Goal: Task Accomplishment & Management: Manage account settings

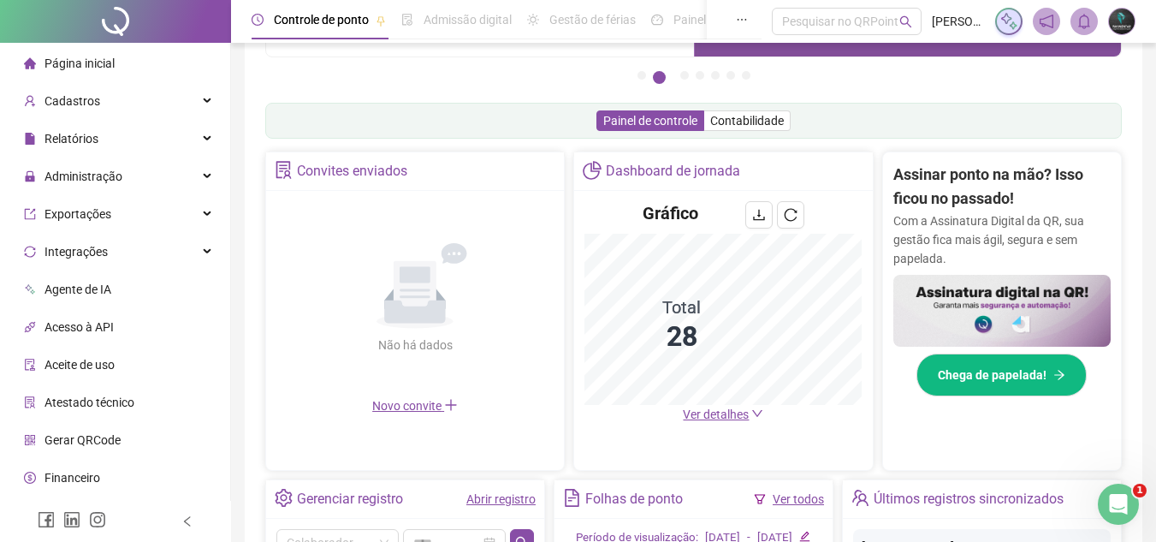
scroll to position [257, 0]
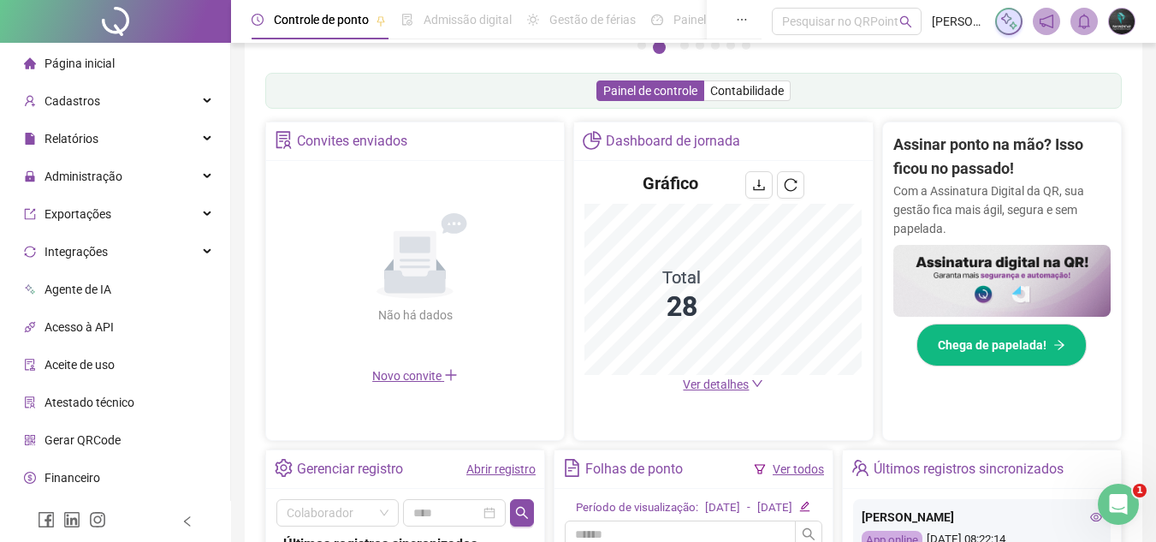
click at [734, 387] on span "Ver detalhes" at bounding box center [716, 384] width 66 height 14
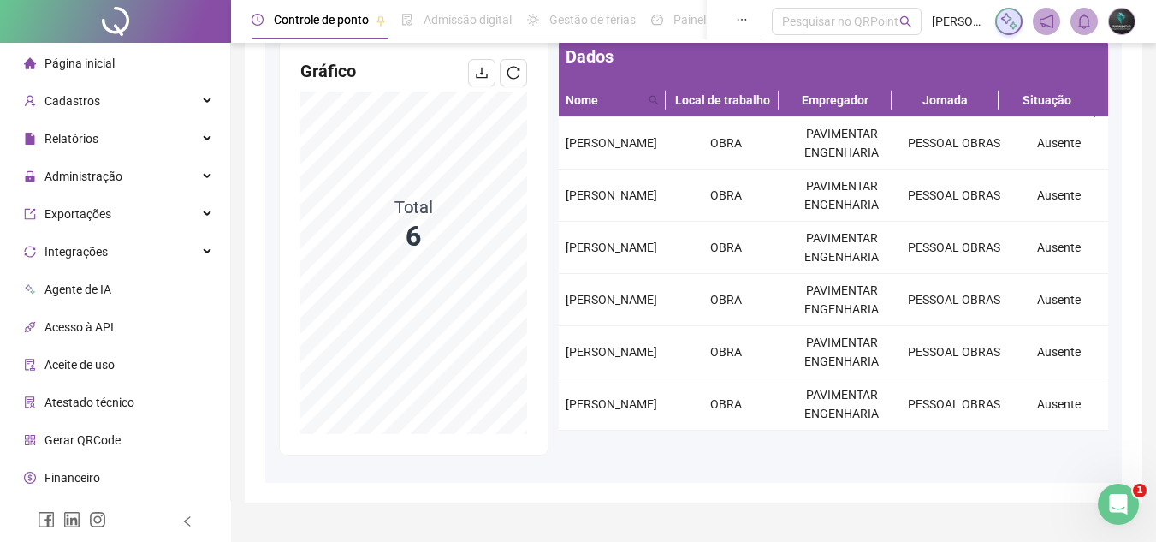
drag, startPoint x: 139, startPoint y: 62, endPoint x: 154, endPoint y: 72, distance: 17.8
click at [139, 65] on li "Página inicial" at bounding box center [114, 63] width 223 height 34
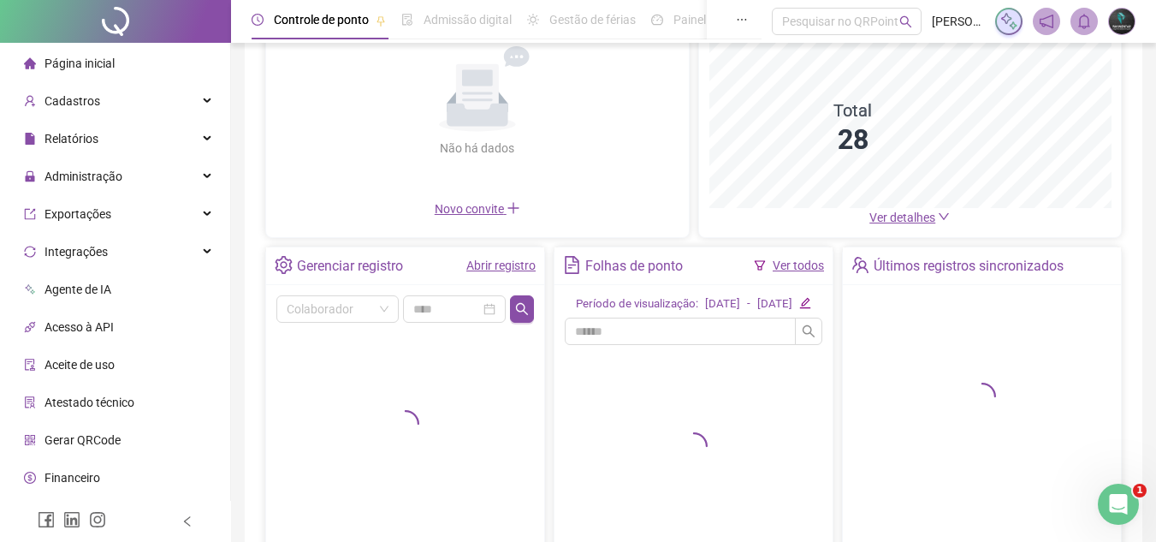
click at [501, 272] on link "Abrir registro" at bounding box center [500, 265] width 69 height 14
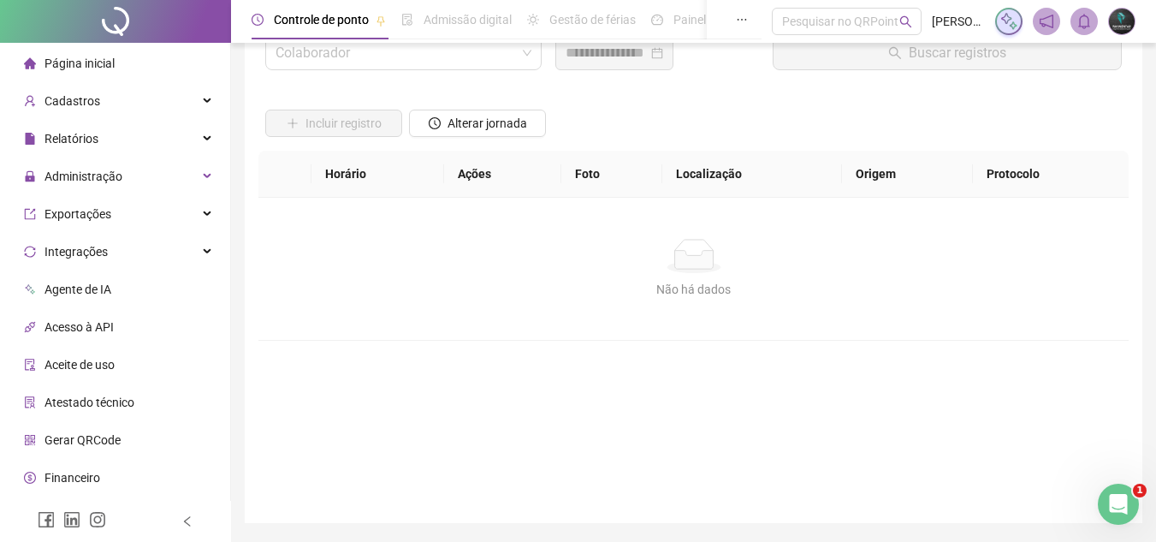
scroll to position [36, 0]
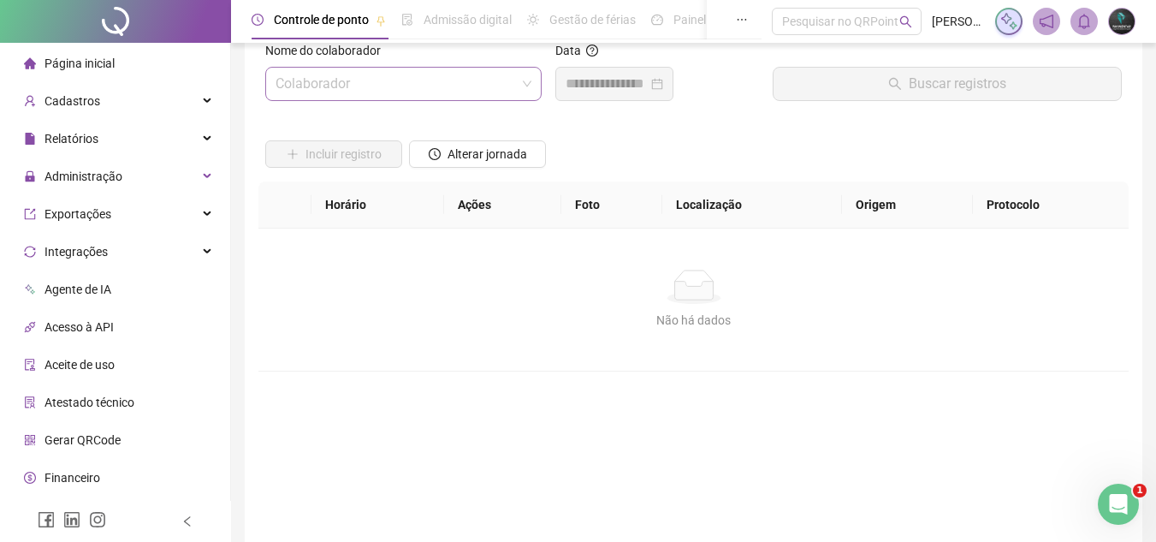
click at [442, 94] on input "search" at bounding box center [396, 84] width 240 height 33
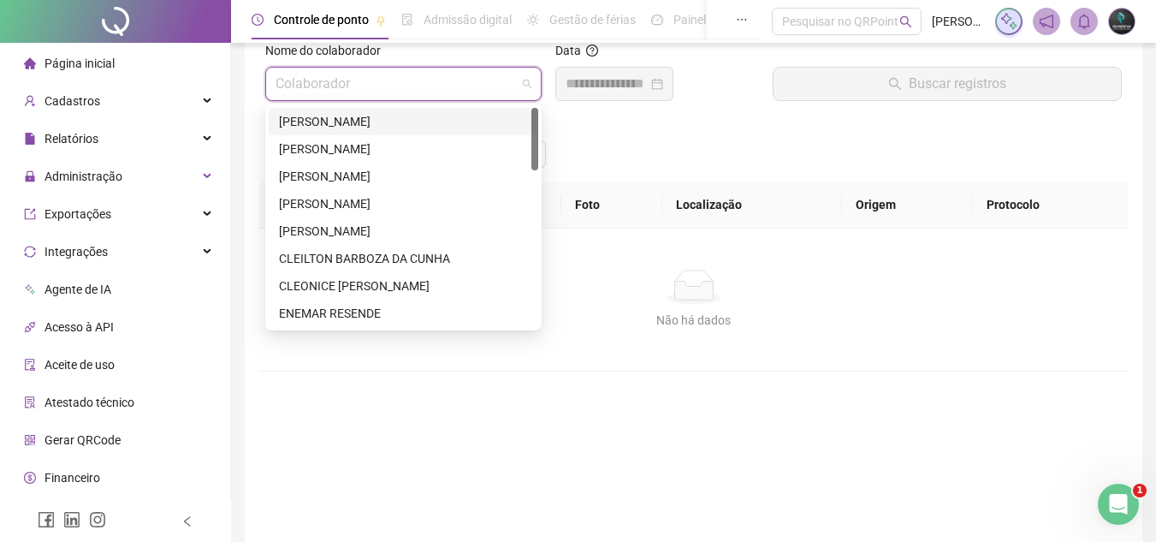
click at [430, 124] on div "[PERSON_NAME]" at bounding box center [403, 121] width 249 height 19
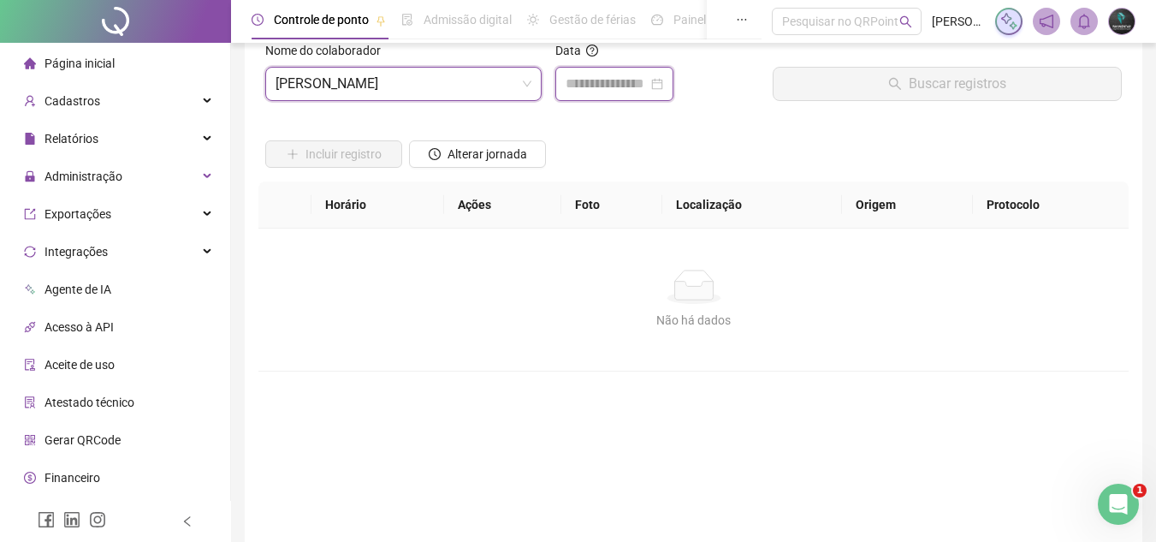
click at [616, 84] on input at bounding box center [607, 84] width 82 height 21
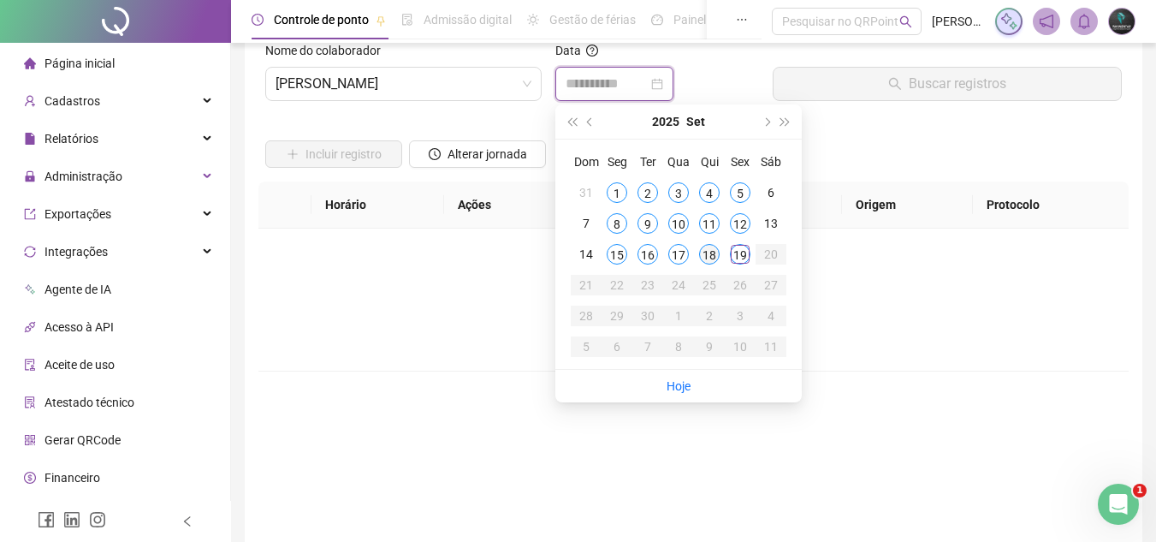
type input "**********"
click at [710, 260] on div "18" at bounding box center [709, 254] width 21 height 21
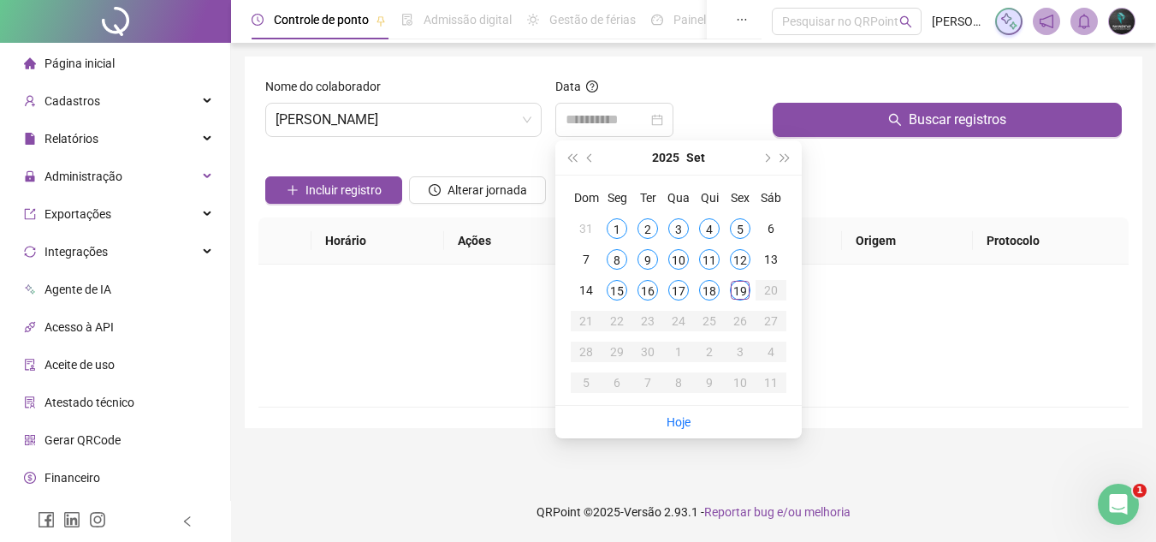
click at [838, 73] on div "**********" at bounding box center [694, 241] width 898 height 371
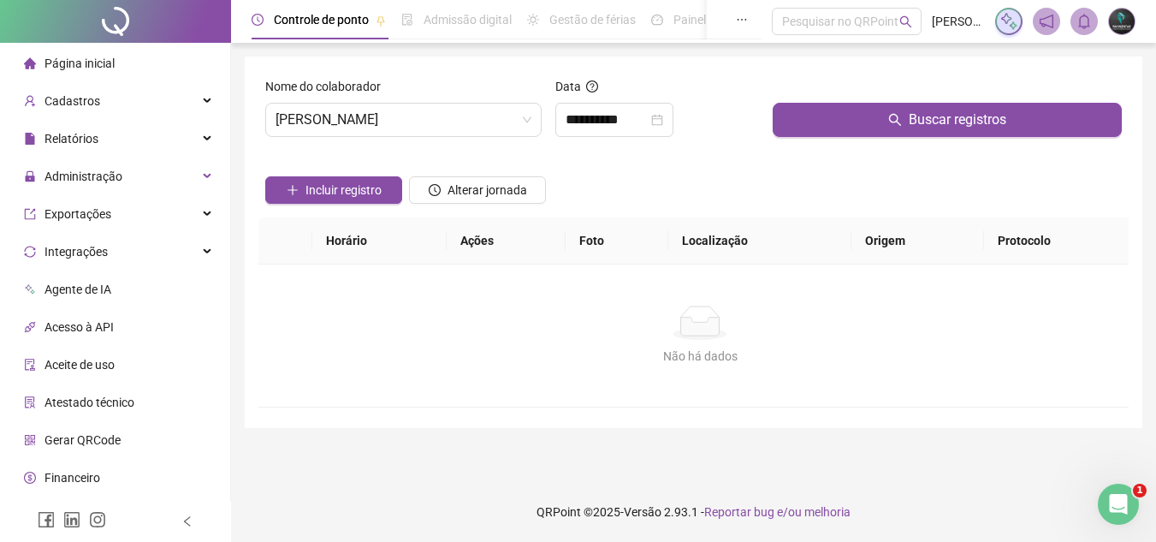
scroll to position [0, 0]
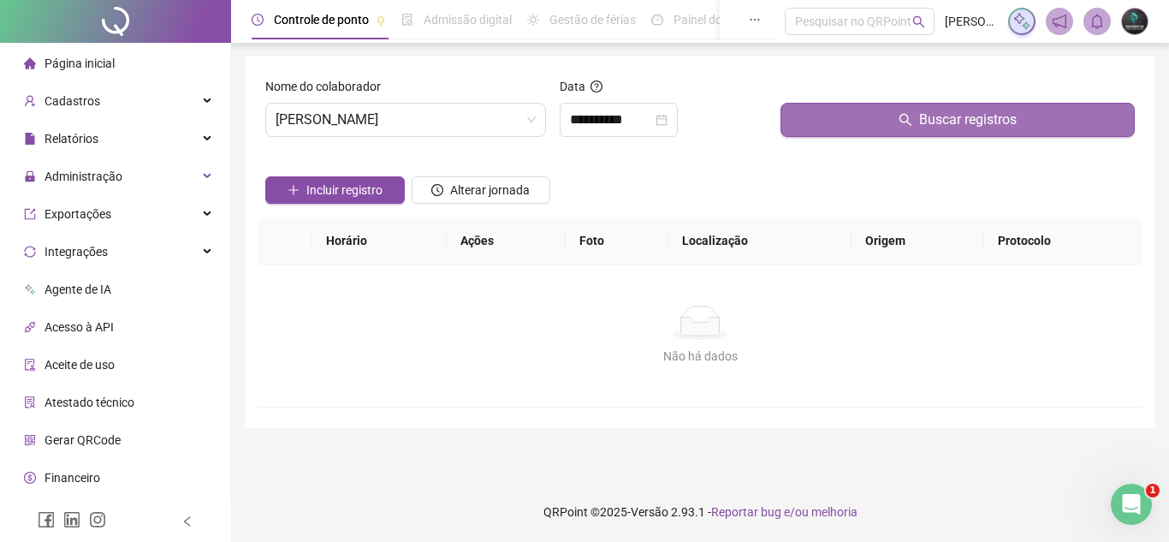
click at [810, 111] on button "Buscar registros" at bounding box center [957, 120] width 354 height 34
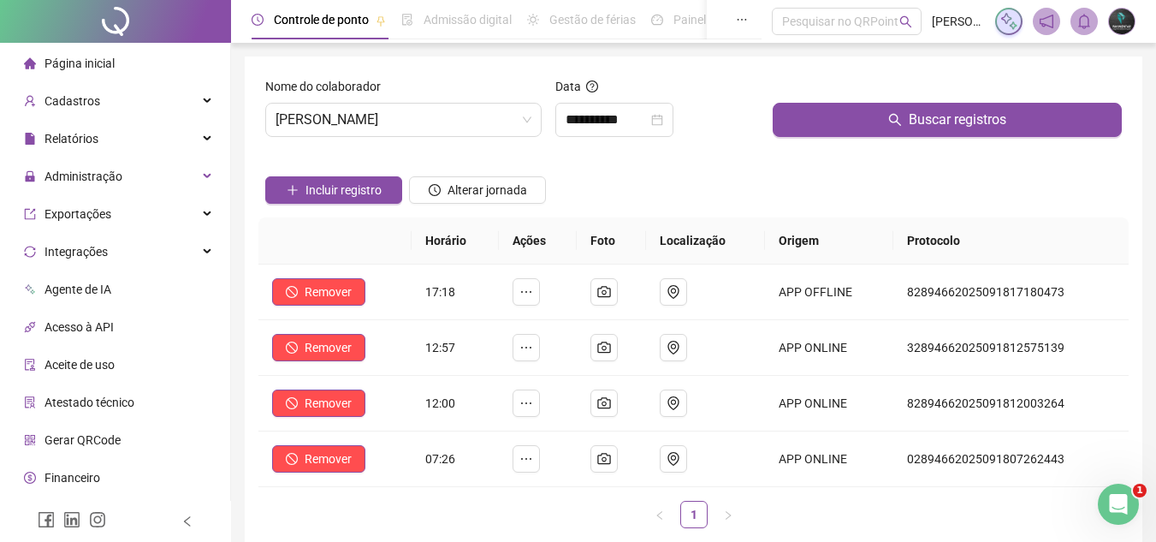
click at [409, 89] on div "Nome do colaborador" at bounding box center [403, 90] width 276 height 26
click at [407, 104] on span "[PERSON_NAME]" at bounding box center [404, 120] width 256 height 33
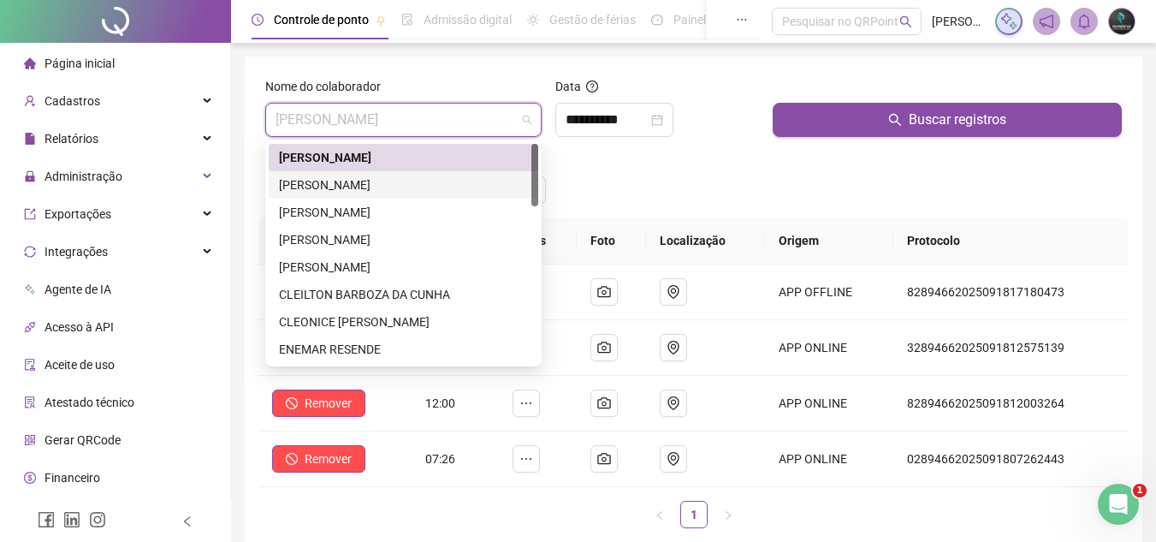
click at [420, 188] on div "[PERSON_NAME]" at bounding box center [403, 184] width 249 height 19
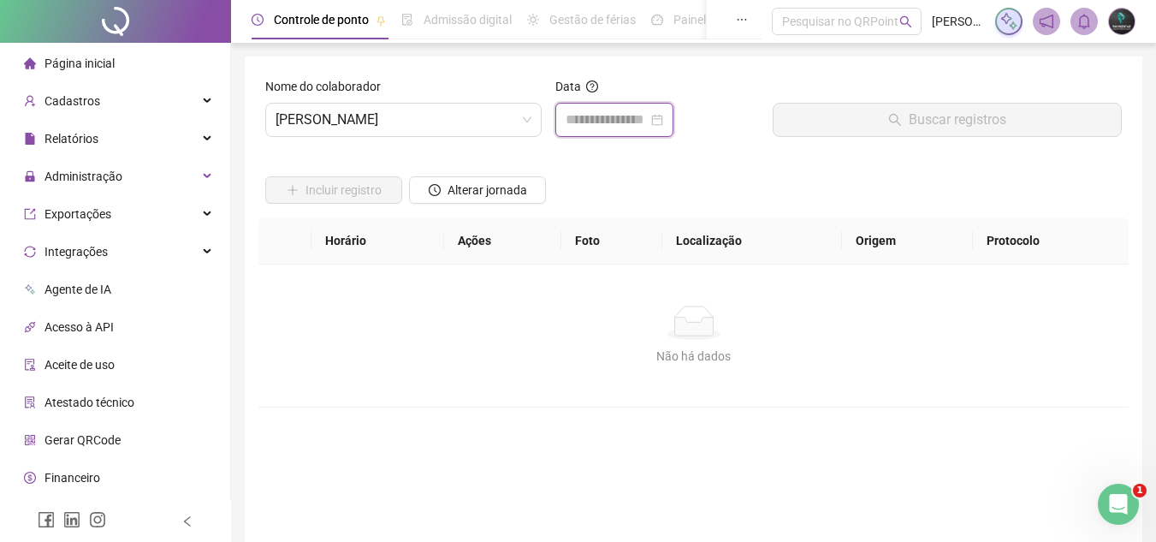
click at [614, 122] on input at bounding box center [607, 120] width 82 height 21
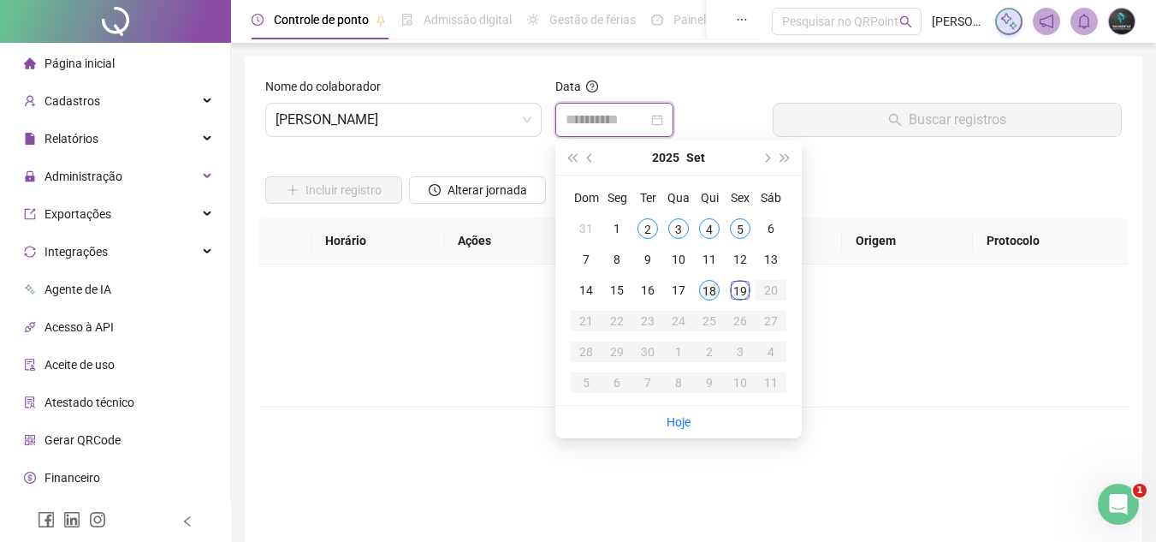
type input "**********"
click at [713, 291] on div "18" at bounding box center [709, 290] width 21 height 21
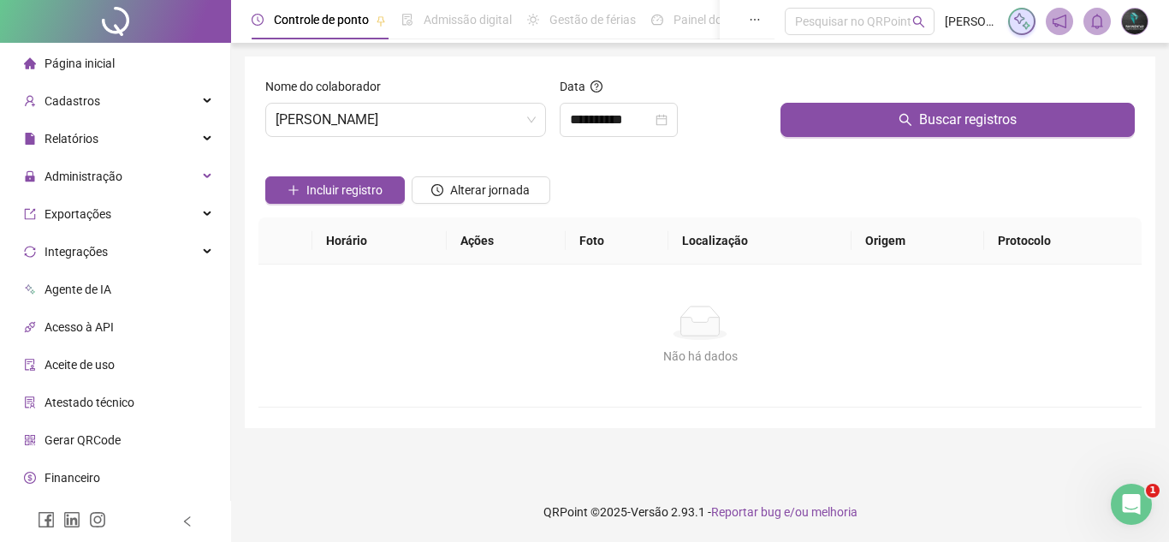
click at [846, 147] on div "Buscar registros" at bounding box center [958, 114] width 368 height 74
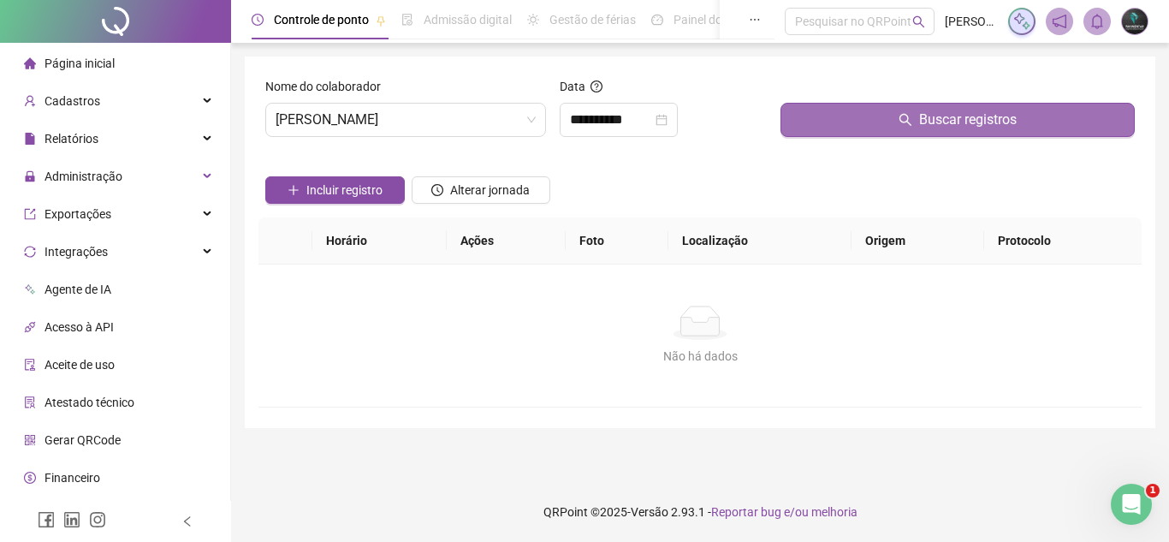
click at [863, 121] on button "Buscar registros" at bounding box center [957, 120] width 354 height 34
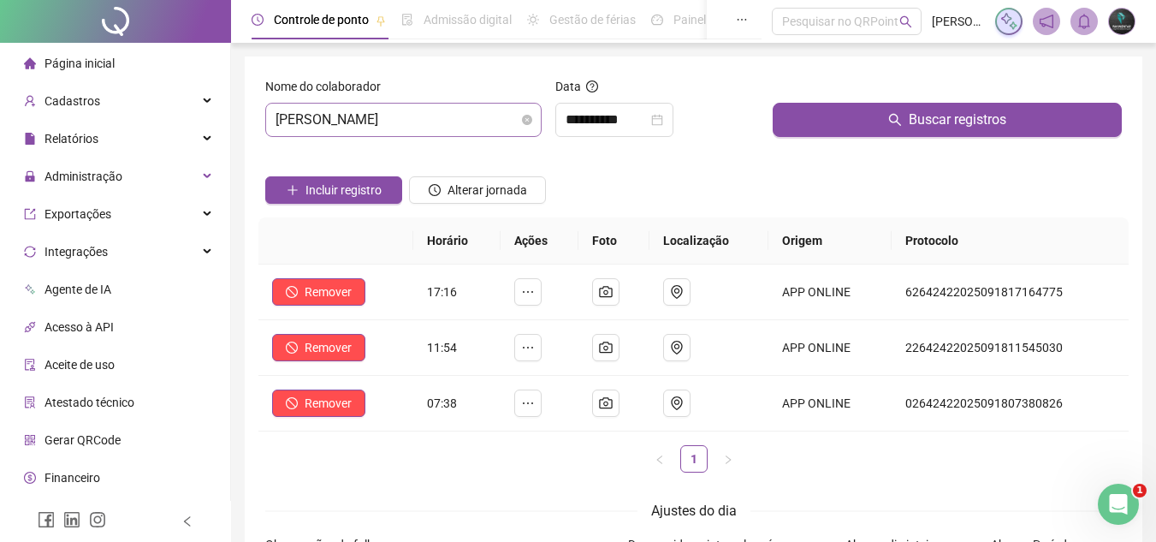
click at [338, 136] on div "Nome do colaborador [PERSON_NAME]" at bounding box center [403, 114] width 290 height 74
click at [366, 126] on span "[PERSON_NAME]" at bounding box center [404, 120] width 256 height 33
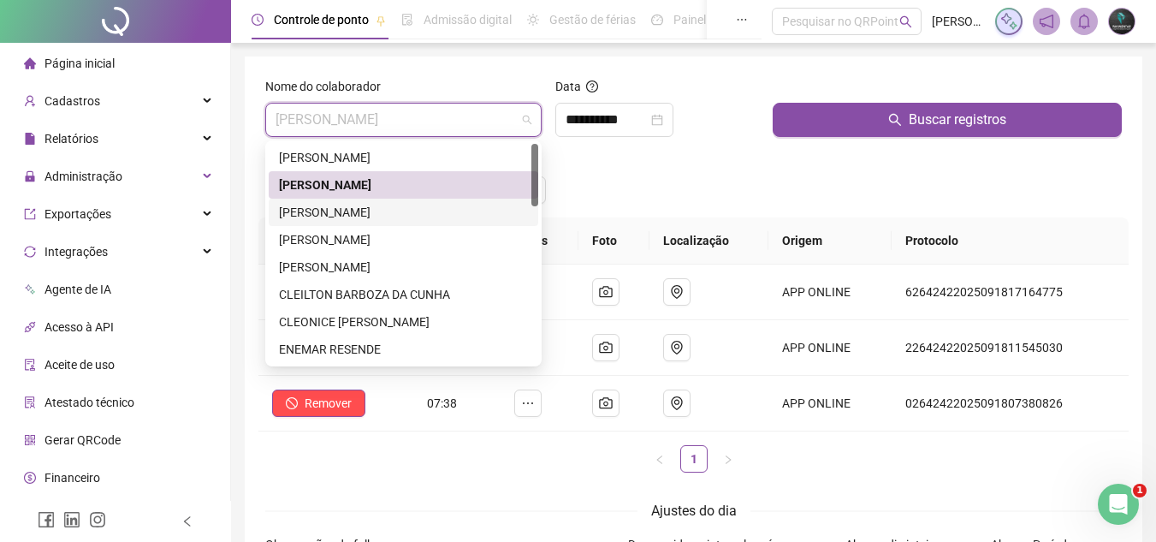
click at [390, 210] on div "[PERSON_NAME]" at bounding box center [403, 212] width 249 height 19
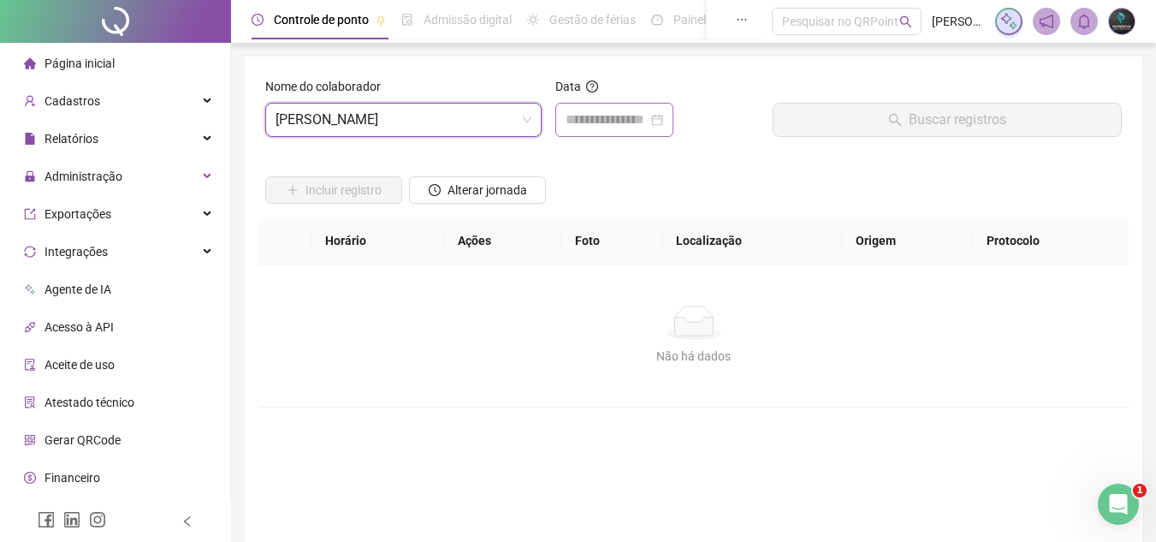
click at [635, 135] on div at bounding box center [614, 120] width 118 height 34
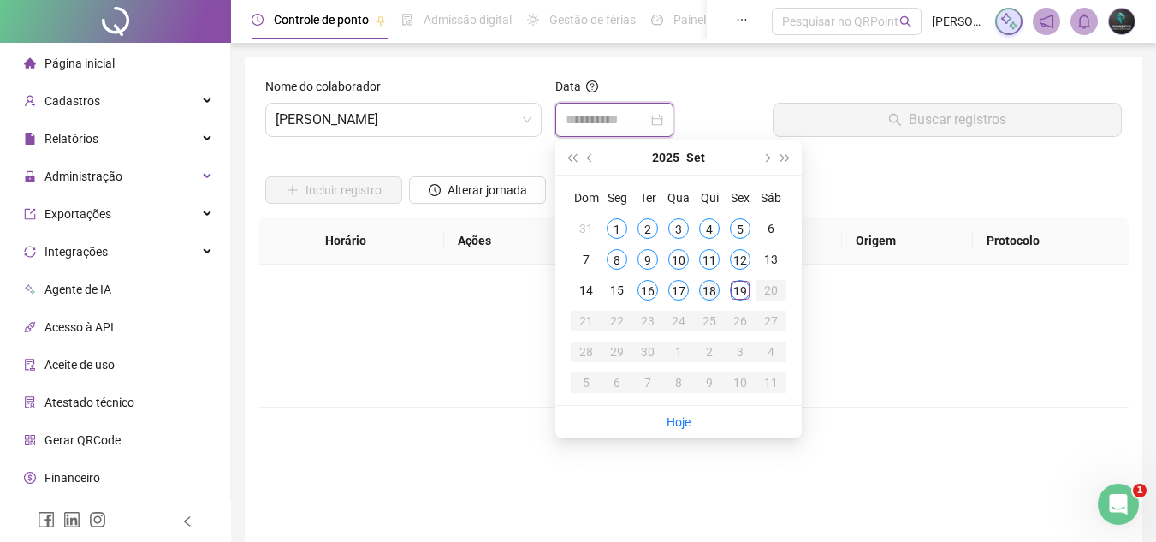
type input "**********"
click at [712, 290] on div "18" at bounding box center [709, 290] width 21 height 21
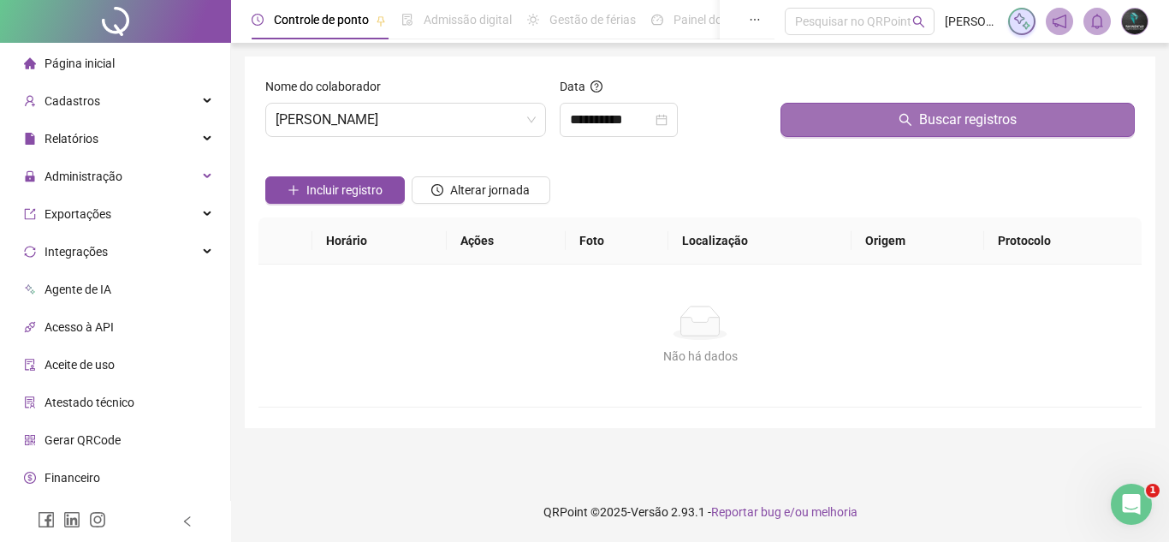
click at [874, 132] on button "Buscar registros" at bounding box center [957, 120] width 354 height 34
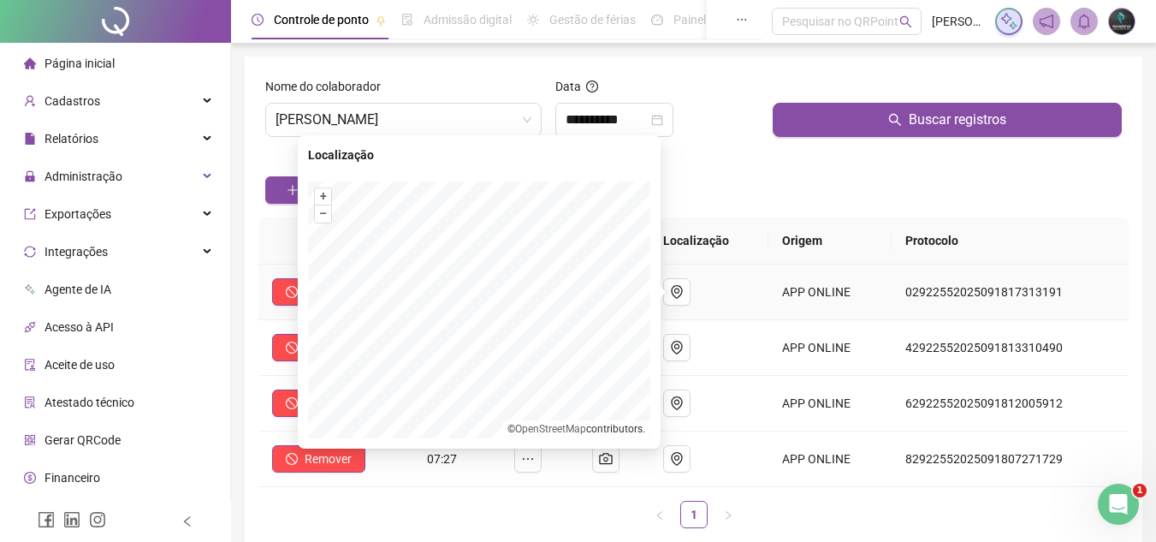
click at [408, 142] on div "Localização + – ⇧ › © OpenStreetMap contributors." at bounding box center [479, 291] width 363 height 313
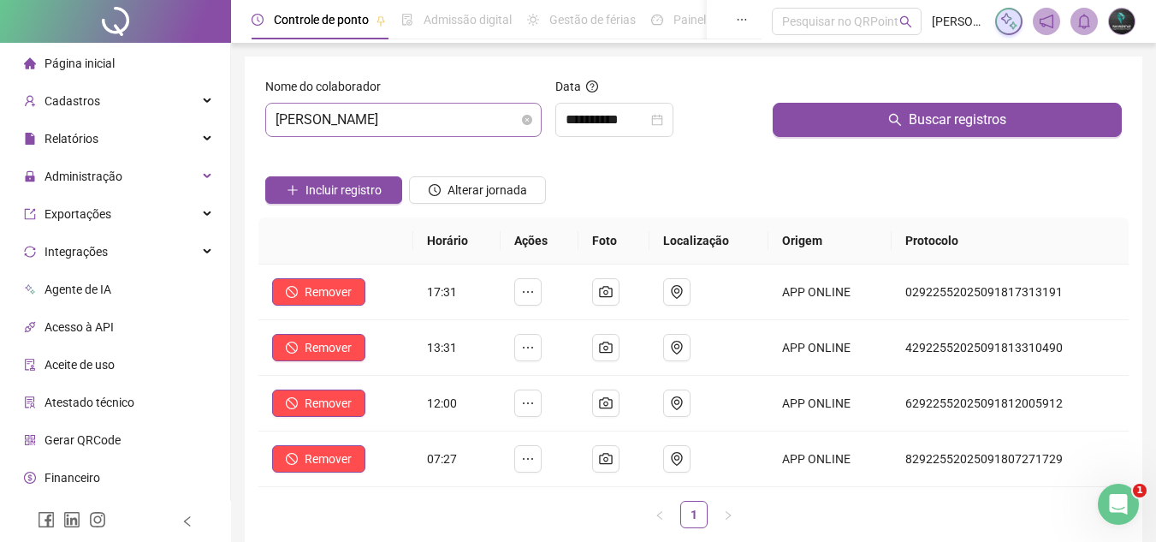
click at [425, 113] on span "[PERSON_NAME]" at bounding box center [404, 120] width 256 height 33
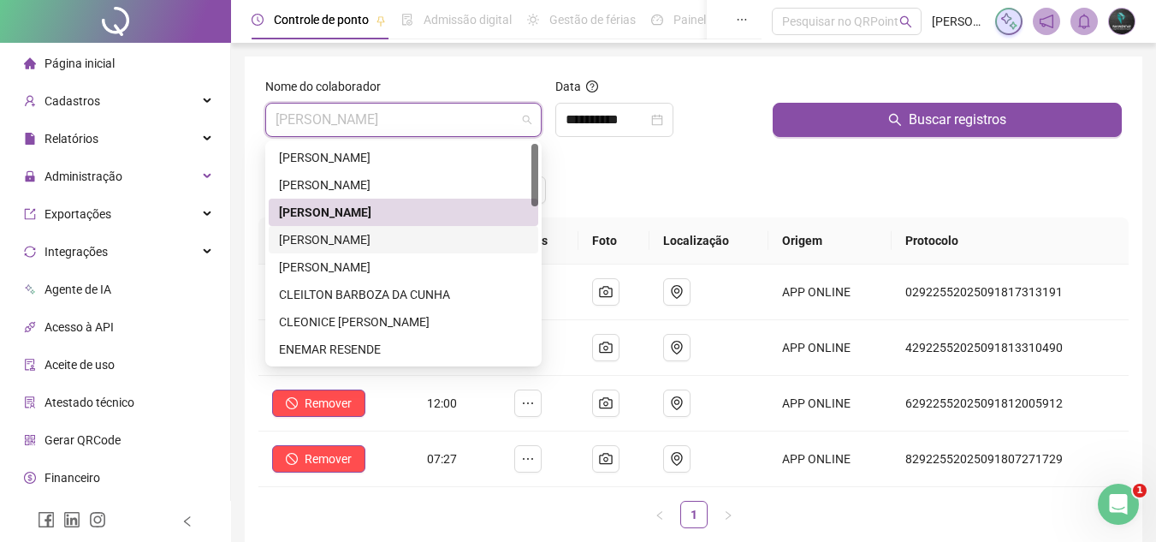
click at [423, 240] on div "[PERSON_NAME]" at bounding box center [403, 239] width 249 height 19
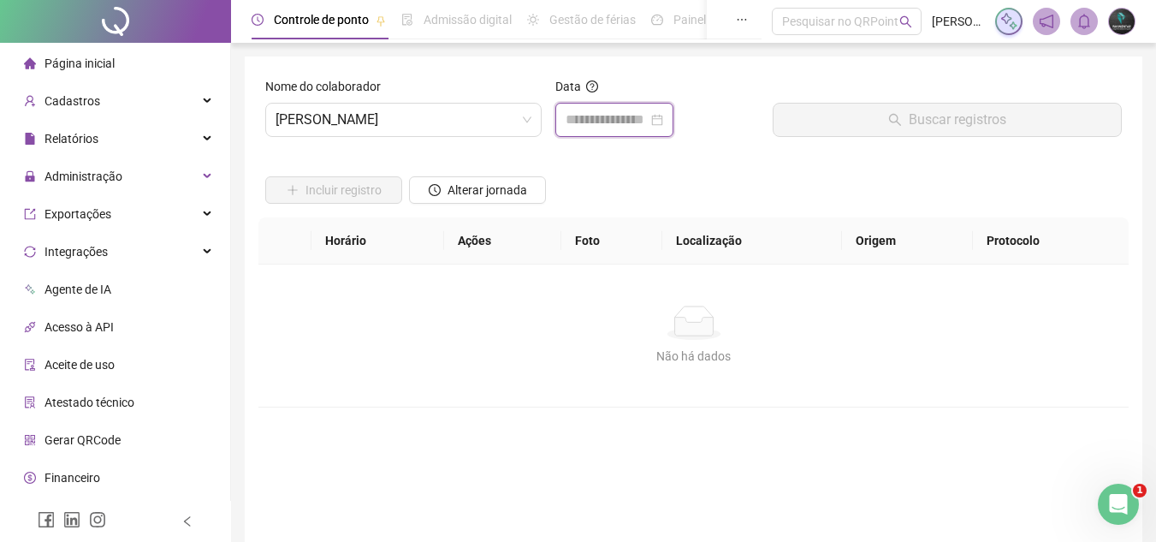
click at [615, 128] on input at bounding box center [607, 120] width 82 height 21
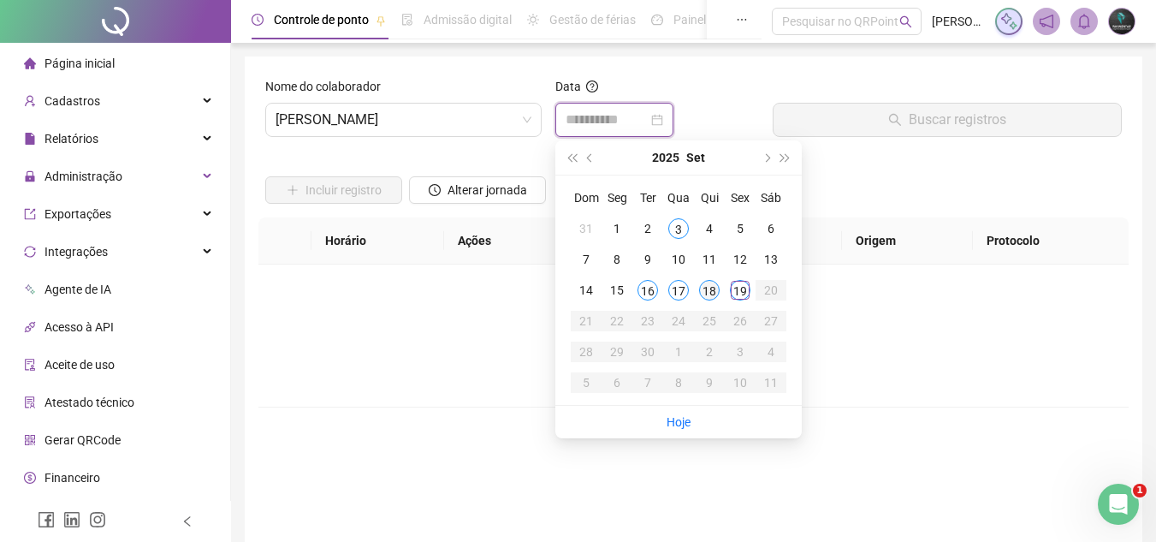
type input "**********"
click at [710, 291] on div "18" at bounding box center [709, 290] width 21 height 21
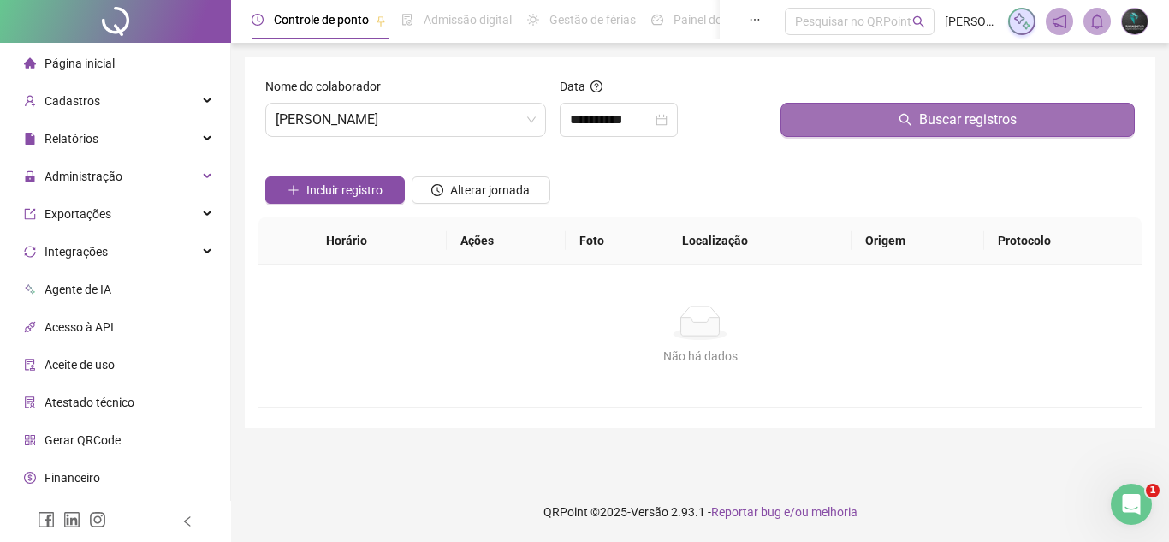
click at [865, 129] on button "Buscar registros" at bounding box center [957, 120] width 354 height 34
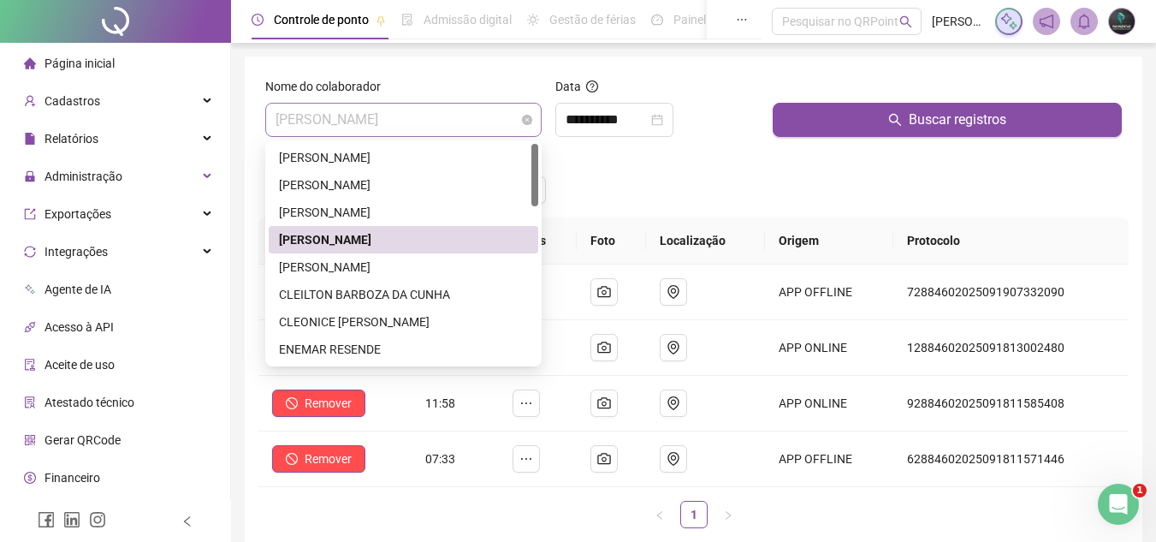
click at [512, 123] on span "[PERSON_NAME]" at bounding box center [404, 120] width 256 height 33
click at [454, 272] on div "[PERSON_NAME]" at bounding box center [403, 267] width 249 height 19
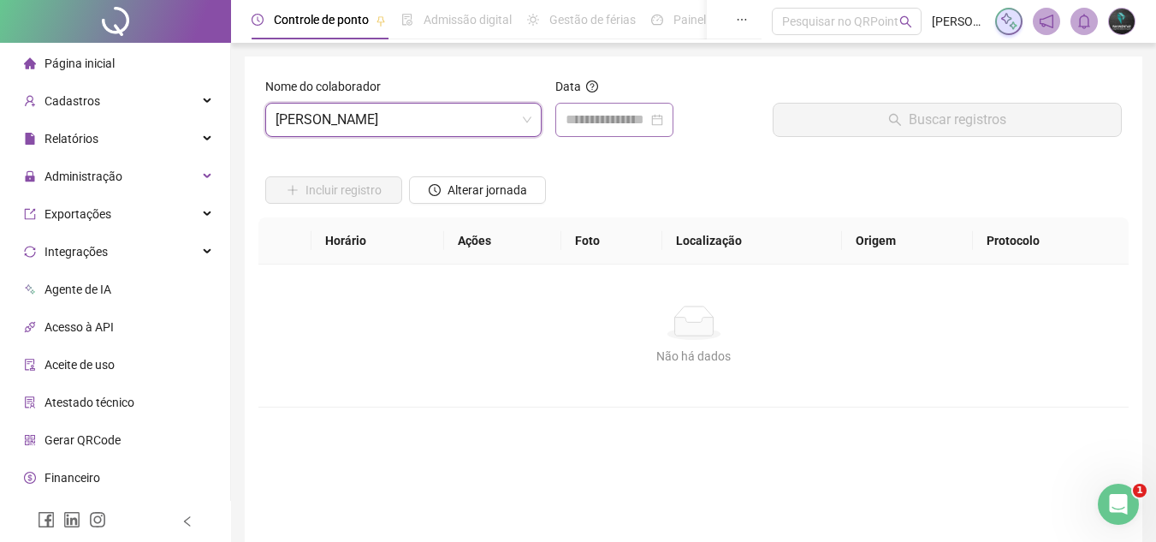
click at [639, 109] on div at bounding box center [614, 120] width 118 height 34
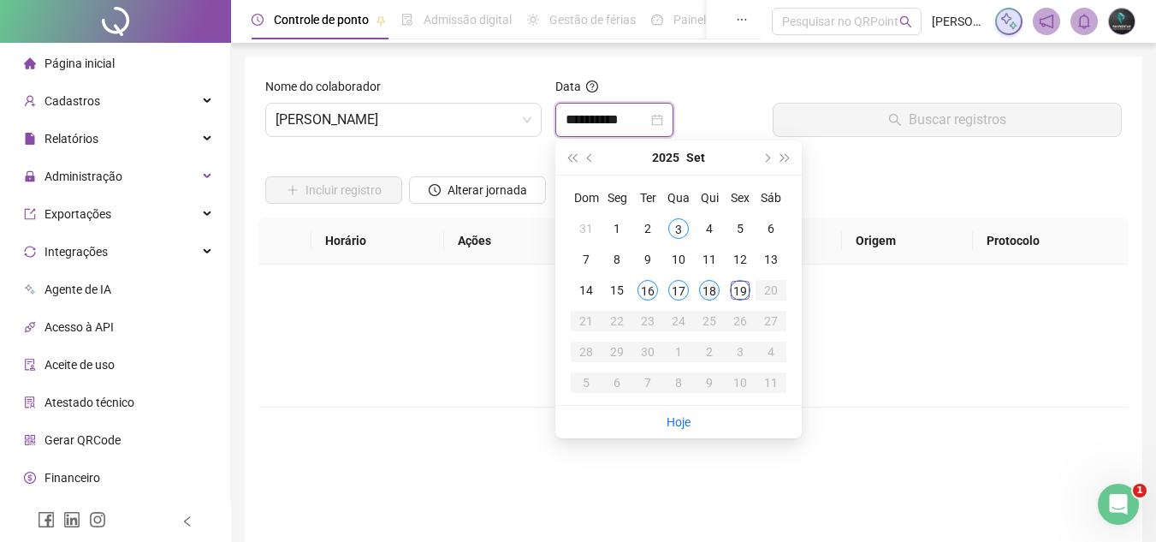
type input "**********"
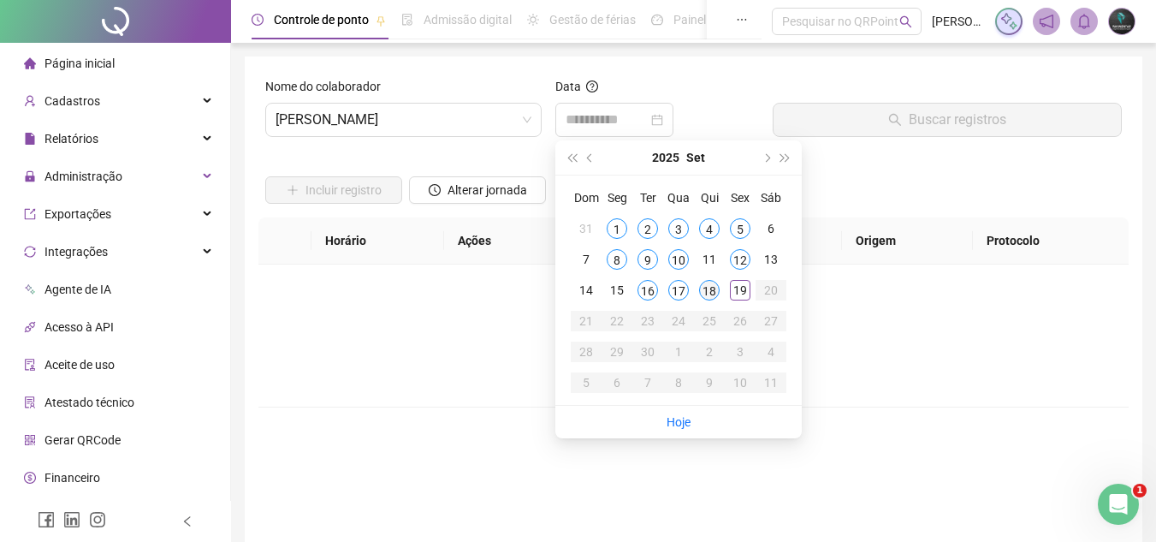
click at [715, 297] on div "18" at bounding box center [709, 290] width 21 height 21
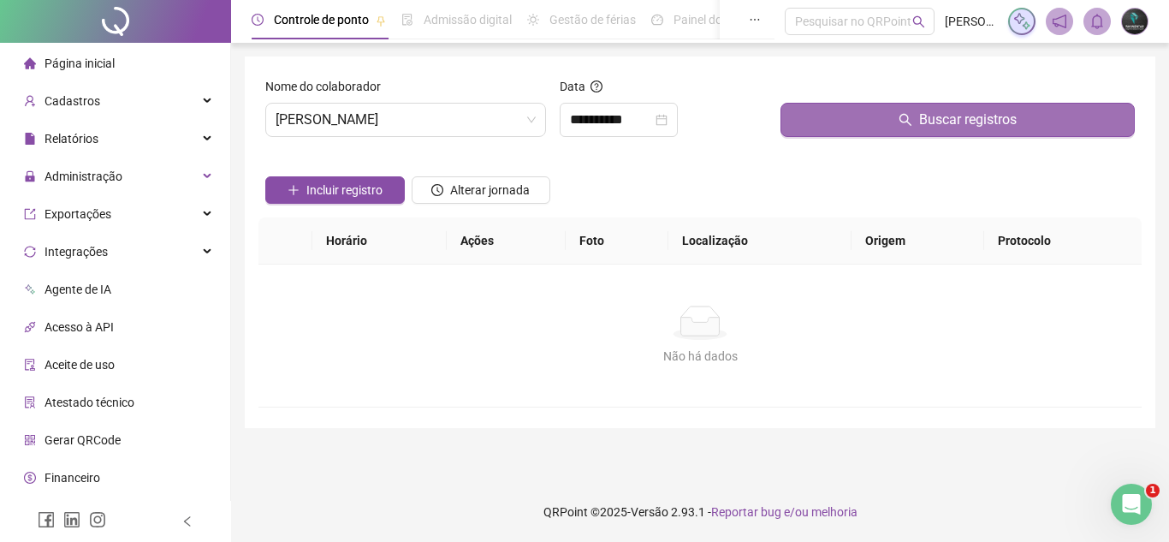
click at [853, 133] on button "Buscar registros" at bounding box center [957, 120] width 354 height 34
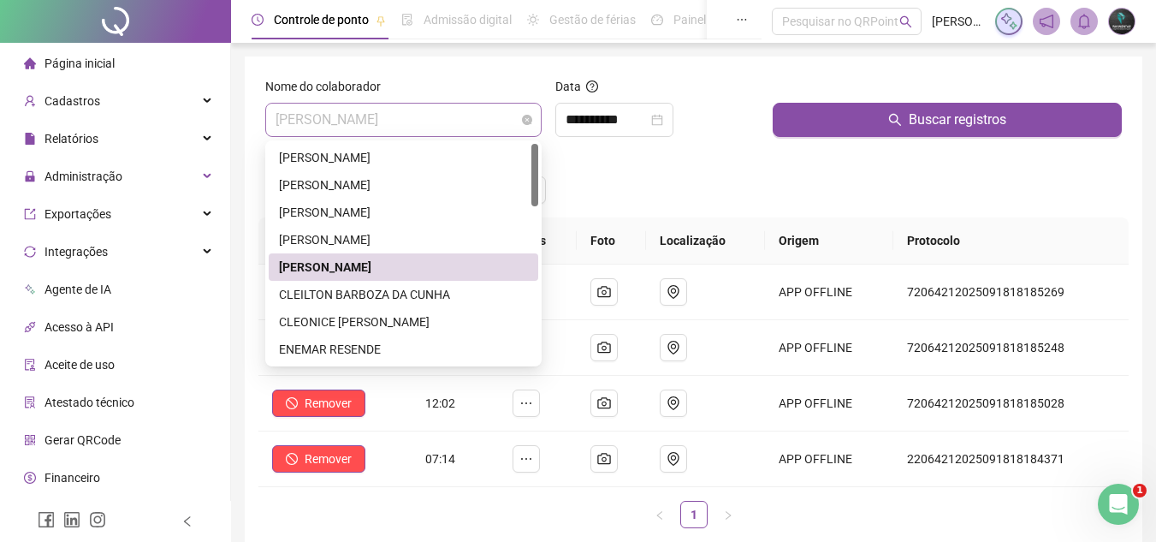
click at [483, 109] on span "[PERSON_NAME]" at bounding box center [404, 120] width 256 height 33
click at [622, 194] on div "Incluir registro Alterar jornada" at bounding box center [693, 184] width 863 height 67
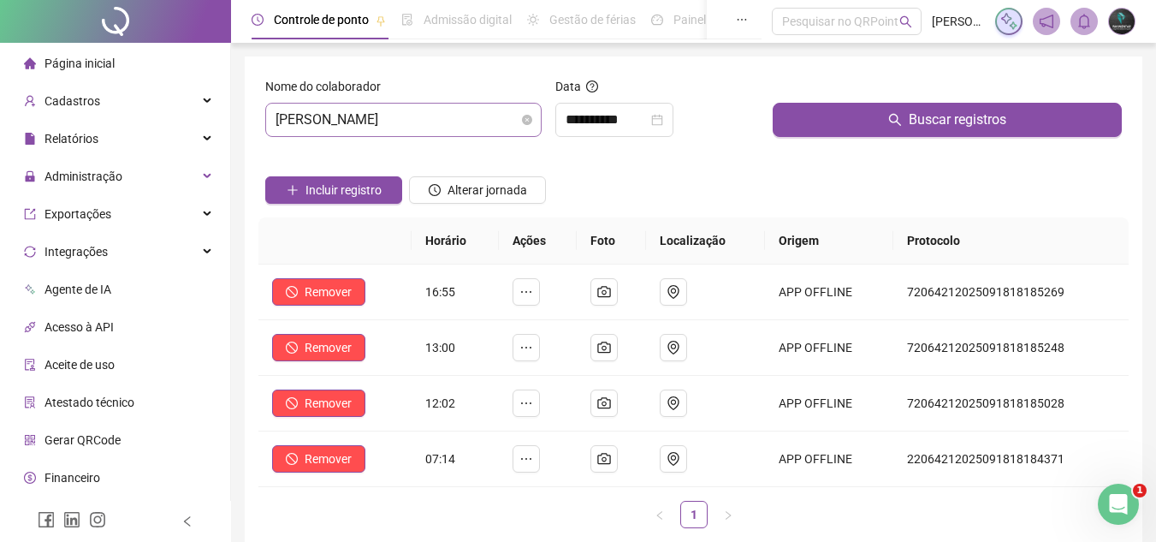
click at [460, 139] on div "Nome do colaborador [PERSON_NAME]" at bounding box center [403, 114] width 290 height 74
click at [460, 124] on span "[PERSON_NAME]" at bounding box center [404, 120] width 256 height 33
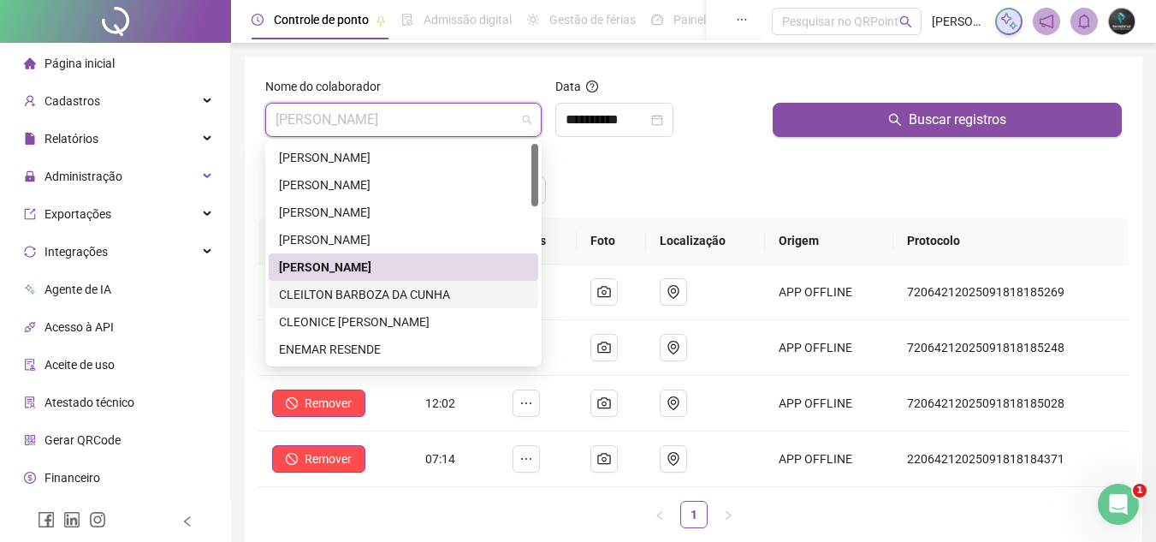
click at [413, 298] on div "CLEILTON BARBOZA DA CUNHA" at bounding box center [403, 294] width 249 height 19
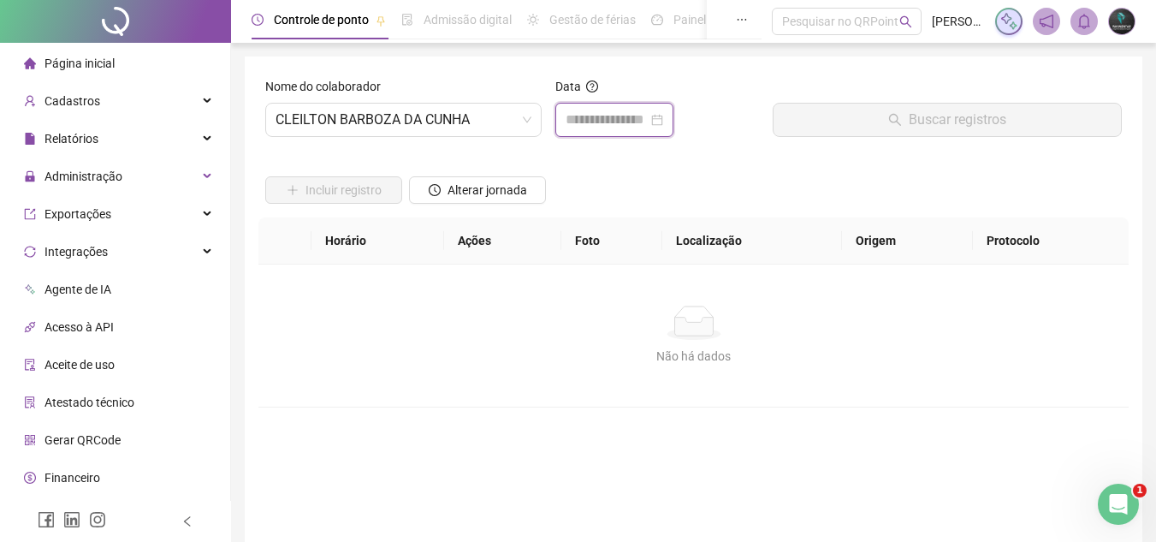
click at [628, 121] on input at bounding box center [607, 120] width 82 height 21
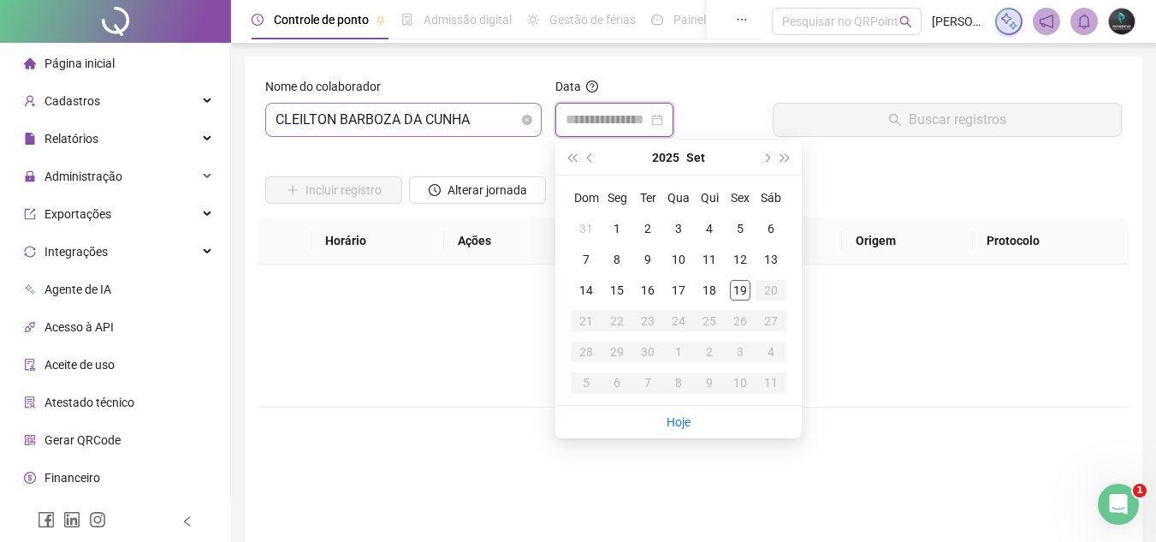
click at [497, 116] on span "CLEILTON BARBOZA DA CUNHA" at bounding box center [404, 120] width 256 height 33
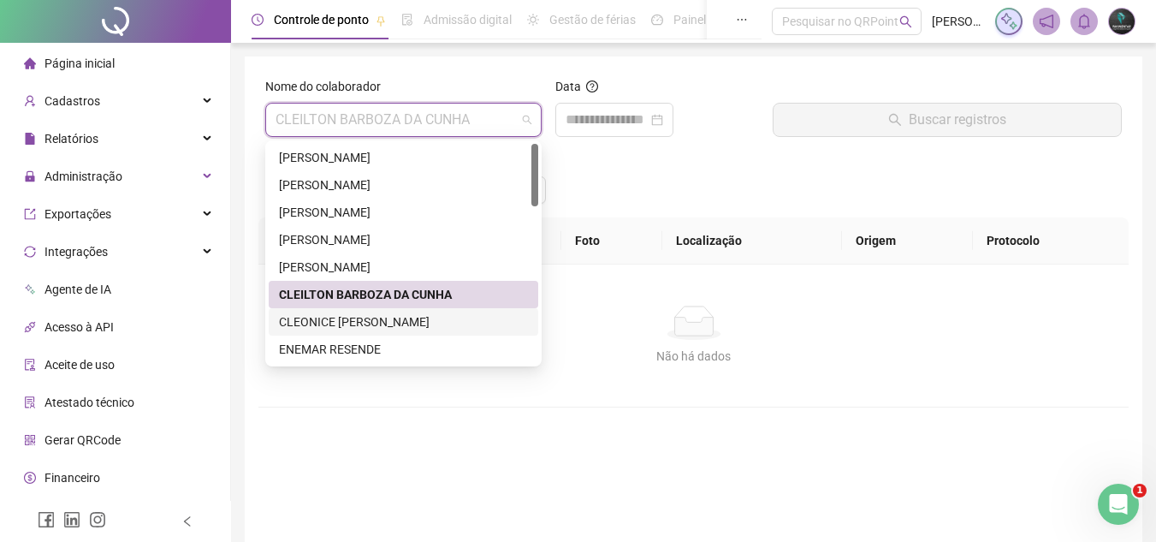
click at [435, 316] on div "CLEONICE [PERSON_NAME]" at bounding box center [403, 321] width 249 height 19
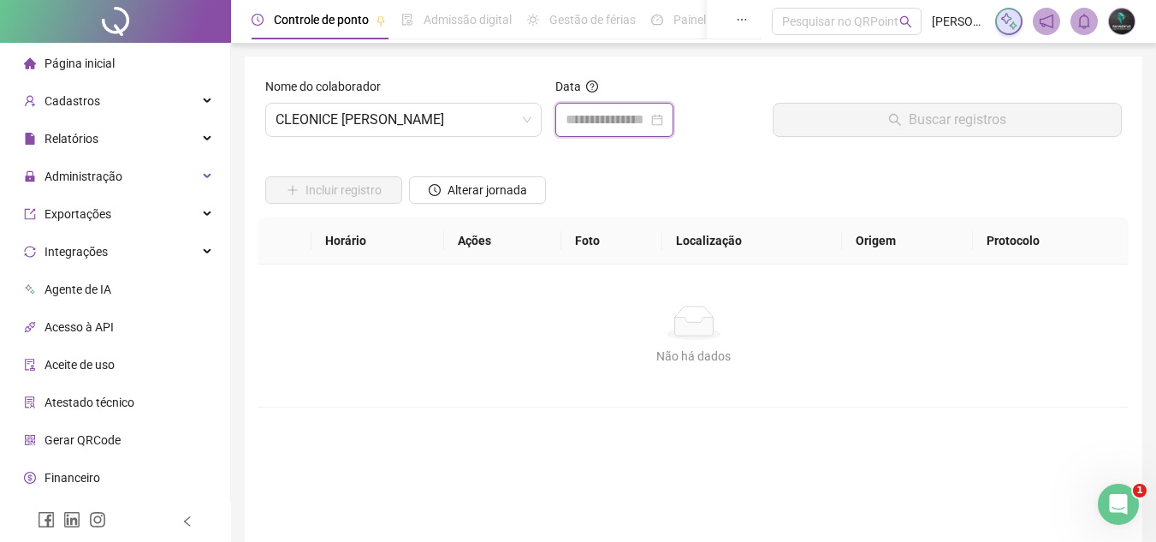
click at [614, 123] on input at bounding box center [607, 120] width 82 height 21
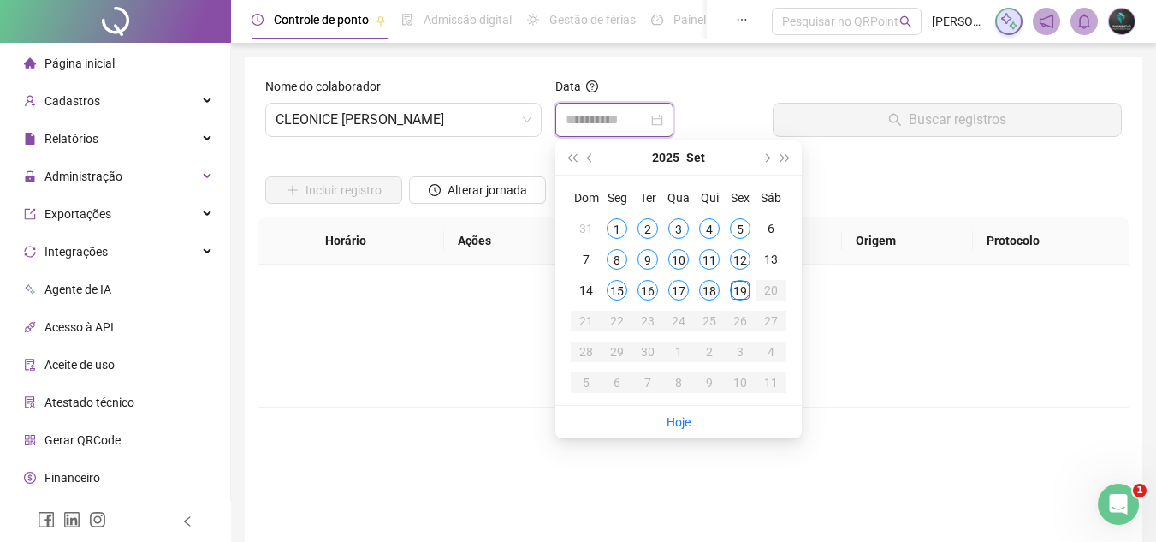
type input "**********"
click at [704, 293] on div "18" at bounding box center [709, 290] width 21 height 21
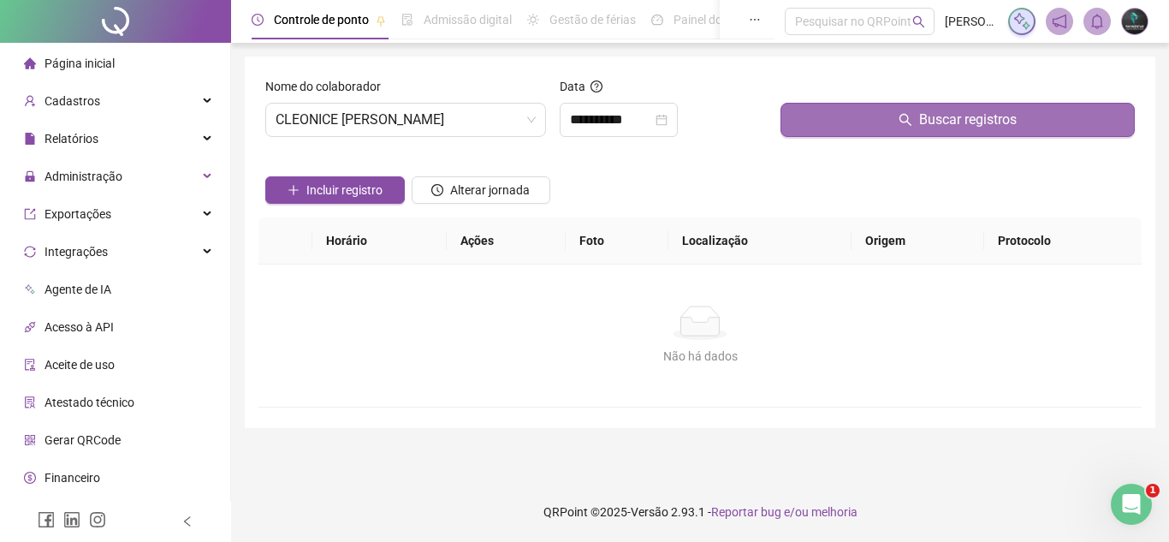
click at [859, 123] on button "Buscar registros" at bounding box center [957, 120] width 354 height 34
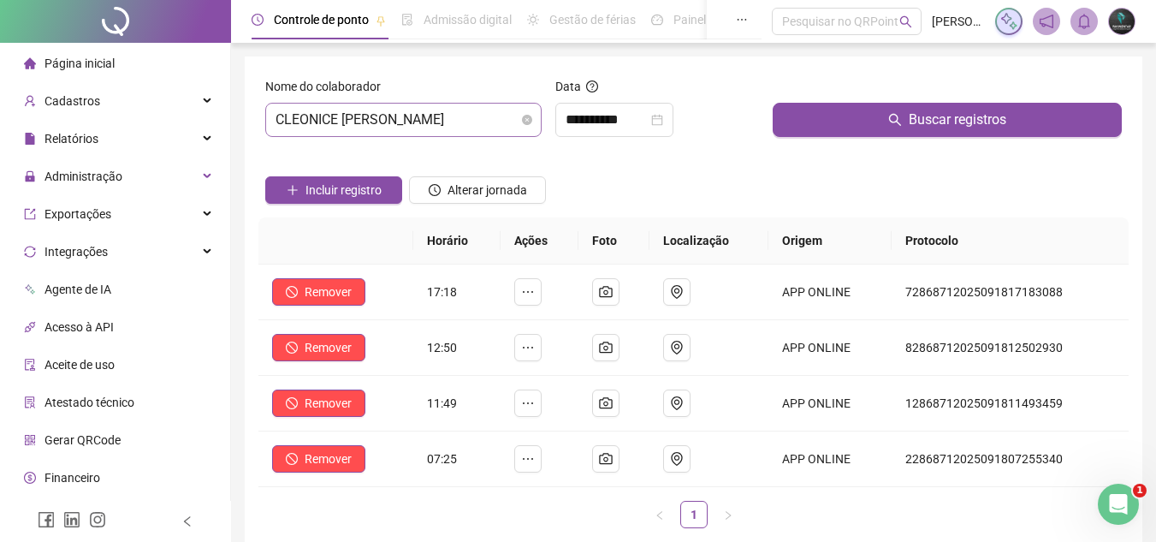
click at [452, 122] on span "CLEONICE [PERSON_NAME]" at bounding box center [404, 120] width 256 height 33
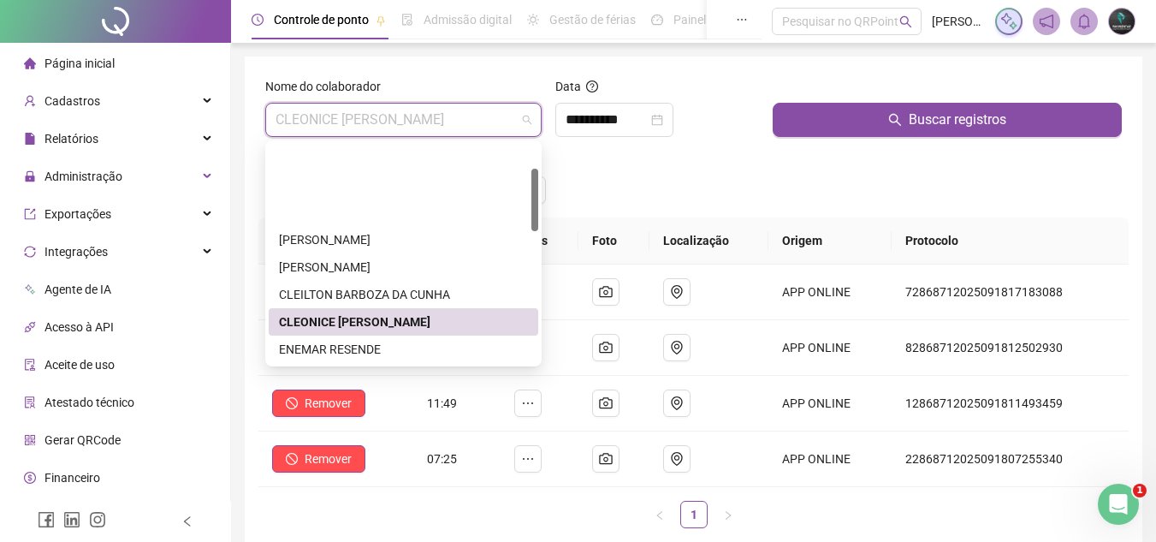
scroll to position [86, 0]
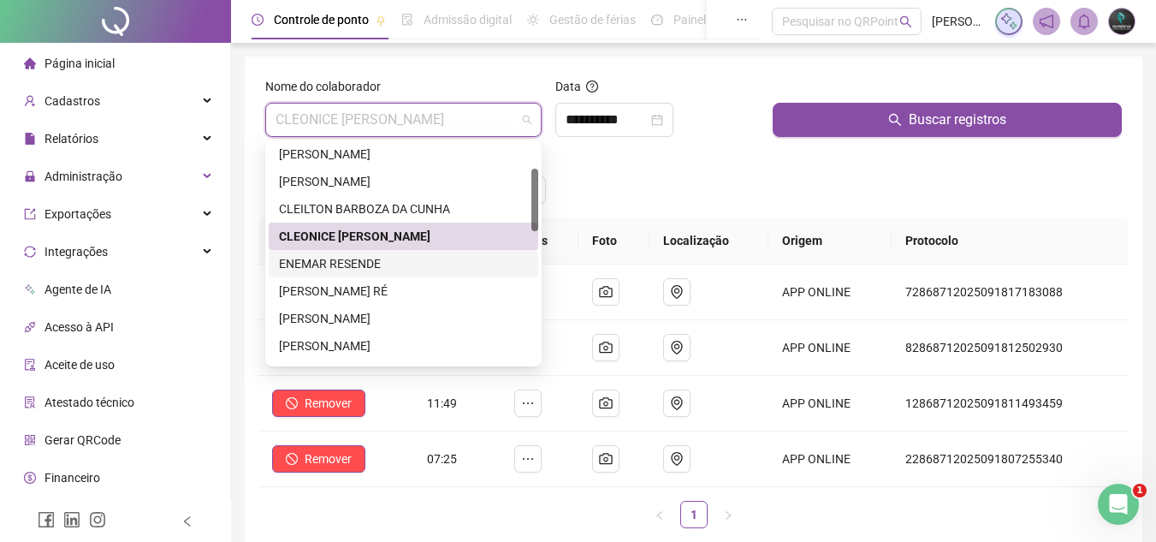
click at [397, 273] on div "ENEMAR RESENDE" at bounding box center [404, 263] width 270 height 27
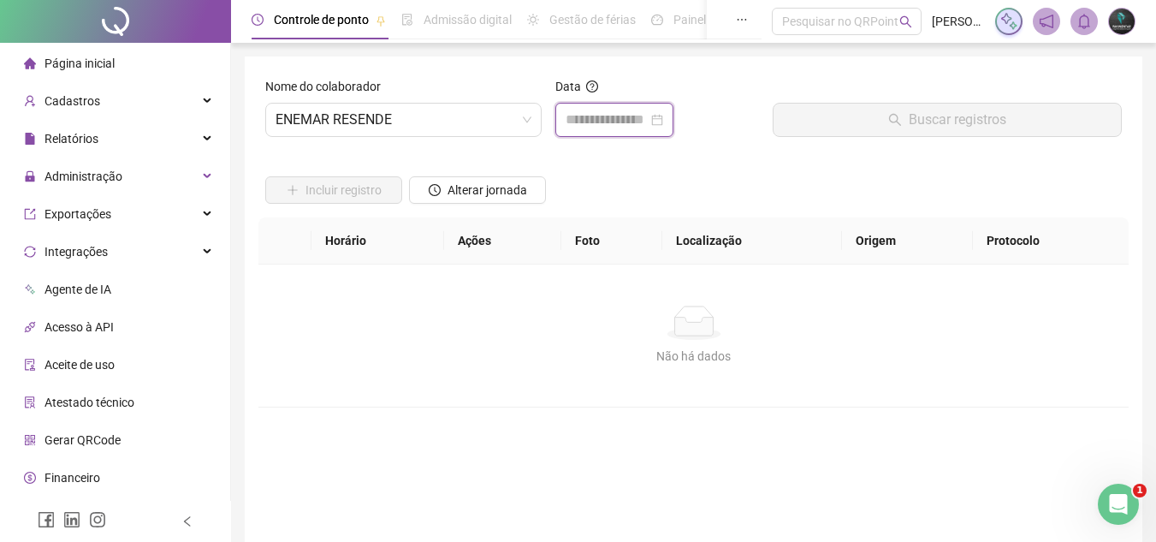
click at [613, 114] on input at bounding box center [607, 120] width 82 height 21
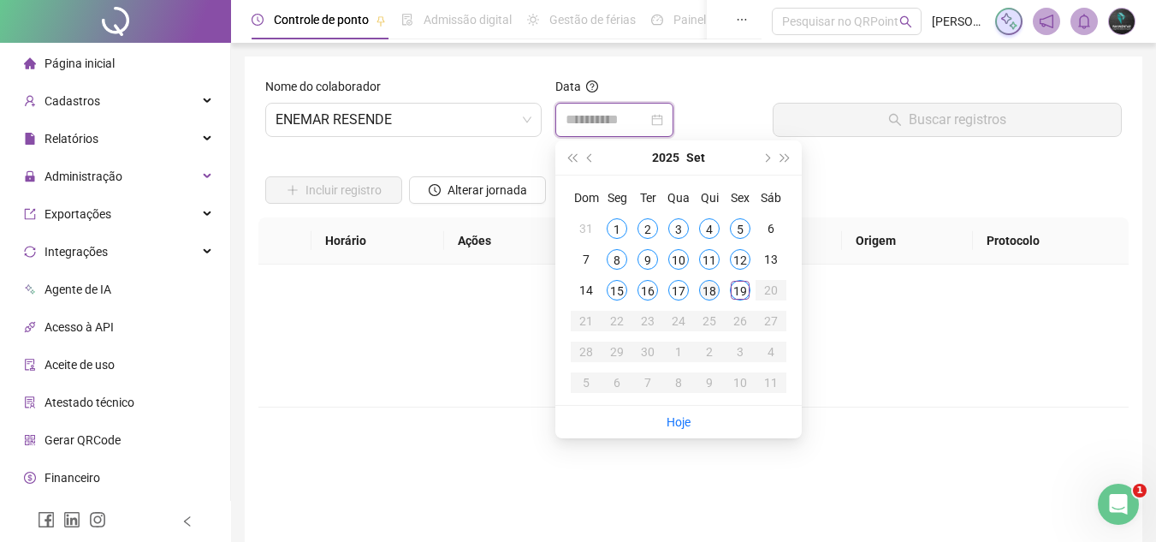
type input "**********"
click at [706, 294] on div "18" at bounding box center [709, 290] width 21 height 21
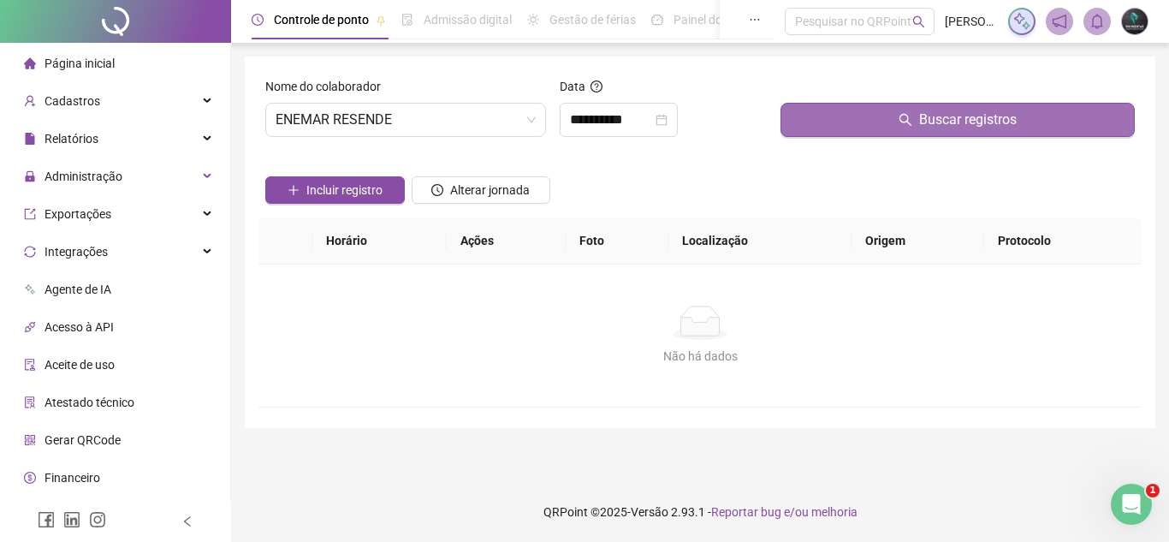
click at [870, 132] on button "Buscar registros" at bounding box center [957, 120] width 354 height 34
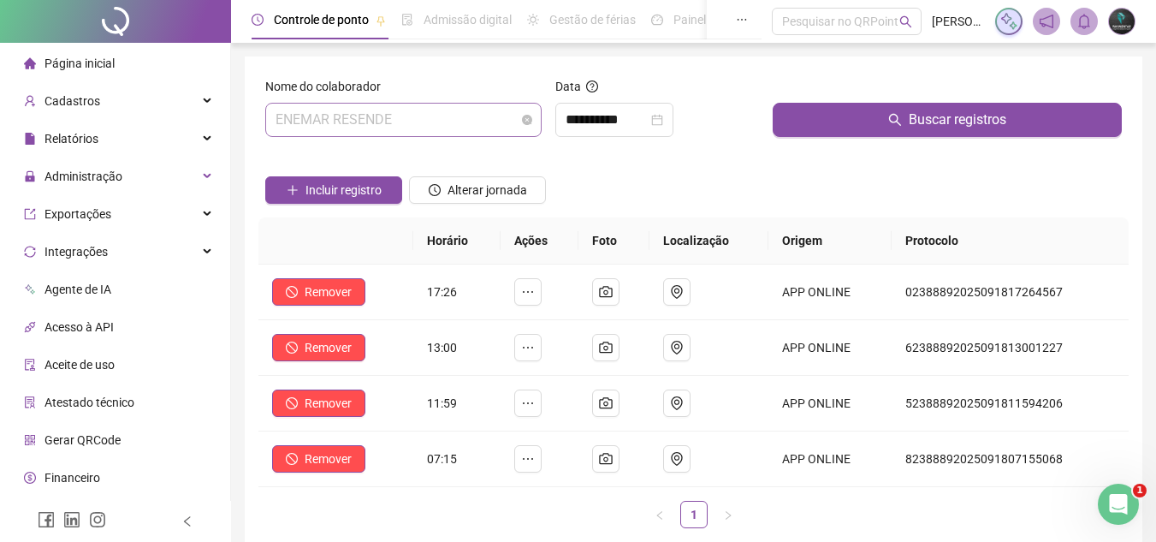
click at [425, 105] on span "ENEMAR RESENDE" at bounding box center [404, 120] width 256 height 33
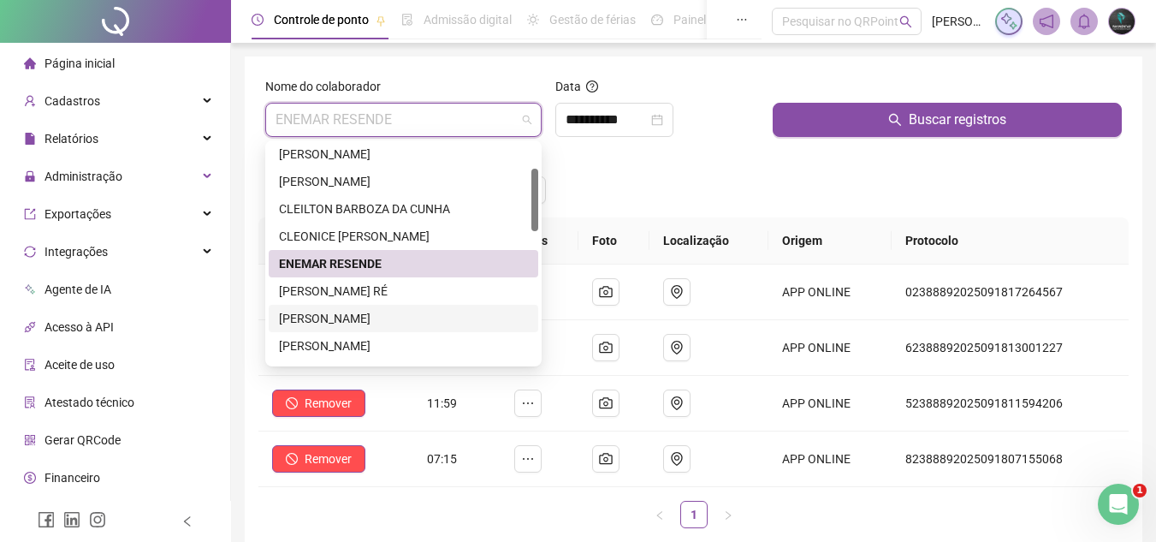
drag, startPoint x: 364, startPoint y: 311, endPoint x: 378, endPoint y: 294, distance: 21.8
click at [378, 294] on div "[PERSON_NAME] [PERSON_NAME] ENEMAR RESENDE [PERSON_NAME] RÉ [PERSON_NAME] [PERS…" at bounding box center [404, 277] width 270 height 274
click at [378, 294] on div "[PERSON_NAME] RÉ" at bounding box center [403, 291] width 249 height 19
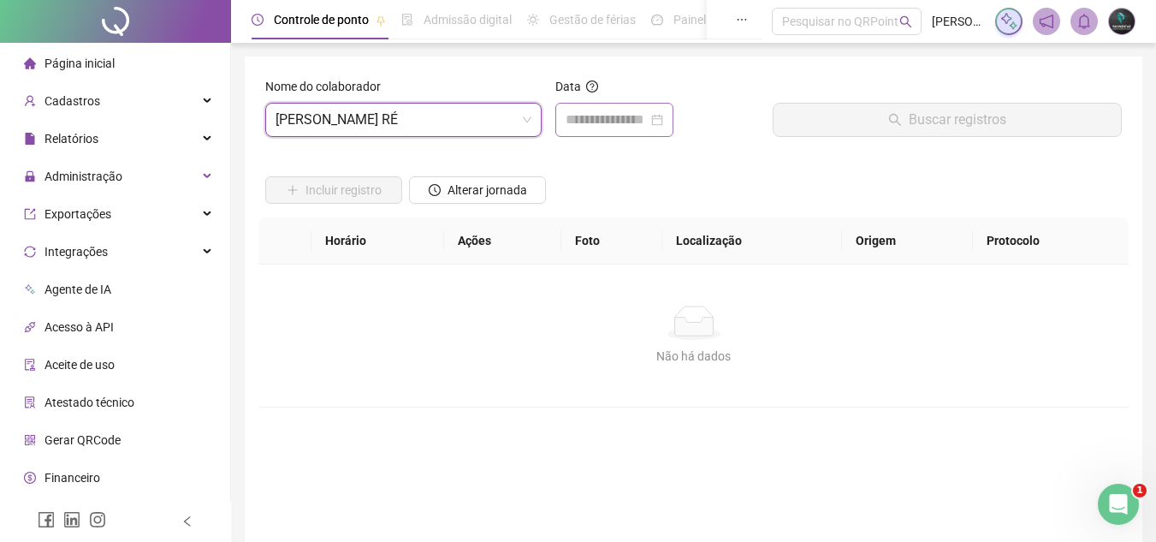
drag, startPoint x: 570, startPoint y: 138, endPoint x: 577, endPoint y: 132, distance: 9.1
click at [572, 135] on div "Data" at bounding box center [657, 114] width 217 height 74
click at [590, 120] on input at bounding box center [607, 120] width 82 height 21
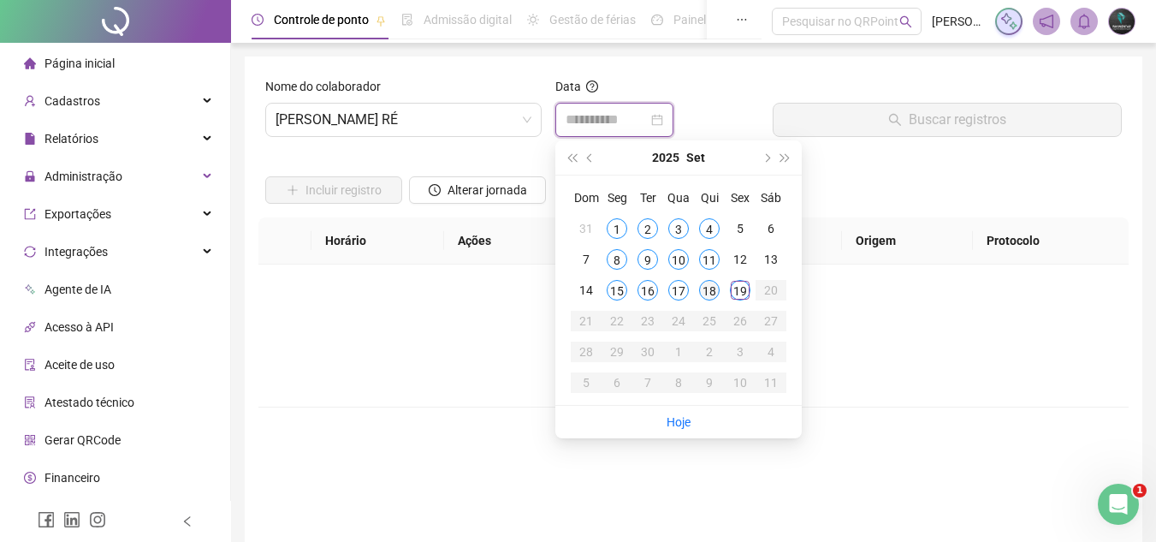
type input "**********"
click at [709, 299] on div "18" at bounding box center [709, 290] width 21 height 21
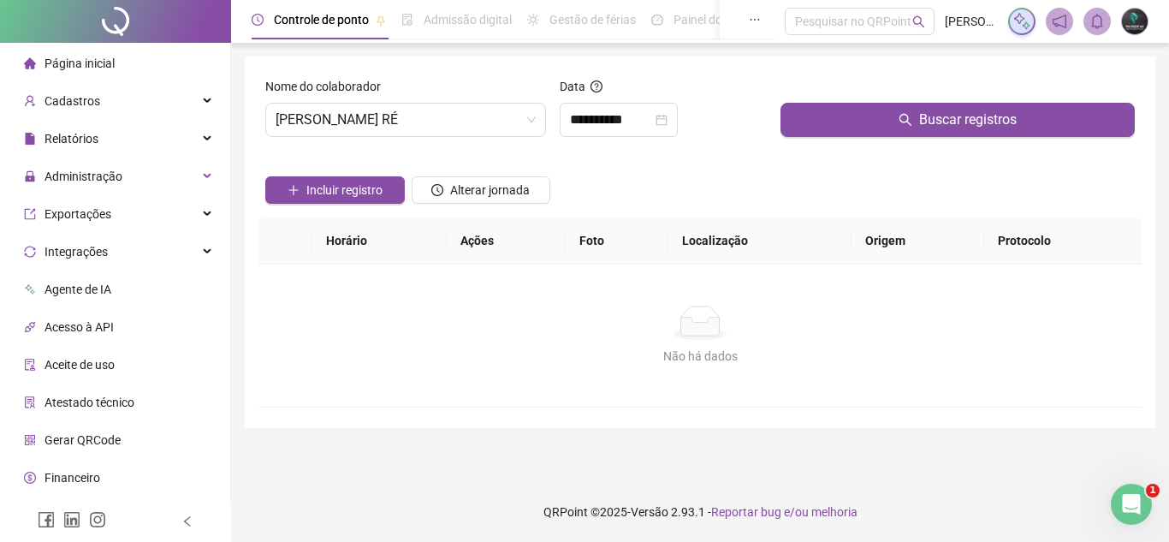
click at [834, 100] on div at bounding box center [957, 90] width 354 height 26
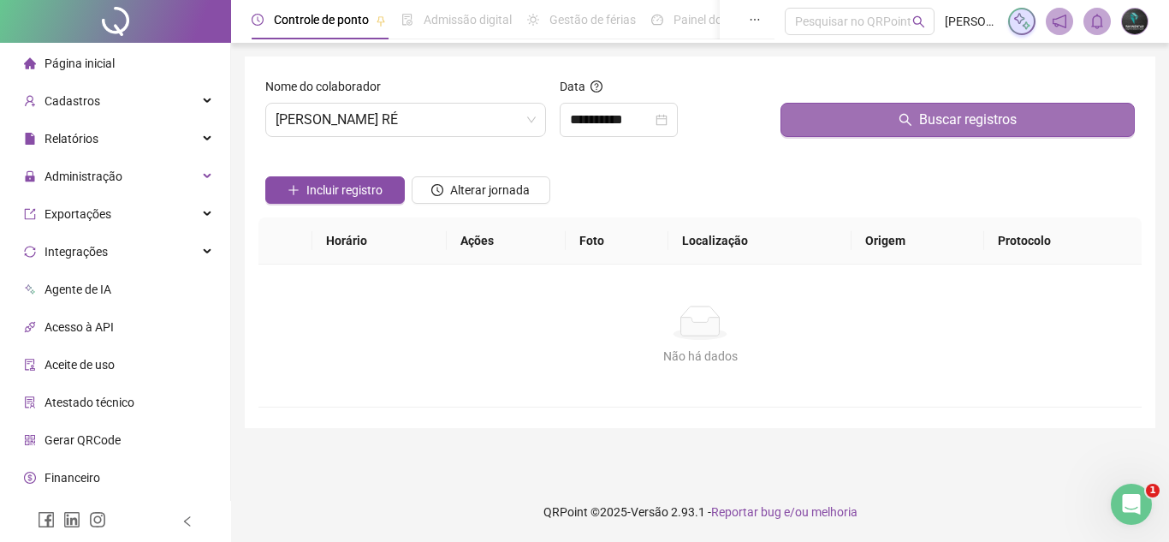
click at [825, 114] on button "Buscar registros" at bounding box center [957, 120] width 354 height 34
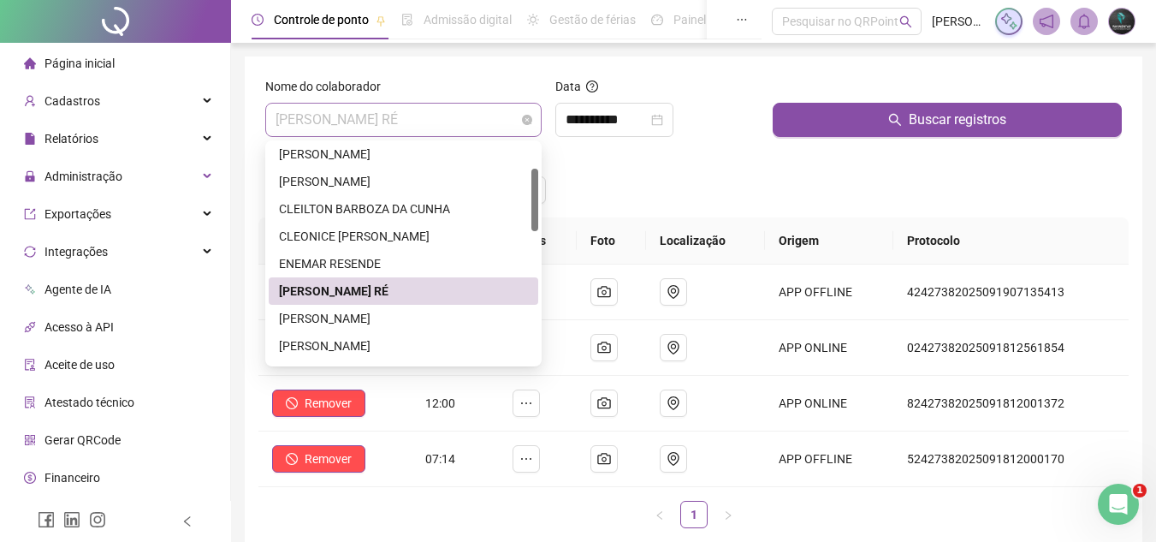
click at [459, 110] on span "[PERSON_NAME] RÉ" at bounding box center [404, 120] width 256 height 33
click at [398, 323] on div "[PERSON_NAME]" at bounding box center [403, 318] width 249 height 19
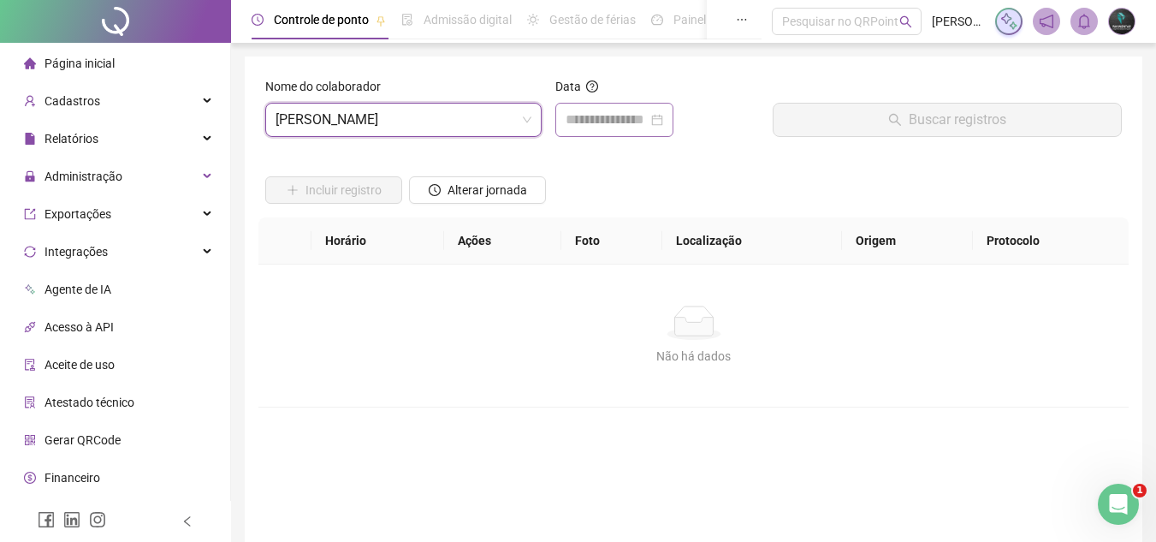
click at [601, 105] on div at bounding box center [614, 120] width 118 height 34
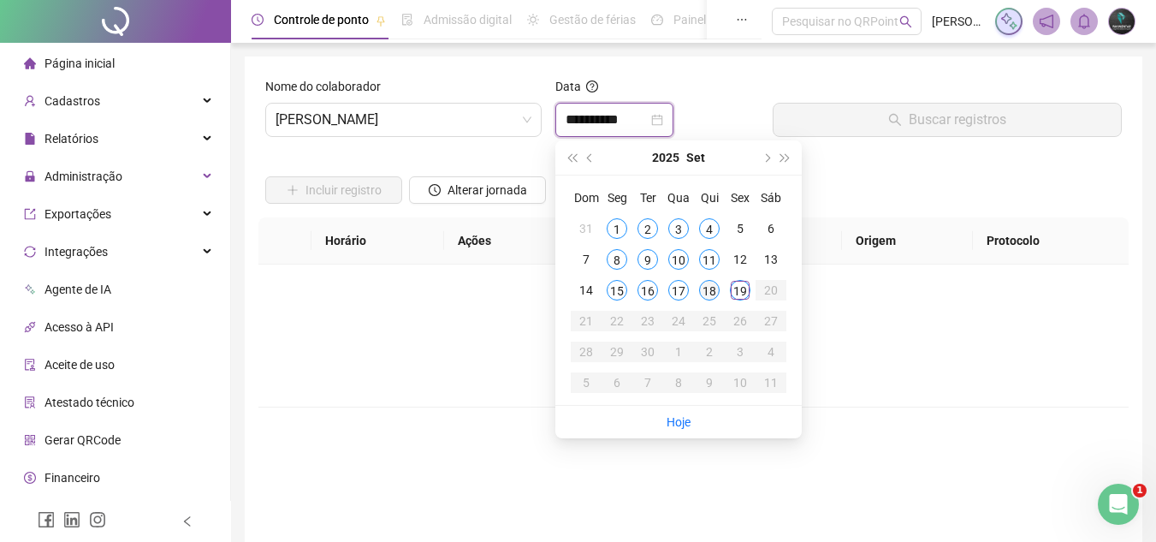
type input "**********"
click at [712, 299] on div "18" at bounding box center [709, 290] width 21 height 21
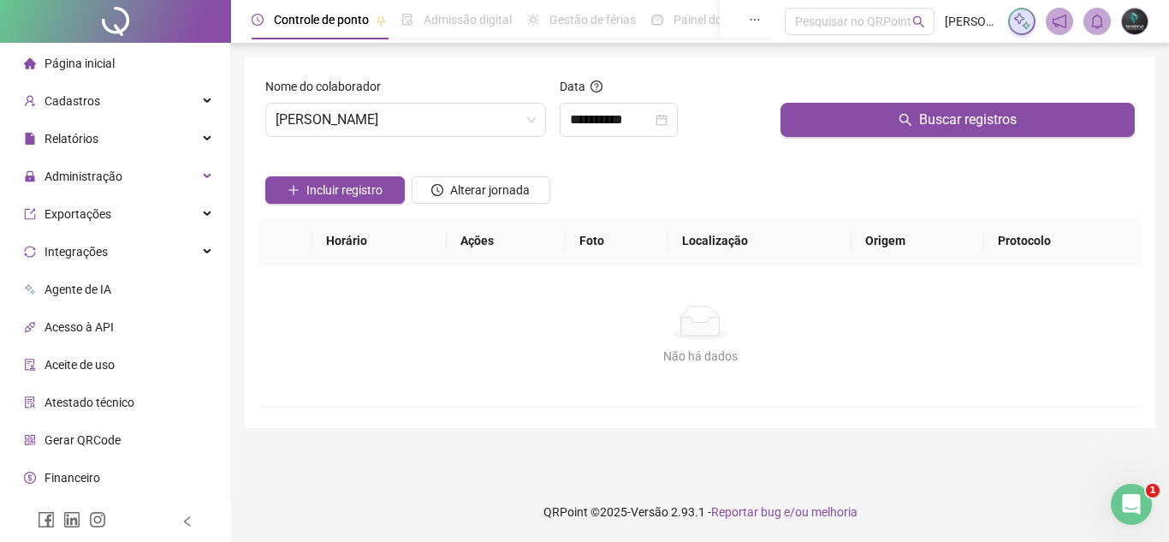
click at [804, 151] on div "Incluir registro Alterar jornada" at bounding box center [700, 184] width 876 height 67
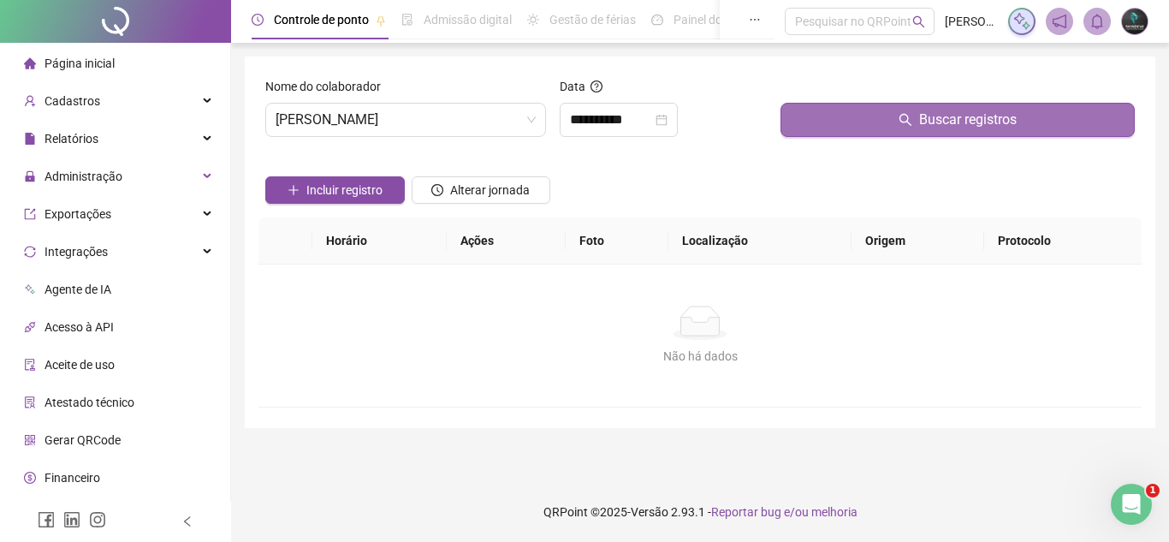
click at [828, 116] on button "Buscar registros" at bounding box center [957, 120] width 354 height 34
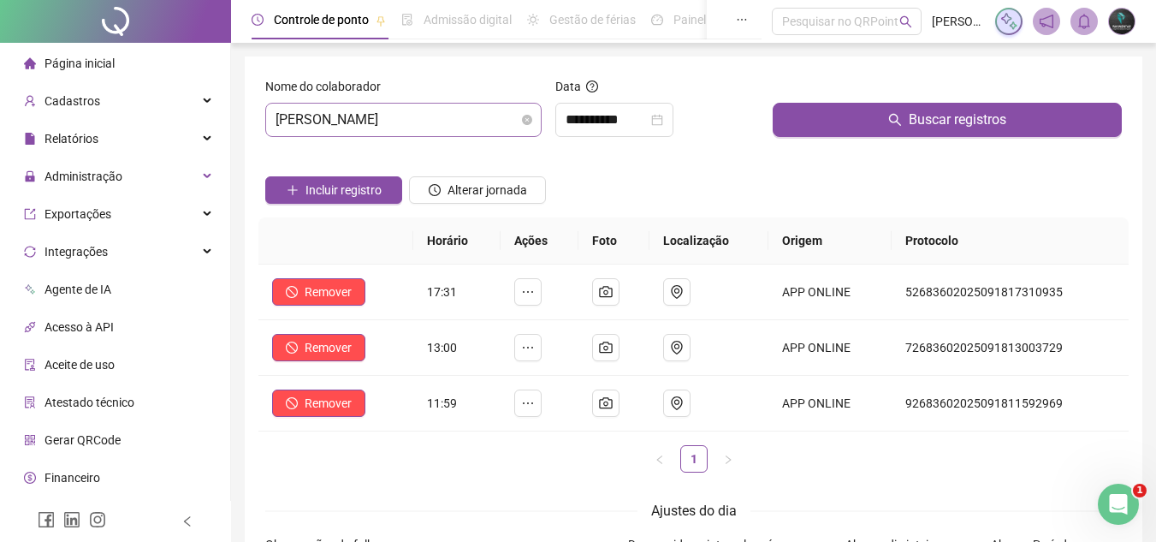
click at [364, 122] on span "[PERSON_NAME]" at bounding box center [404, 120] width 256 height 33
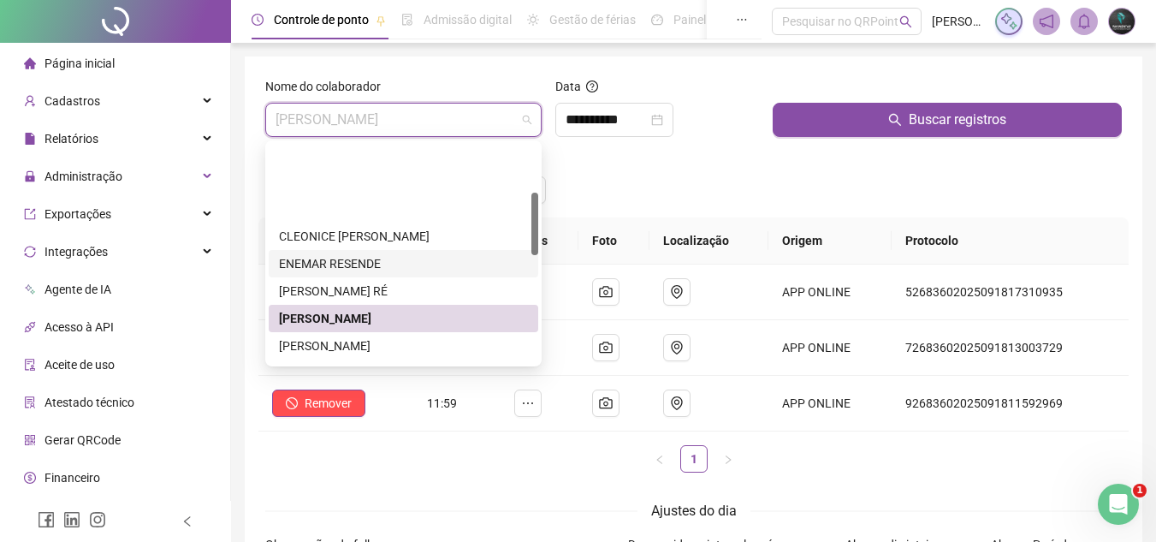
scroll to position [171, 0]
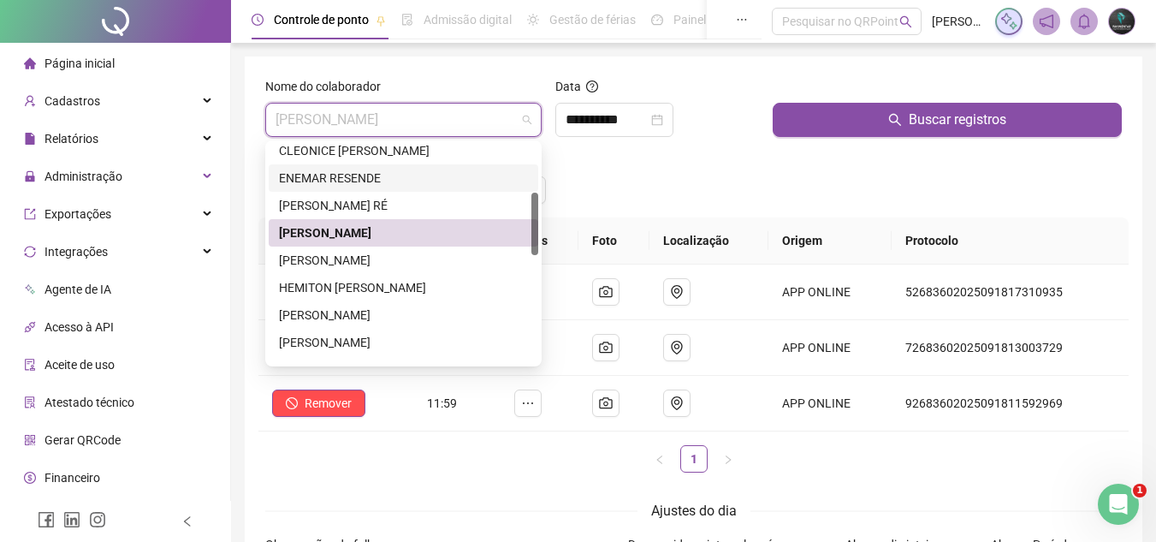
click at [367, 270] on div "[PERSON_NAME]" at bounding box center [404, 259] width 270 height 27
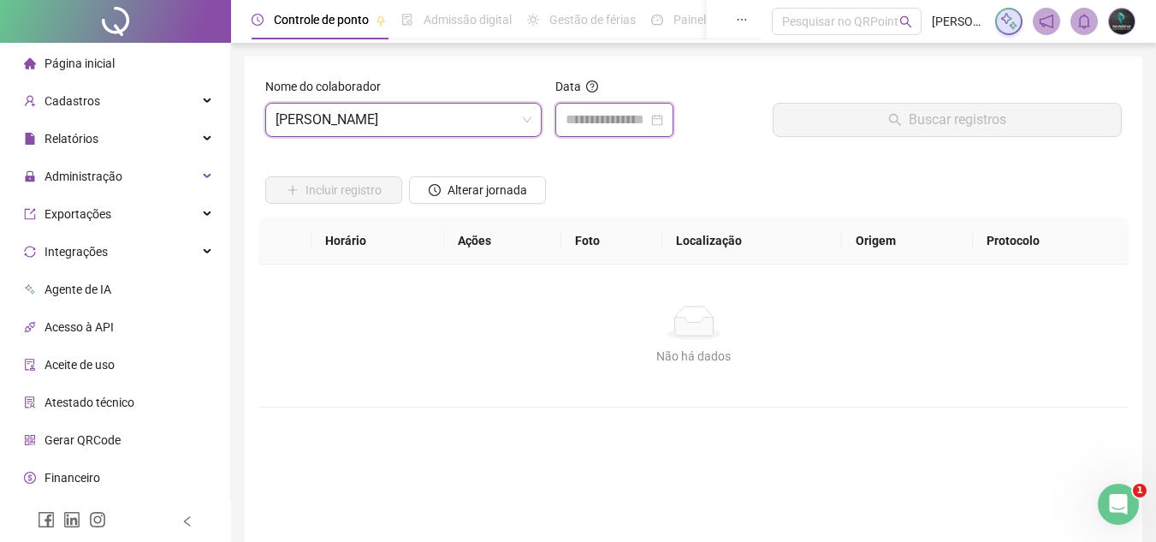
click at [648, 112] on input at bounding box center [607, 120] width 82 height 21
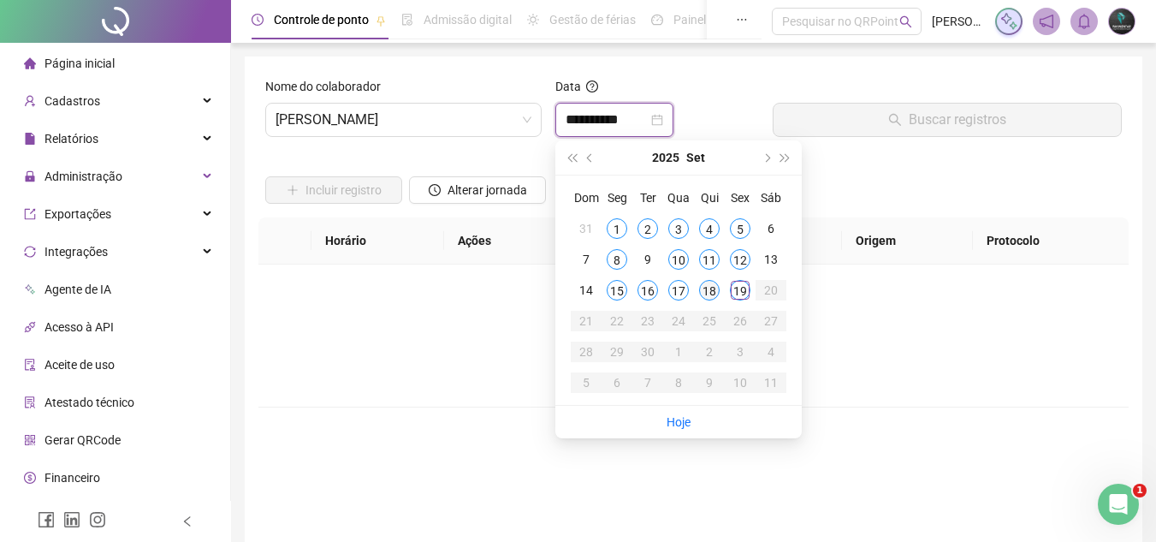
type input "**********"
click at [714, 295] on div "18" at bounding box center [709, 290] width 21 height 21
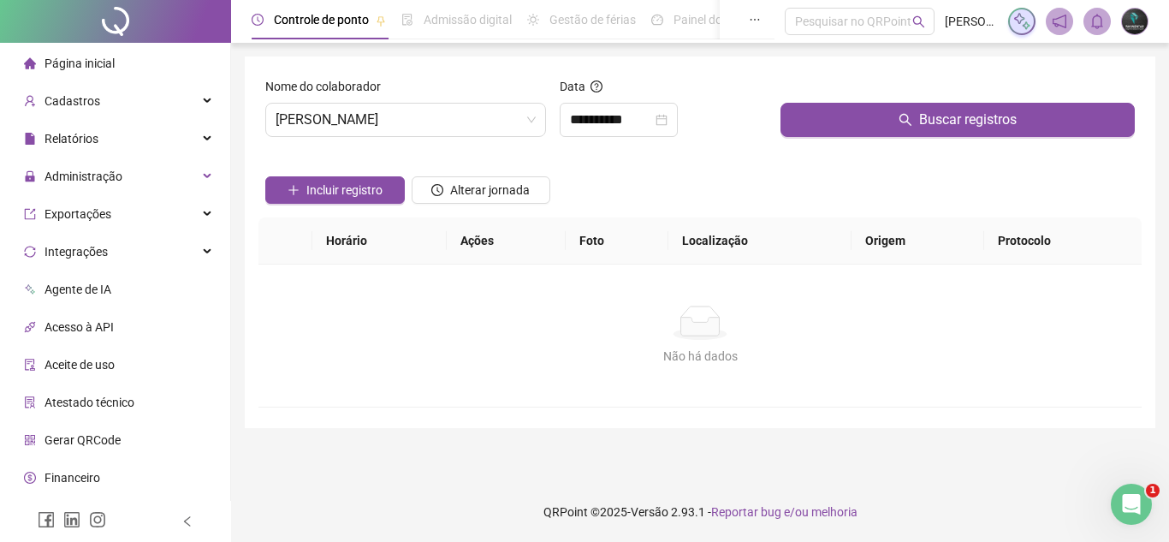
click at [839, 146] on div "Buscar registros" at bounding box center [958, 114] width 368 height 74
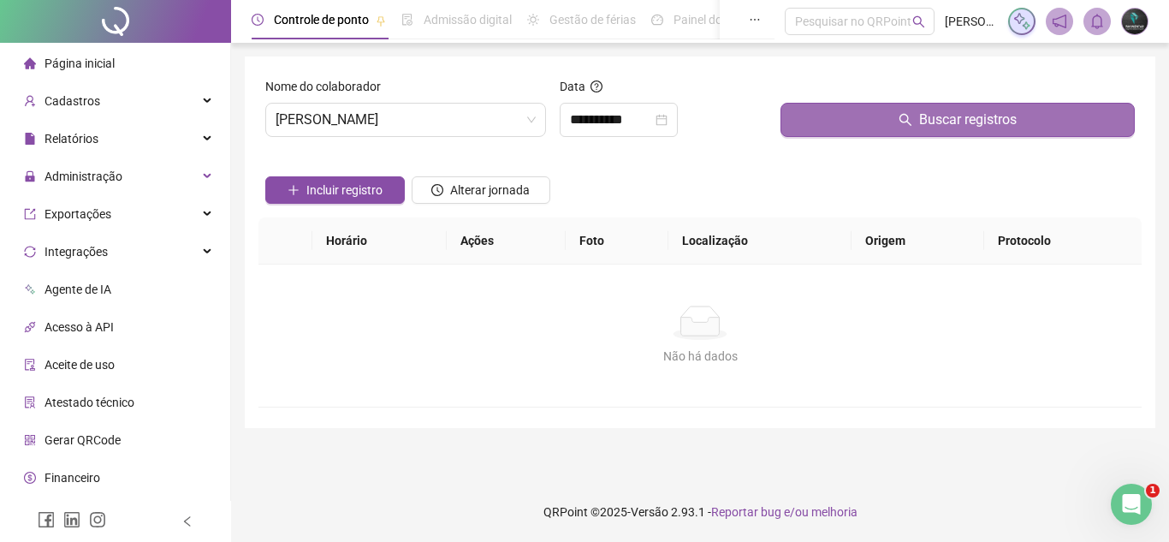
click at [857, 126] on button "Buscar registros" at bounding box center [957, 120] width 354 height 34
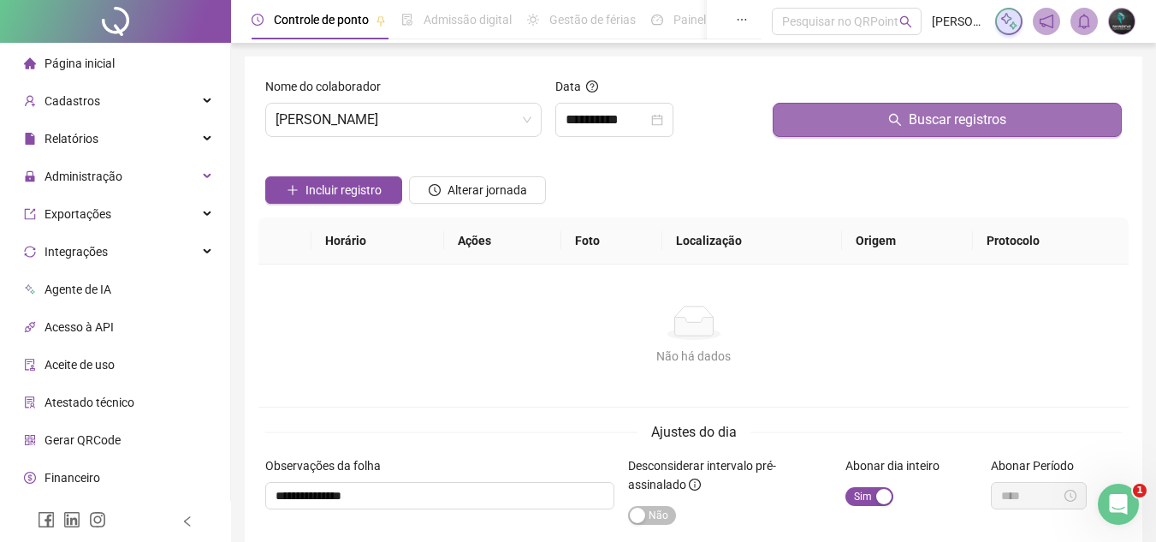
click at [901, 119] on icon "search" at bounding box center [895, 120] width 14 height 14
click at [884, 128] on button "Buscar registros" at bounding box center [947, 120] width 349 height 34
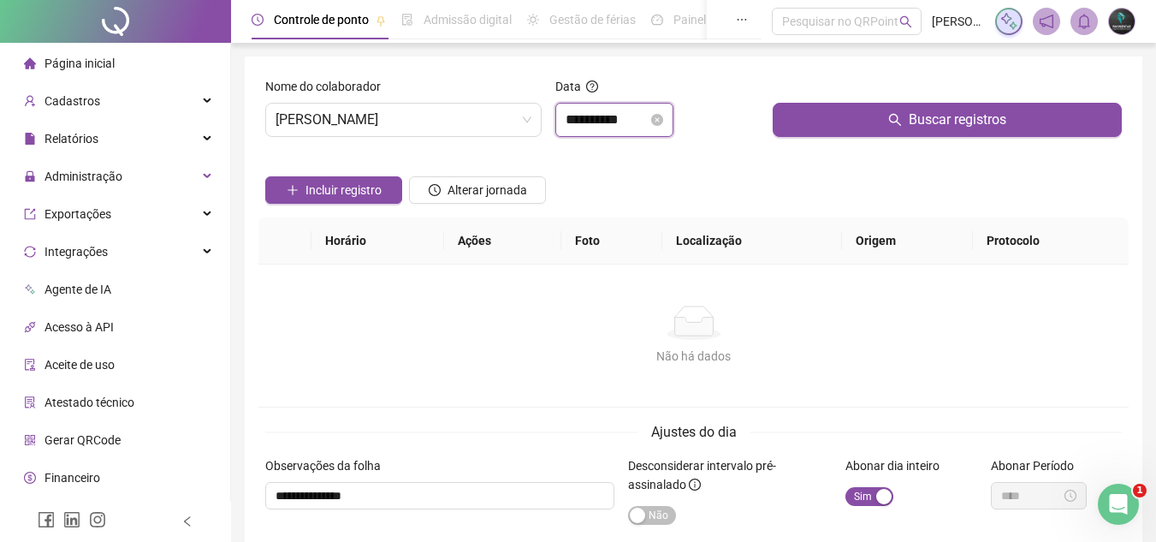
click at [589, 119] on input "**********" at bounding box center [607, 120] width 82 height 21
click at [436, 98] on div "Nome do colaborador" at bounding box center [403, 90] width 276 height 26
click at [430, 119] on span "[PERSON_NAME]" at bounding box center [404, 120] width 256 height 33
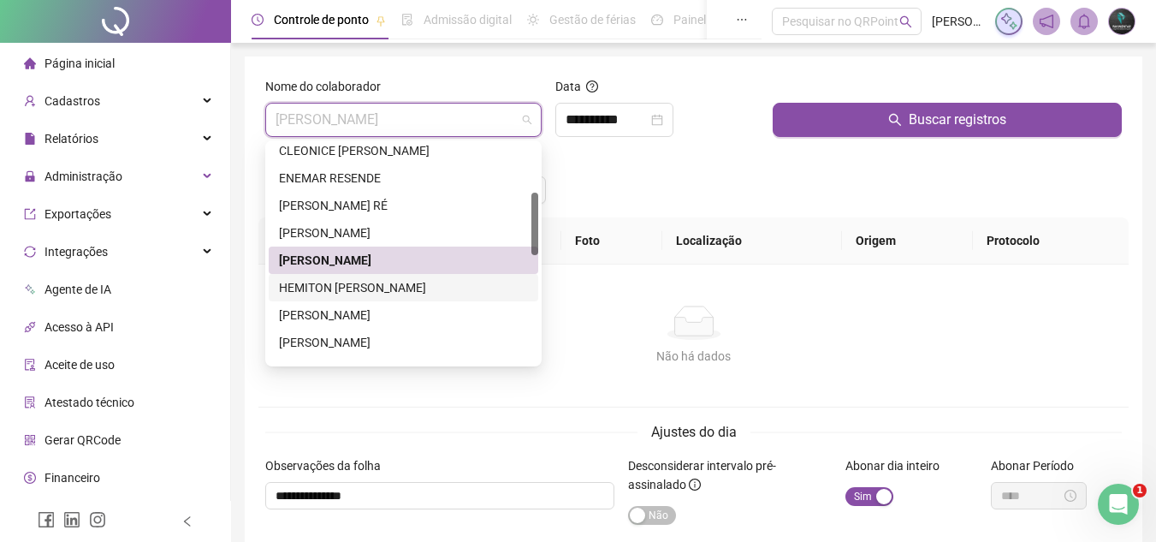
click at [387, 286] on div "HEMITON [PERSON_NAME]" at bounding box center [403, 287] width 249 height 19
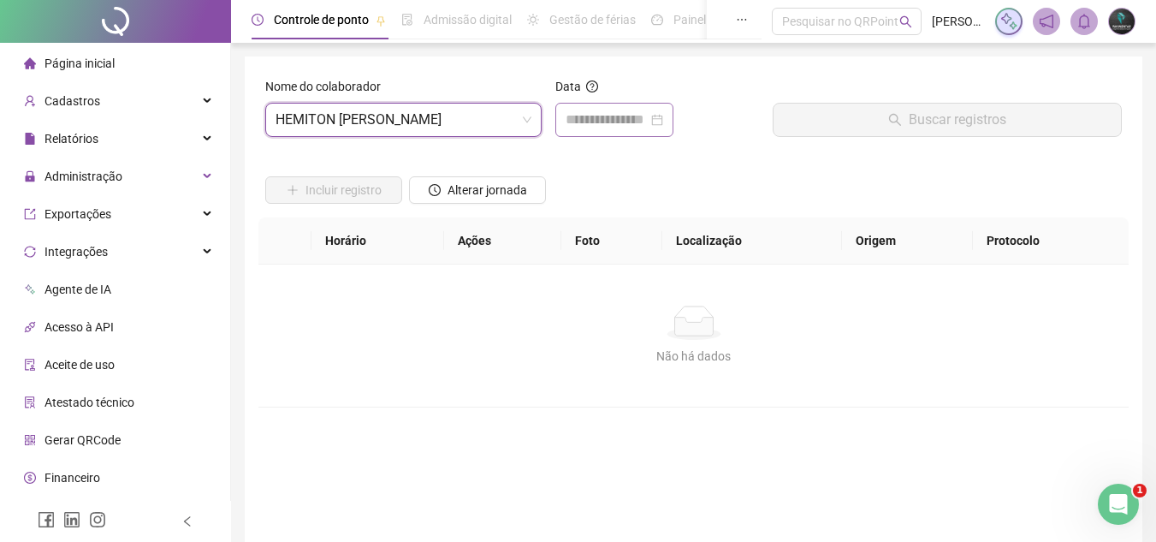
click at [578, 107] on div at bounding box center [614, 120] width 118 height 34
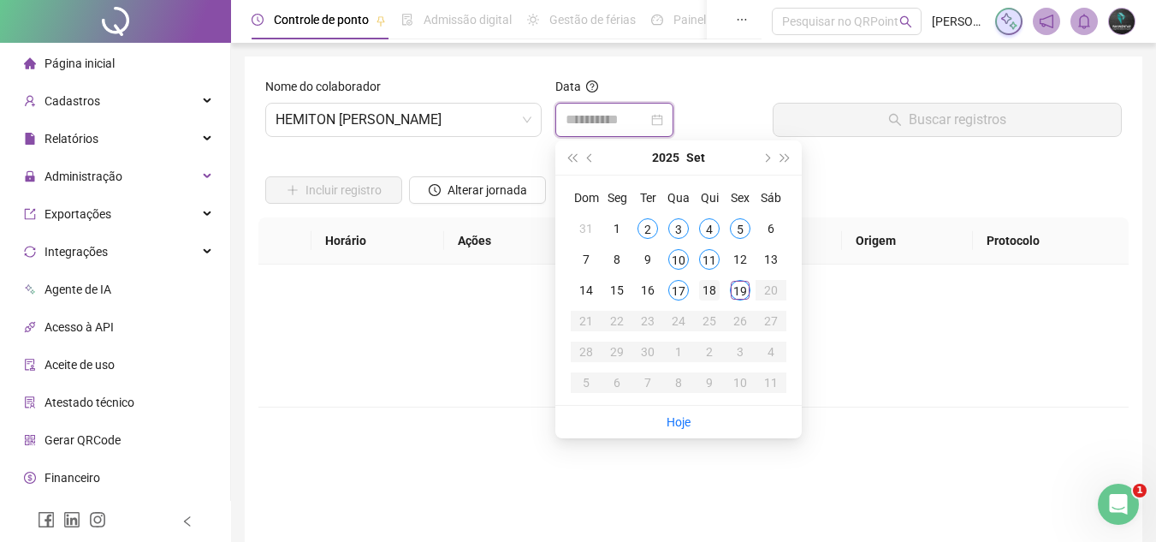
type input "**********"
drag, startPoint x: 708, startPoint y: 293, endPoint x: 718, endPoint y: 276, distance: 19.2
click at [708, 293] on div "18" at bounding box center [709, 290] width 21 height 21
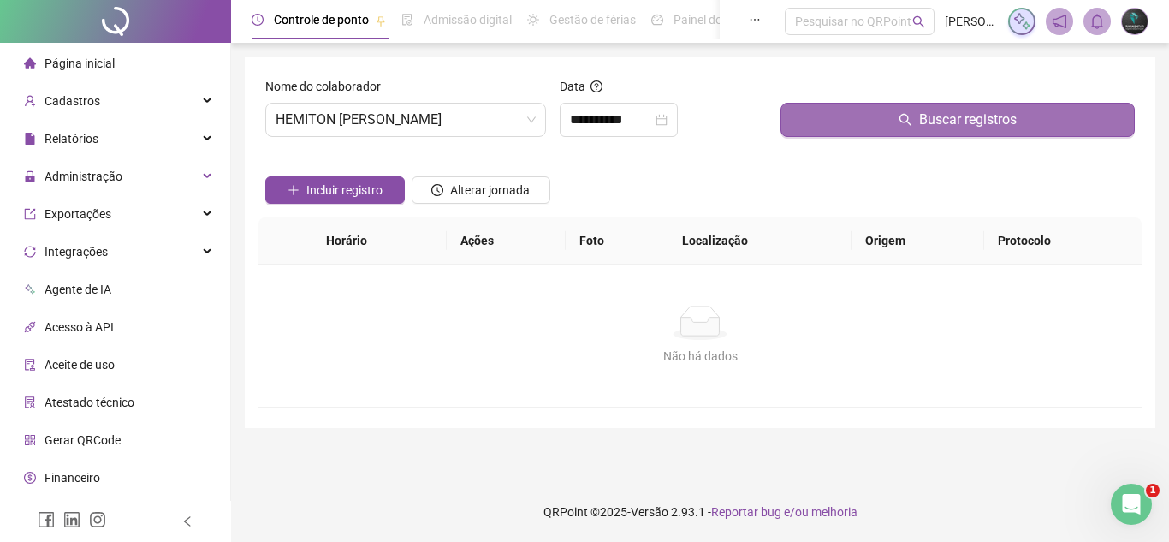
click at [843, 117] on button "Buscar registros" at bounding box center [957, 120] width 354 height 34
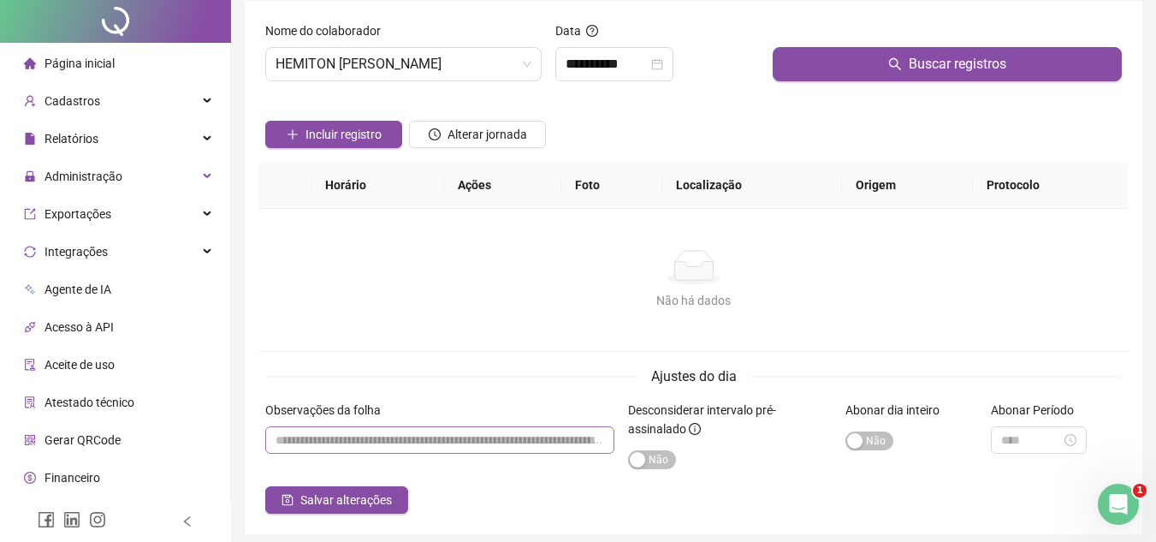
scroll to position [86, 0]
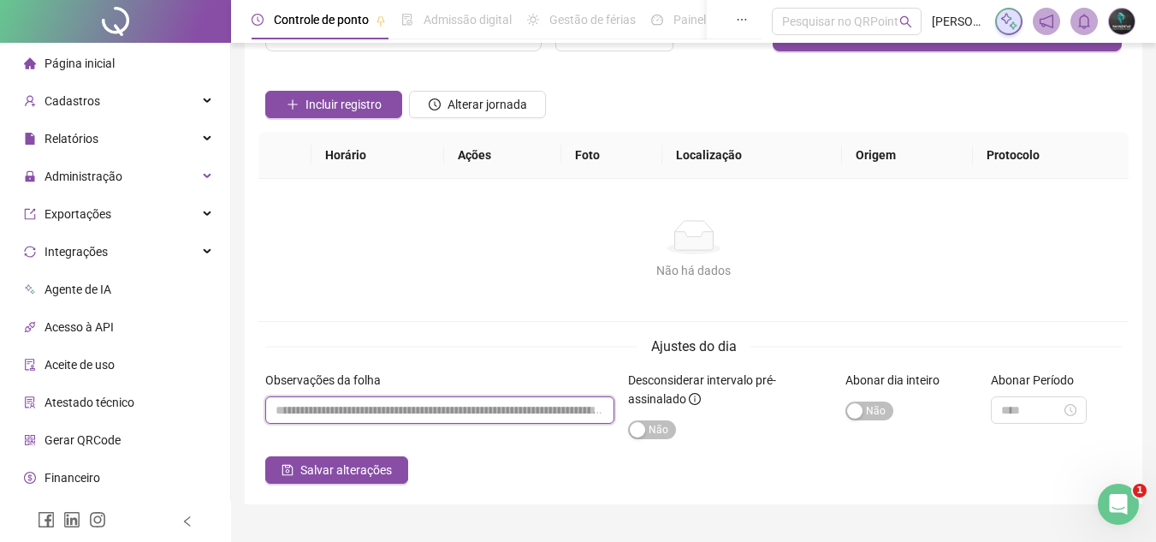
click at [391, 423] on input "textarea" at bounding box center [439, 409] width 349 height 27
drag, startPoint x: 377, startPoint y: 413, endPoint x: 221, endPoint y: 384, distance: 159.3
click at [221, 384] on div "**********" at bounding box center [578, 245] width 1156 height 663
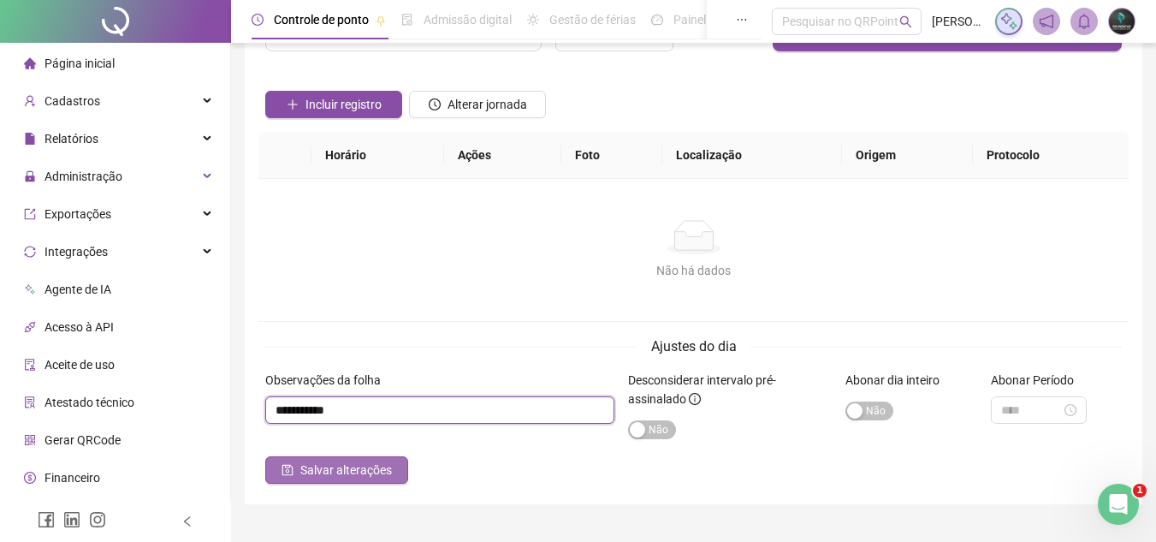
type input "**********"
click at [290, 470] on icon "save" at bounding box center [287, 470] width 11 height 11
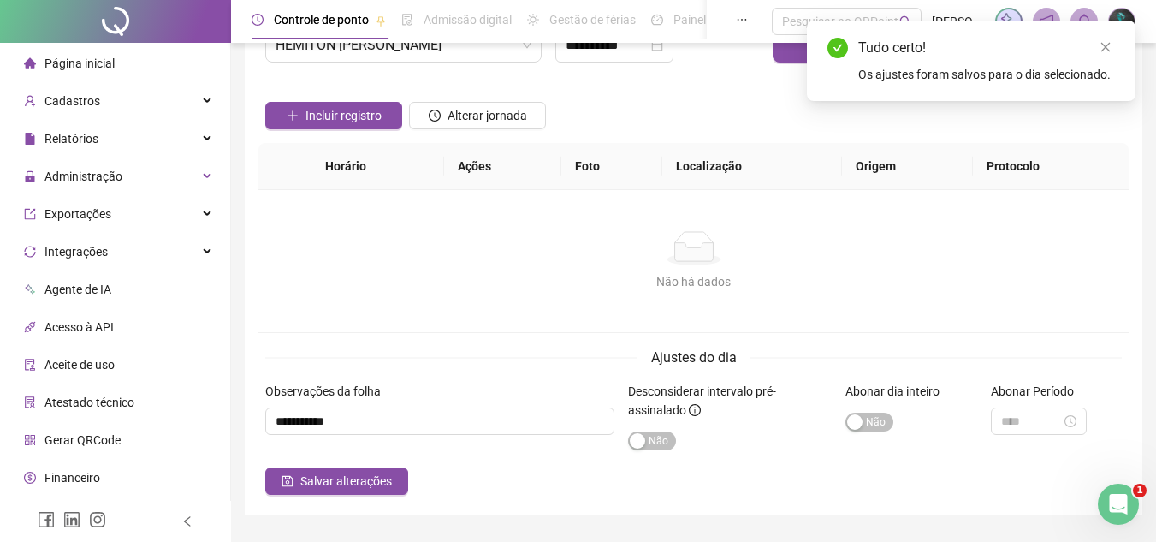
scroll to position [0, 0]
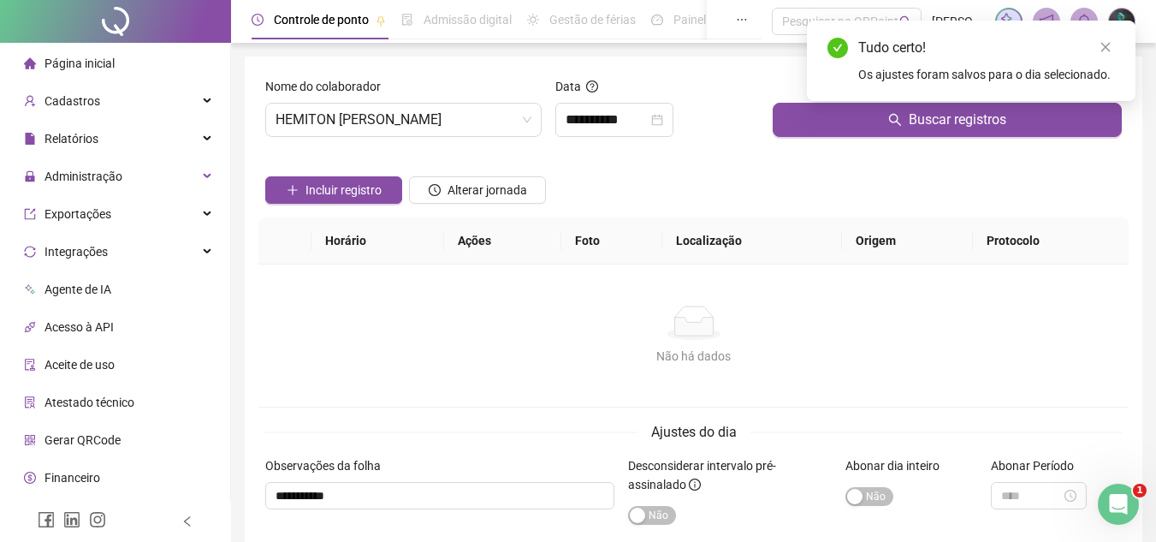
click at [430, 139] on div "Nome do colaborador HEMITON [PERSON_NAME]" at bounding box center [403, 114] width 290 height 74
click at [434, 125] on span "HEMITON [PERSON_NAME]" at bounding box center [404, 120] width 256 height 33
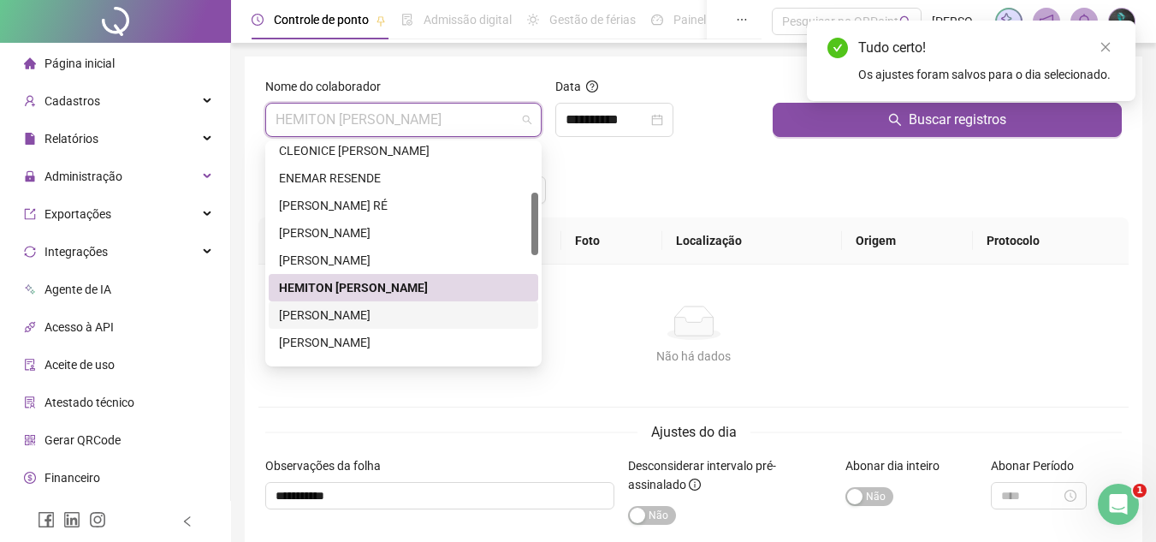
drag, startPoint x: 376, startPoint y: 321, endPoint x: 629, endPoint y: 143, distance: 309.6
click at [376, 322] on div "[PERSON_NAME]" at bounding box center [403, 314] width 249 height 19
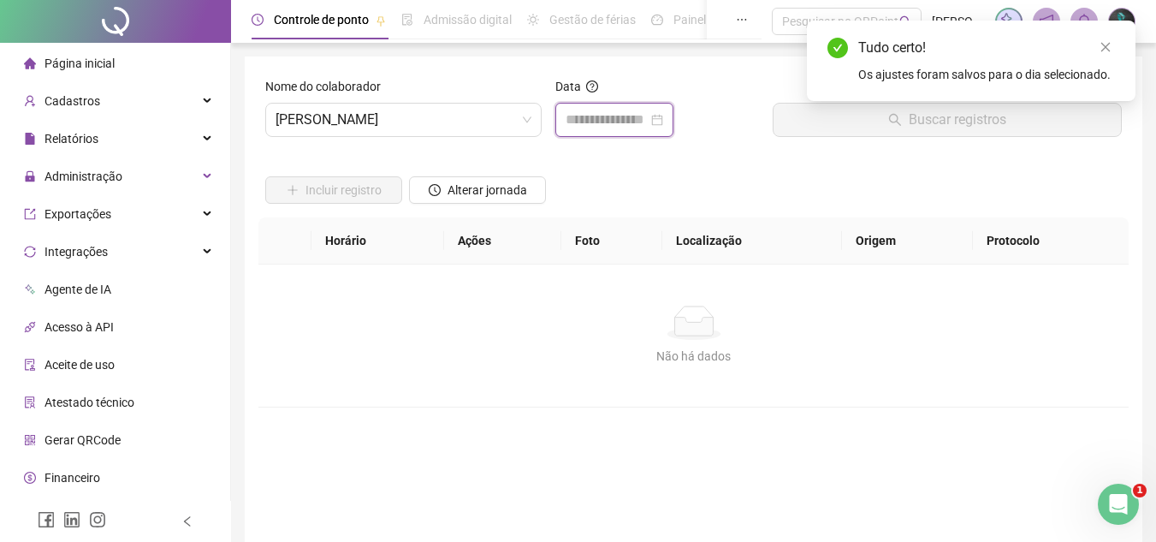
click at [648, 121] on input at bounding box center [607, 120] width 82 height 21
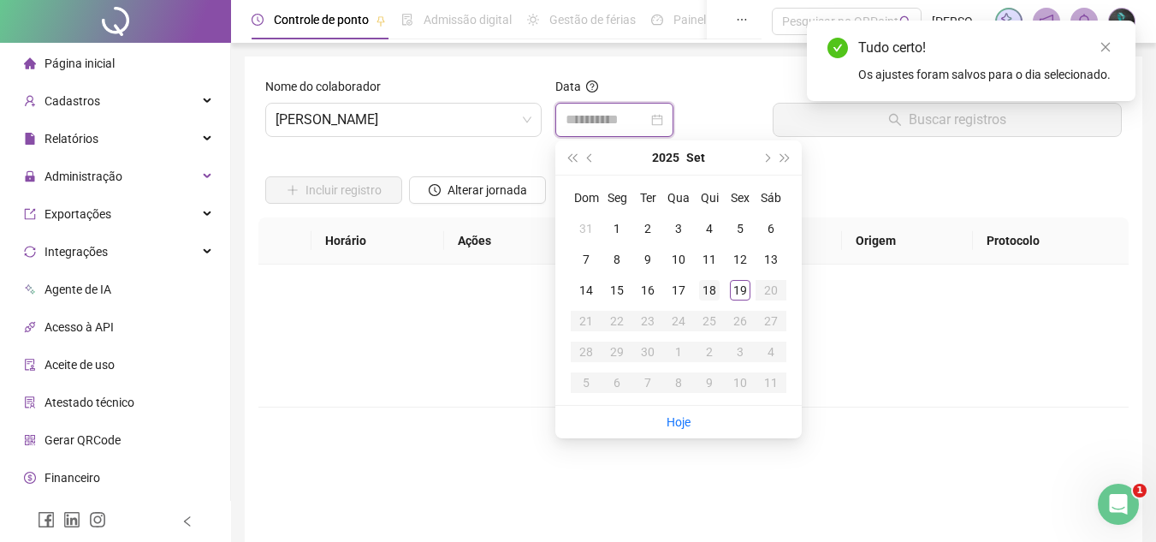
type input "**********"
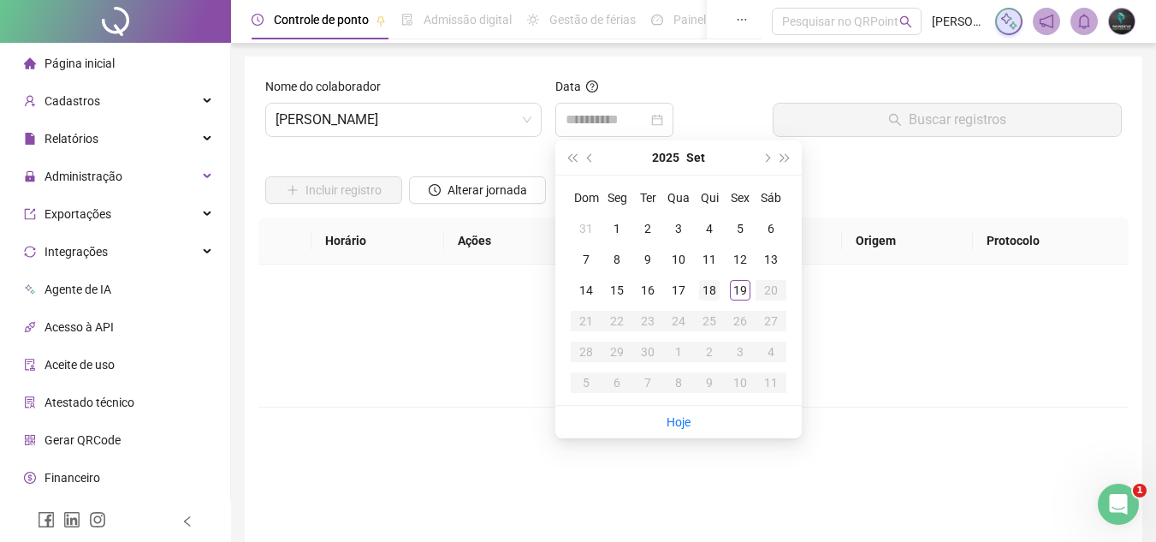
click at [712, 291] on div "18" at bounding box center [709, 290] width 21 height 21
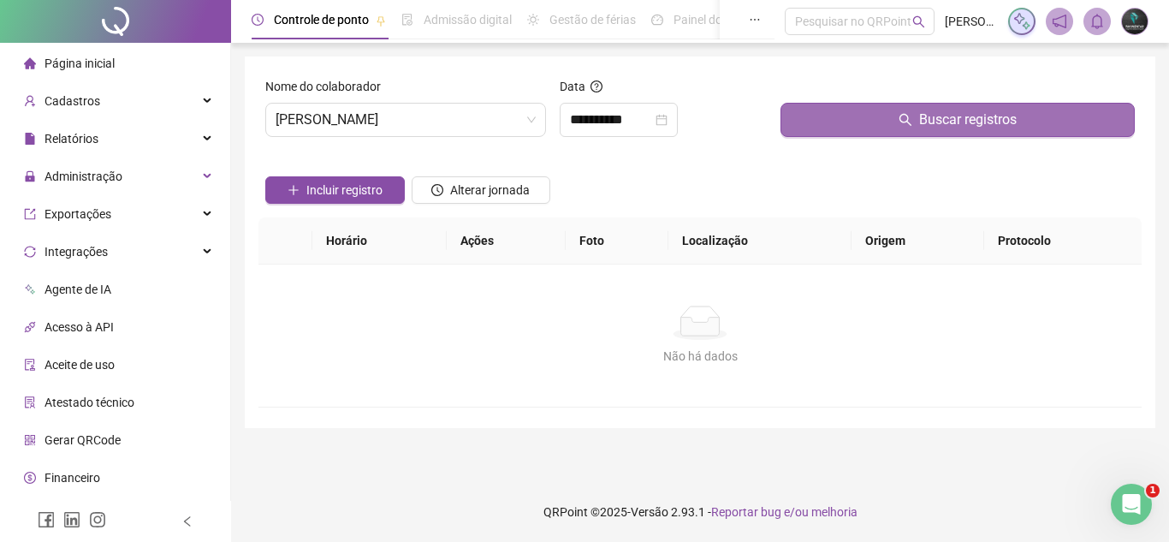
click at [856, 132] on button "Buscar registros" at bounding box center [957, 120] width 354 height 34
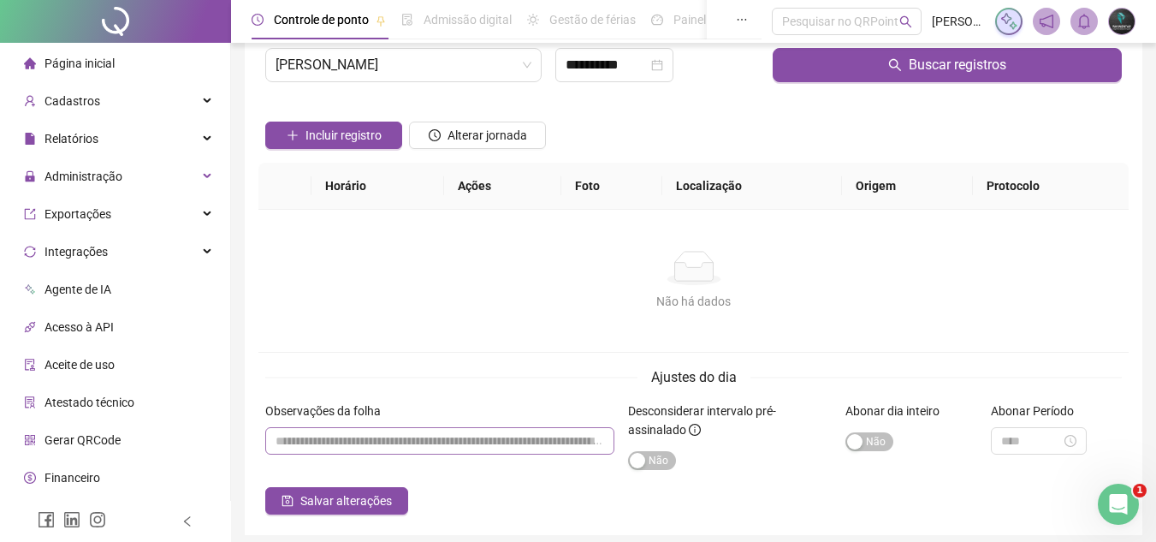
scroll to position [86, 0]
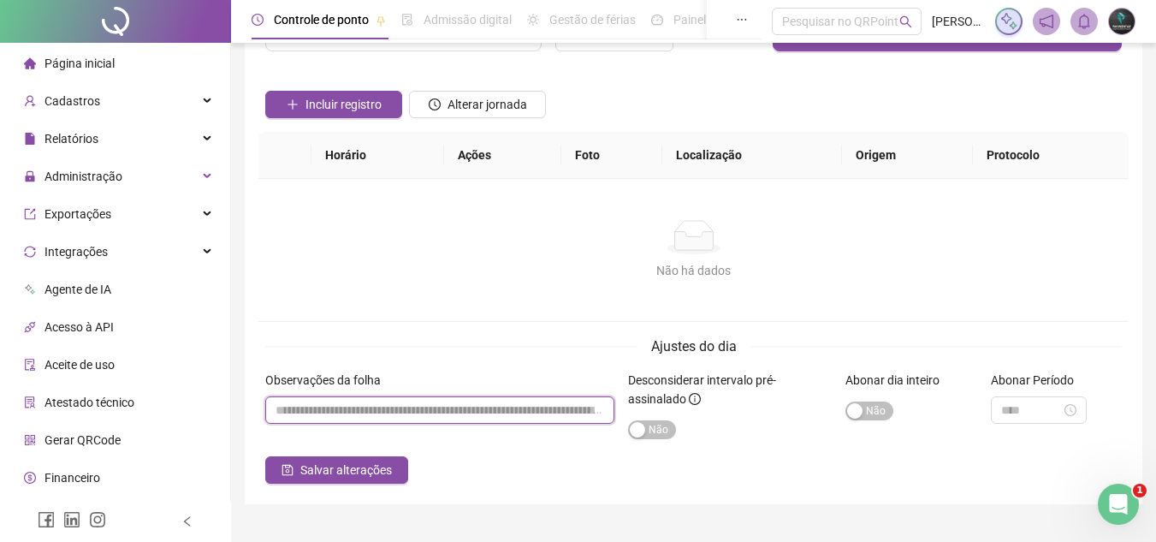
click at [442, 412] on input "textarea" at bounding box center [439, 409] width 349 height 27
paste input "**********"
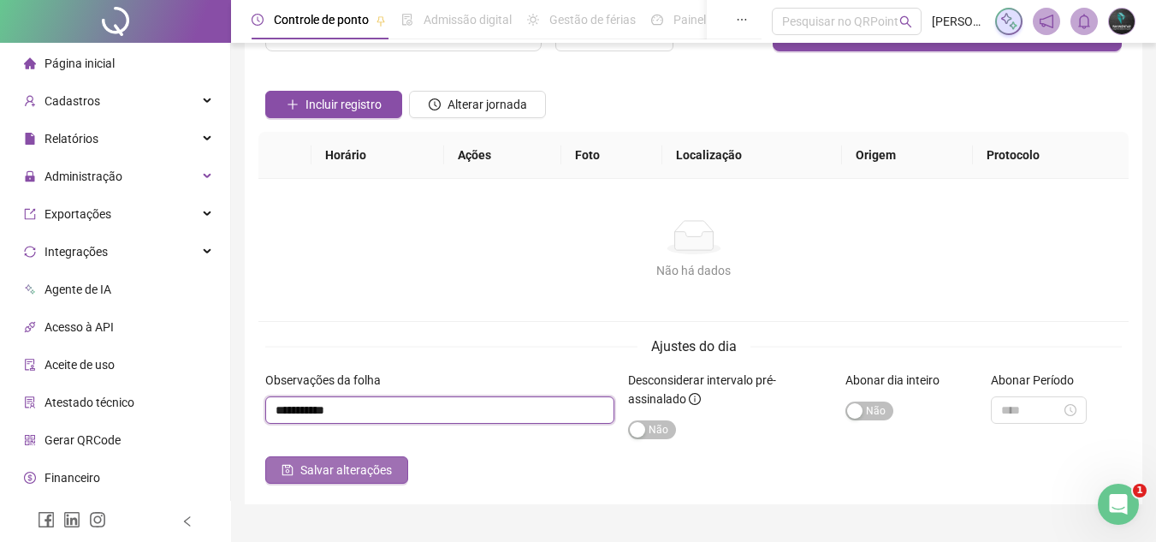
type input "**********"
click at [355, 467] on span "Salvar alterações" at bounding box center [346, 469] width 92 height 19
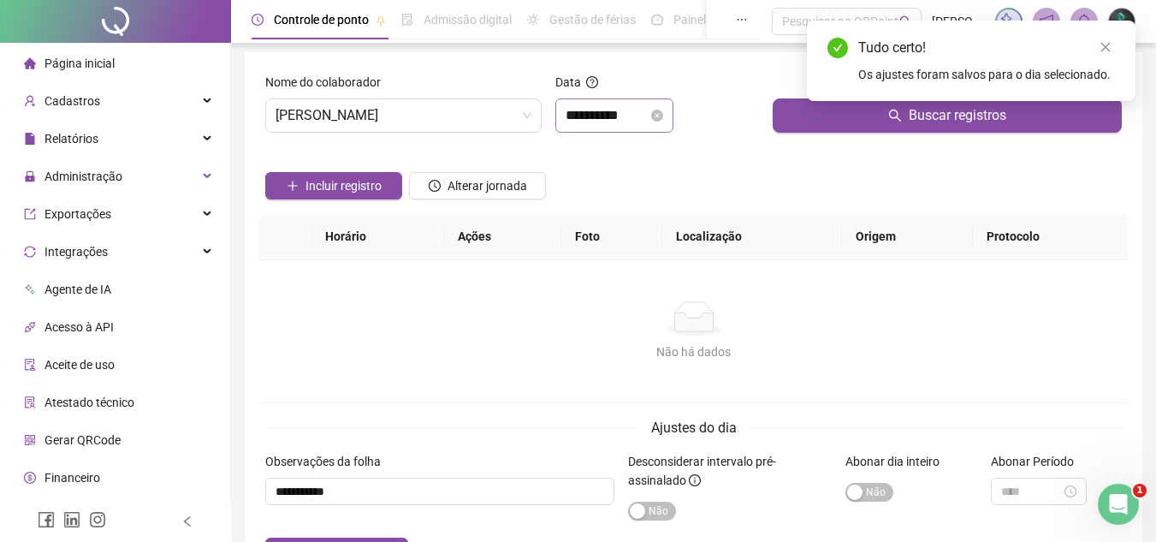
scroll to position [0, 0]
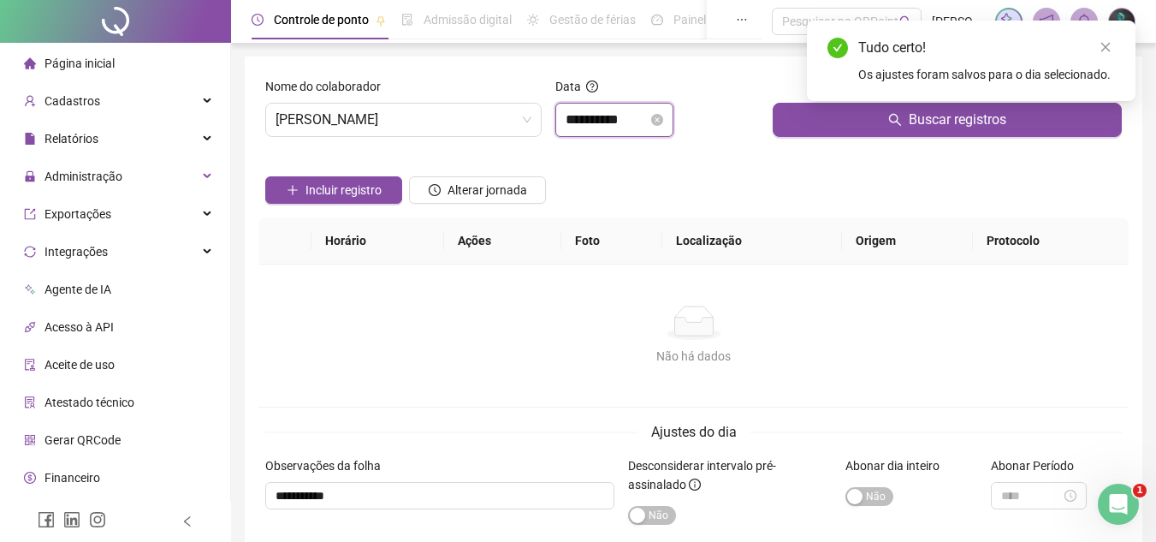
click at [626, 118] on input "**********" at bounding box center [607, 120] width 82 height 21
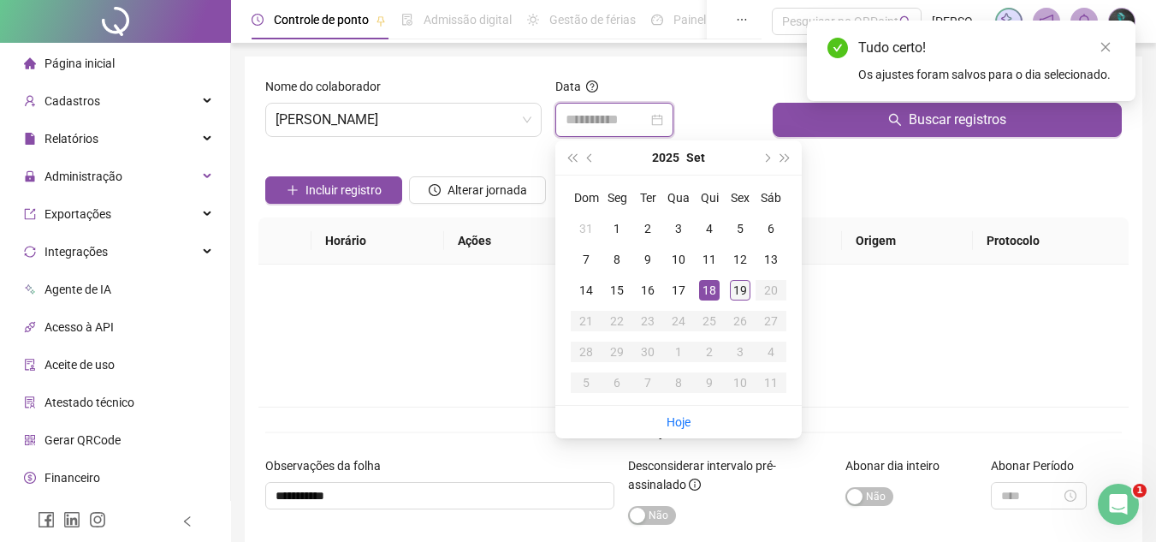
type input "**********"
click at [736, 294] on div "19" at bounding box center [740, 290] width 21 height 21
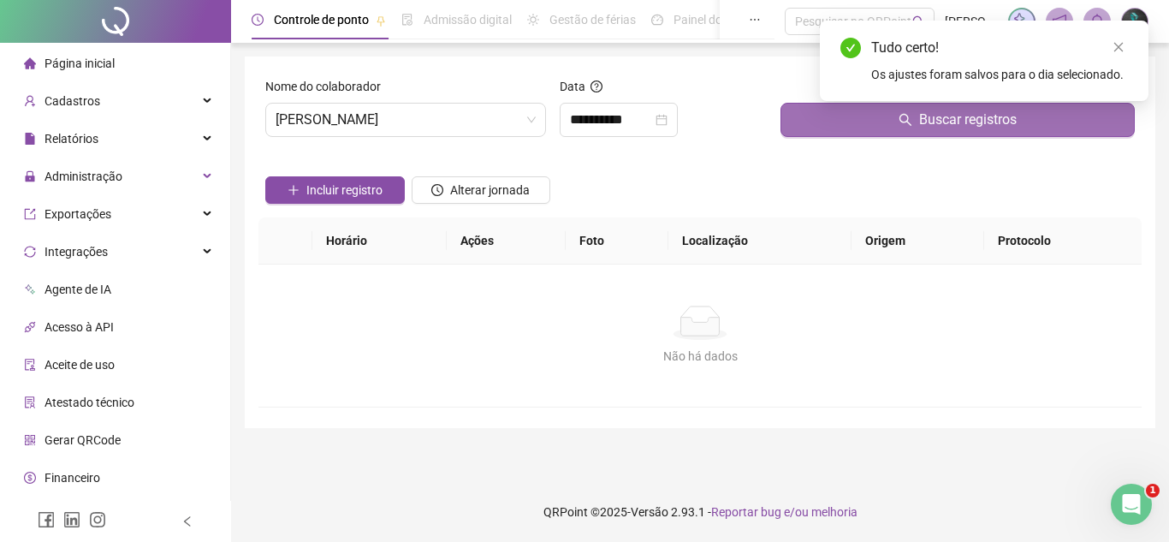
click at [823, 122] on button "Buscar registros" at bounding box center [957, 120] width 354 height 34
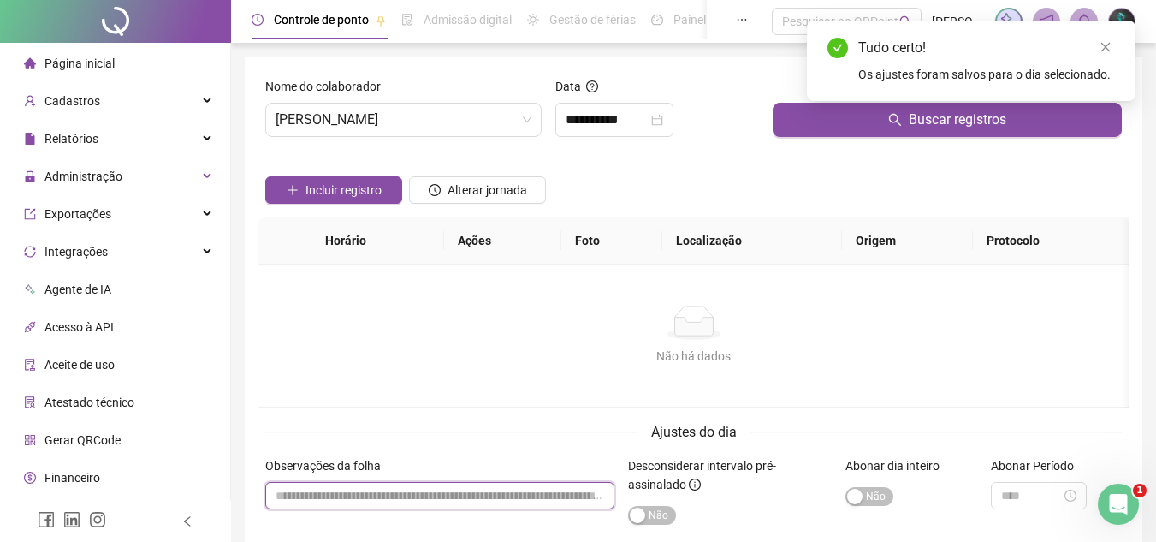
click at [424, 506] on input "textarea" at bounding box center [439, 495] width 349 height 27
paste input "**********"
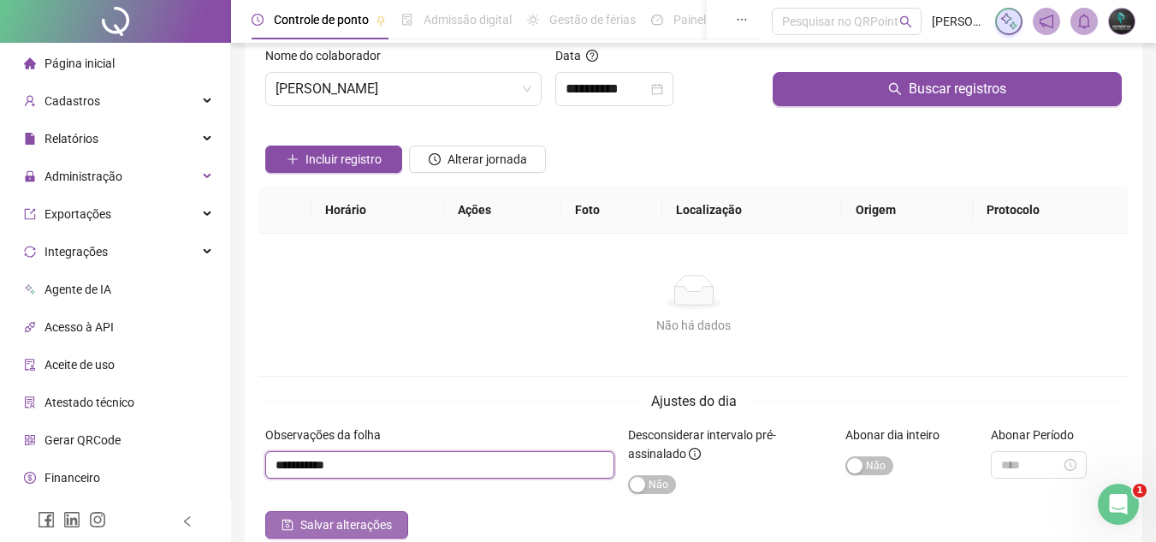
scroll to position [86, 0]
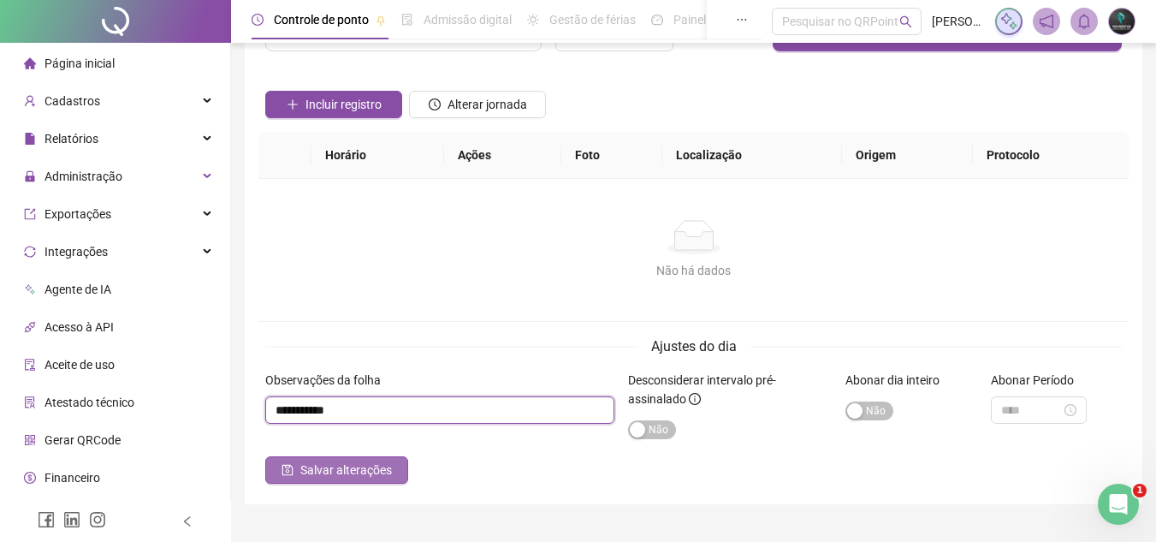
type input "**********"
click at [372, 476] on span "Salvar alterações" at bounding box center [346, 469] width 92 height 19
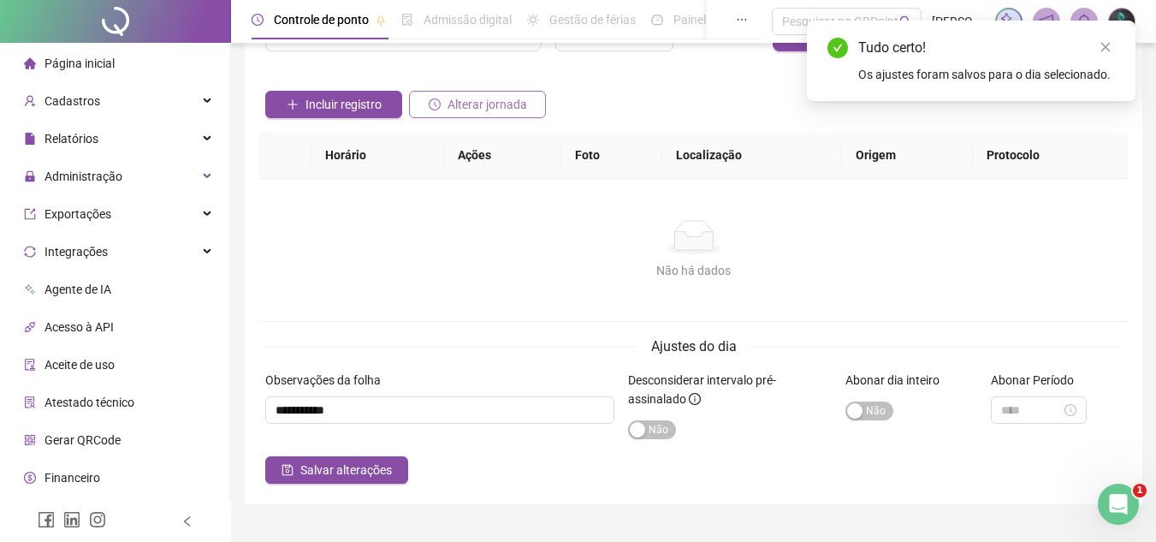
scroll to position [0, 0]
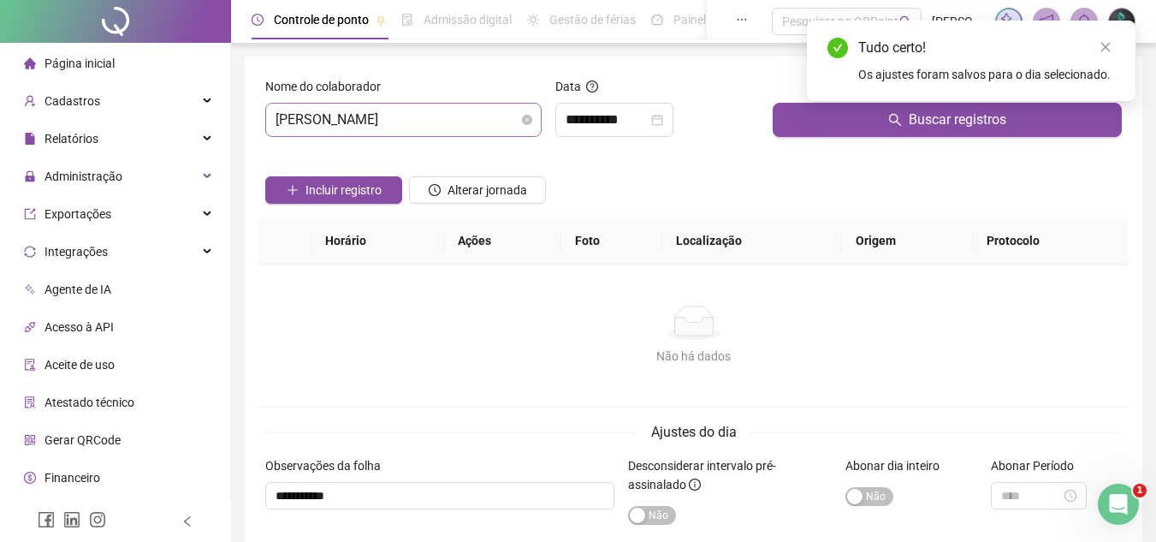
click at [483, 120] on span "[PERSON_NAME]" at bounding box center [404, 120] width 256 height 33
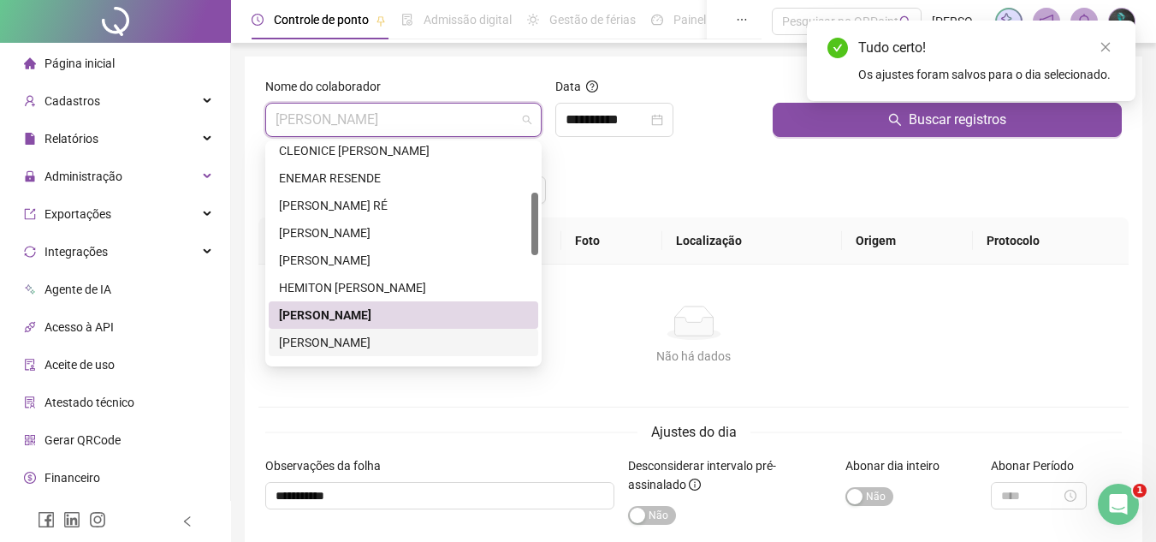
click at [377, 341] on div "[PERSON_NAME]" at bounding box center [403, 342] width 249 height 19
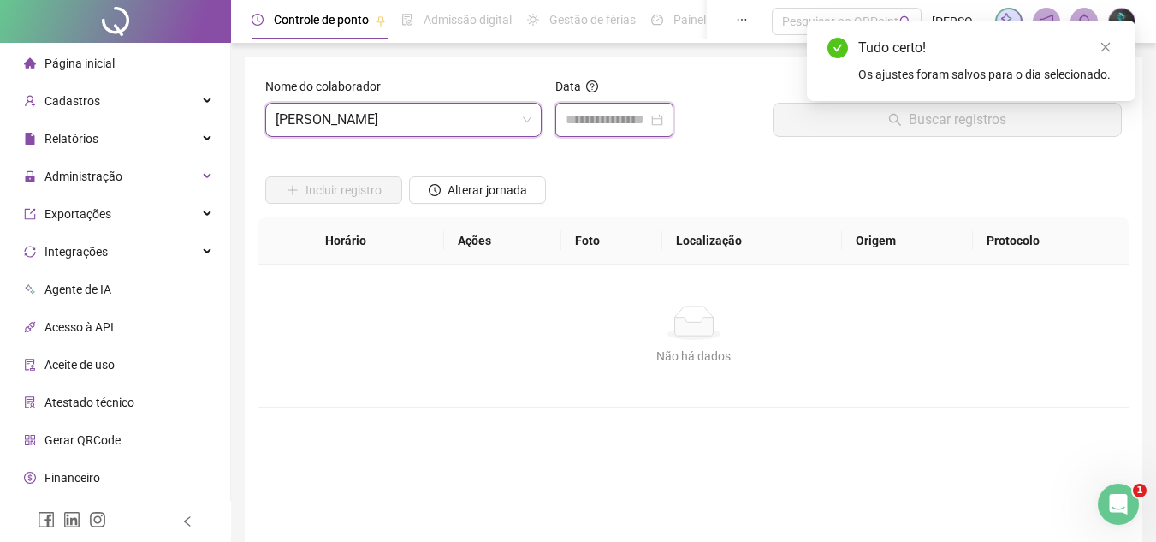
click at [618, 122] on input at bounding box center [607, 120] width 82 height 21
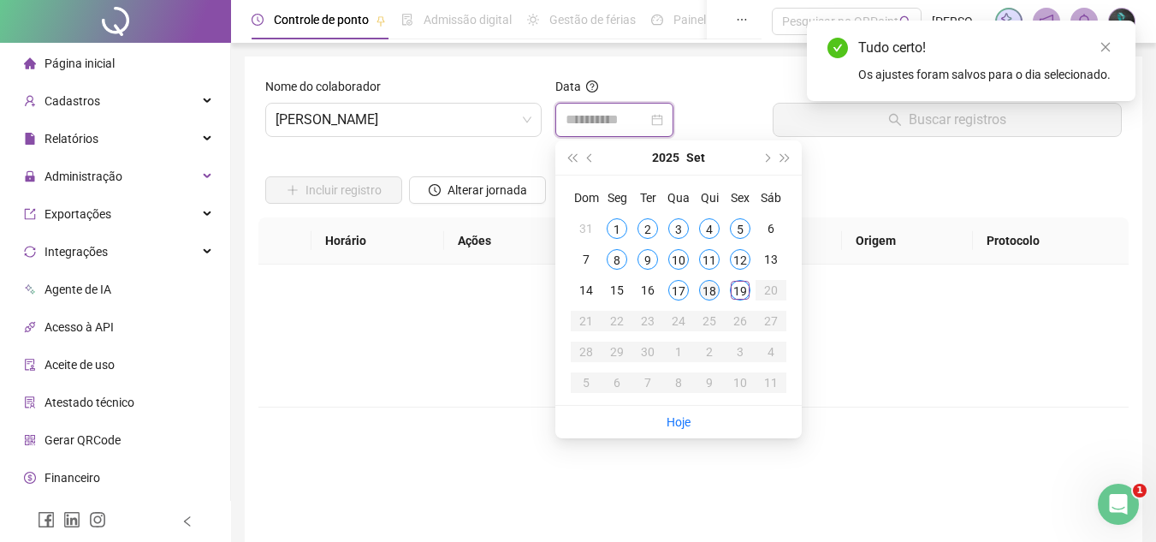
type input "**********"
click at [716, 293] on div "18" at bounding box center [709, 290] width 21 height 21
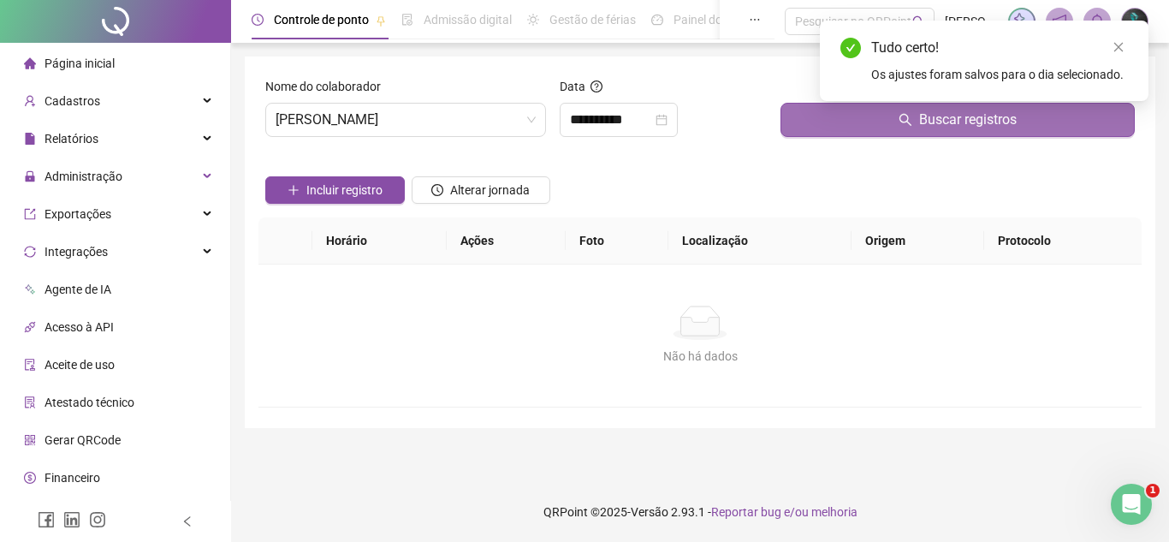
click at [820, 125] on button "Buscar registros" at bounding box center [957, 120] width 354 height 34
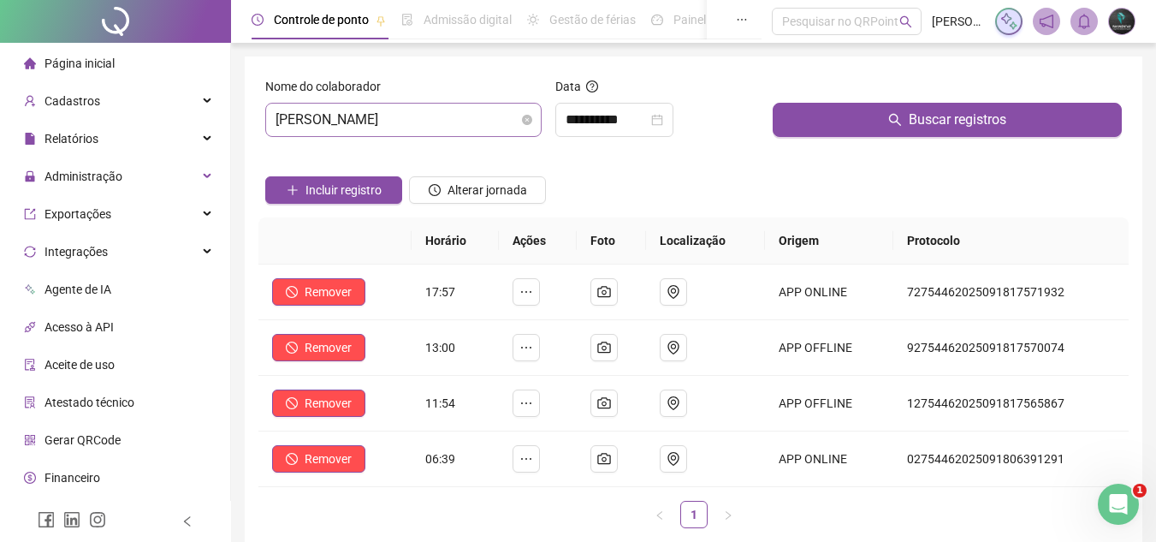
click at [447, 122] on span "[PERSON_NAME]" at bounding box center [404, 120] width 256 height 33
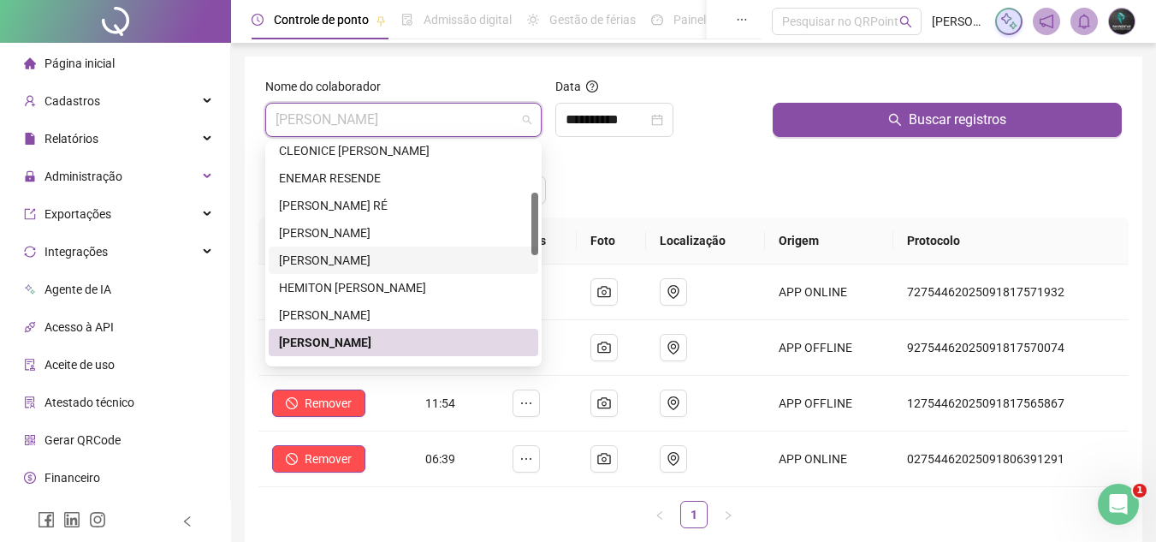
scroll to position [257, 0]
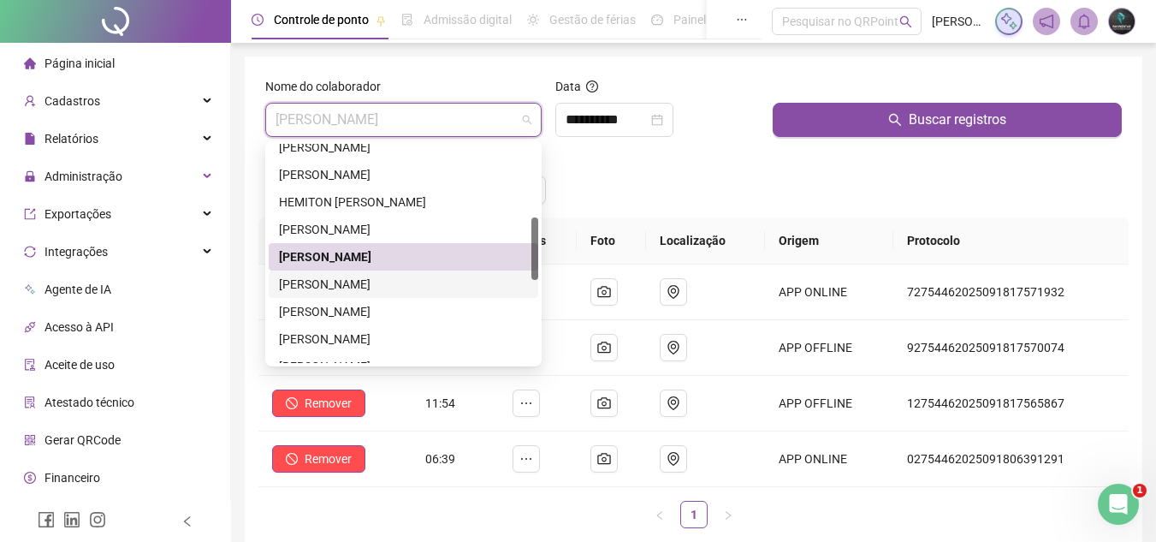
click at [354, 294] on div "[PERSON_NAME]" at bounding box center [404, 283] width 270 height 27
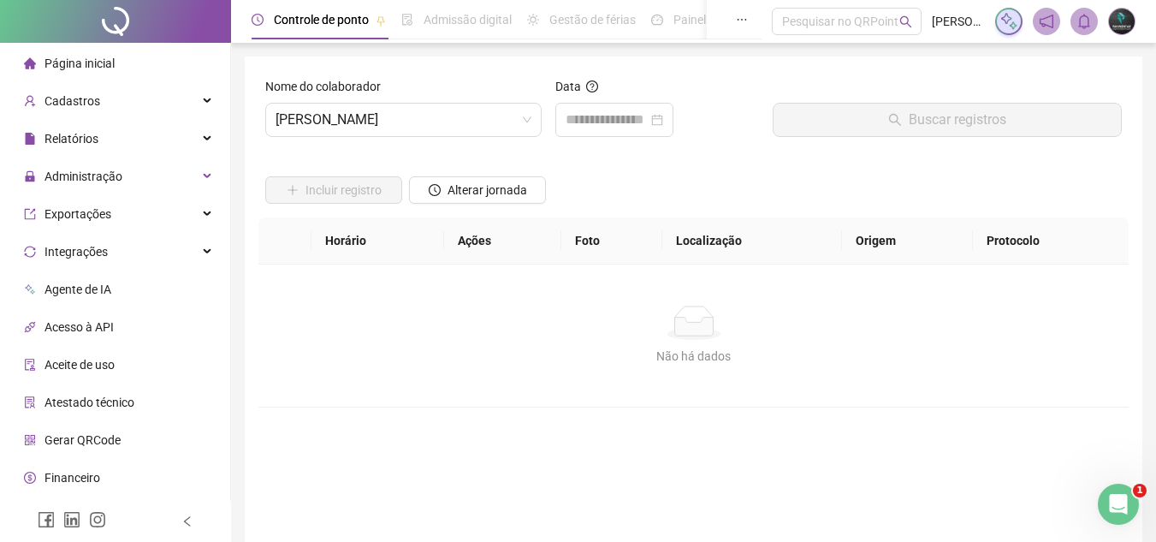
click at [612, 138] on div "Data" at bounding box center [657, 114] width 217 height 74
click at [620, 126] on input at bounding box center [607, 120] width 82 height 21
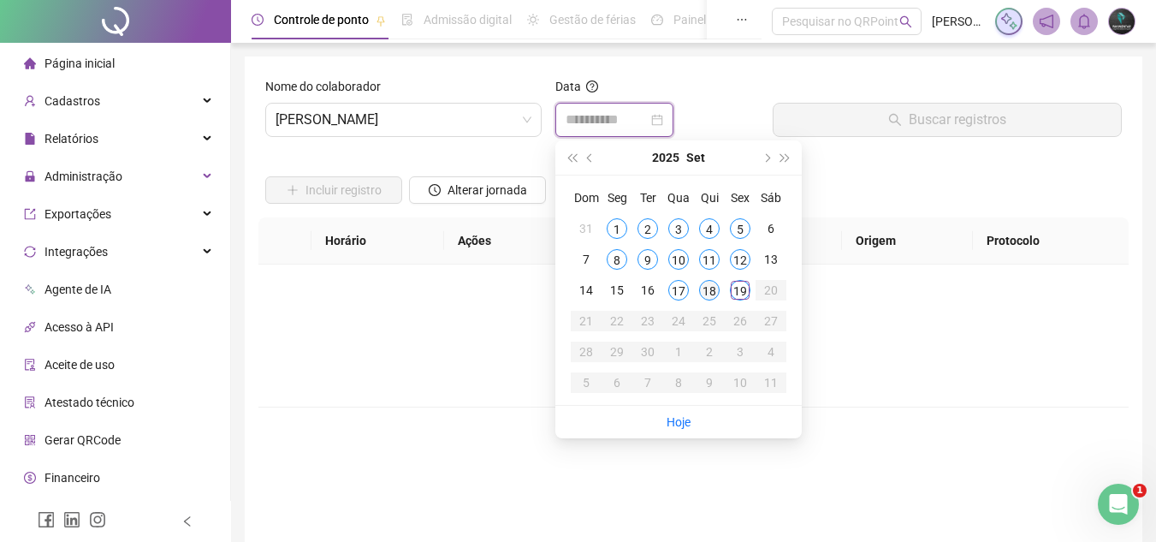
type input "**********"
click at [718, 296] on div "18" at bounding box center [709, 290] width 21 height 21
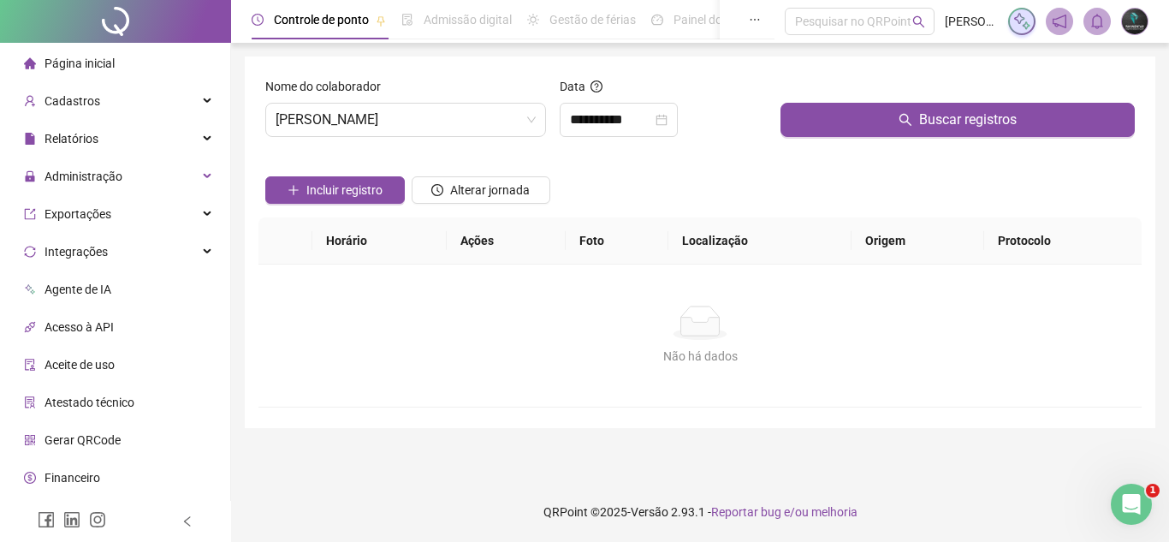
click at [840, 138] on div "Buscar registros" at bounding box center [958, 114] width 368 height 74
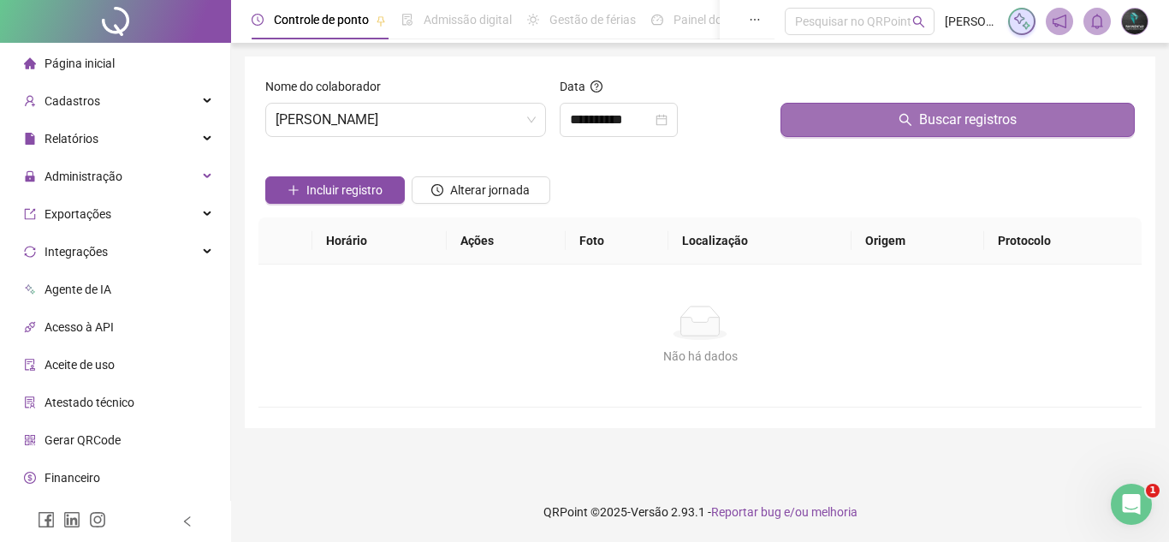
click at [851, 124] on button "Buscar registros" at bounding box center [957, 120] width 354 height 34
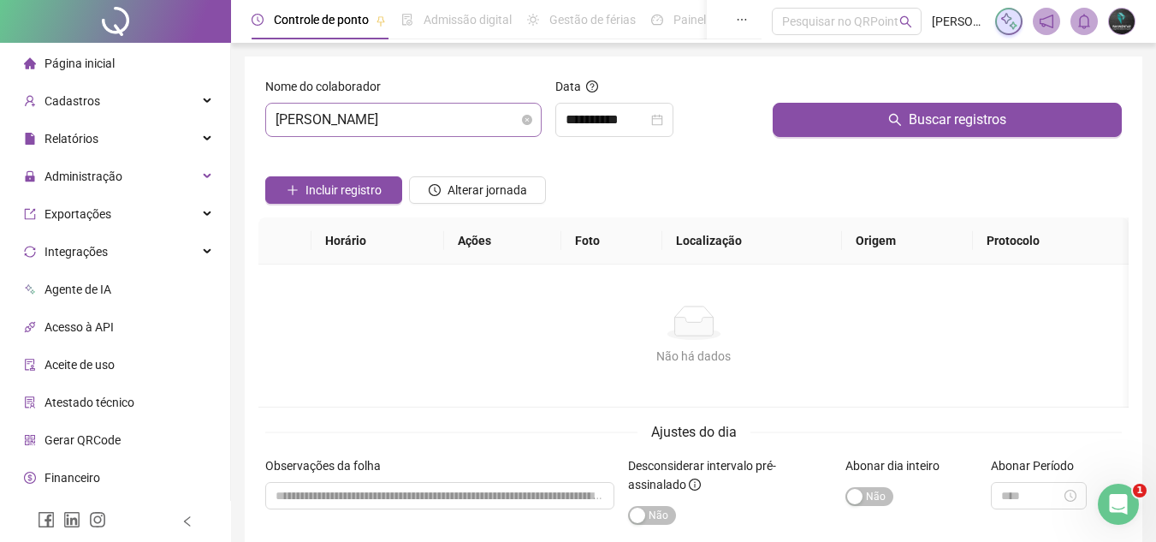
click at [456, 116] on span "[PERSON_NAME]" at bounding box center [404, 120] width 256 height 33
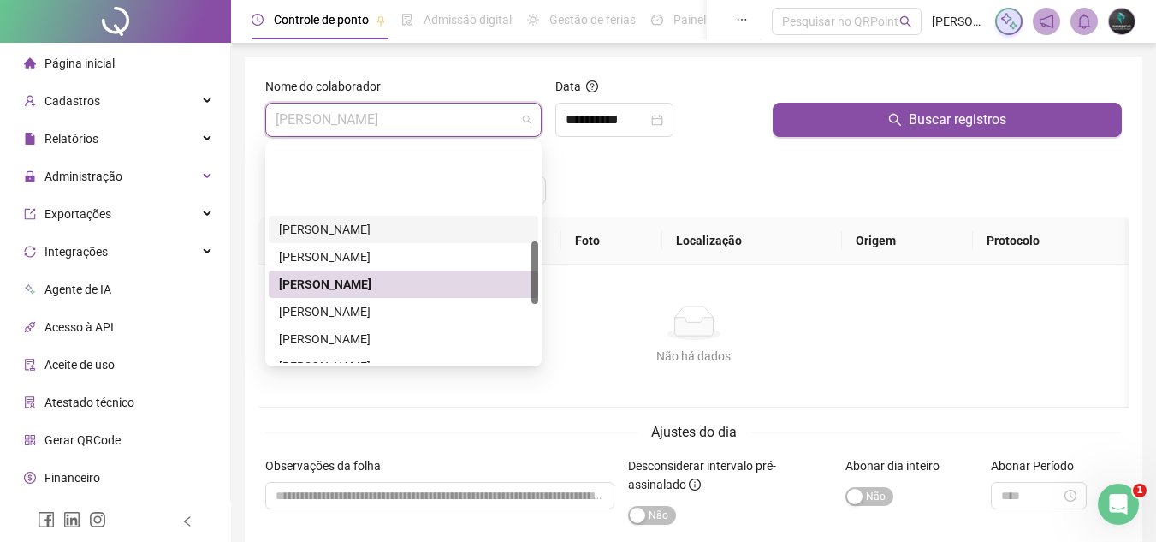
scroll to position [342, 0]
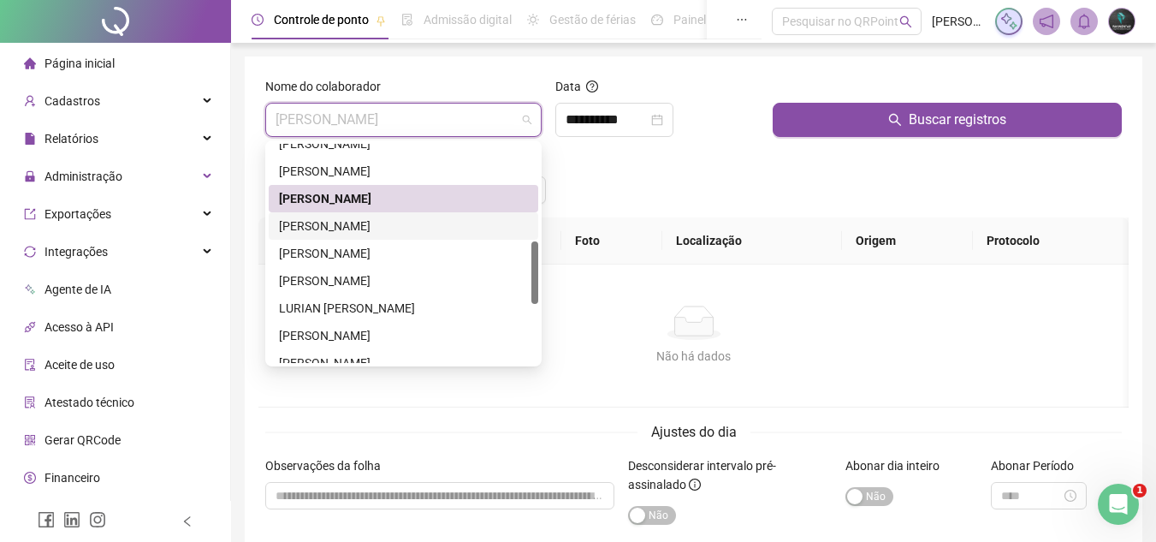
click at [416, 226] on div "[PERSON_NAME]" at bounding box center [403, 225] width 249 height 19
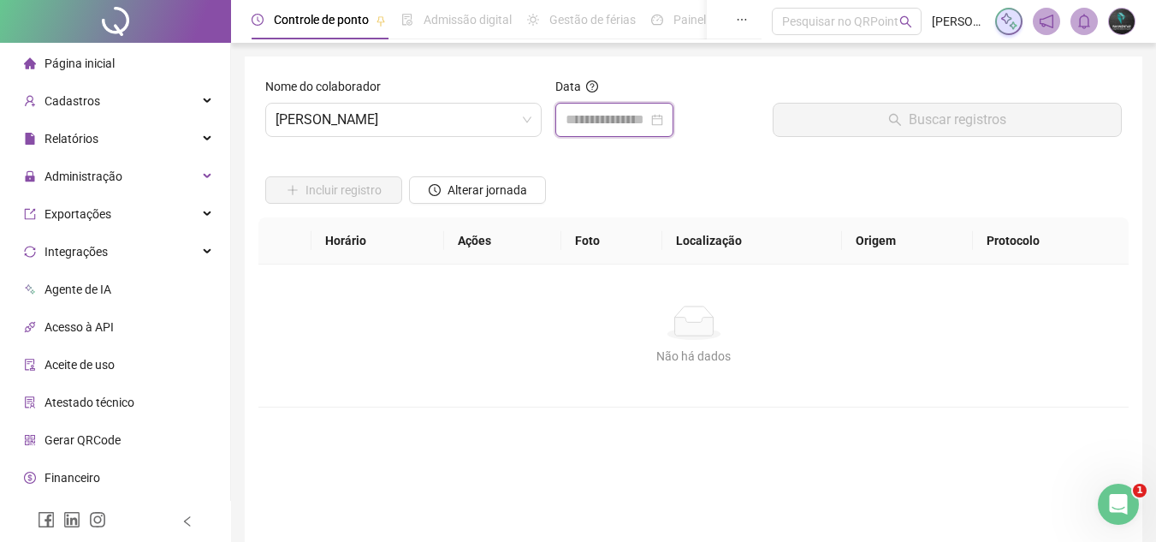
click at [623, 128] on input at bounding box center [607, 120] width 82 height 21
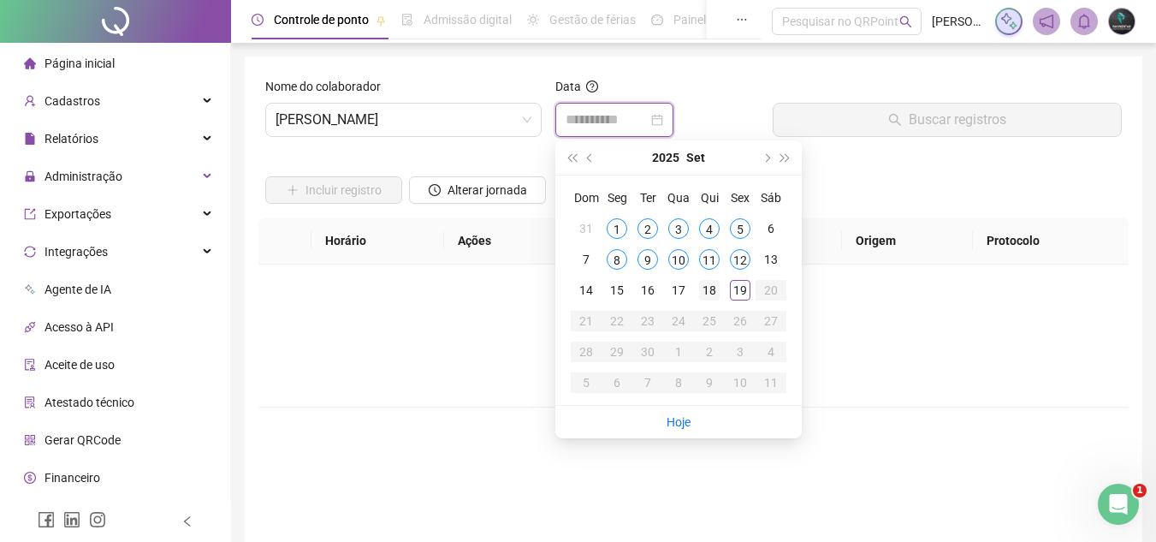
type input "**********"
click at [715, 297] on div "18" at bounding box center [709, 290] width 21 height 21
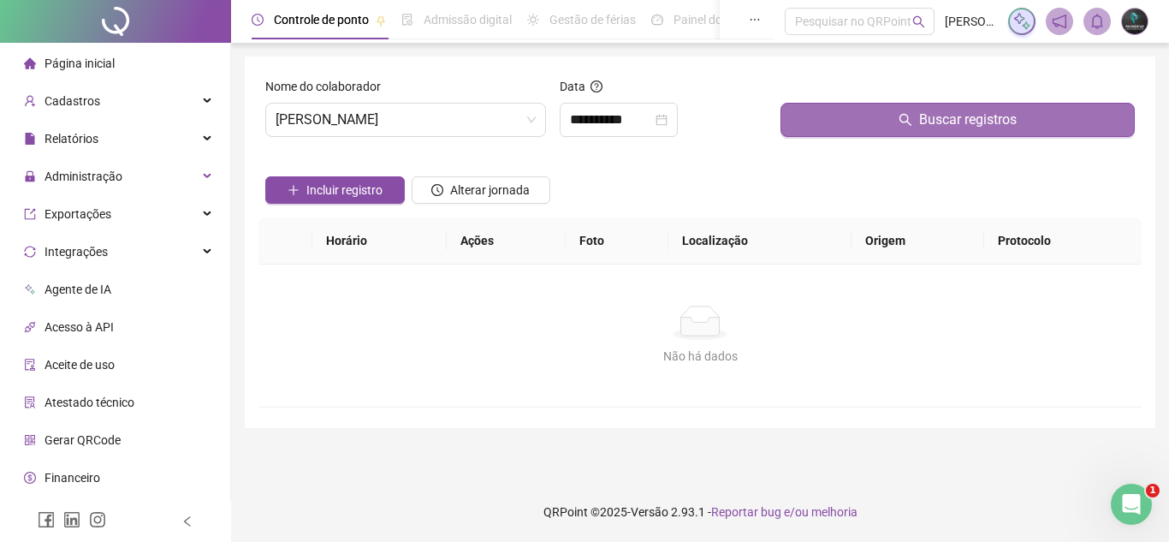
click at [876, 122] on button "Buscar registros" at bounding box center [957, 120] width 354 height 34
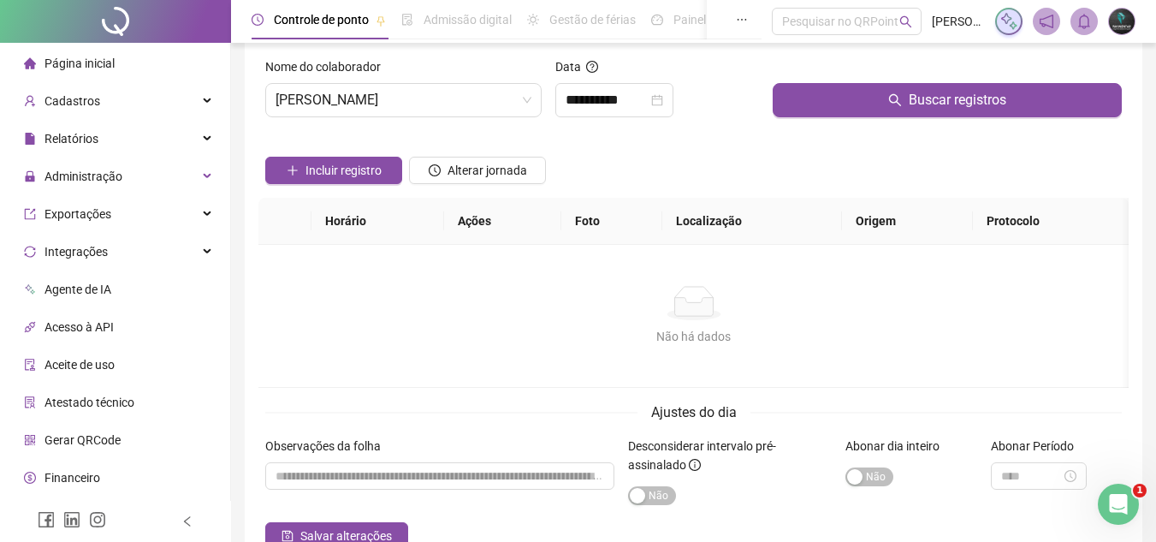
scroll to position [86, 0]
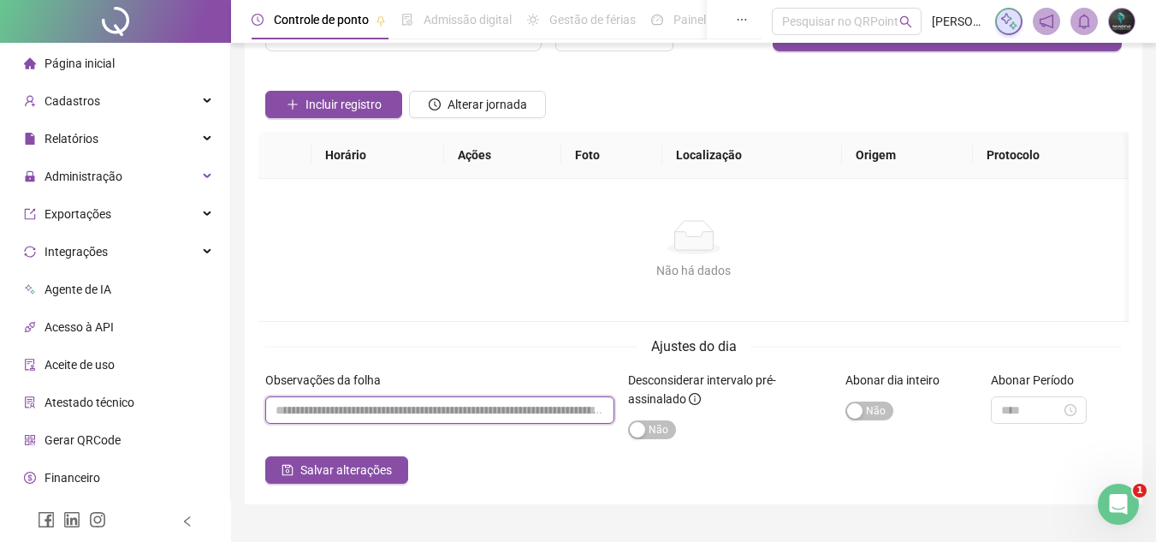
click at [471, 404] on input "textarea" at bounding box center [439, 409] width 349 height 27
paste input "**********"
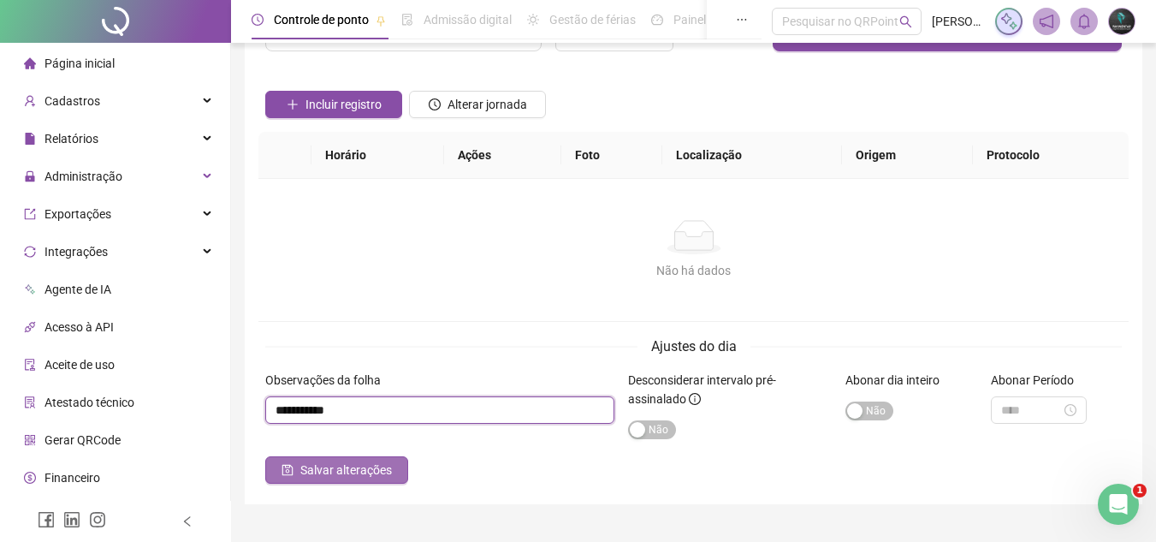
type input "**********"
click at [350, 468] on span "Salvar alterações" at bounding box center [346, 469] width 92 height 19
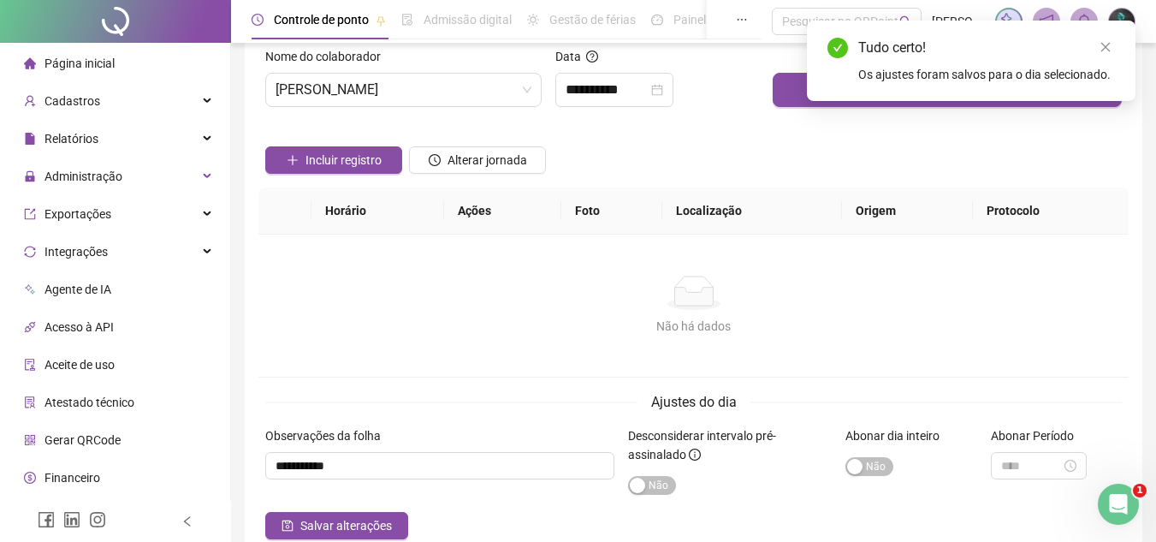
scroll to position [0, 0]
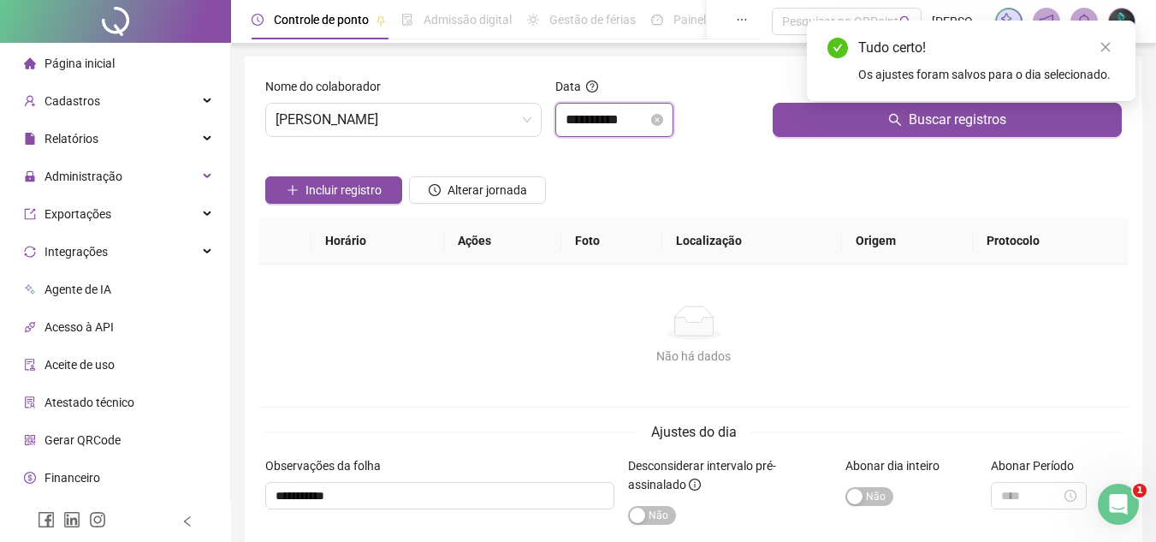
click at [645, 128] on input "**********" at bounding box center [607, 120] width 82 height 21
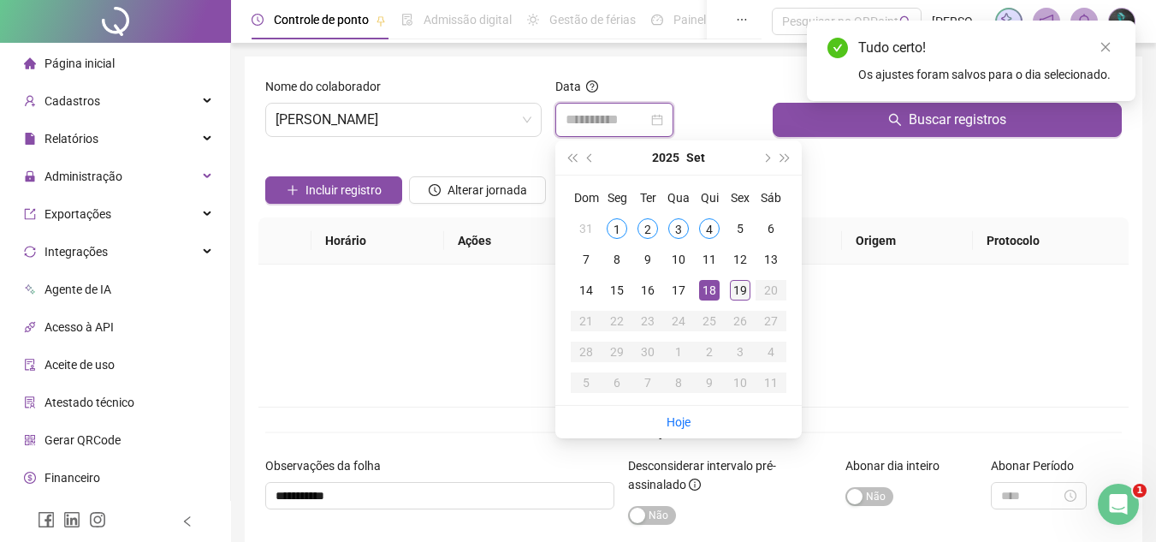
type input "**********"
click at [738, 286] on div "19" at bounding box center [740, 290] width 21 height 21
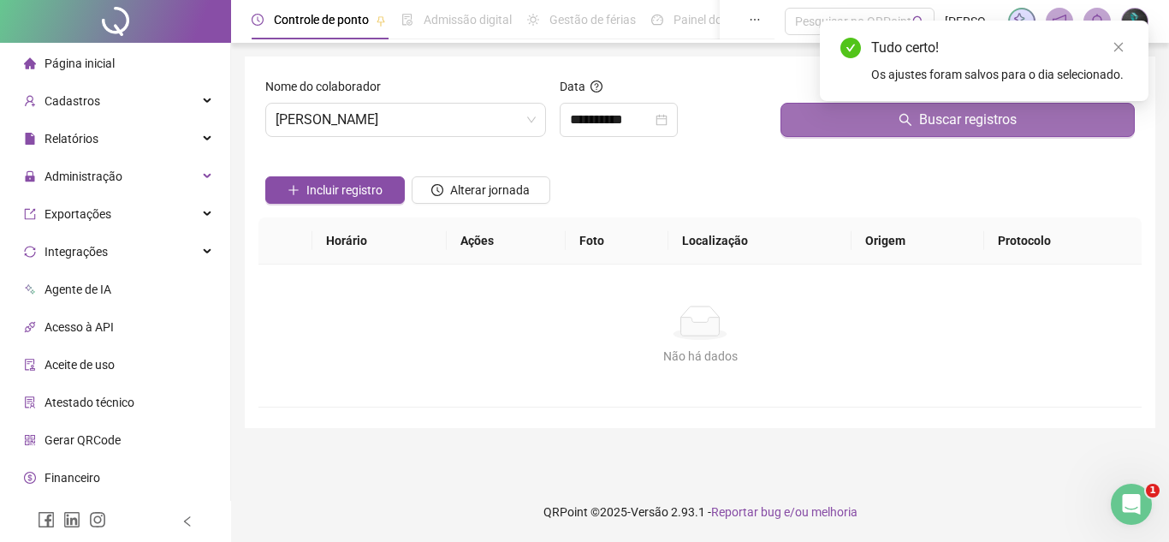
click at [813, 113] on button "Buscar registros" at bounding box center [957, 120] width 354 height 34
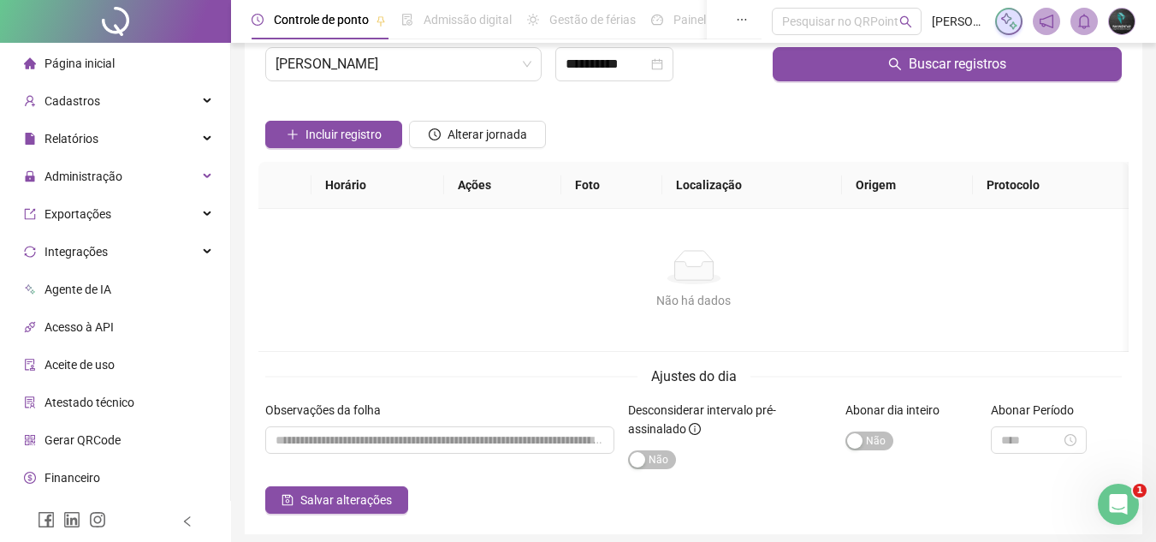
scroll to position [86, 0]
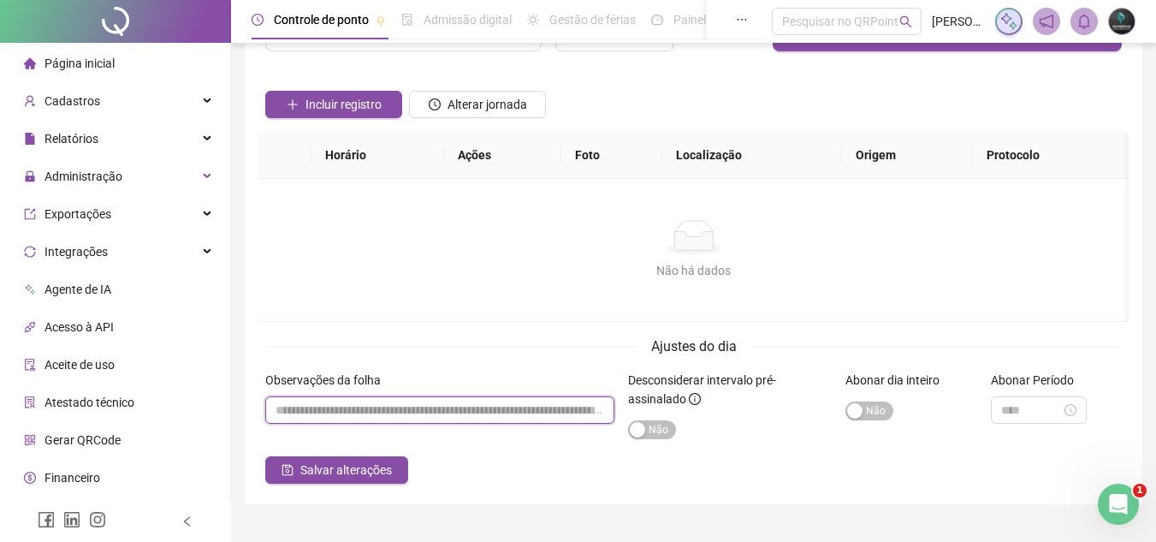
click at [430, 401] on input "textarea" at bounding box center [439, 409] width 349 height 27
paste input "**********"
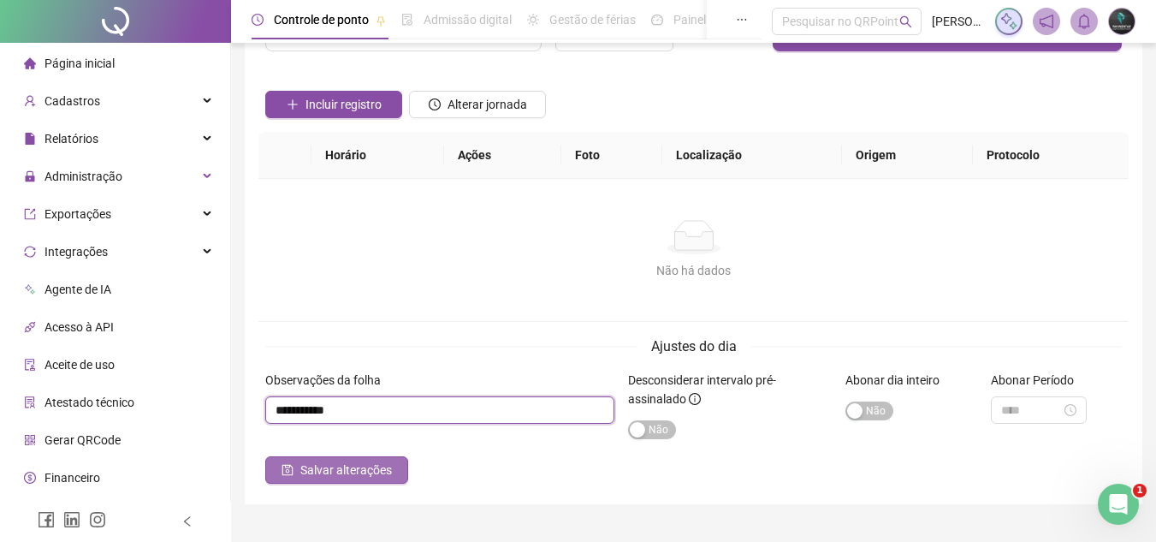
type input "**********"
click at [361, 466] on span "Salvar alterações" at bounding box center [346, 469] width 92 height 19
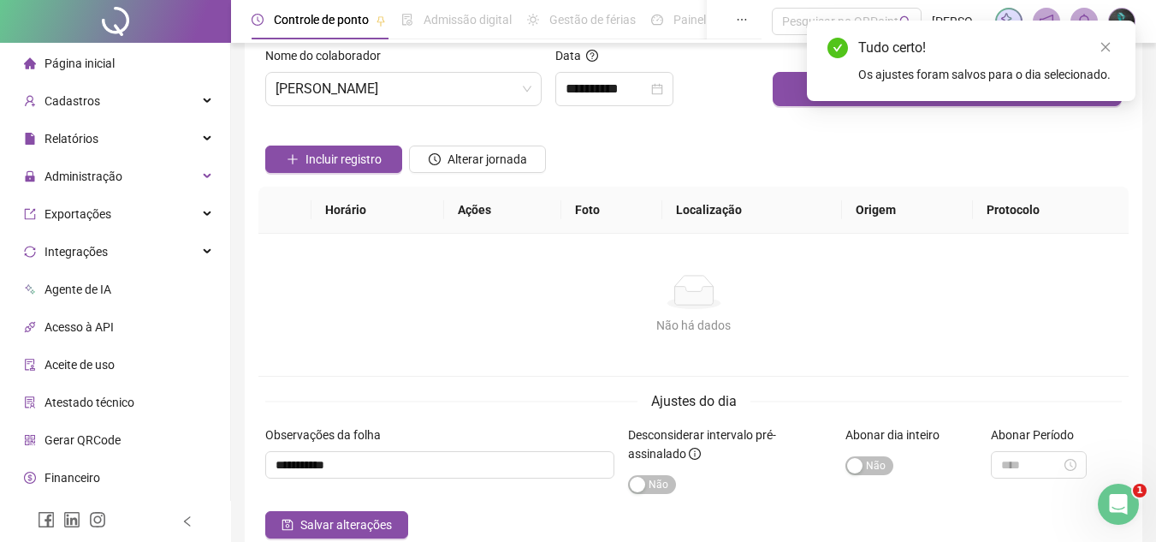
scroll to position [0, 0]
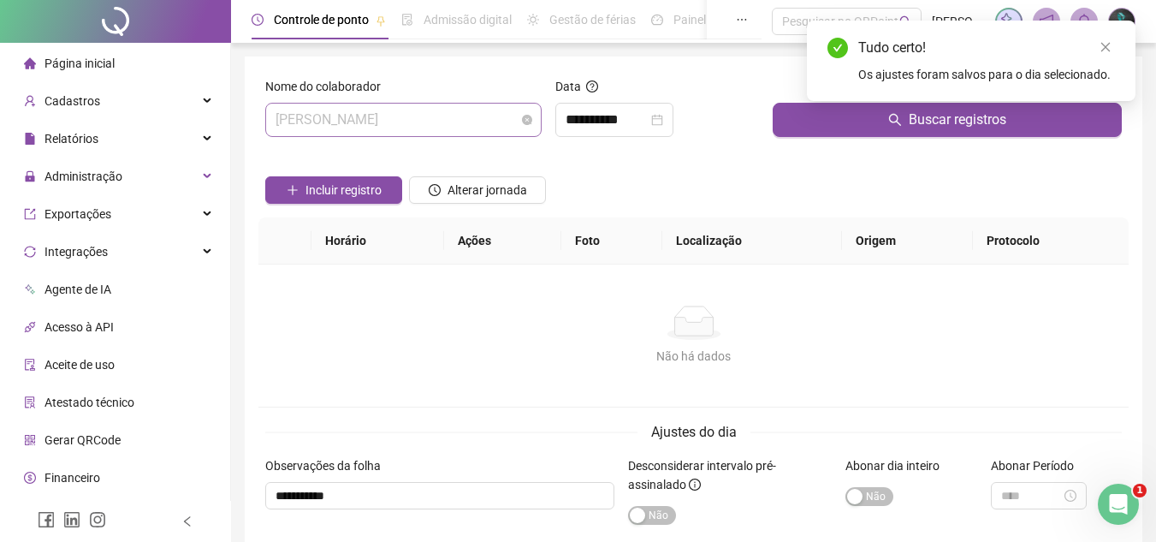
click at [448, 122] on span "[PERSON_NAME]" at bounding box center [404, 120] width 256 height 33
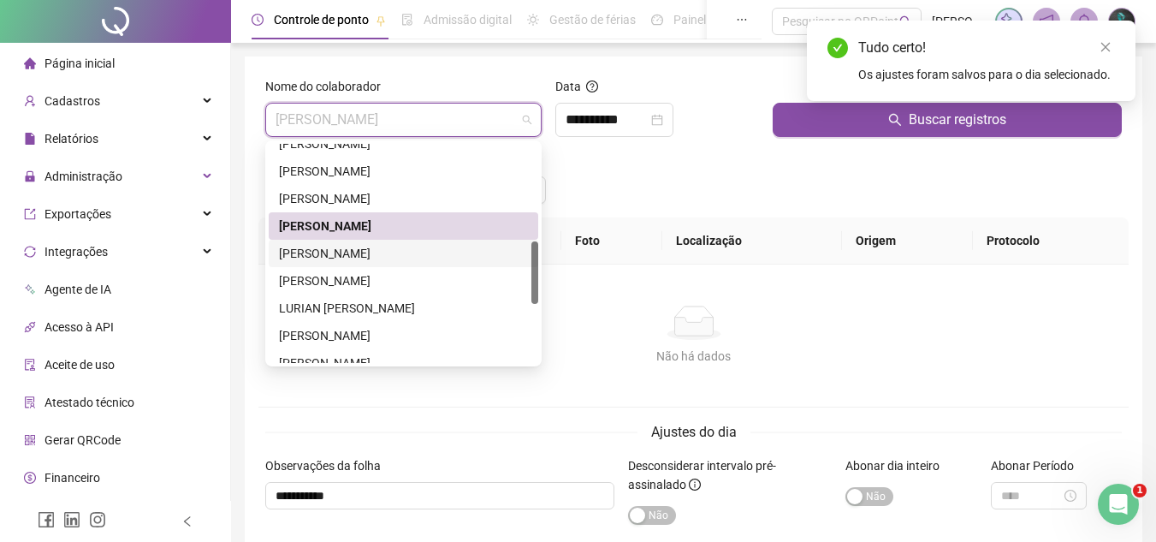
click at [391, 260] on div "[PERSON_NAME]" at bounding box center [403, 253] width 249 height 19
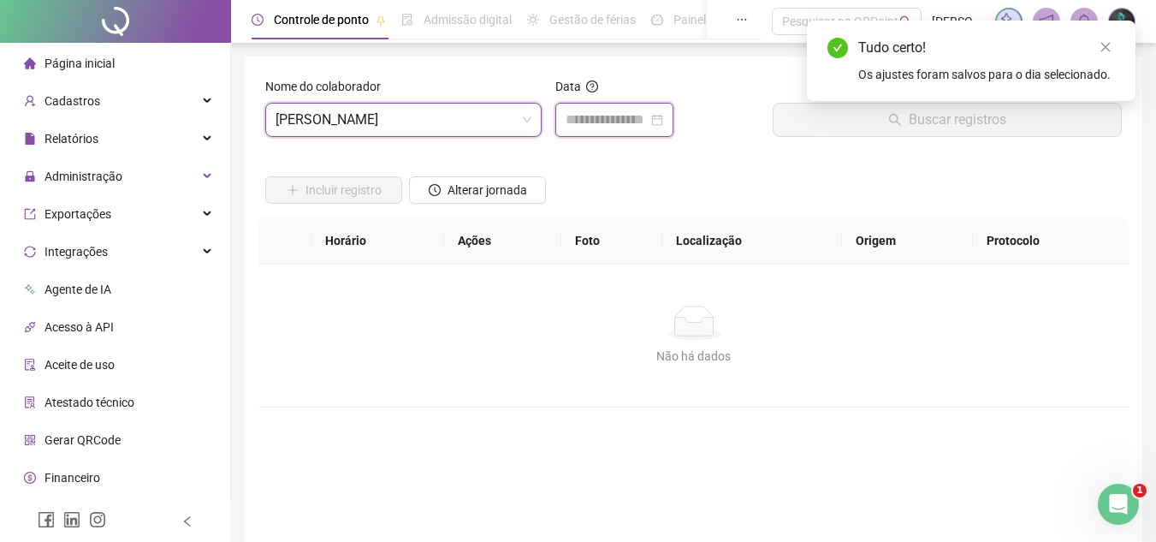
click at [631, 123] on input at bounding box center [607, 120] width 82 height 21
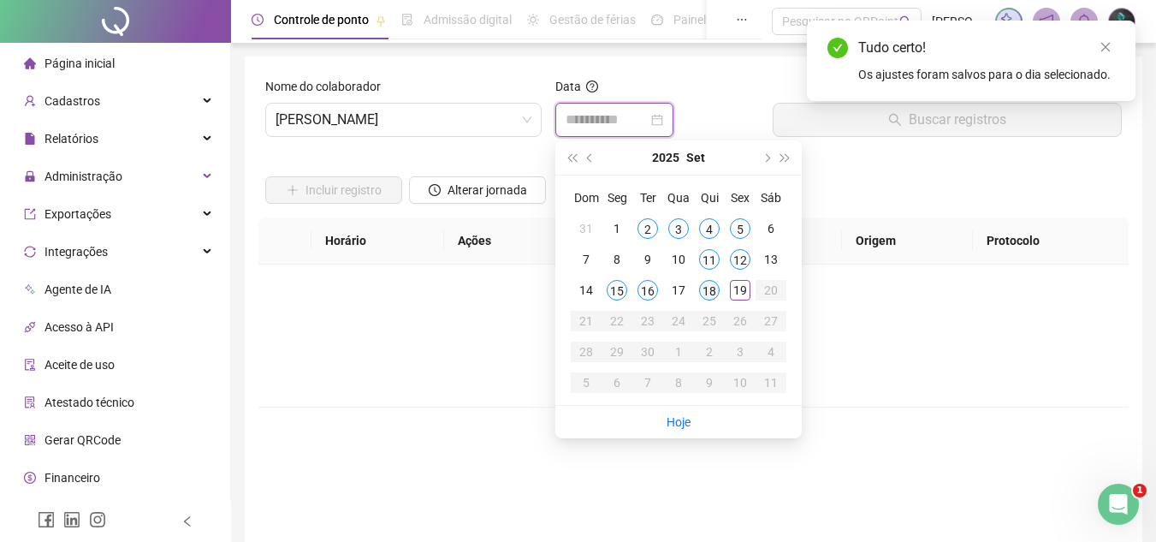
type input "**********"
click at [712, 292] on div "18" at bounding box center [709, 290] width 21 height 21
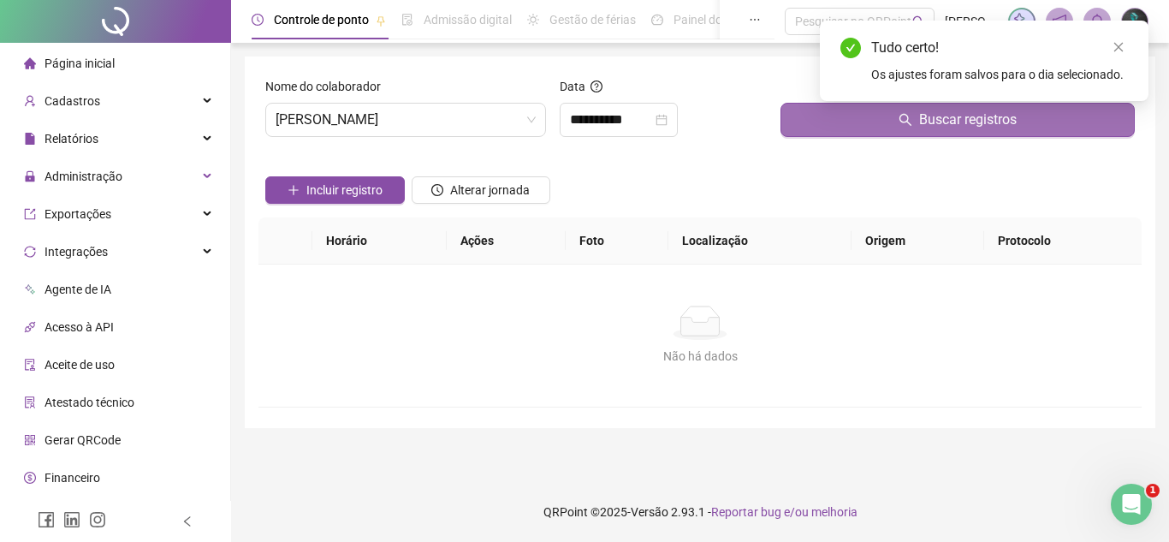
drag, startPoint x: 854, startPoint y: 123, endPoint x: 846, endPoint y: 133, distance: 12.8
click at [854, 124] on button "Buscar registros" at bounding box center [957, 120] width 354 height 34
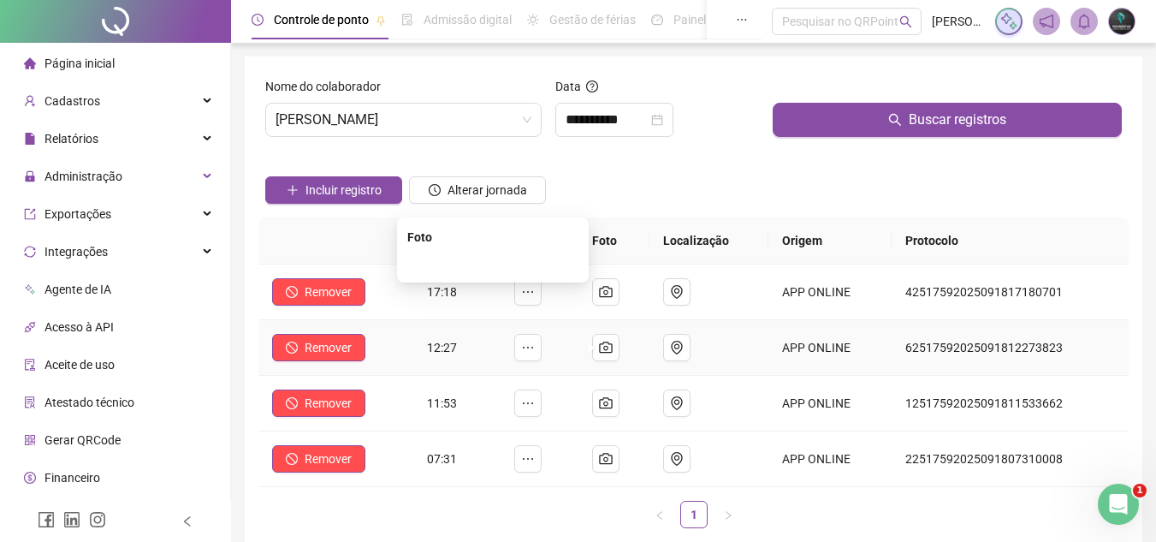
click at [493, 264] on img at bounding box center [493, 264] width 0 height 0
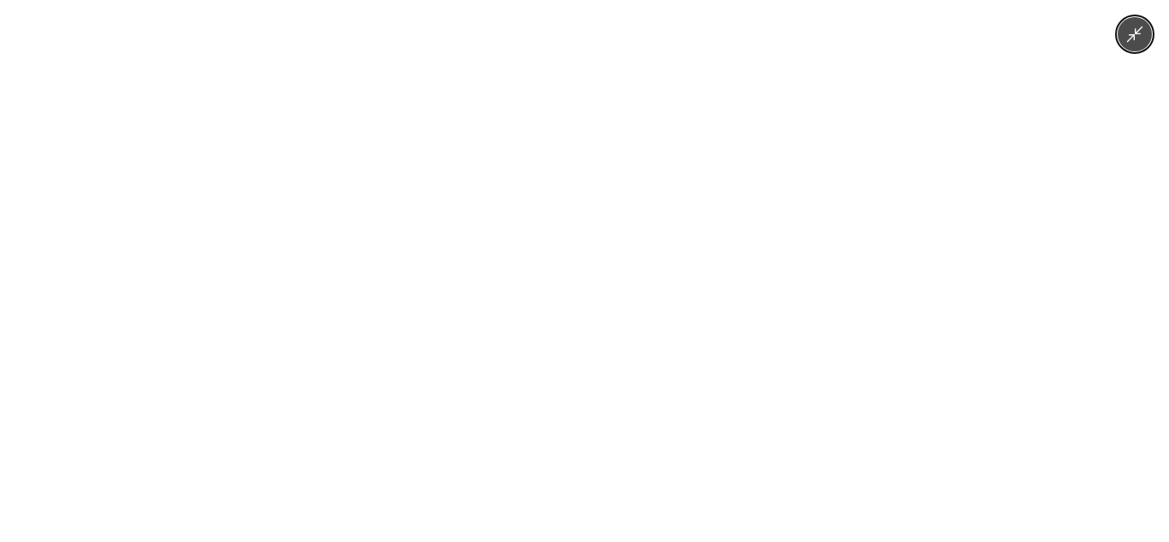
click at [532, 401] on img at bounding box center [585, 271] width 406 height 542
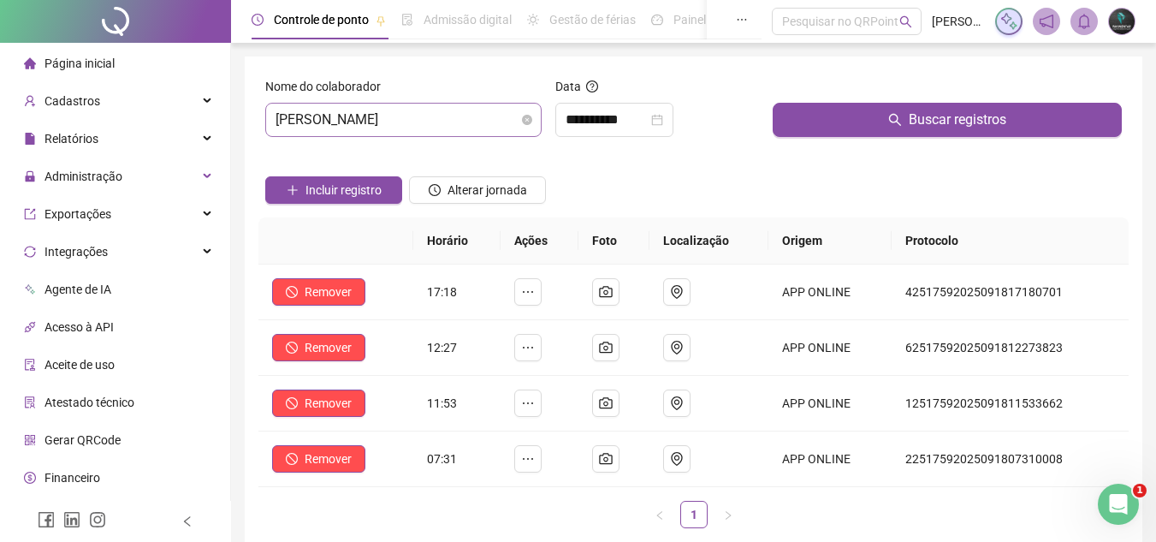
click at [453, 122] on span "[PERSON_NAME]" at bounding box center [404, 120] width 256 height 33
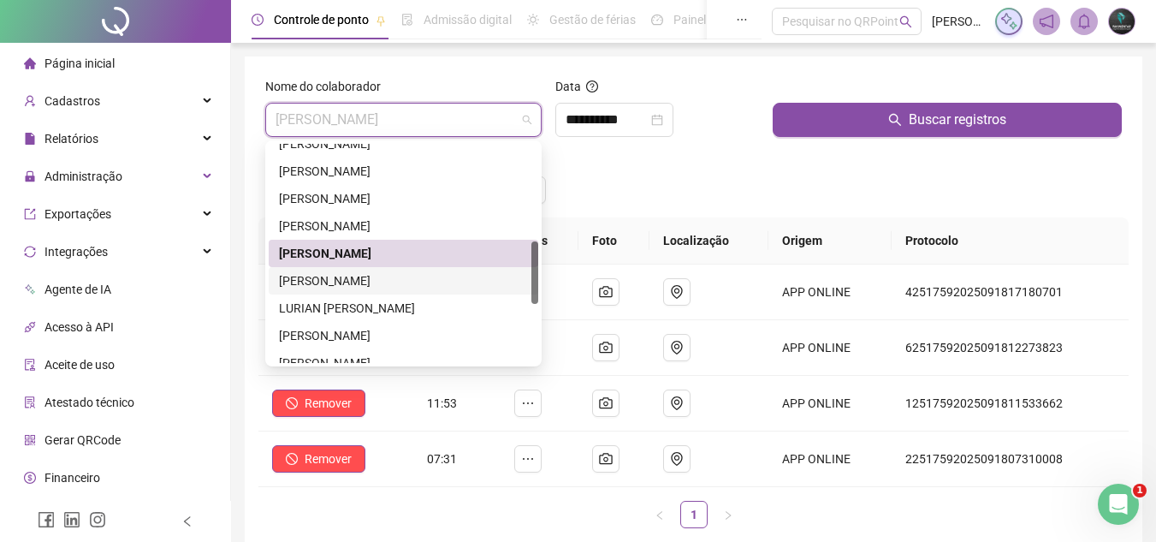
click at [426, 279] on div "[PERSON_NAME]" at bounding box center [403, 280] width 249 height 19
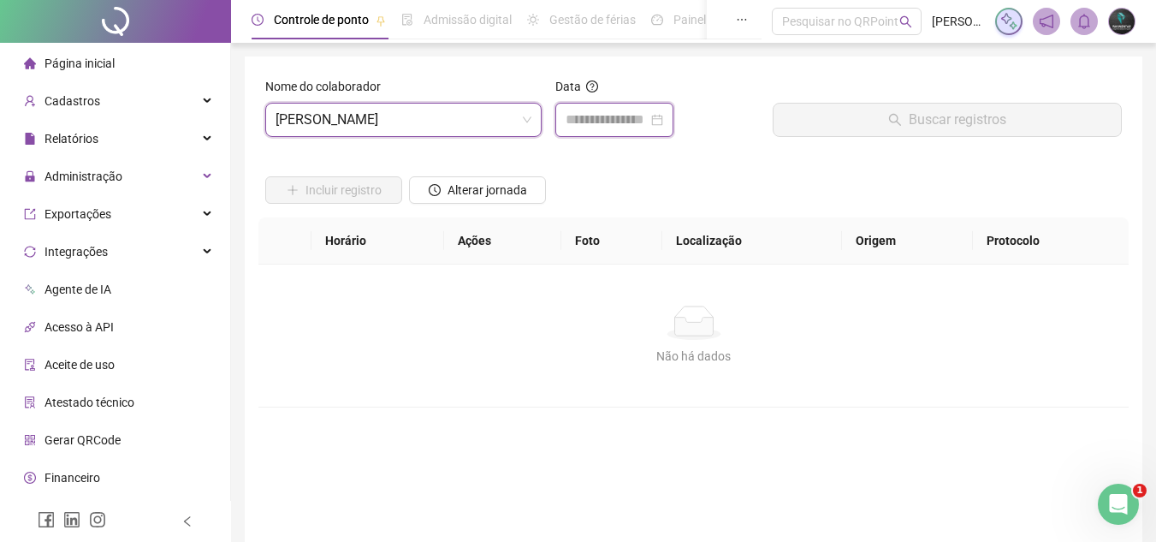
click at [598, 123] on input at bounding box center [607, 120] width 82 height 21
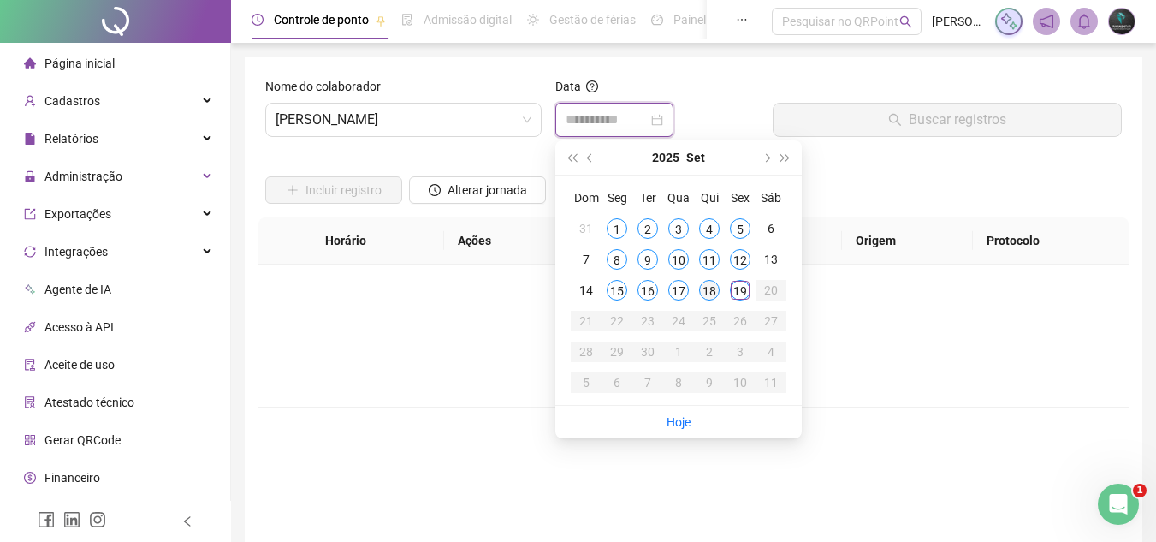
type input "**********"
click at [708, 296] on div "18" at bounding box center [709, 290] width 21 height 21
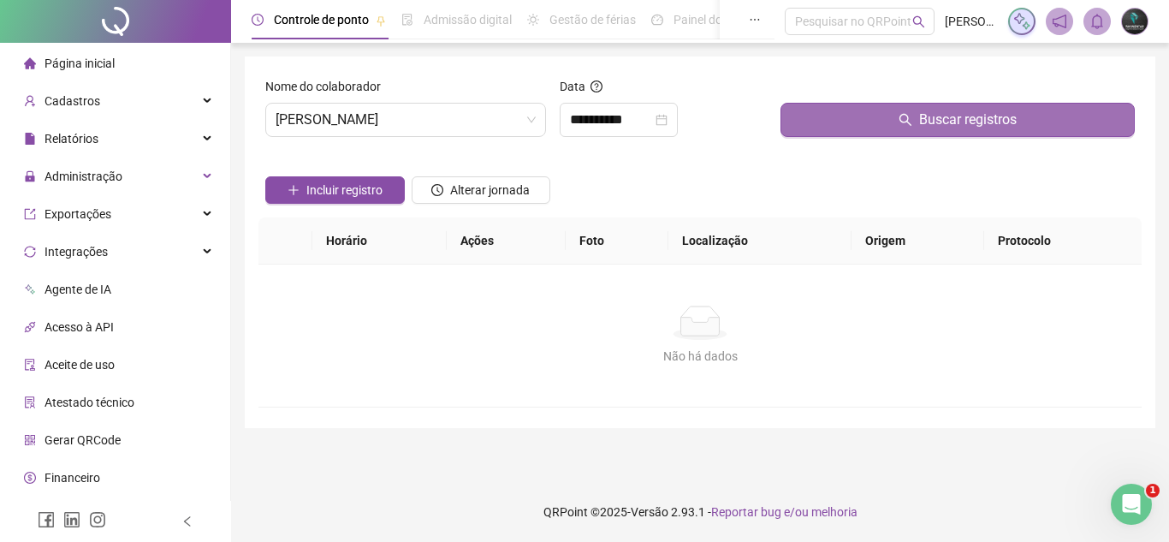
drag, startPoint x: 837, startPoint y: 146, endPoint x: 852, endPoint y: 130, distance: 22.4
click at [841, 143] on div "Buscar registros" at bounding box center [958, 114] width 368 height 74
click at [855, 127] on button "Buscar registros" at bounding box center [957, 120] width 354 height 34
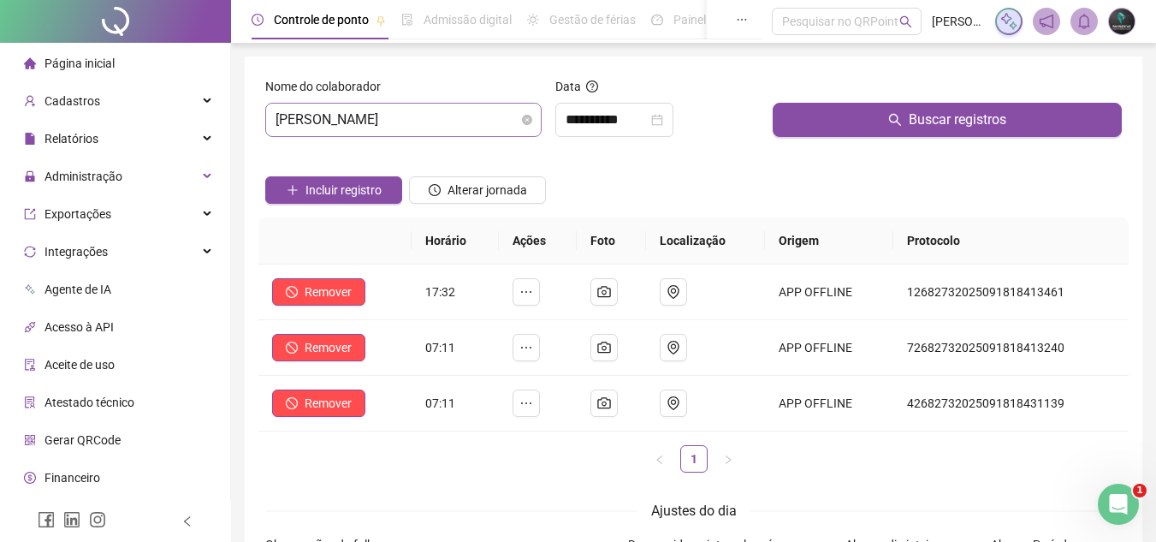
click at [423, 109] on span "[PERSON_NAME]" at bounding box center [404, 120] width 256 height 33
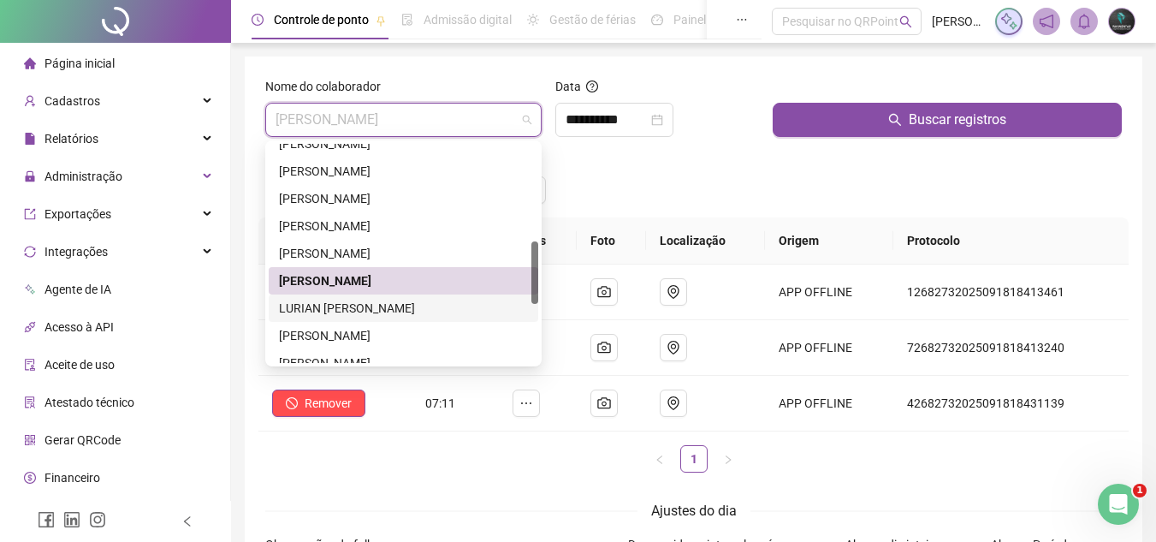
click at [452, 308] on div "LURIAN [PERSON_NAME]" at bounding box center [403, 308] width 249 height 19
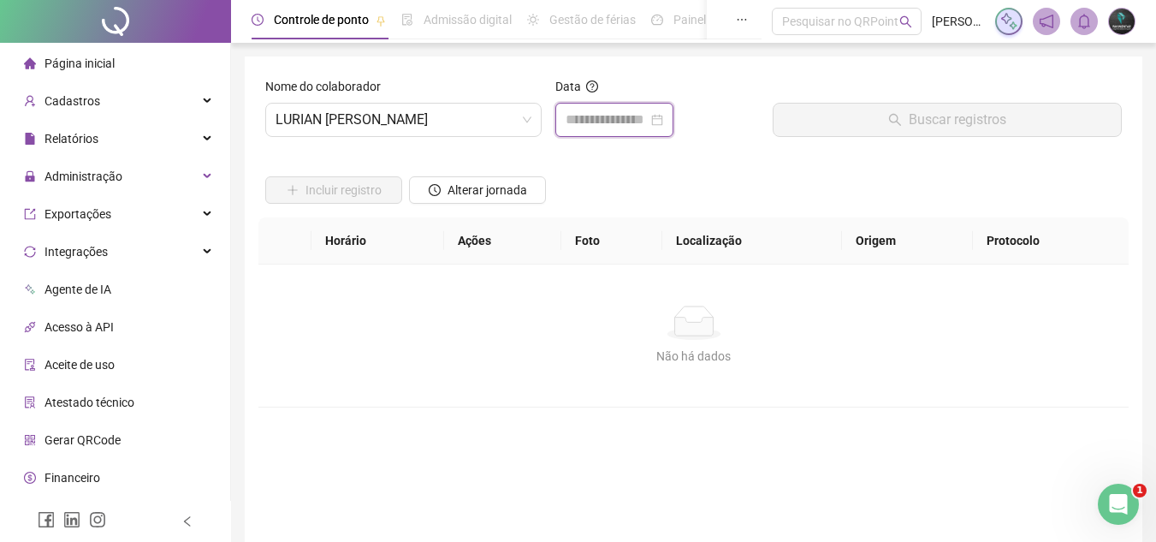
click at [619, 119] on input at bounding box center [607, 120] width 82 height 21
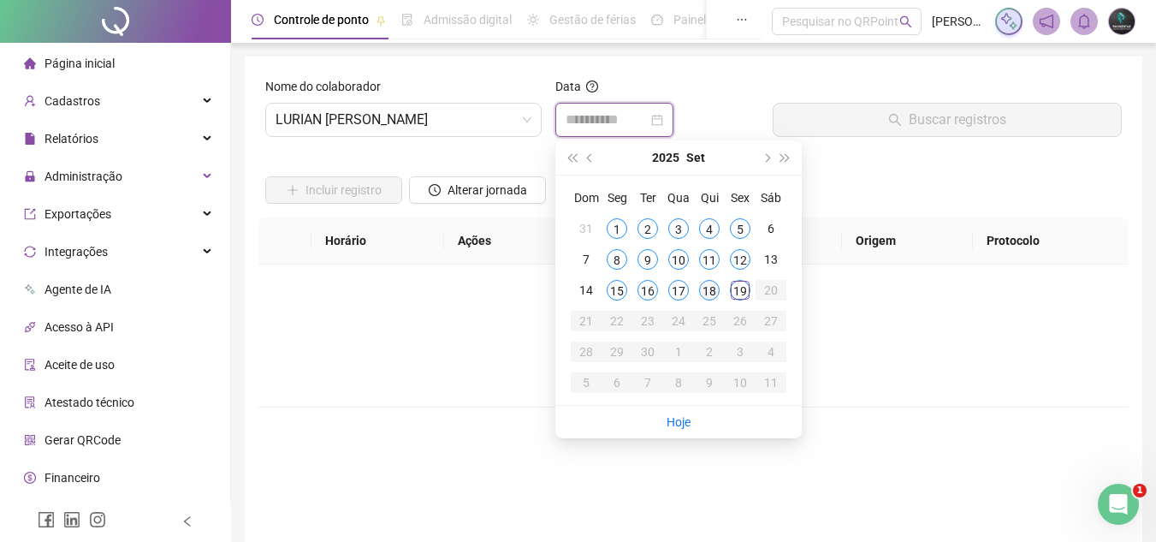
type input "**********"
click at [714, 294] on div "18" at bounding box center [709, 290] width 21 height 21
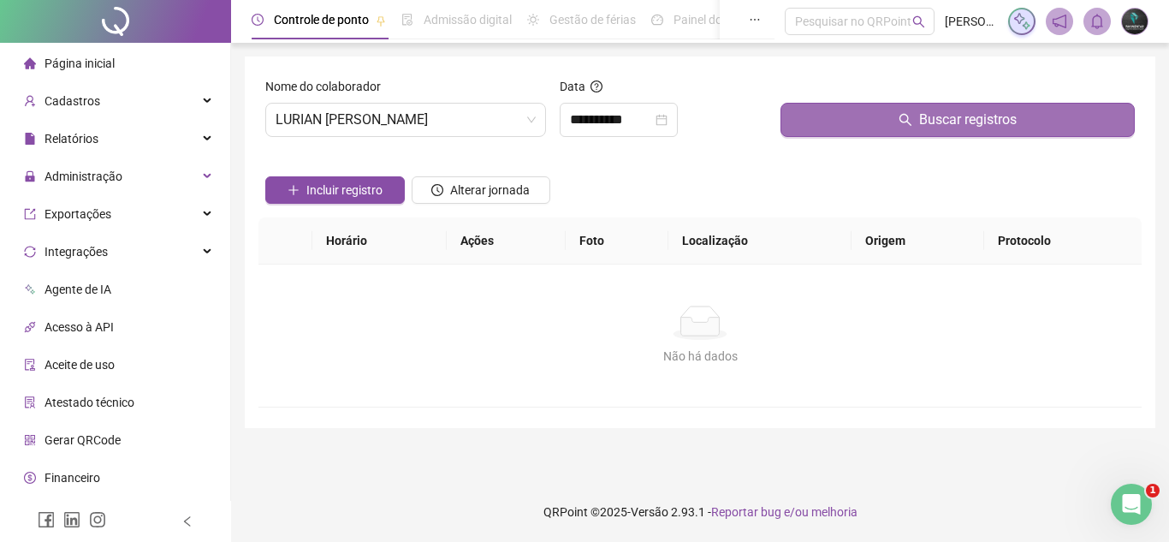
click at [849, 131] on button "Buscar registros" at bounding box center [957, 120] width 354 height 34
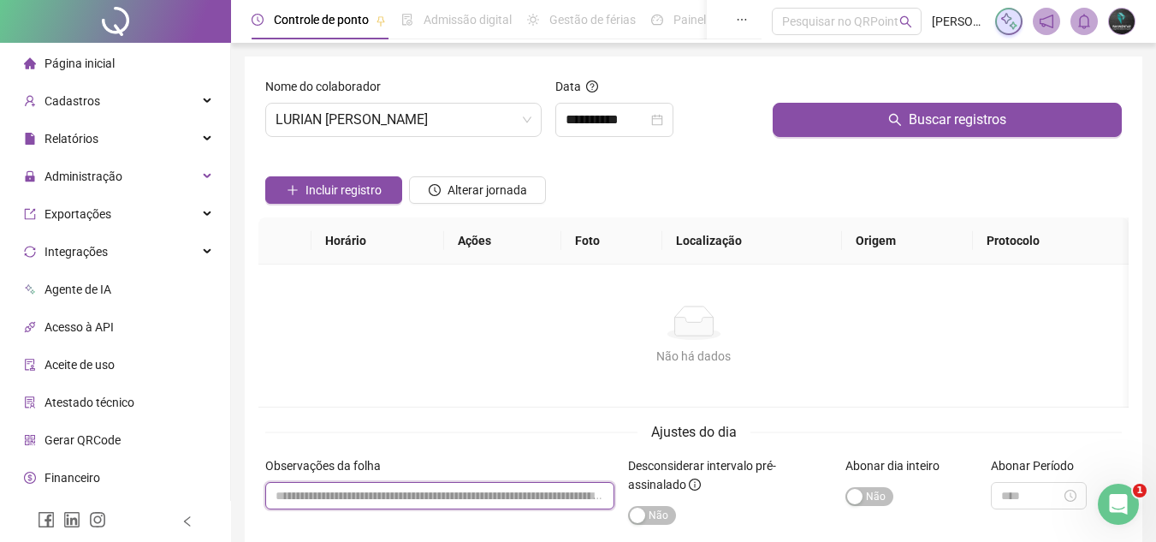
click at [521, 505] on input "textarea" at bounding box center [439, 495] width 349 height 27
paste input "**********"
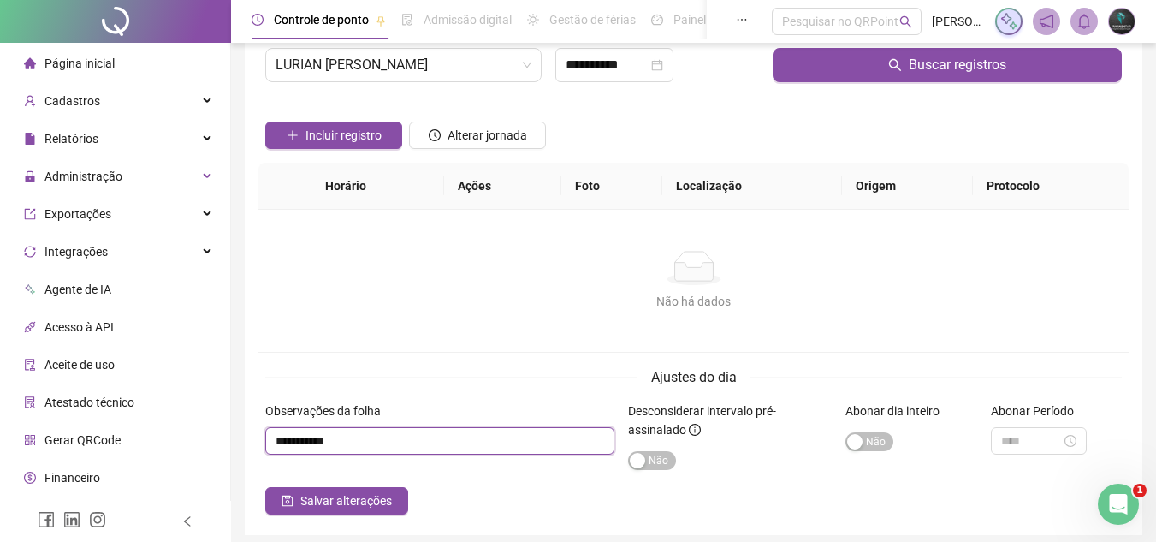
scroll to position [86, 0]
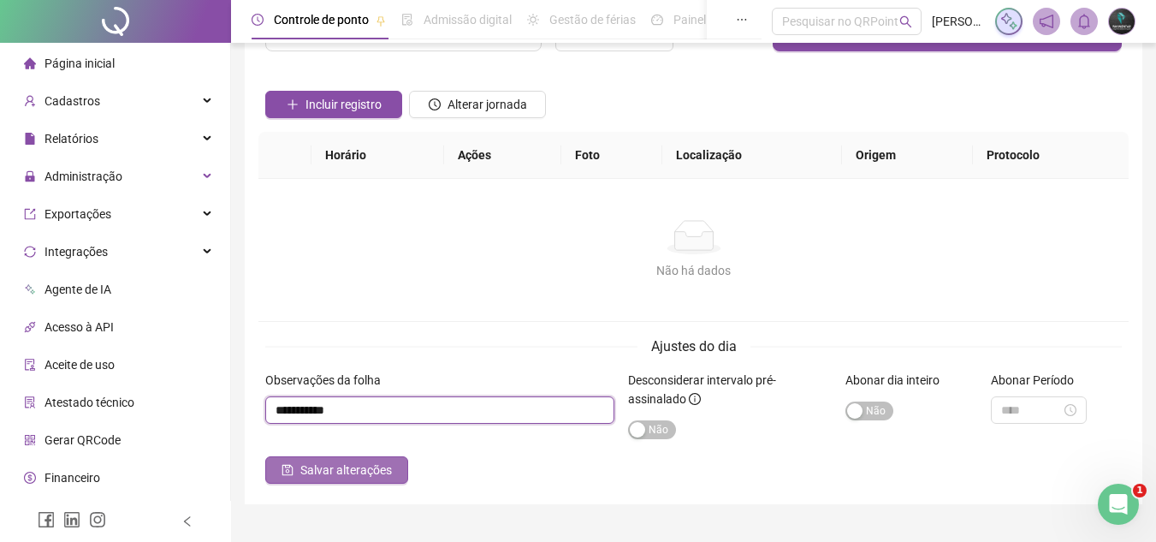
type input "**********"
click at [388, 473] on span "Salvar alterações" at bounding box center [346, 469] width 92 height 19
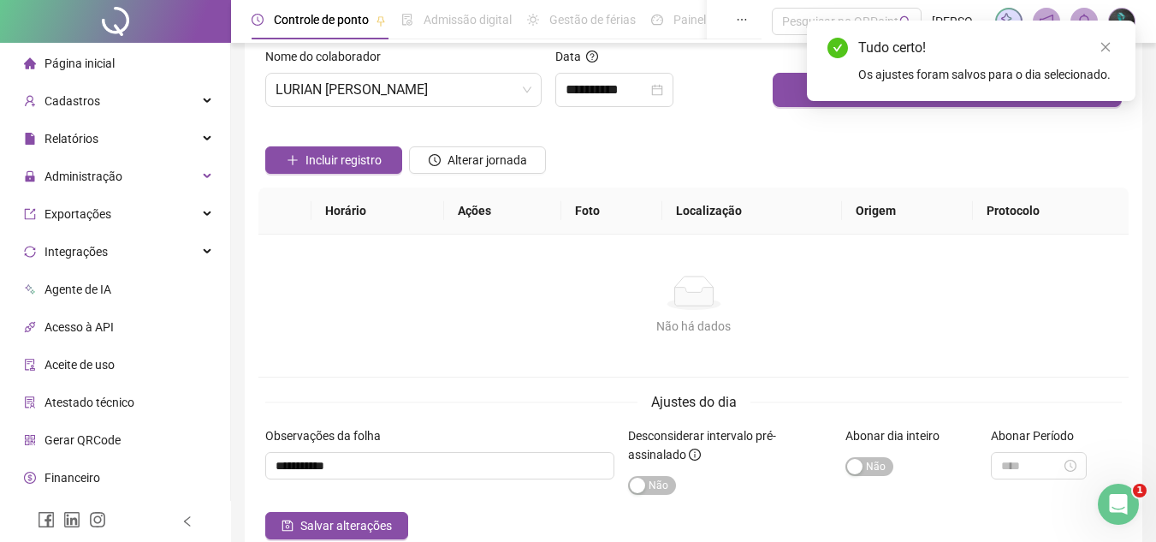
scroll to position [0, 0]
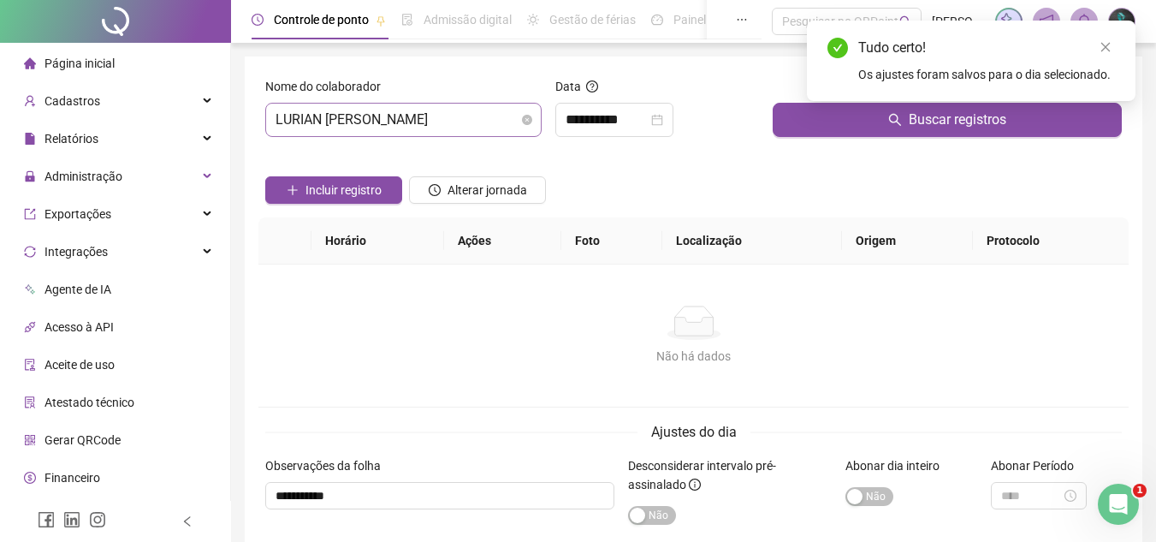
click at [405, 136] on div "Nome do colaborador LURIAN [PERSON_NAME]" at bounding box center [403, 114] width 290 height 74
click at [408, 130] on span "LURIAN [PERSON_NAME]" at bounding box center [404, 120] width 256 height 33
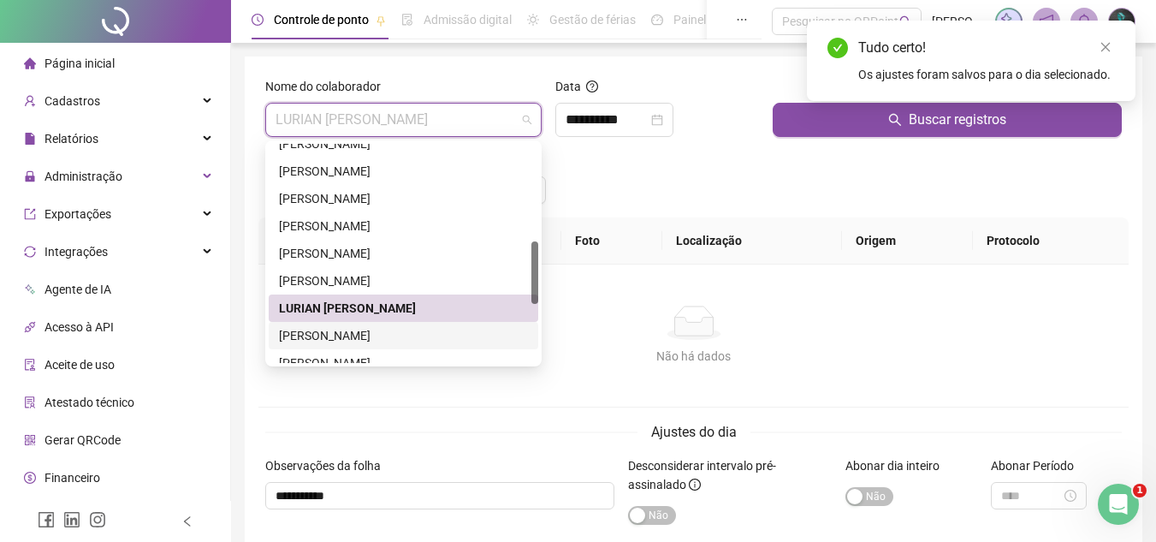
click at [388, 336] on div "[PERSON_NAME]" at bounding box center [403, 335] width 249 height 19
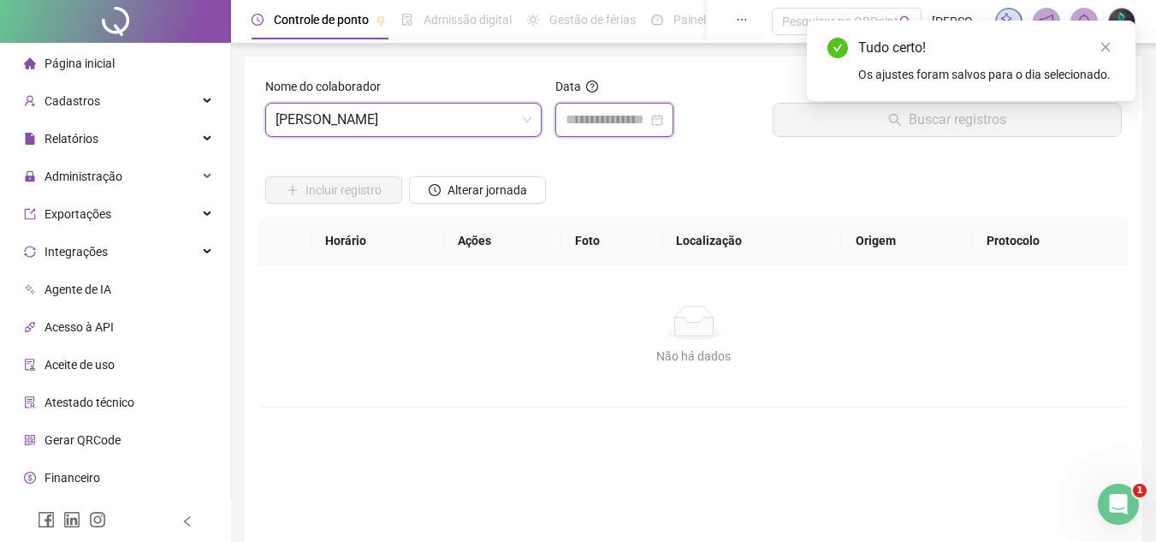
drag, startPoint x: 614, startPoint y: 116, endPoint x: 624, endPoint y: 133, distance: 20.3
click at [615, 118] on input at bounding box center [607, 120] width 82 height 21
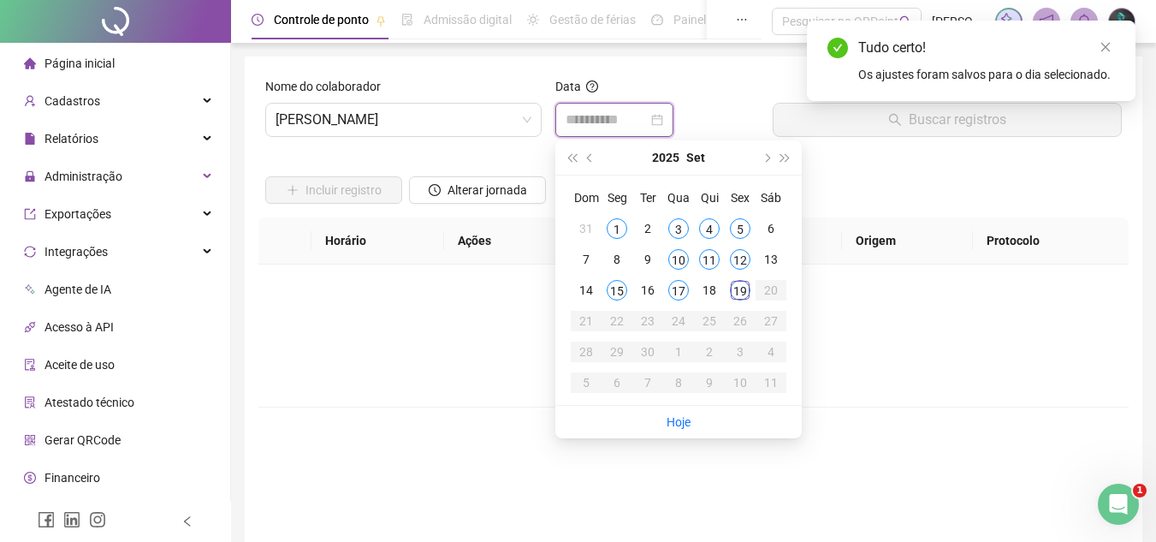
type input "**********"
click at [710, 288] on div "18" at bounding box center [709, 290] width 21 height 21
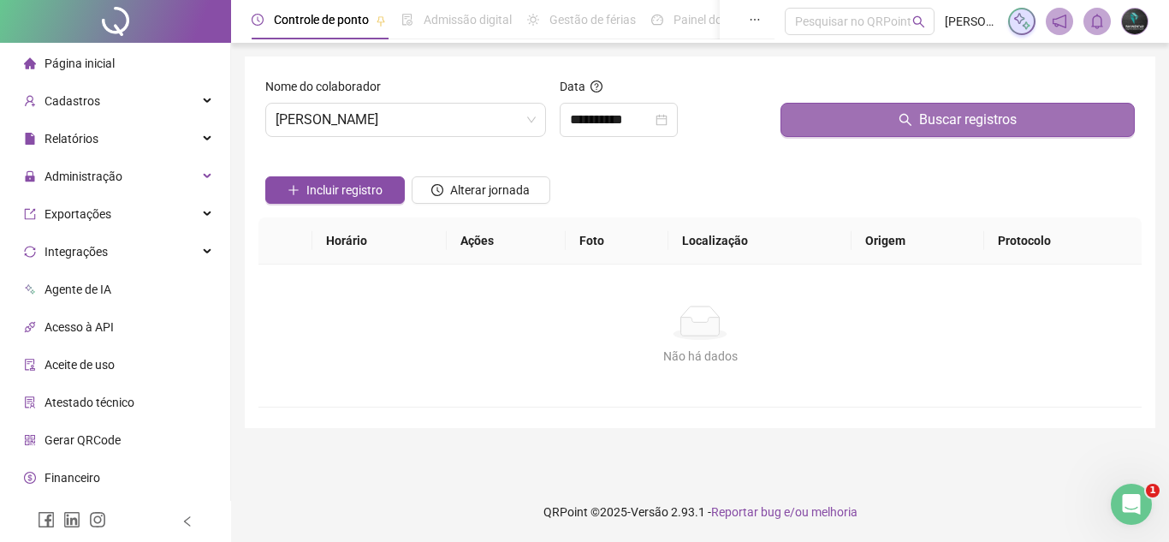
click at [792, 133] on button "Buscar registros" at bounding box center [957, 120] width 354 height 34
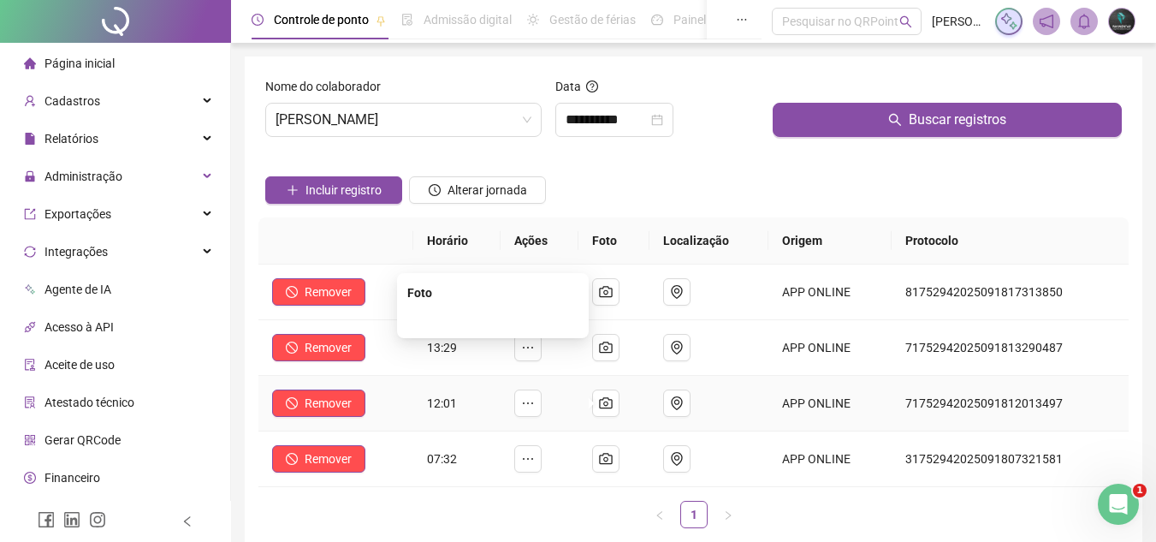
click at [493, 319] on img at bounding box center [493, 319] width 0 height 0
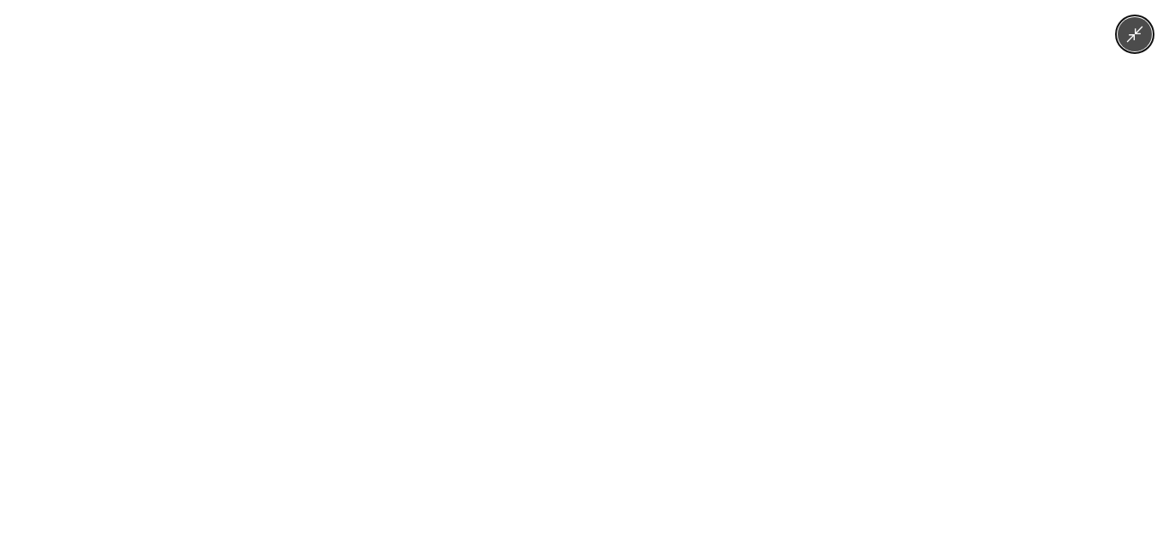
click at [586, 254] on img at bounding box center [585, 271] width 251 height 542
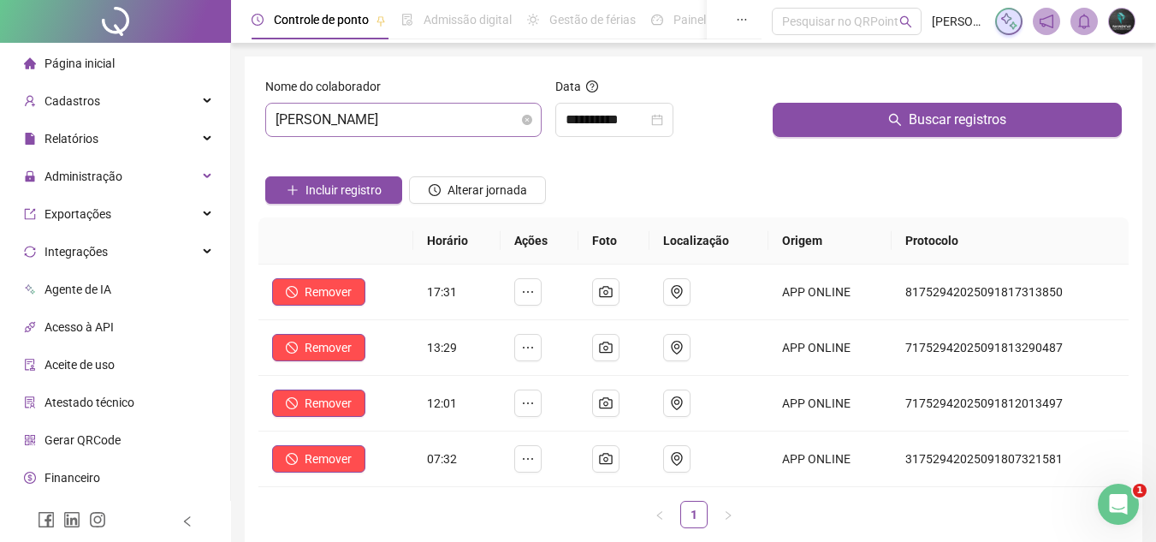
click at [451, 133] on span "[PERSON_NAME]" at bounding box center [404, 120] width 256 height 33
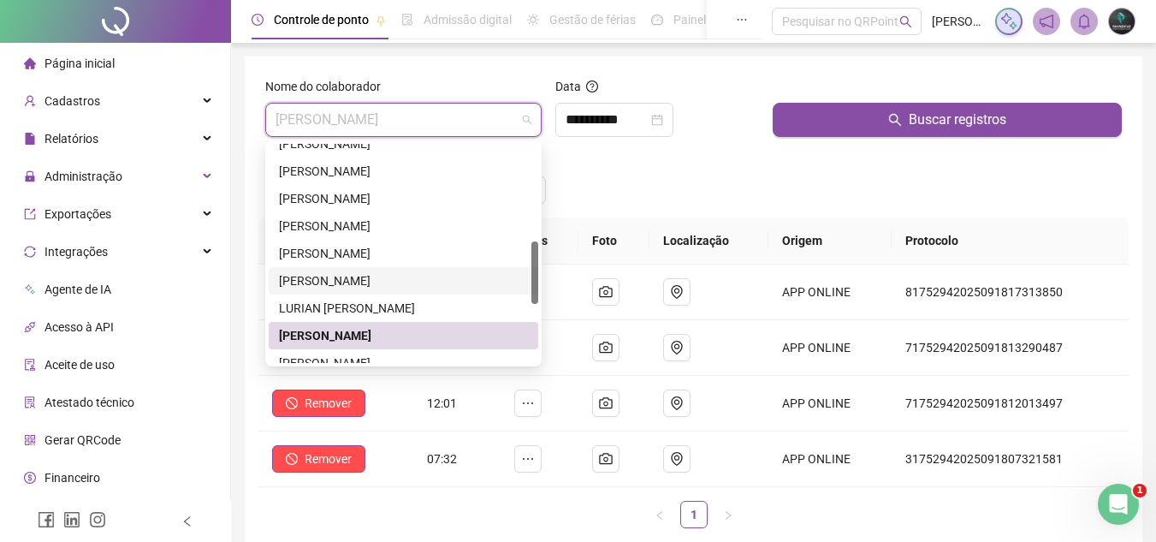
scroll to position [428, 0]
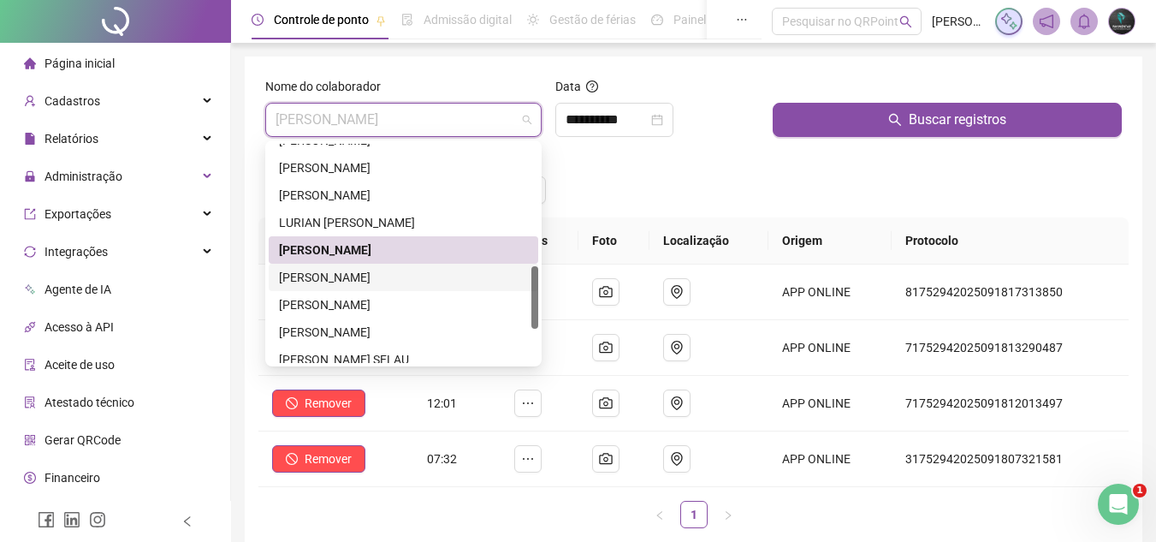
click at [405, 271] on div "[PERSON_NAME]" at bounding box center [403, 277] width 249 height 19
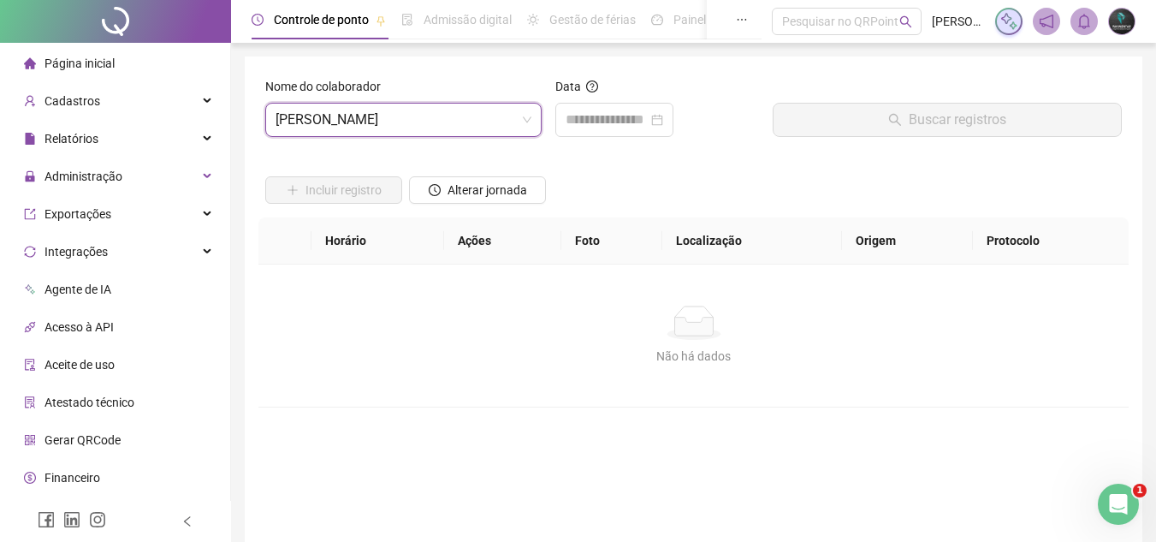
click at [544, 144] on div "Nome do colaborador [PERSON_NAME]" at bounding box center [403, 114] width 290 height 74
click at [590, 130] on div at bounding box center [614, 120] width 118 height 34
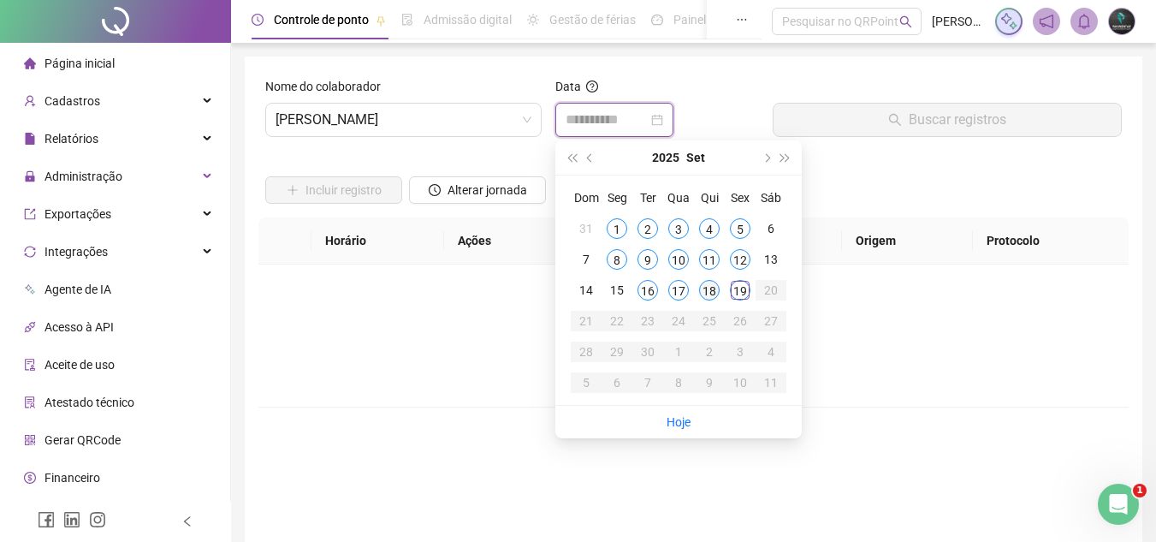
type input "**********"
click at [709, 283] on div "18" at bounding box center [709, 290] width 21 height 21
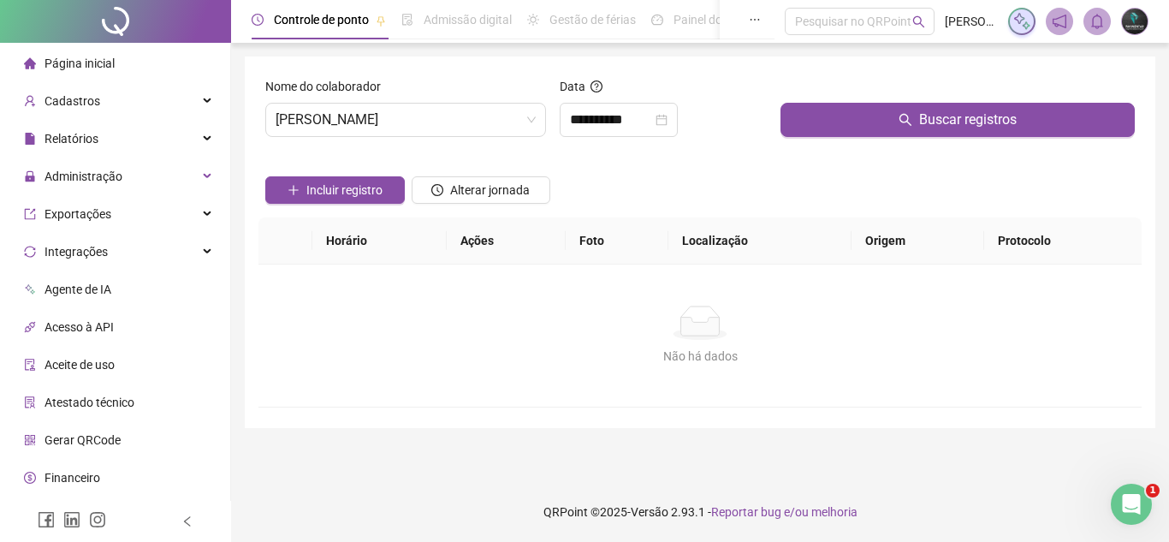
click at [816, 137] on div "Buscar registros" at bounding box center [958, 114] width 368 height 74
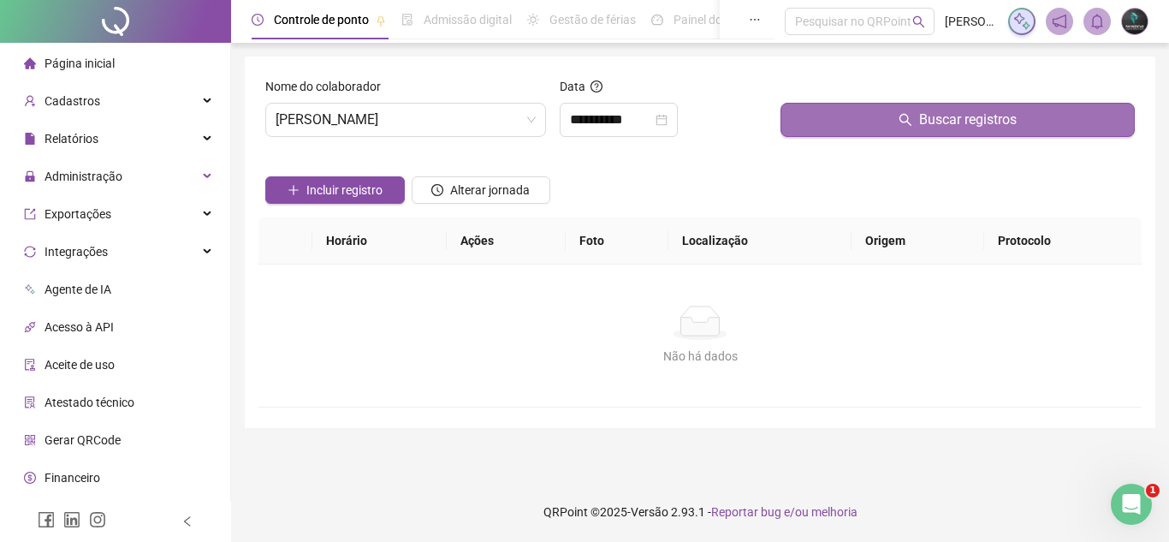
click at [826, 125] on button "Buscar registros" at bounding box center [957, 120] width 354 height 34
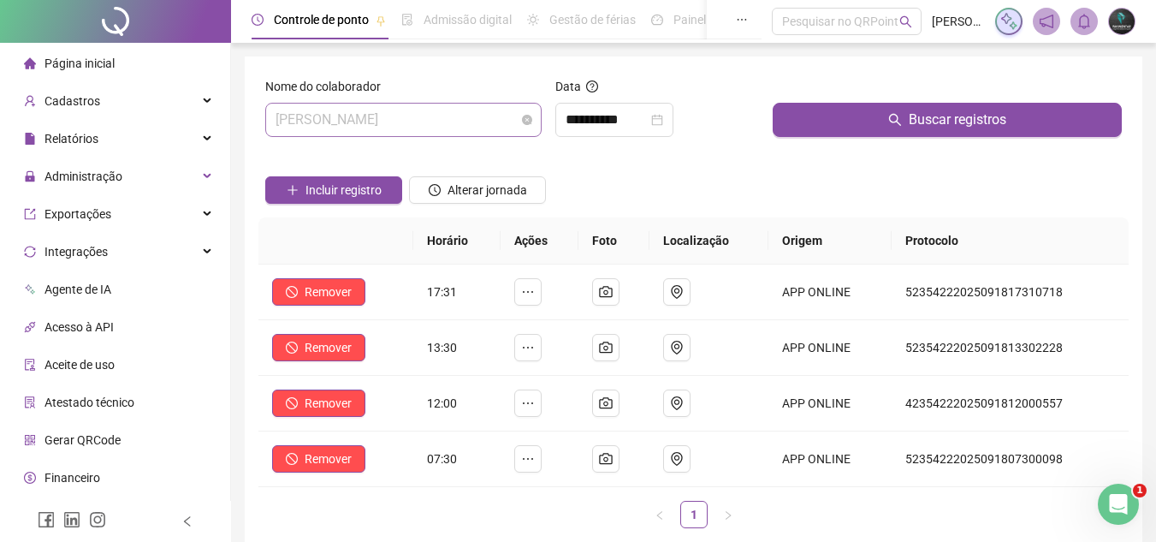
click at [458, 117] on span "[PERSON_NAME]" at bounding box center [404, 120] width 256 height 33
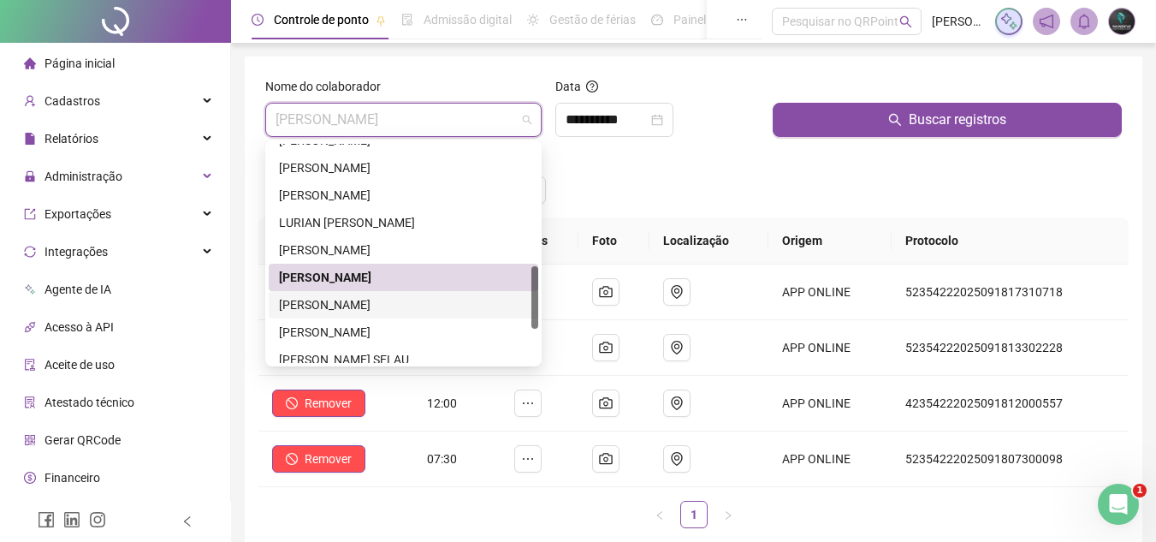
click at [412, 310] on div "[PERSON_NAME]" at bounding box center [403, 304] width 249 height 19
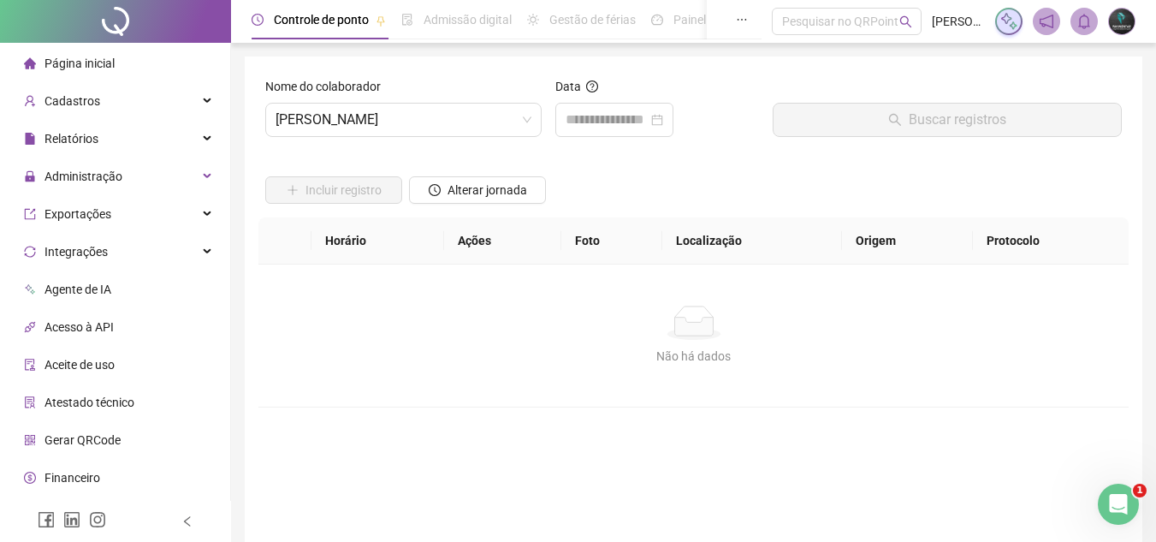
click at [607, 102] on div "Data" at bounding box center [657, 90] width 204 height 26
click at [602, 122] on input at bounding box center [607, 120] width 82 height 21
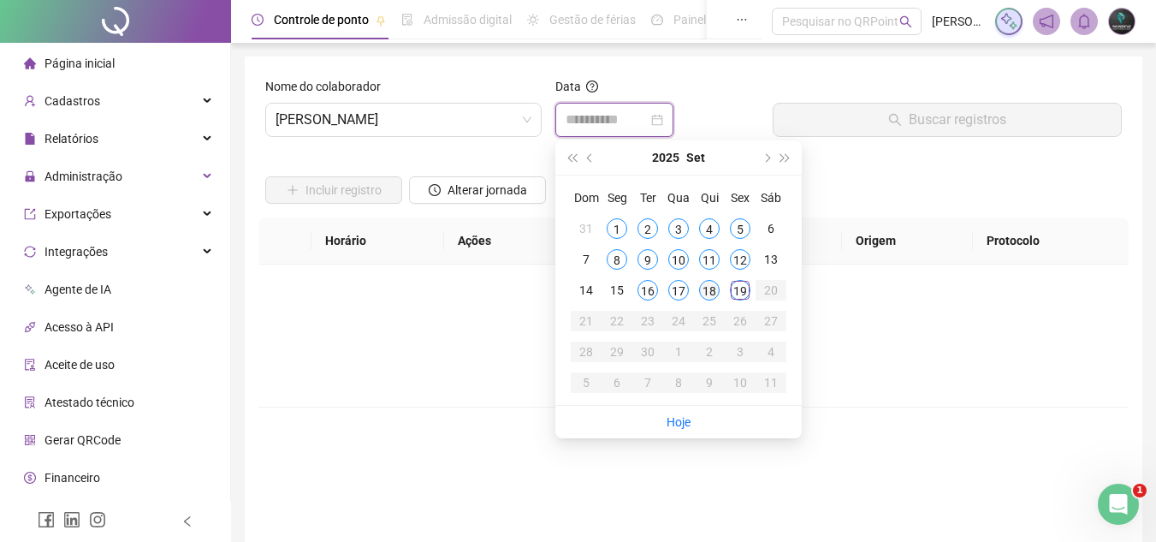
type input "**********"
click at [711, 293] on div "18" at bounding box center [709, 290] width 21 height 21
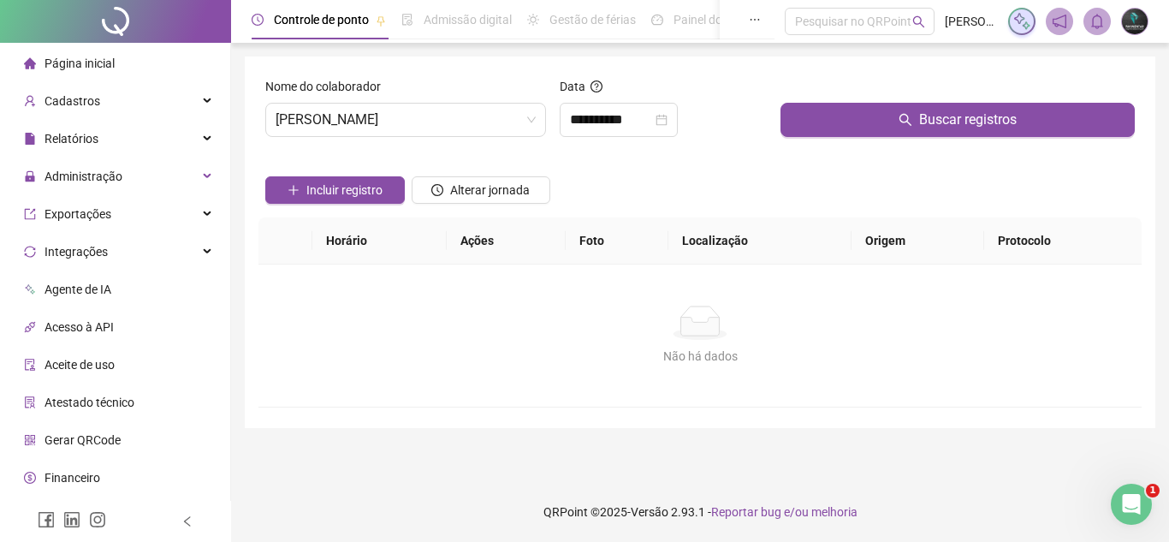
click at [821, 95] on div at bounding box center [957, 90] width 354 height 26
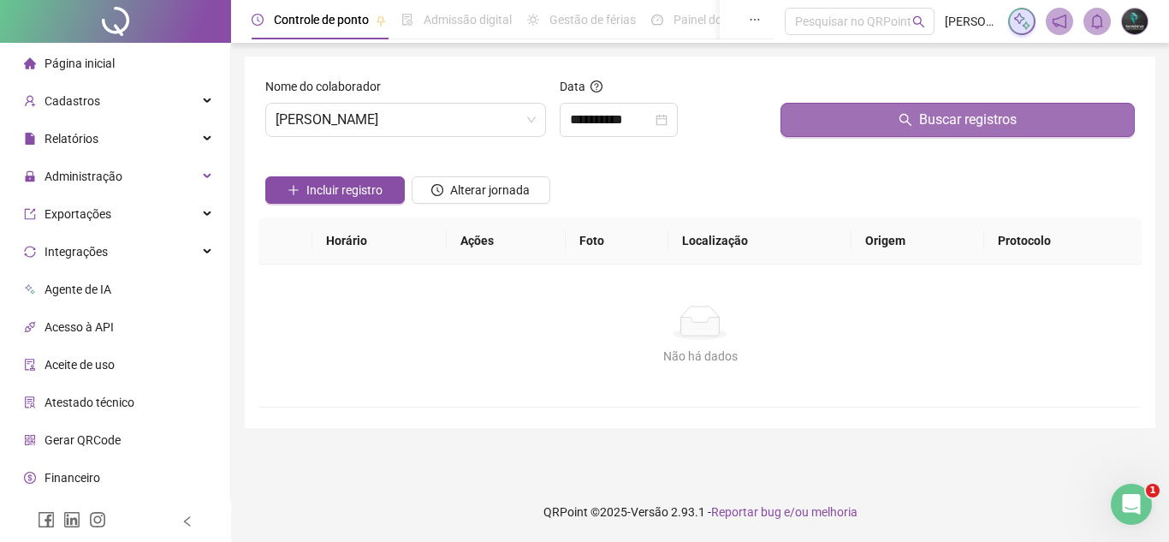
drag, startPoint x: 815, startPoint y: 132, endPoint x: 788, endPoint y: 149, distance: 32.3
click at [815, 133] on button "Buscar registros" at bounding box center [957, 120] width 354 height 34
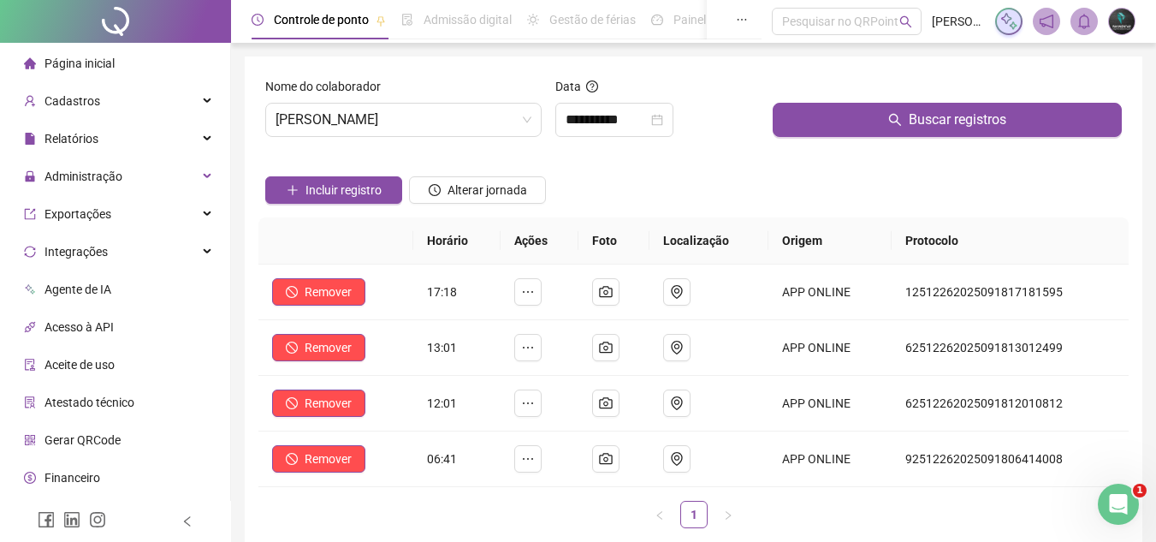
click at [460, 139] on div "Nome do colaborador [PERSON_NAME]" at bounding box center [403, 114] width 290 height 74
click at [464, 113] on span "[PERSON_NAME]" at bounding box center [404, 120] width 256 height 33
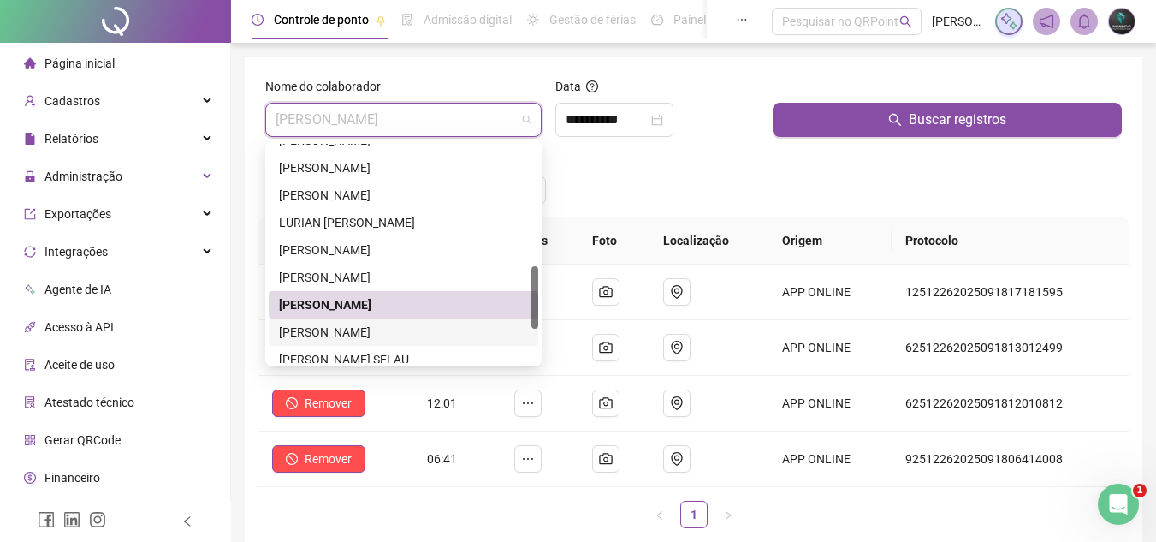
click at [413, 335] on div "[PERSON_NAME]" at bounding box center [403, 332] width 249 height 19
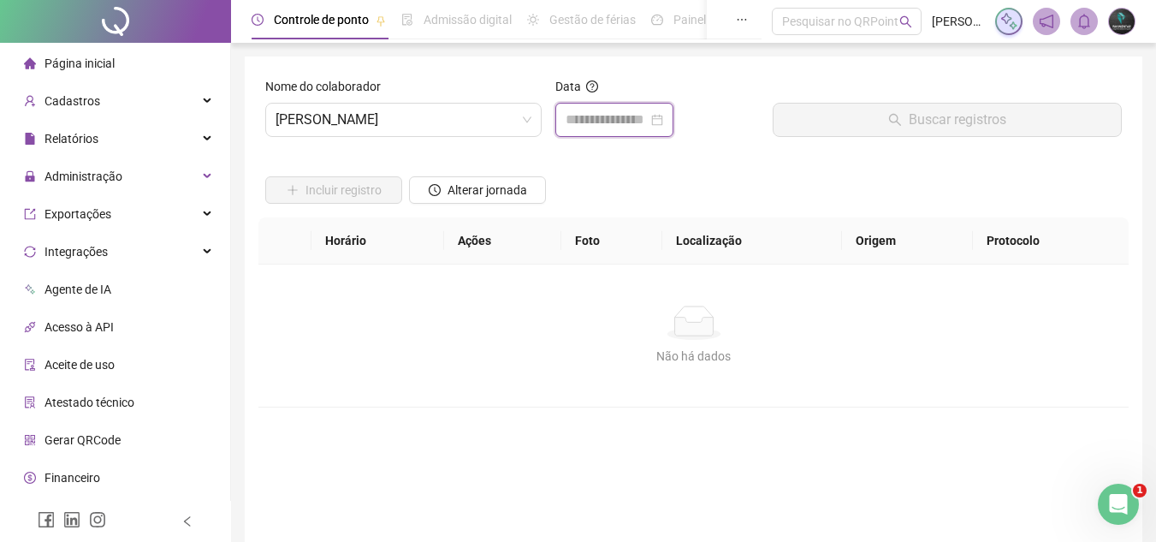
click at [607, 128] on input at bounding box center [607, 120] width 82 height 21
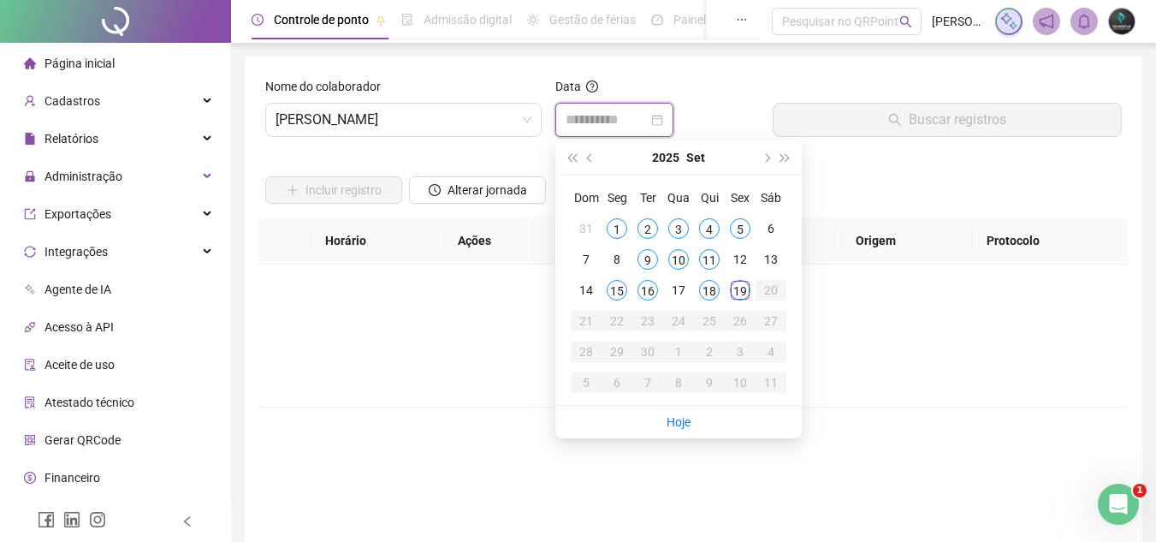
type input "**********"
click at [707, 291] on div "18" at bounding box center [709, 290] width 21 height 21
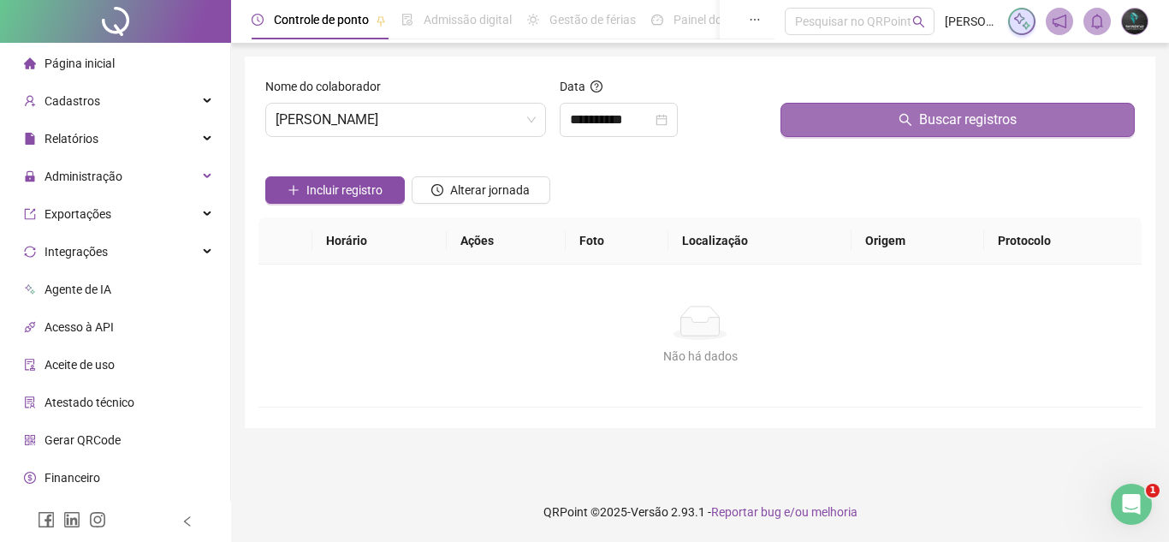
click at [821, 127] on button "Buscar registros" at bounding box center [957, 120] width 354 height 34
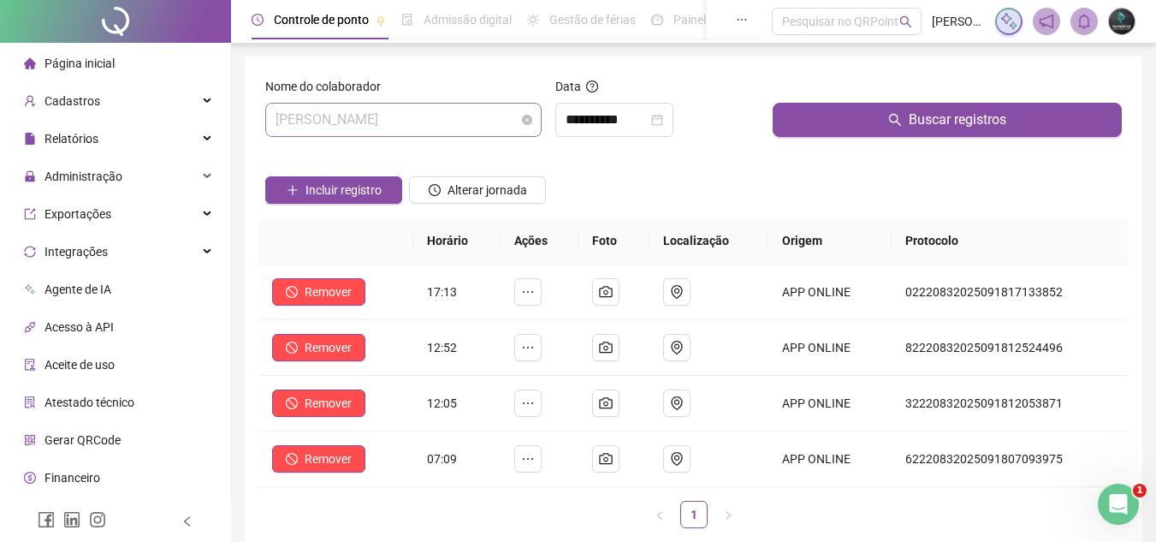
click at [388, 121] on span "[PERSON_NAME]" at bounding box center [404, 120] width 256 height 33
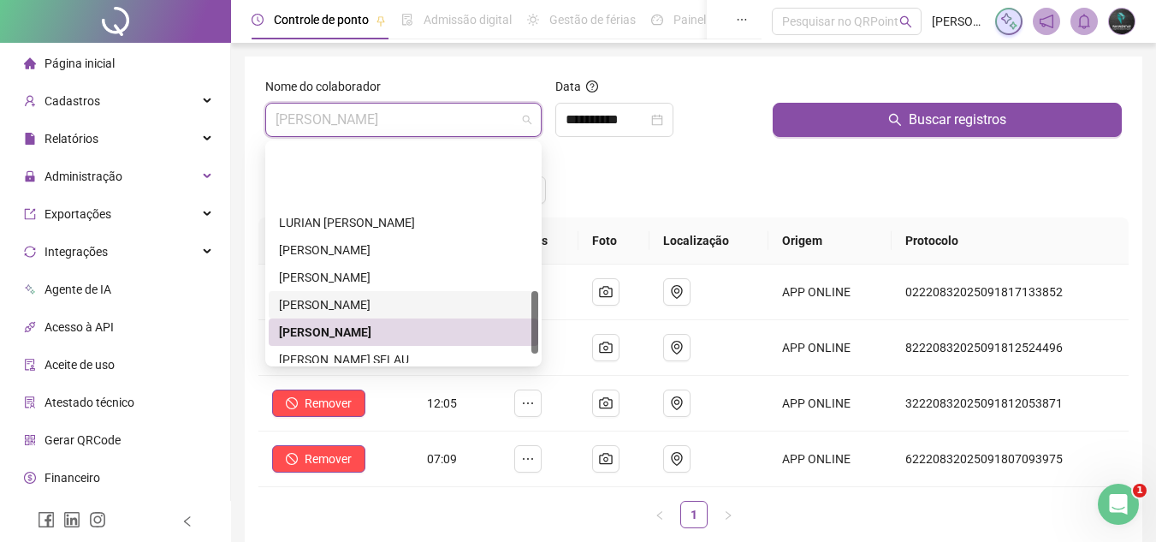
scroll to position [513, 0]
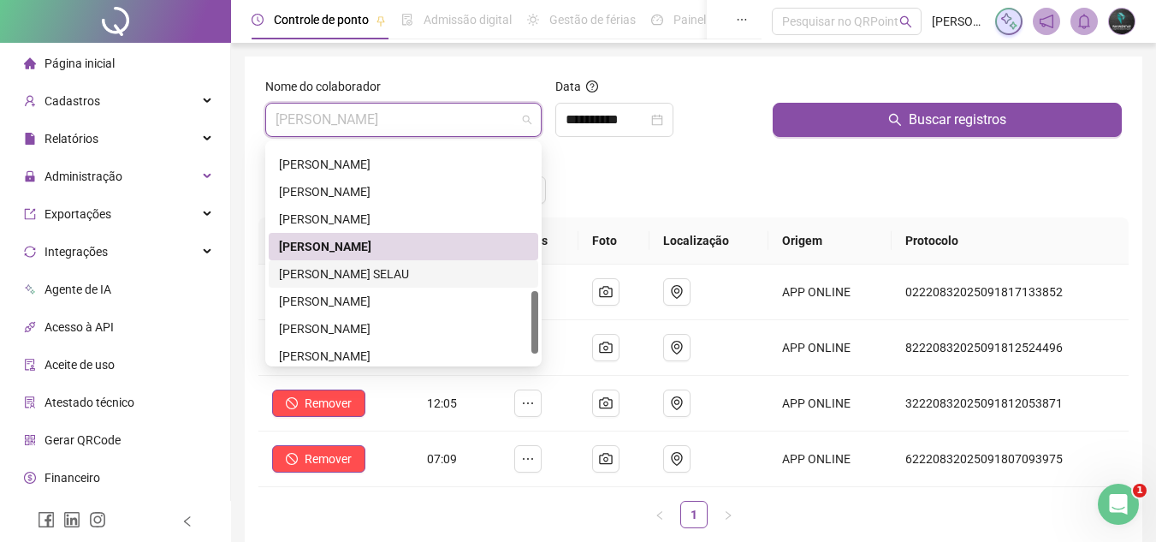
click at [389, 265] on div "[PERSON_NAME] SELAU" at bounding box center [403, 273] width 249 height 19
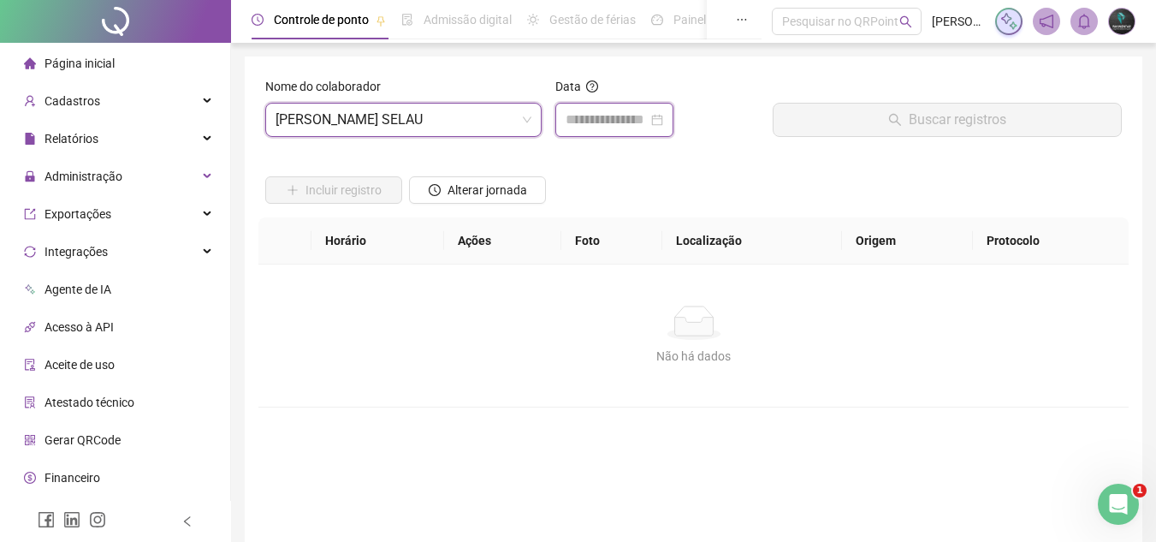
click at [588, 114] on input at bounding box center [607, 120] width 82 height 21
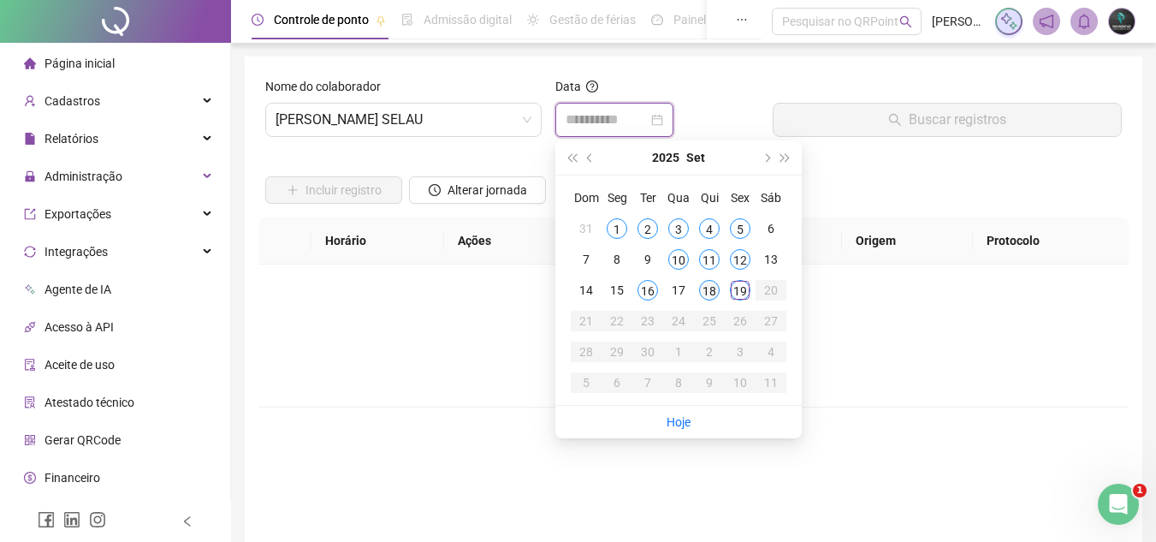
type input "**********"
click at [707, 289] on div "18" at bounding box center [709, 290] width 21 height 21
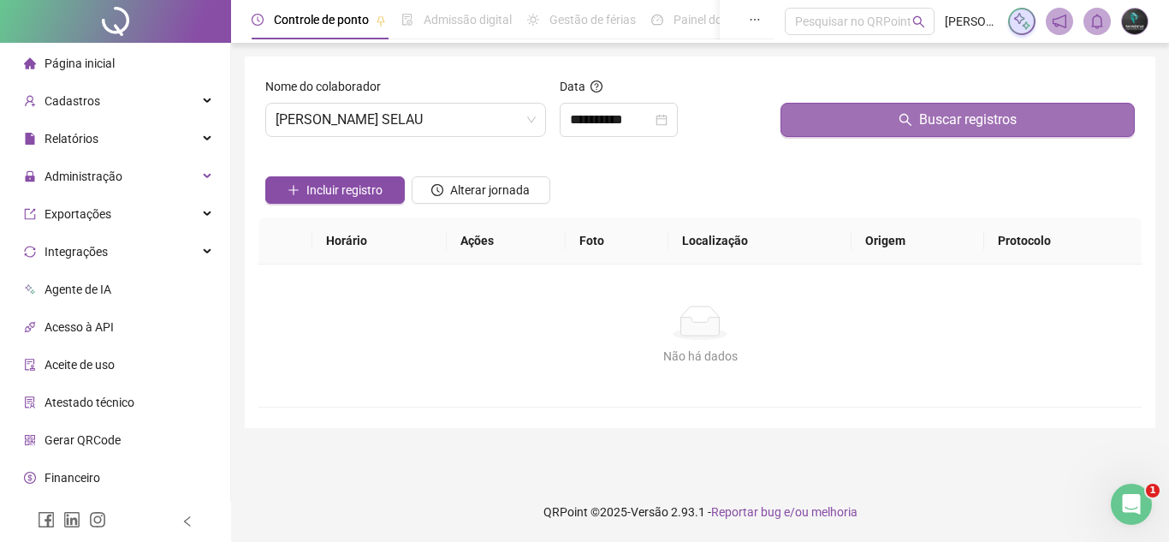
click at [816, 133] on button "Buscar registros" at bounding box center [957, 120] width 354 height 34
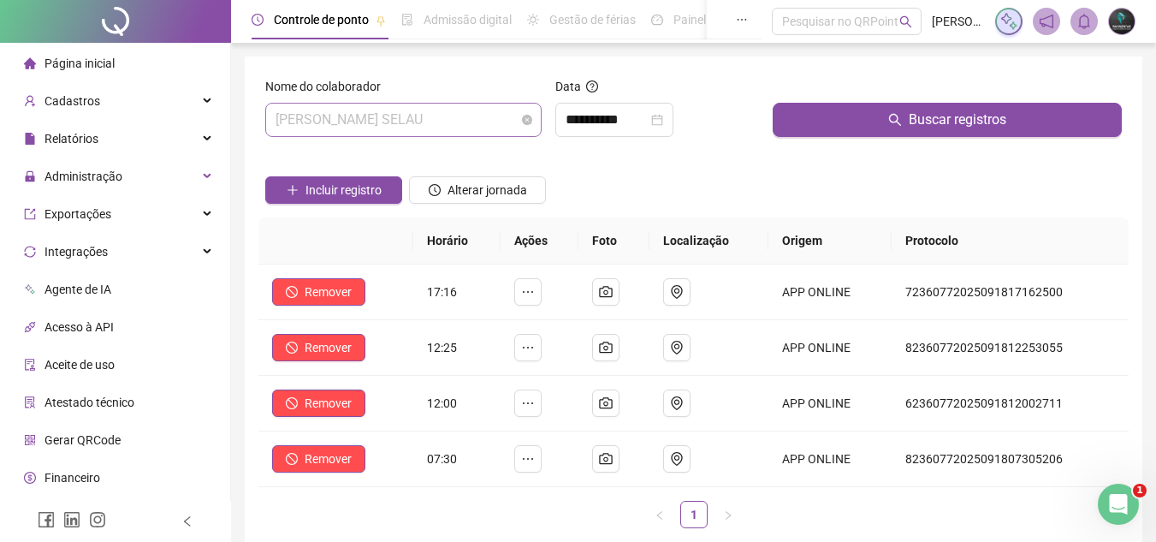
click at [456, 115] on span "[PERSON_NAME] SELAU" at bounding box center [404, 120] width 256 height 33
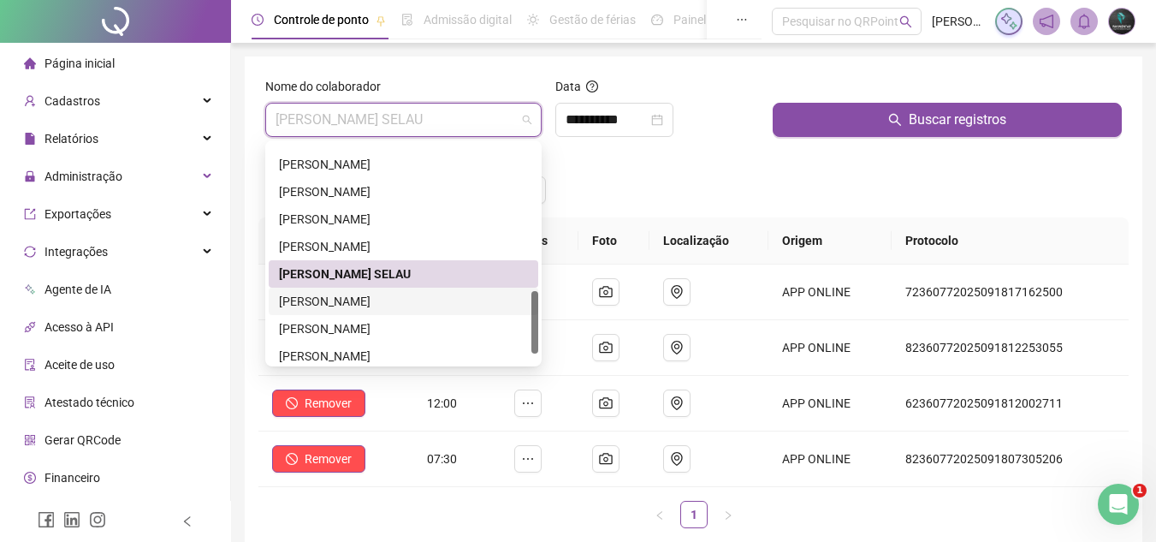
click at [402, 304] on div "[PERSON_NAME]" at bounding box center [403, 301] width 249 height 19
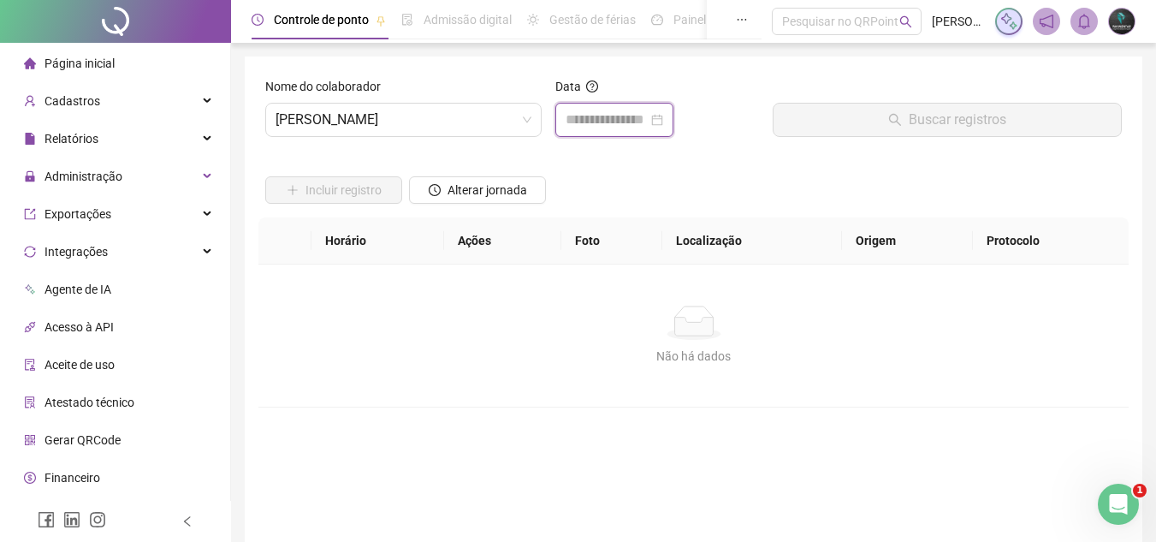
click at [572, 126] on input at bounding box center [607, 120] width 82 height 21
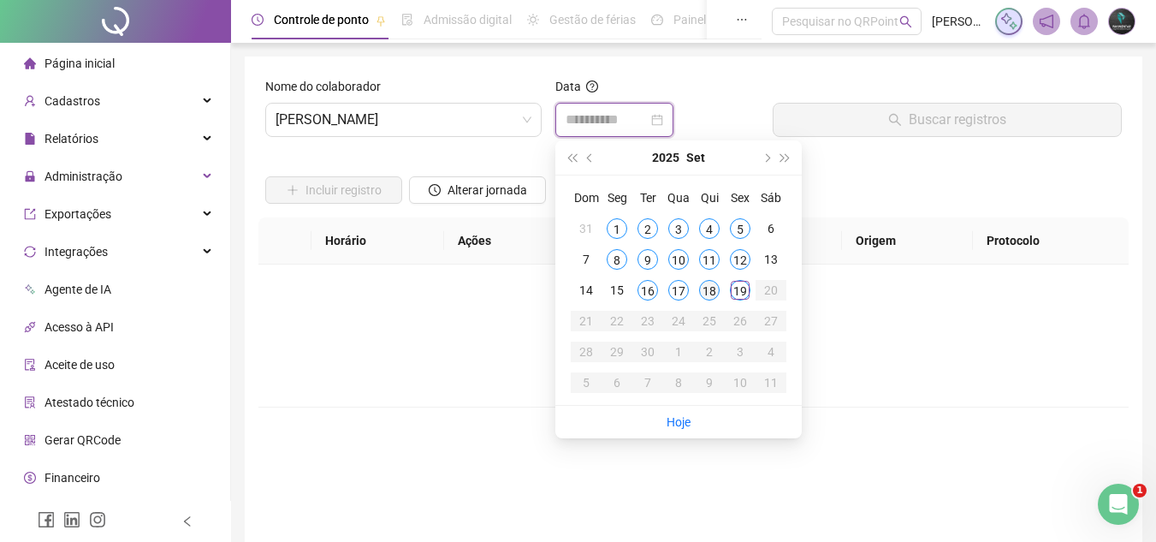
type input "**********"
click at [714, 292] on div "18" at bounding box center [709, 290] width 21 height 21
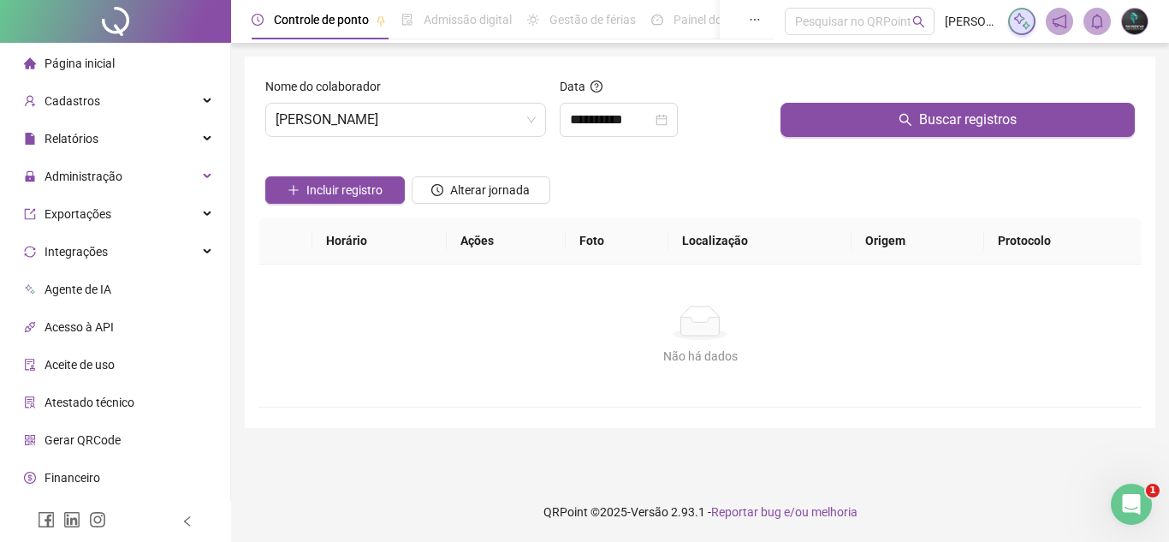
click at [838, 139] on div "Buscar registros" at bounding box center [958, 114] width 368 height 74
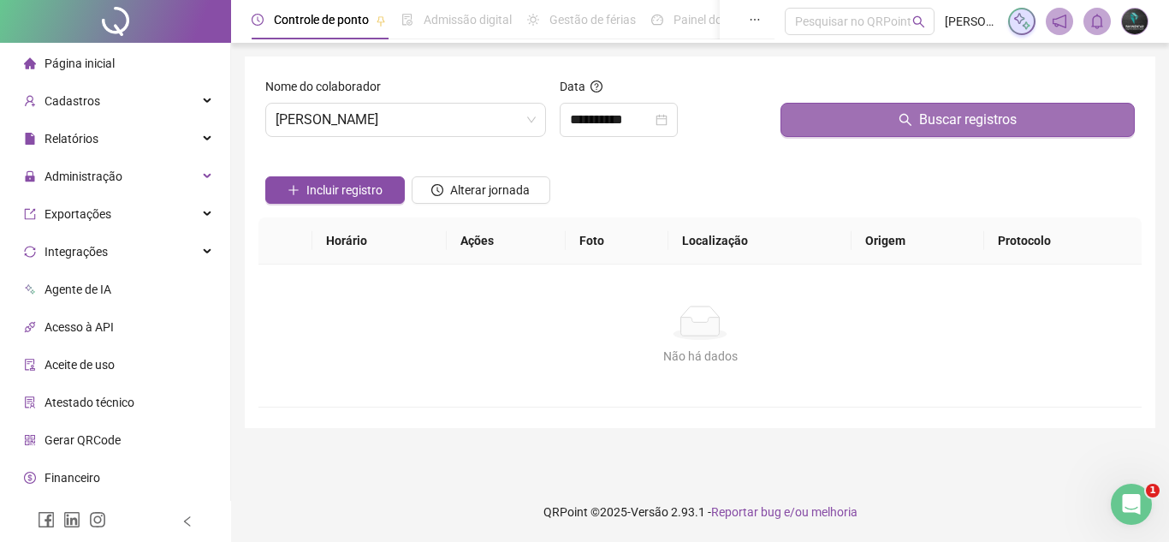
click at [847, 127] on button "Buscar registros" at bounding box center [957, 120] width 354 height 34
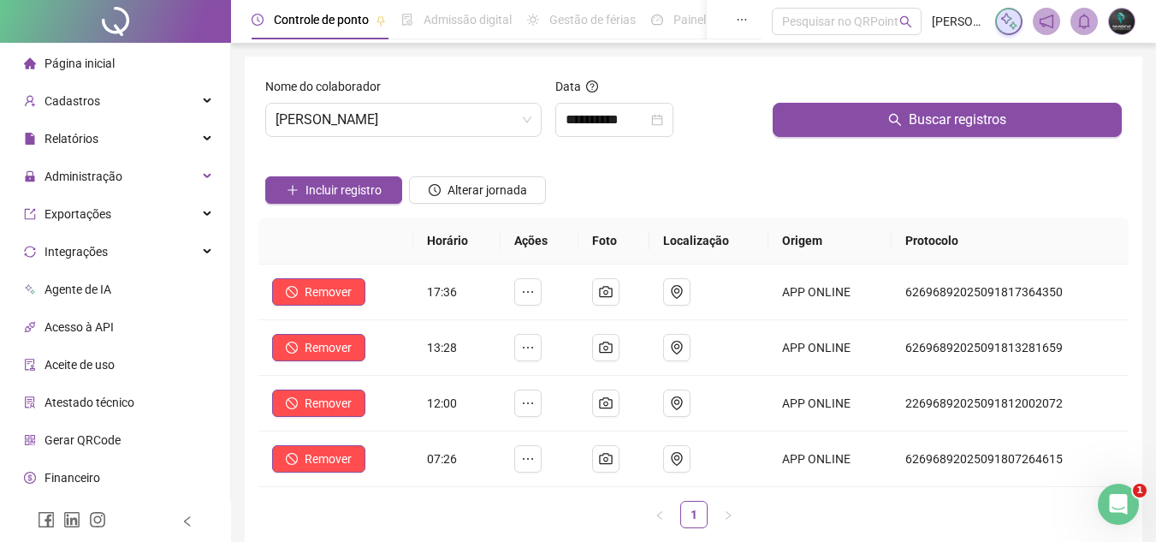
click at [425, 96] on div "Nome do colaborador" at bounding box center [403, 90] width 276 height 26
click at [423, 120] on span "[PERSON_NAME]" at bounding box center [404, 120] width 256 height 33
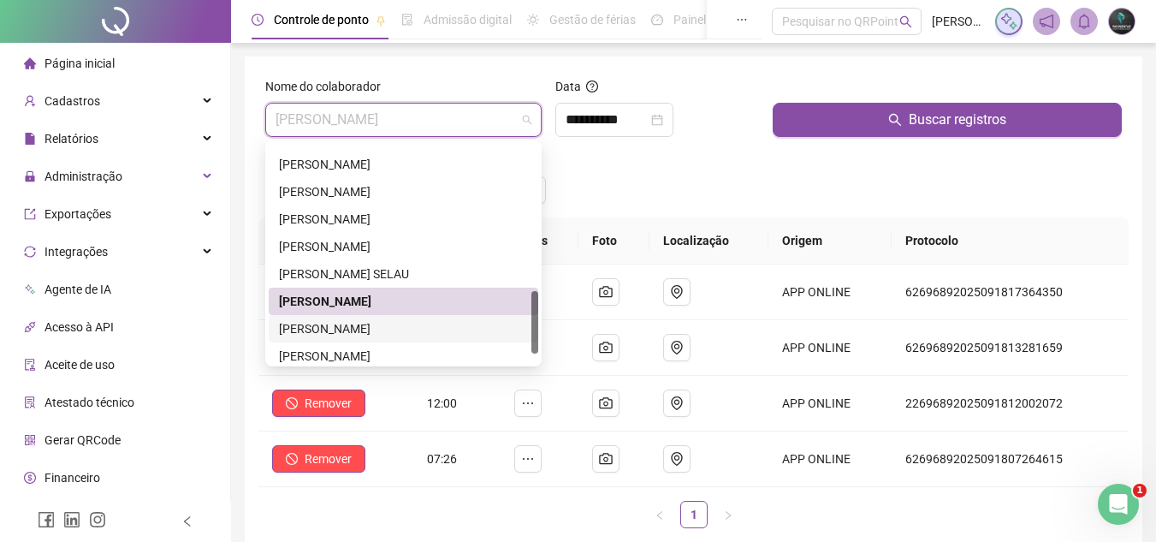
click at [413, 332] on div "[PERSON_NAME]" at bounding box center [403, 328] width 249 height 19
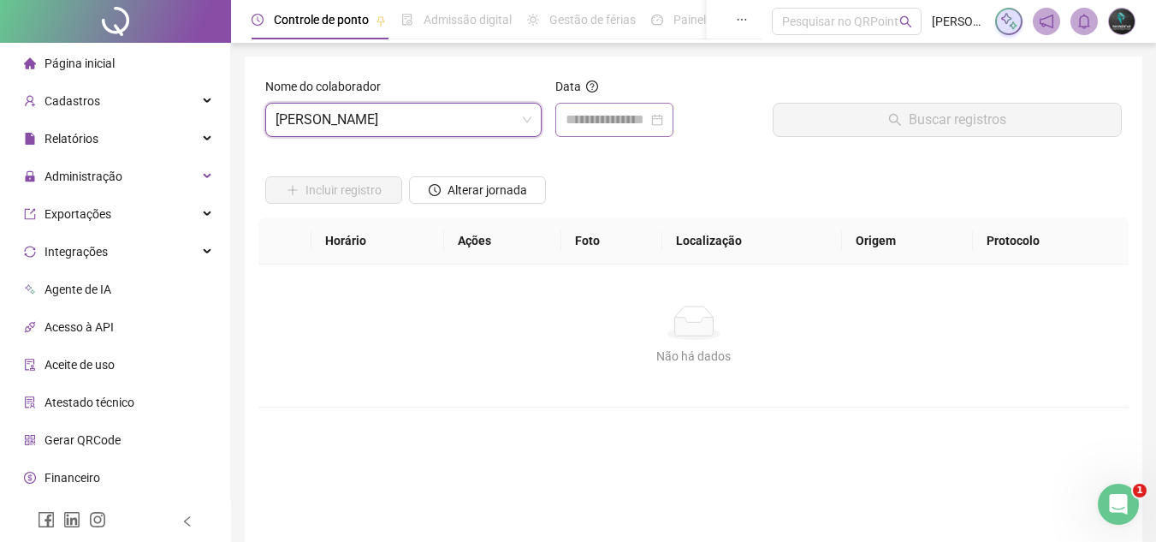
click at [584, 135] on div at bounding box center [614, 120] width 118 height 34
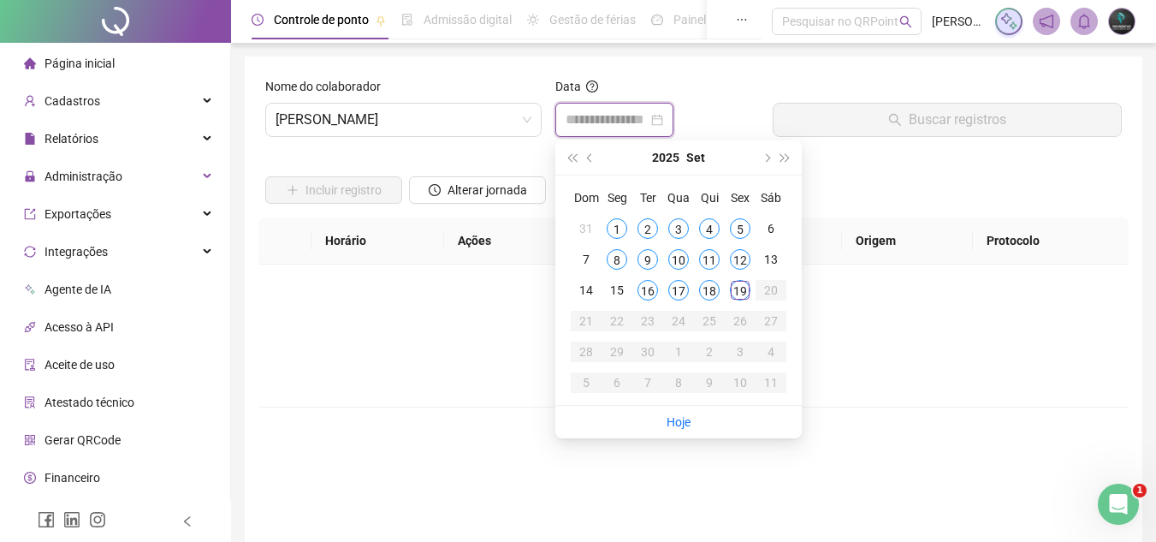
click at [592, 128] on input at bounding box center [607, 120] width 82 height 21
type input "**********"
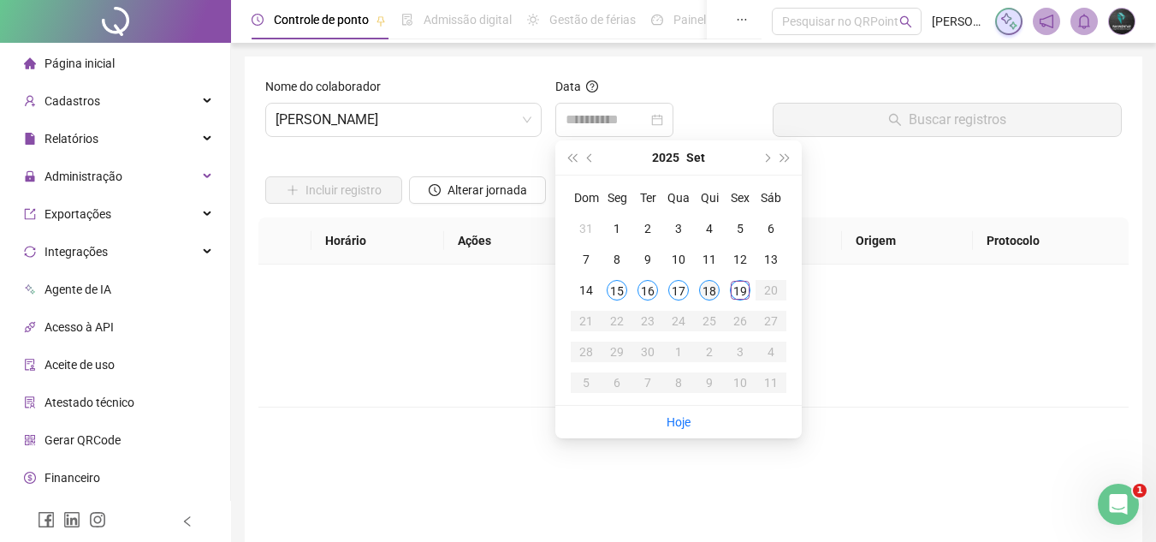
click at [707, 289] on div "18" at bounding box center [709, 290] width 21 height 21
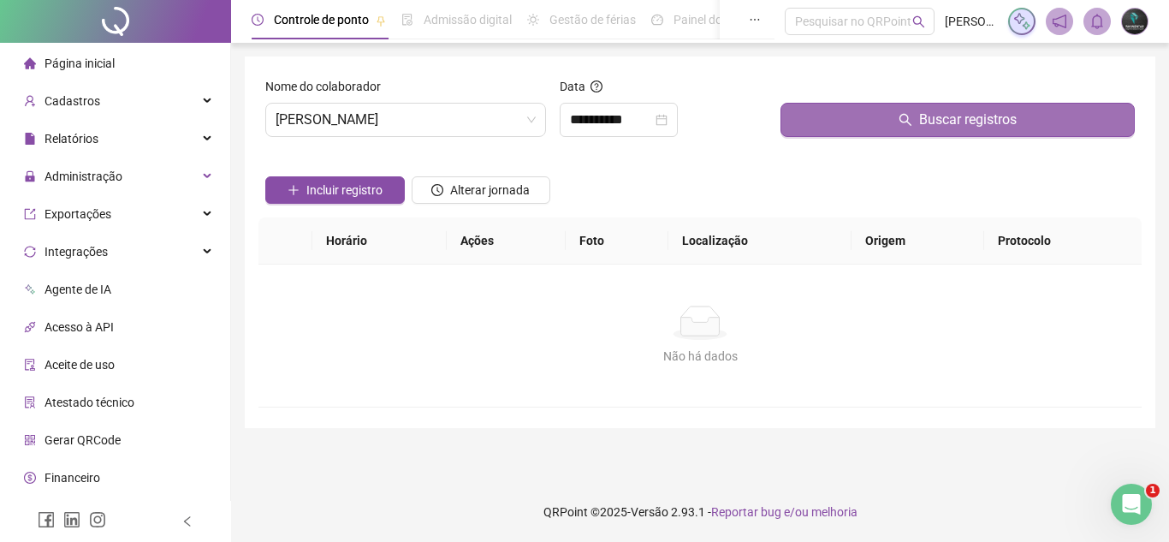
click at [836, 127] on button "Buscar registros" at bounding box center [957, 120] width 354 height 34
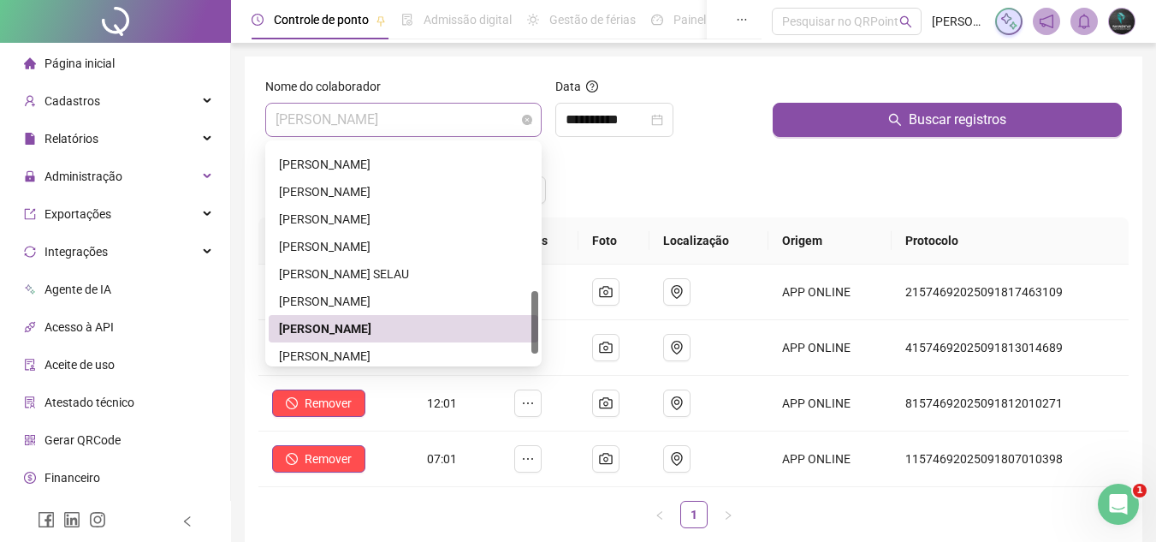
click at [486, 110] on span "[PERSON_NAME]" at bounding box center [404, 120] width 256 height 33
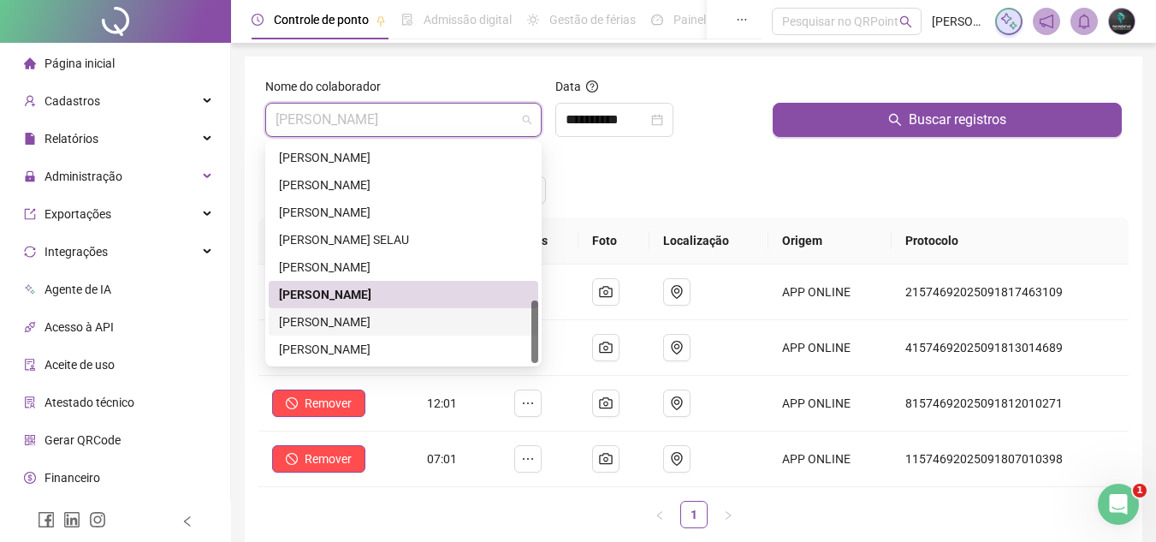
click at [432, 321] on div "[PERSON_NAME]" at bounding box center [403, 321] width 249 height 19
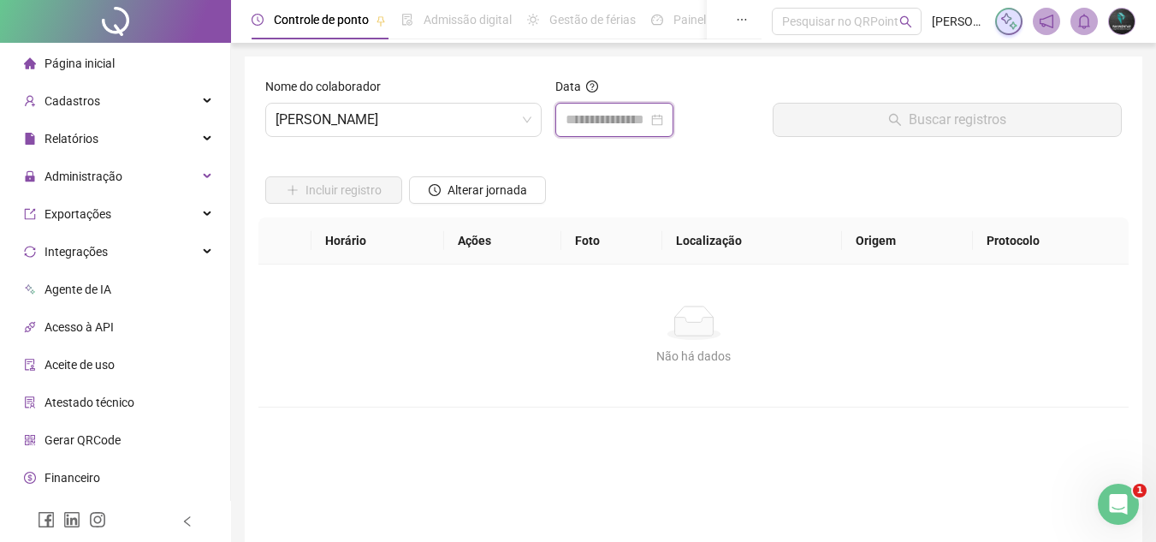
click at [628, 127] on input at bounding box center [607, 120] width 82 height 21
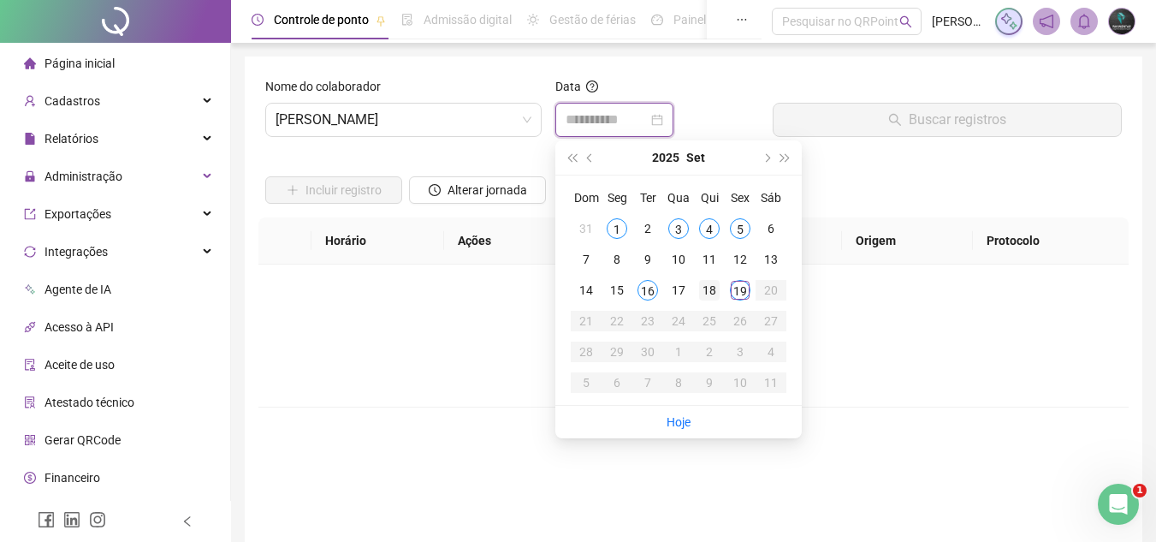
type input "**********"
click at [715, 289] on div "18" at bounding box center [709, 290] width 21 height 21
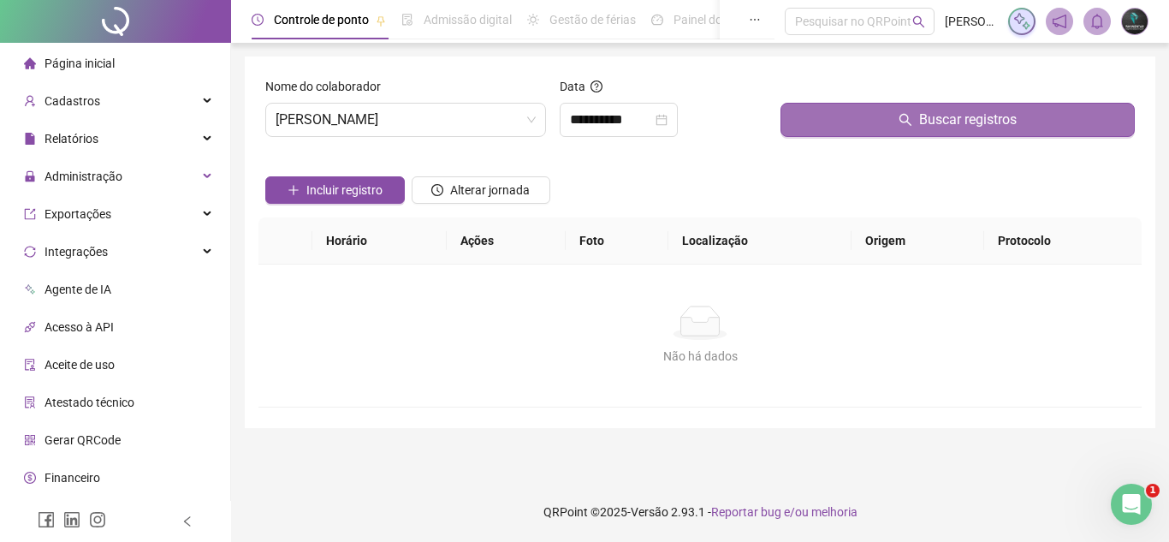
click at [857, 123] on button "Buscar registros" at bounding box center [957, 120] width 354 height 34
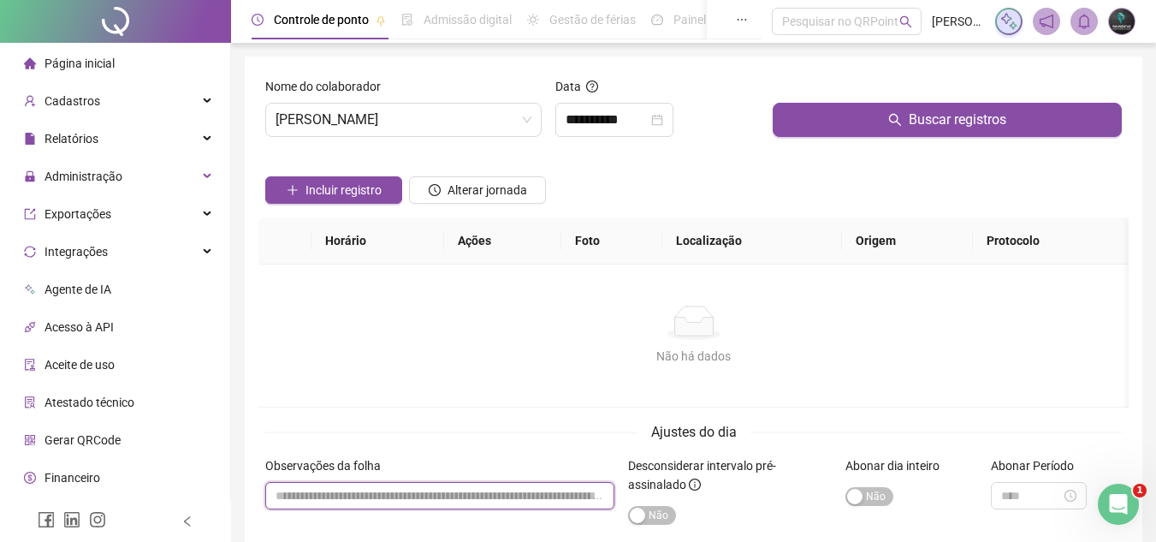
click at [420, 500] on input "textarea" at bounding box center [439, 495] width 349 height 27
paste input "**********"
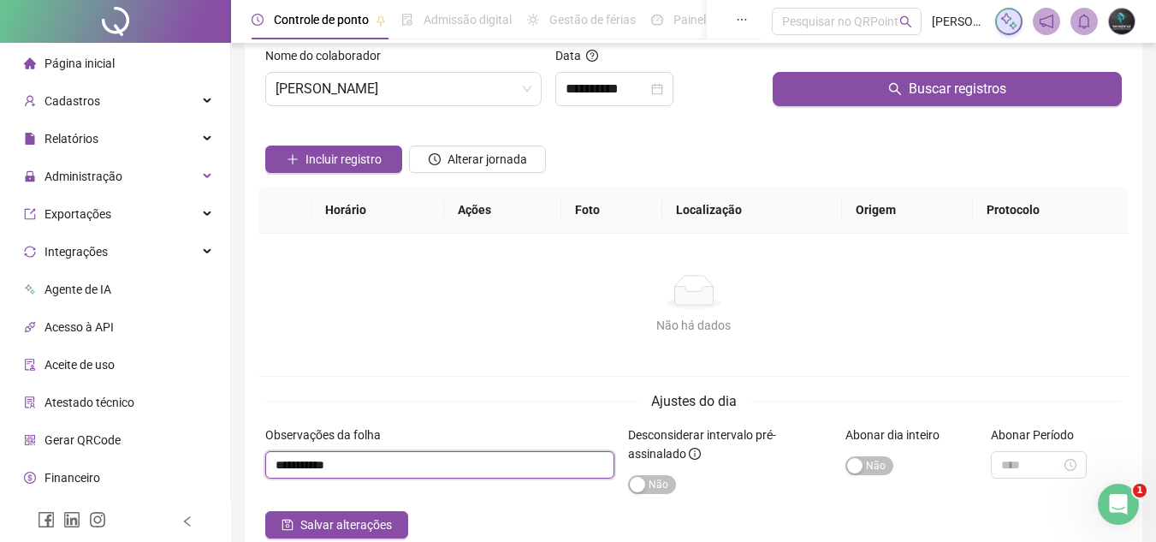
scroll to position [86, 0]
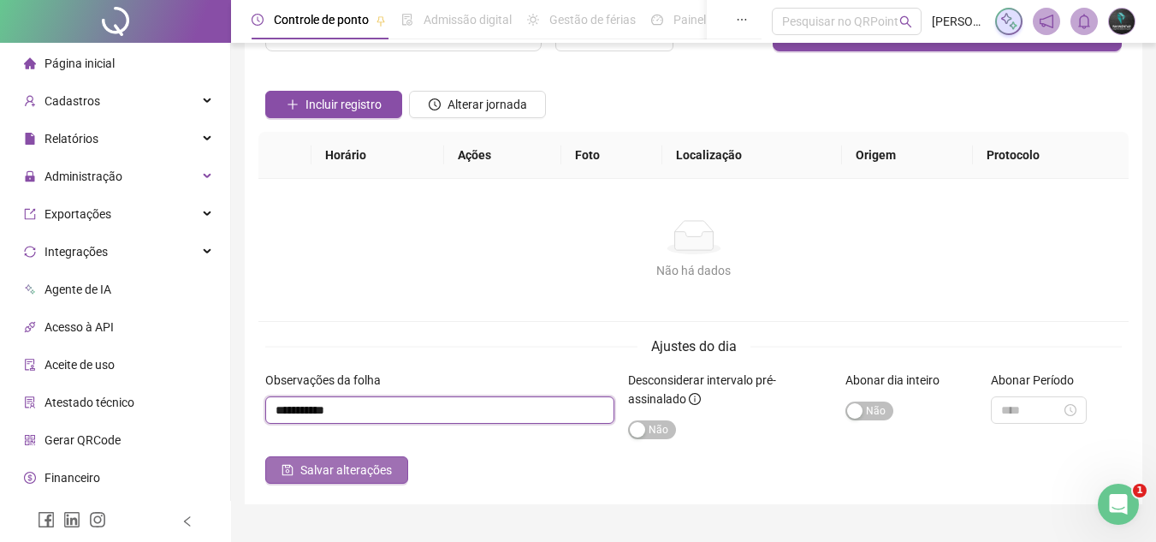
type input "**********"
click at [384, 477] on span "Salvar alterações" at bounding box center [346, 469] width 92 height 19
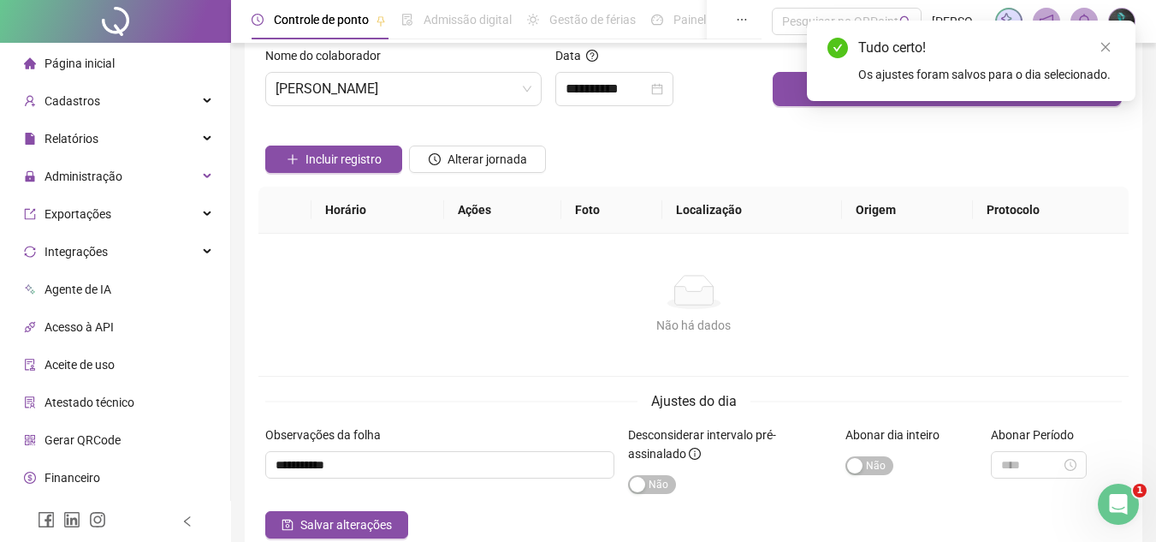
scroll to position [0, 0]
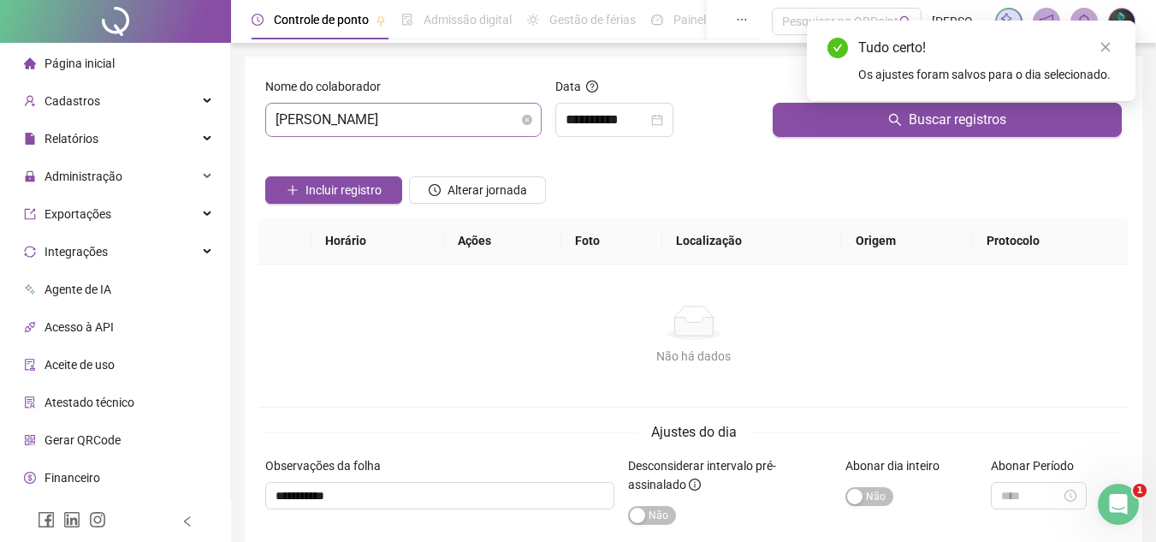
click at [464, 128] on span "[PERSON_NAME]" at bounding box center [404, 120] width 256 height 33
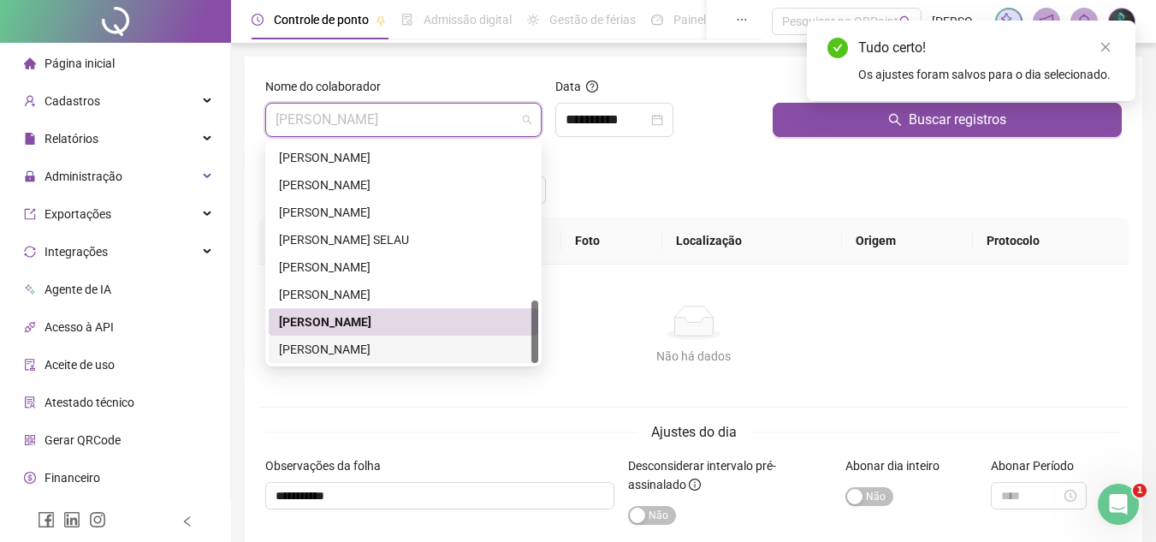
click at [397, 351] on div "[PERSON_NAME]" at bounding box center [403, 349] width 249 height 19
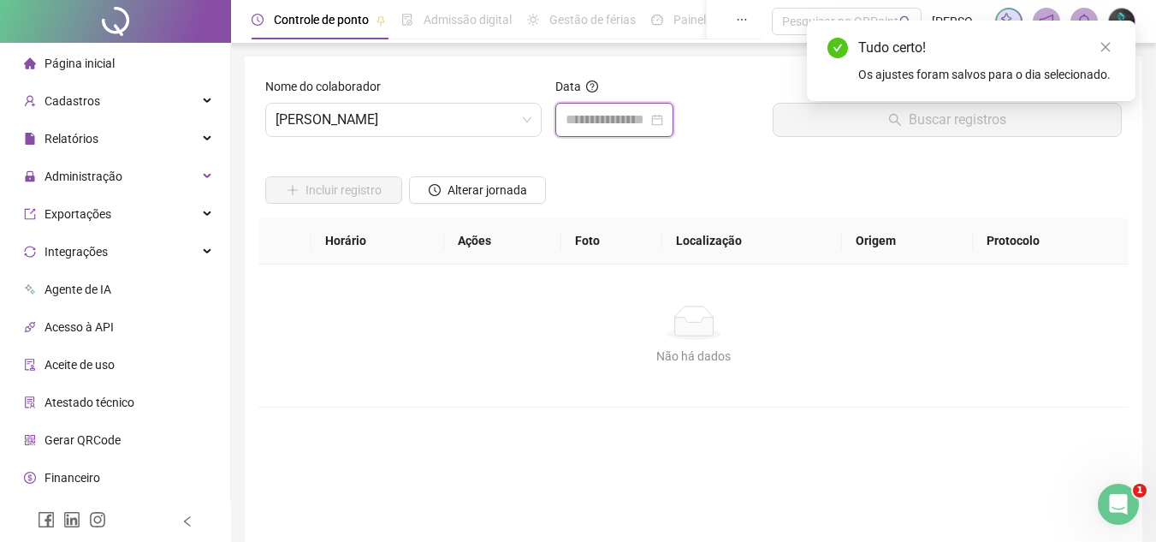
click at [633, 123] on input at bounding box center [607, 120] width 82 height 21
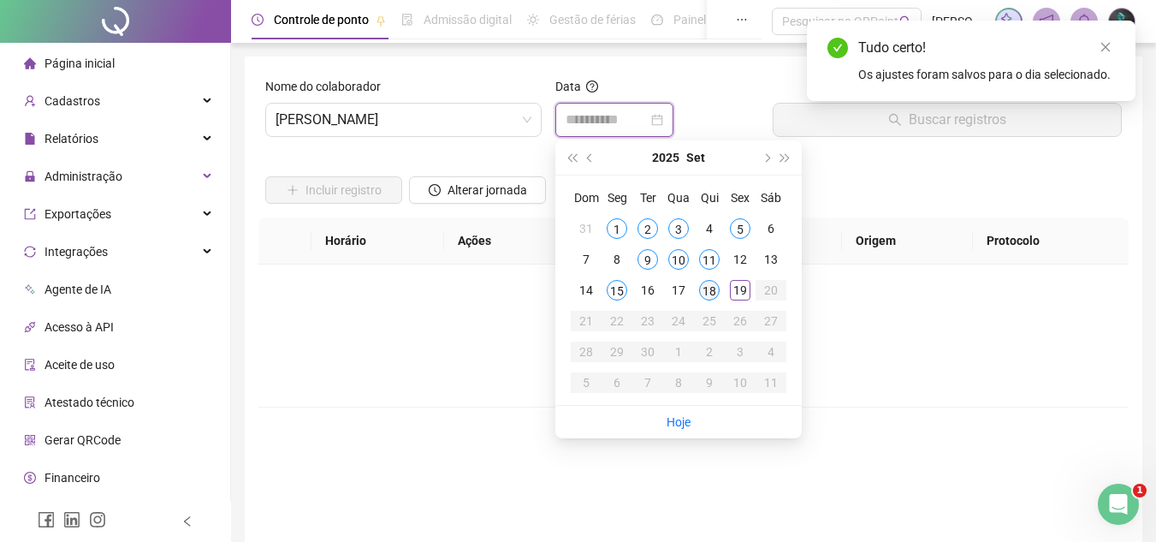
type input "**********"
click at [706, 293] on div "18" at bounding box center [709, 290] width 21 height 21
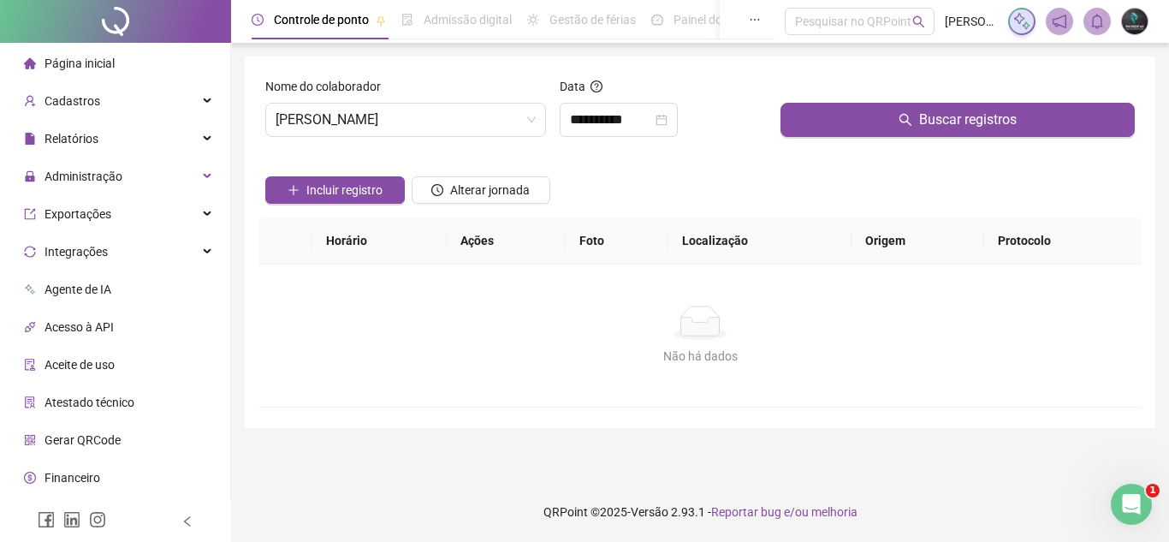
click at [842, 138] on div "Buscar registros" at bounding box center [958, 114] width 368 height 74
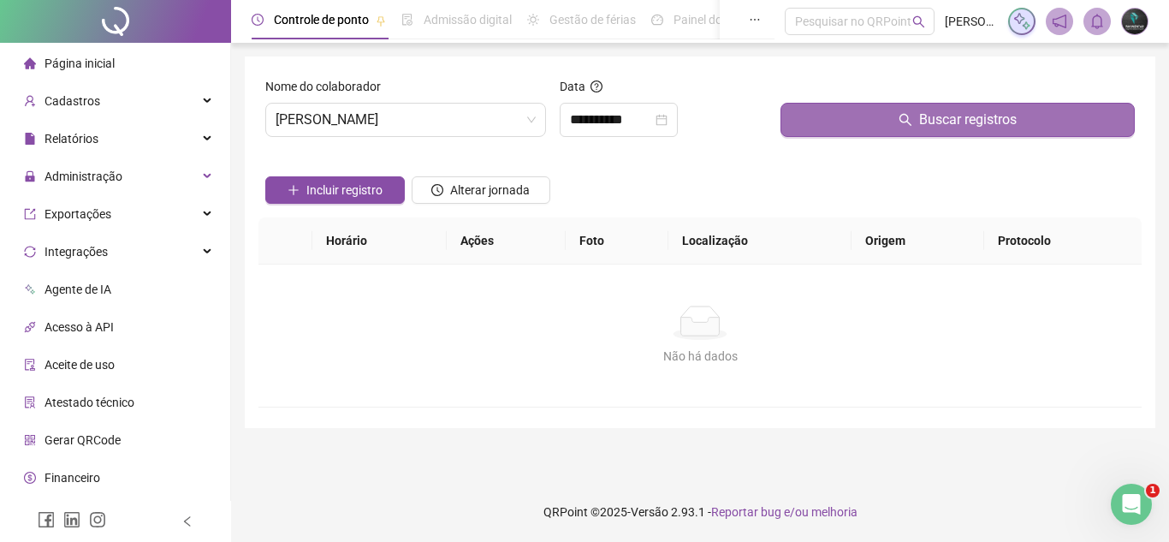
click at [846, 132] on button "Buscar registros" at bounding box center [957, 120] width 354 height 34
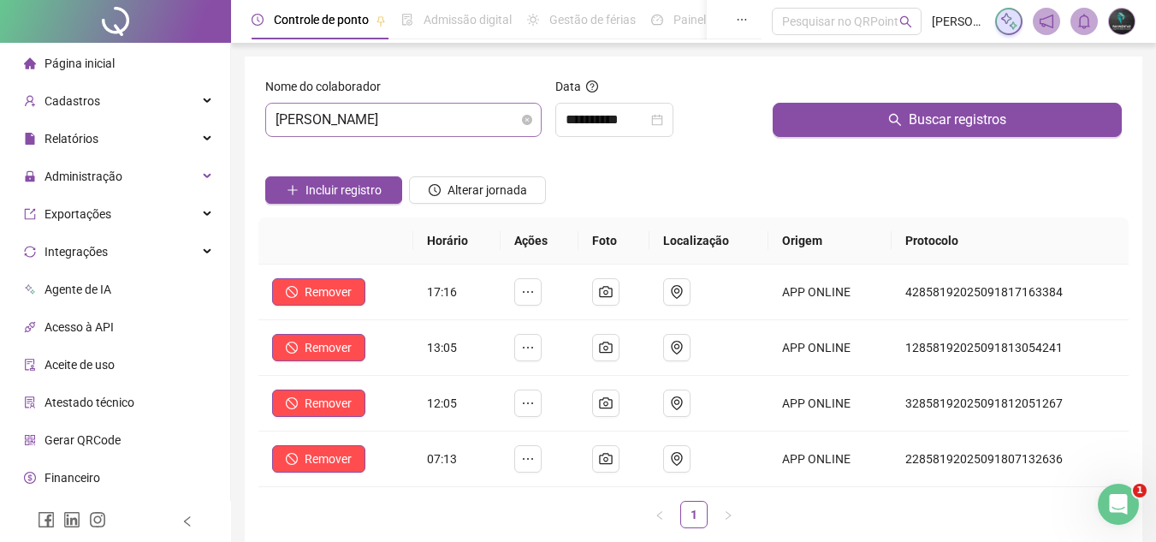
click at [518, 119] on span "[PERSON_NAME]" at bounding box center [404, 120] width 256 height 33
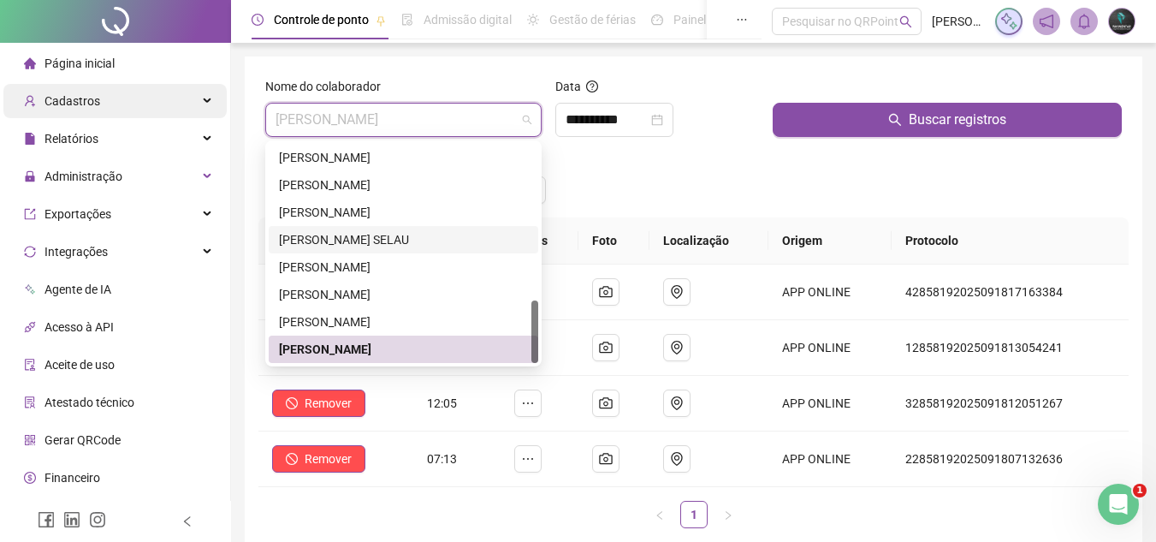
scroll to position [86, 0]
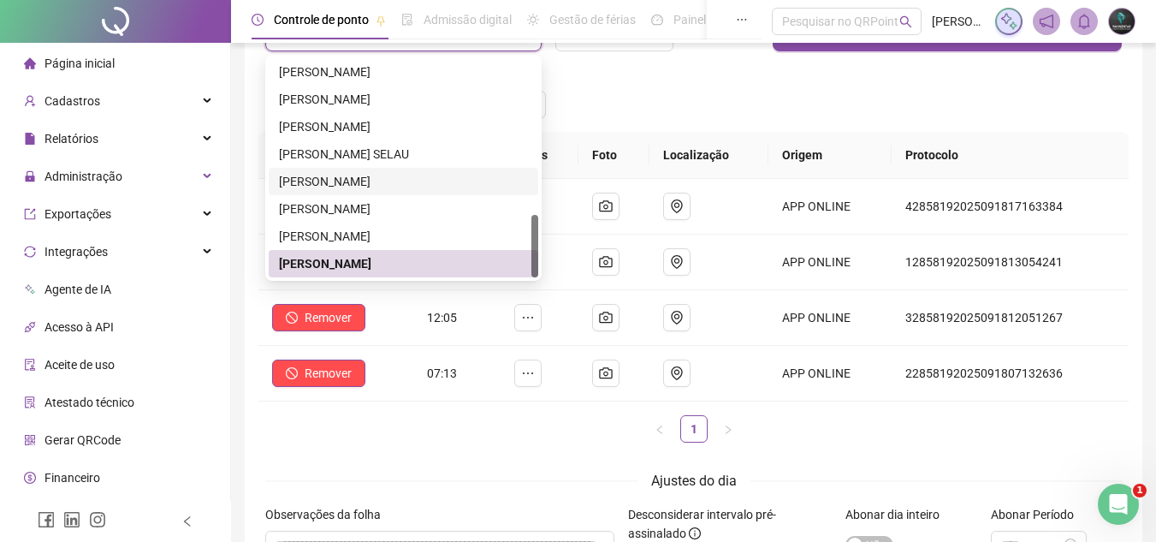
click at [105, 69] on span "Página inicial" at bounding box center [79, 63] width 70 height 14
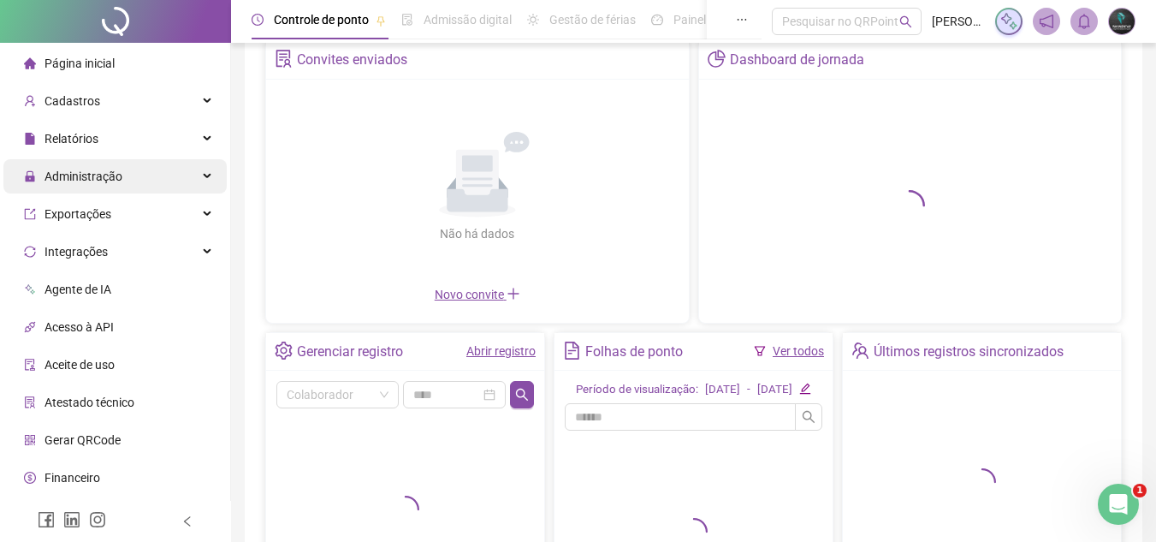
click at [120, 178] on span "Administração" at bounding box center [83, 176] width 78 height 14
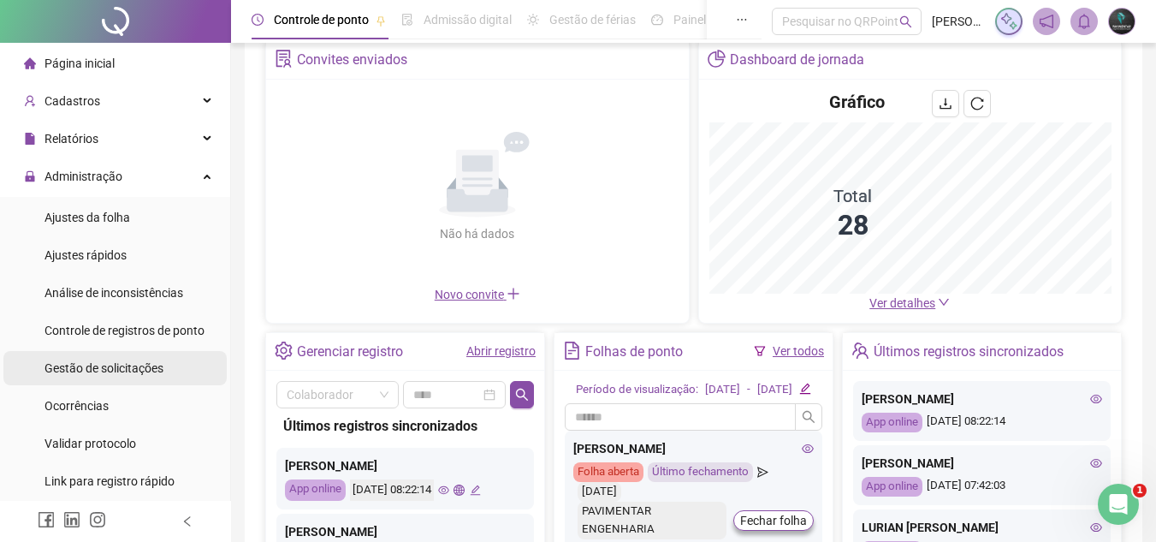
click at [139, 370] on span "Gestão de solicitações" at bounding box center [103, 368] width 119 height 14
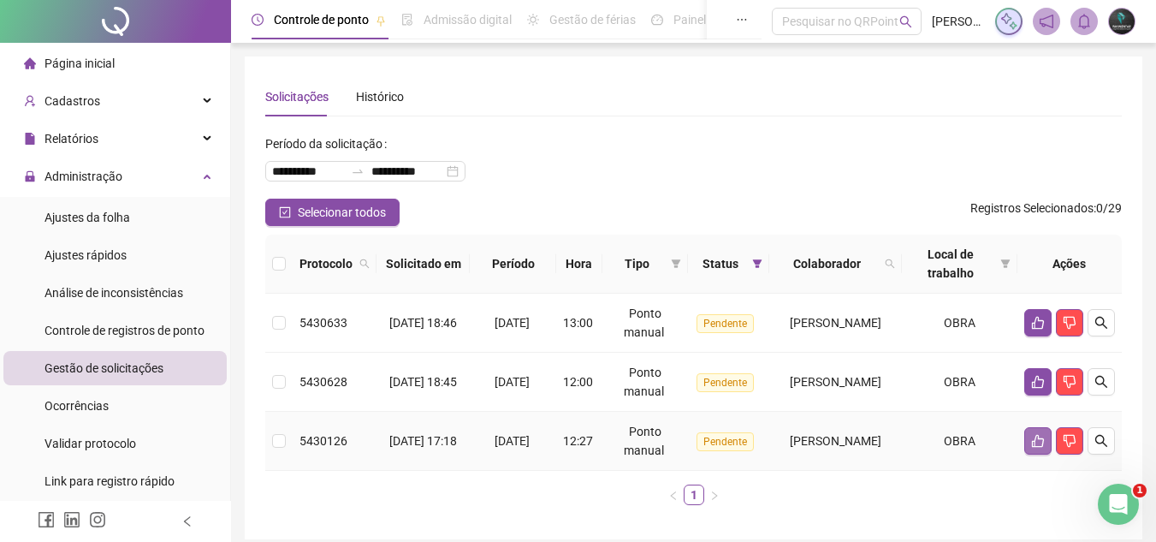
click at [1035, 436] on icon "like" at bounding box center [1038, 441] width 14 height 14
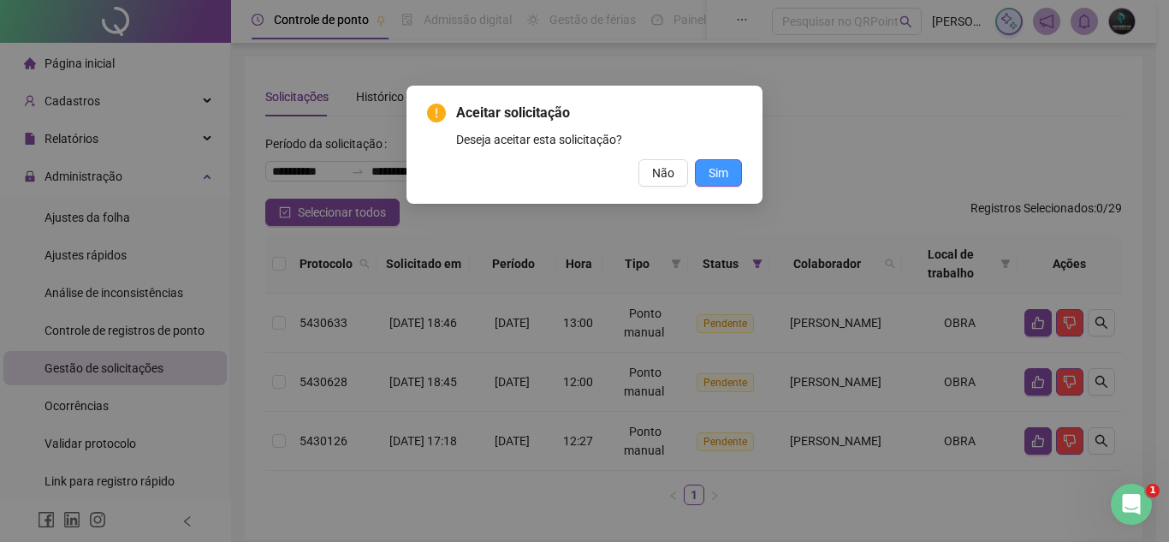
click at [709, 176] on span "Sim" at bounding box center [719, 172] width 20 height 19
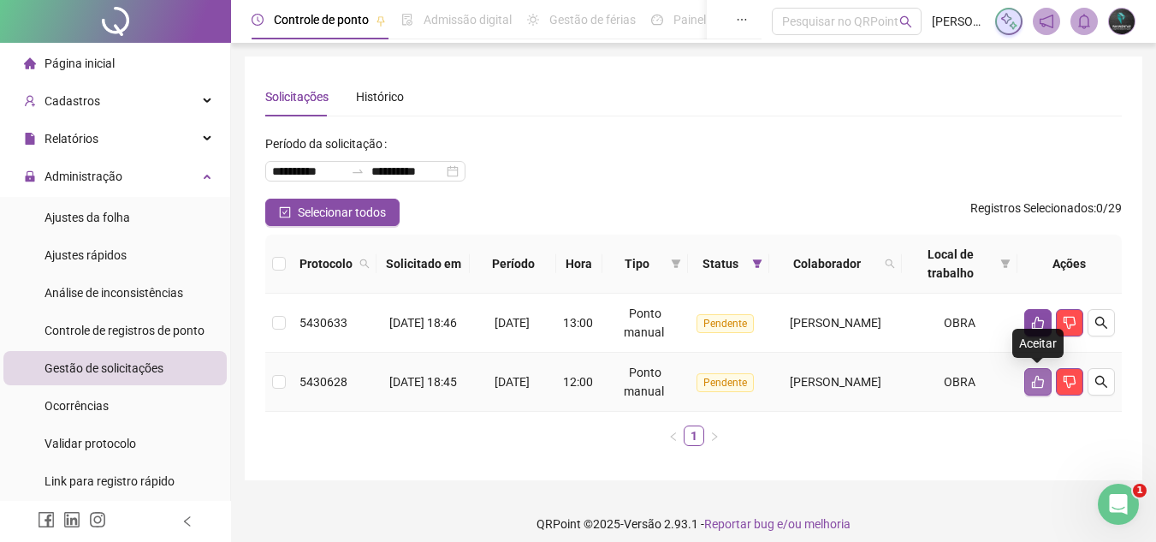
click at [1027, 382] on button "button" at bounding box center [1037, 381] width 27 height 27
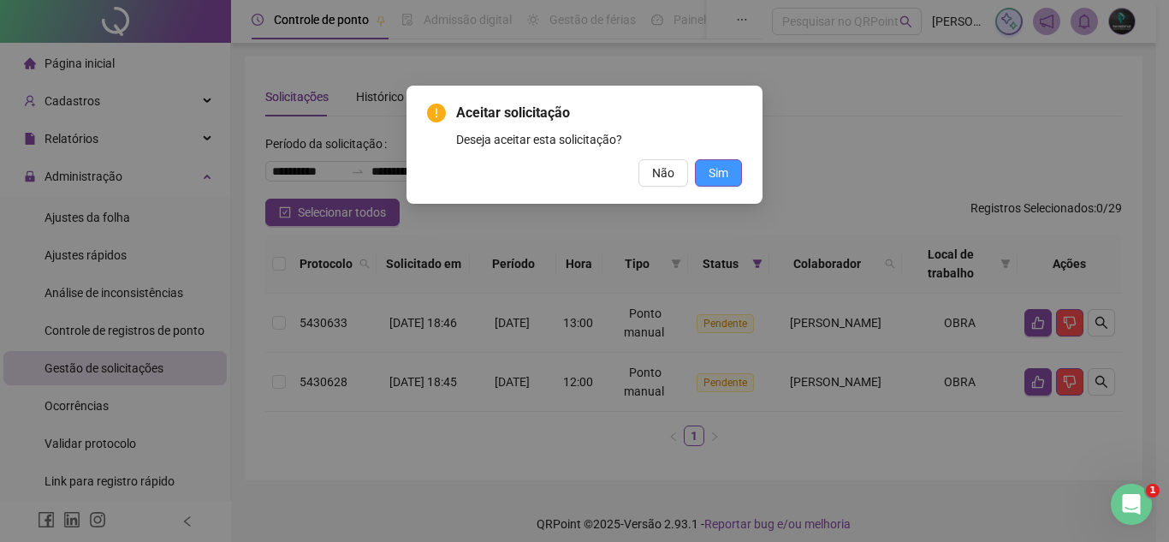
click at [736, 170] on button "Sim" at bounding box center [718, 172] width 47 height 27
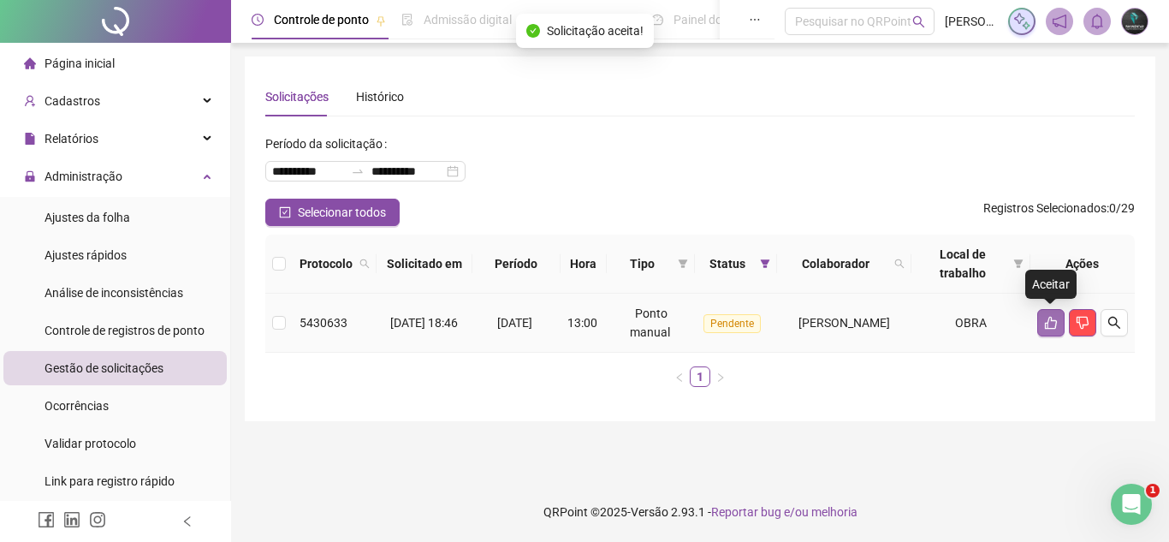
click at [1051, 317] on icon "like" at bounding box center [1051, 323] width 12 height 13
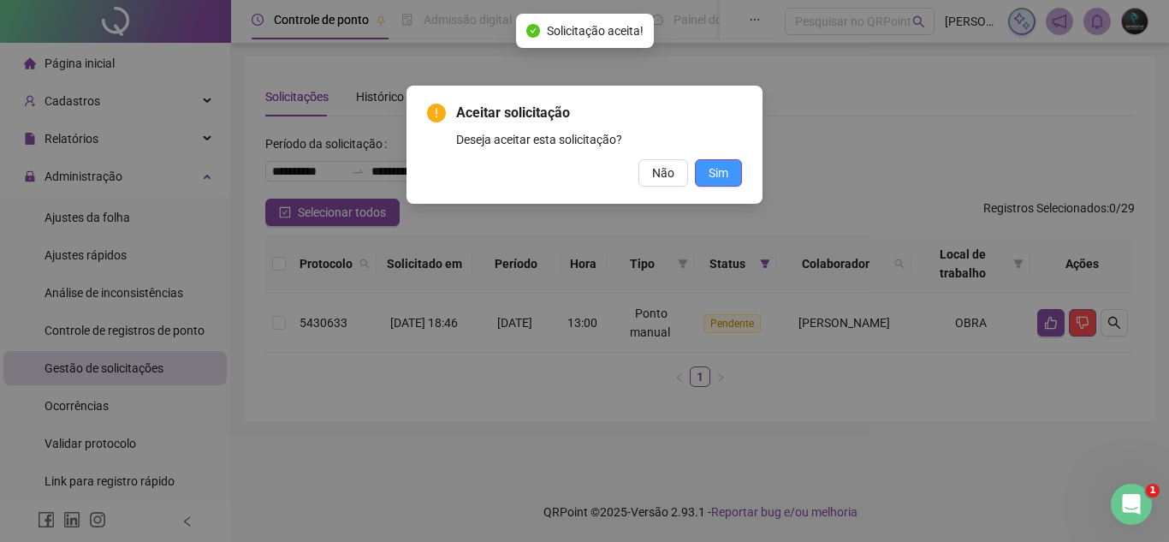
click at [714, 169] on span "Sim" at bounding box center [719, 172] width 20 height 19
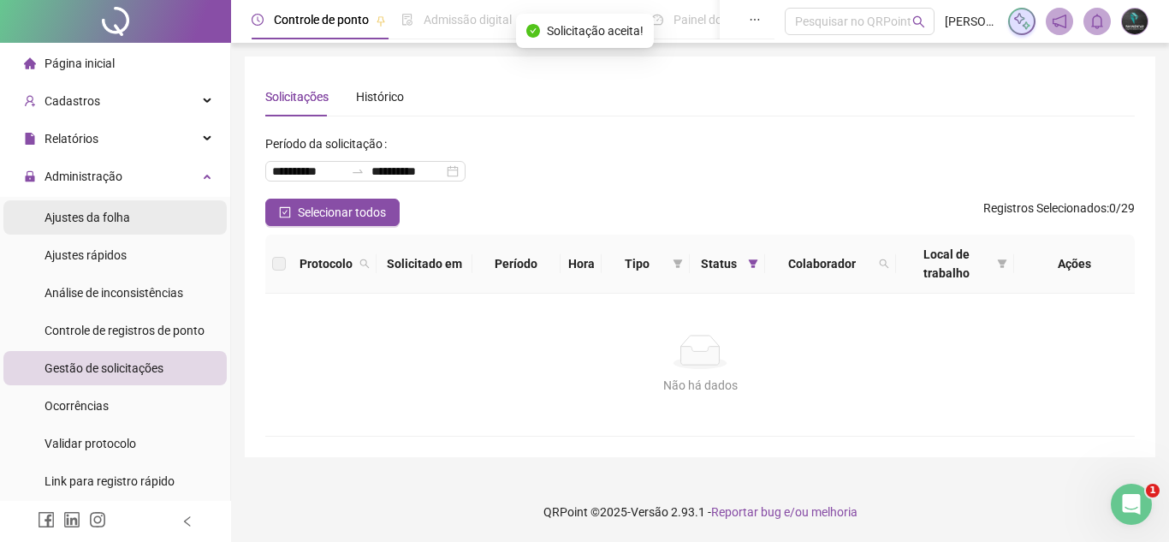
click at [127, 213] on span "Ajustes da folha" at bounding box center [87, 218] width 86 height 14
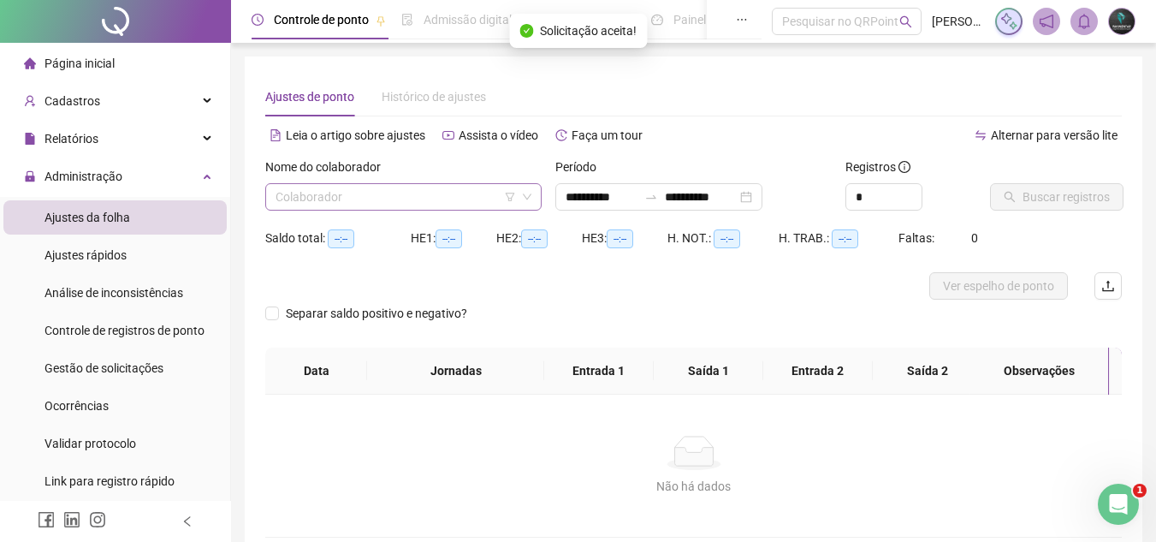
type input "**********"
click at [319, 207] on input "search" at bounding box center [396, 197] width 240 height 26
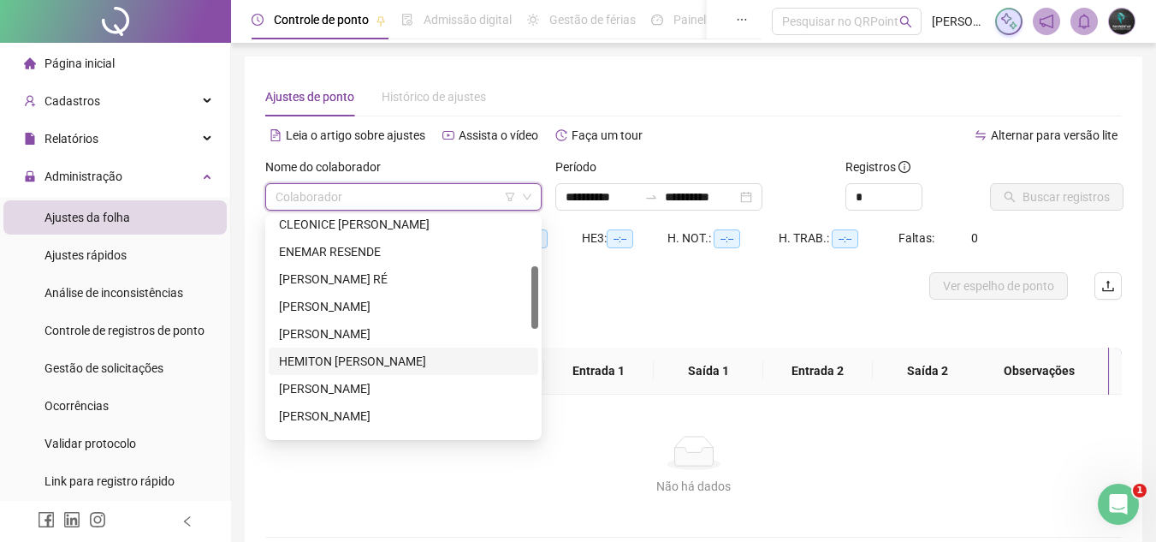
scroll to position [257, 0]
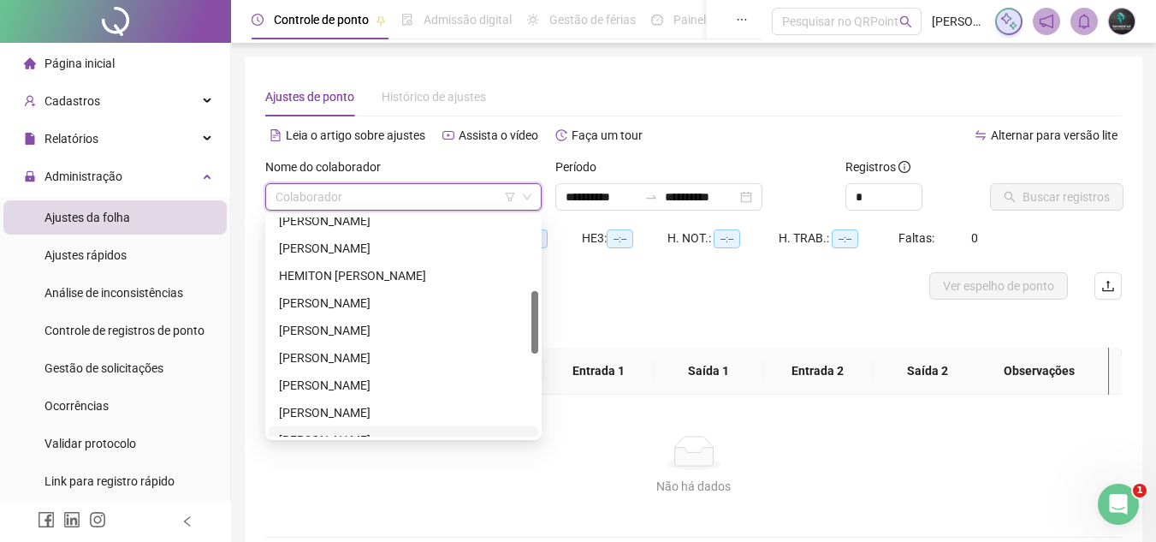
drag, startPoint x: 330, startPoint y: 411, endPoint x: 320, endPoint y: 432, distance: 23.7
click at [320, 432] on div "[PERSON_NAME] [PERSON_NAME] [PERSON_NAME] [PERSON_NAME] [PERSON_NAME] [PERSON_N…" at bounding box center [404, 344] width 270 height 274
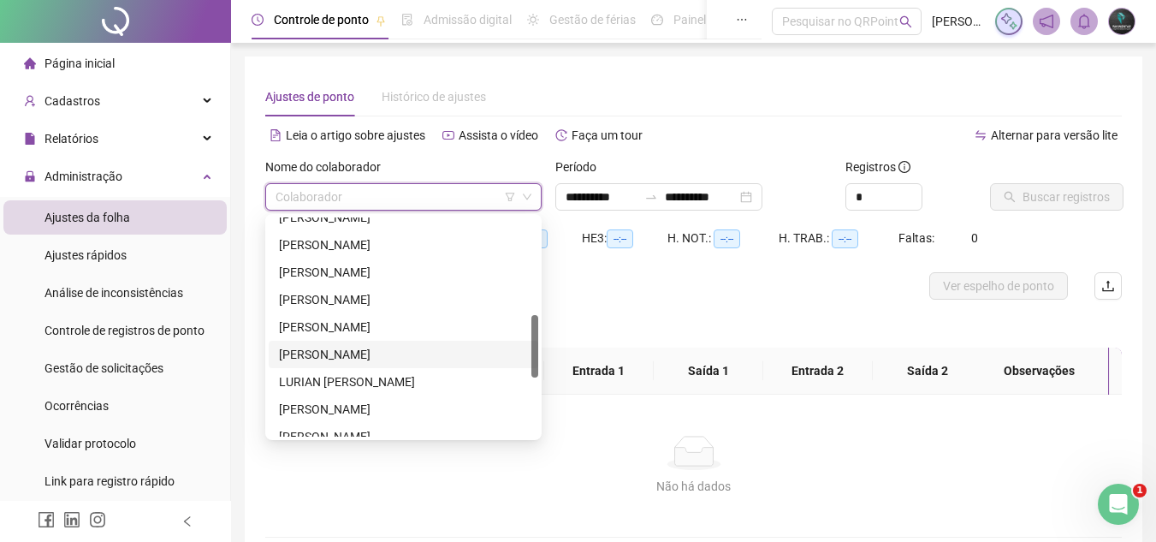
click at [353, 347] on div "[PERSON_NAME]" at bounding box center [403, 354] width 249 height 19
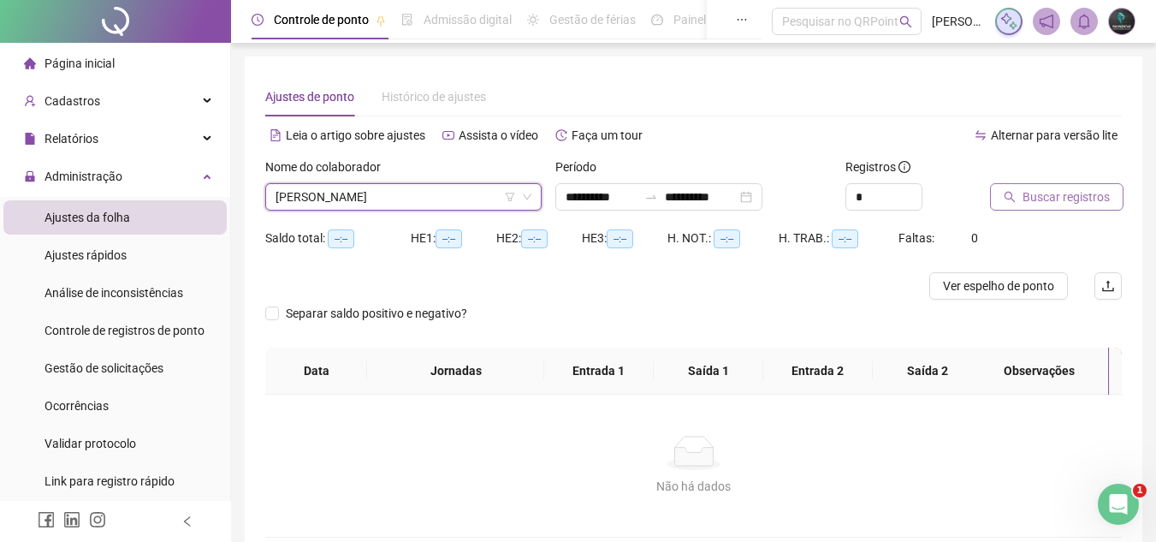
click at [1080, 190] on span "Buscar registros" at bounding box center [1066, 196] width 87 height 19
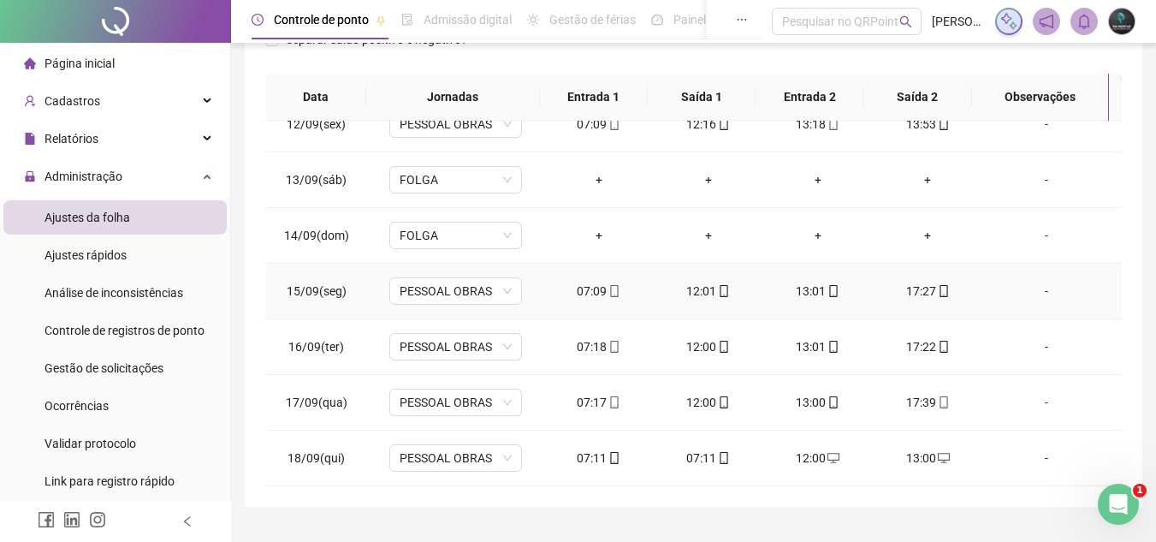
scroll to position [381, 0]
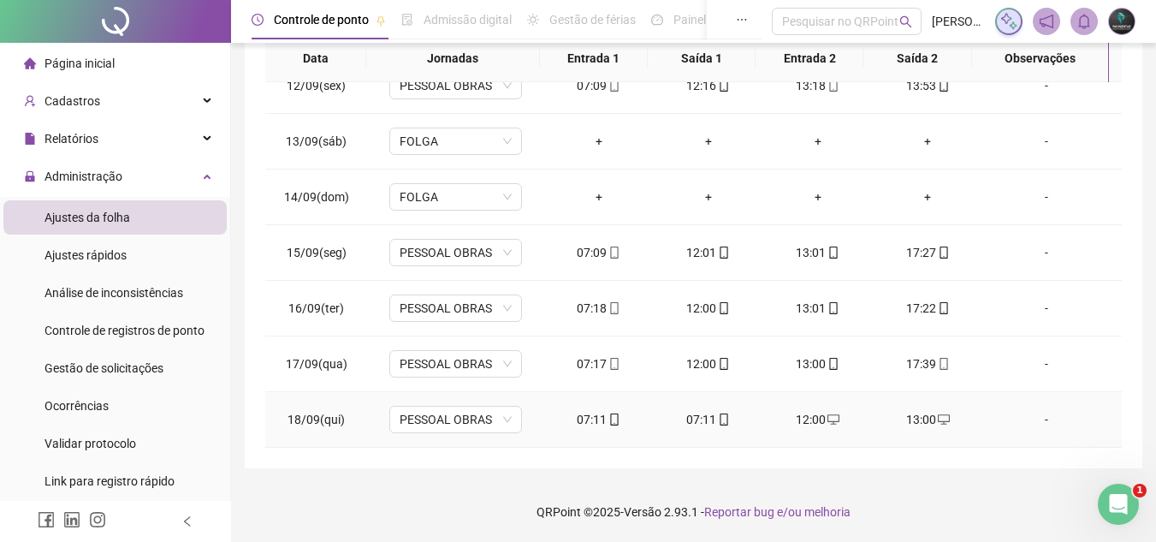
click at [702, 427] on div "07:11" at bounding box center [708, 419] width 82 height 19
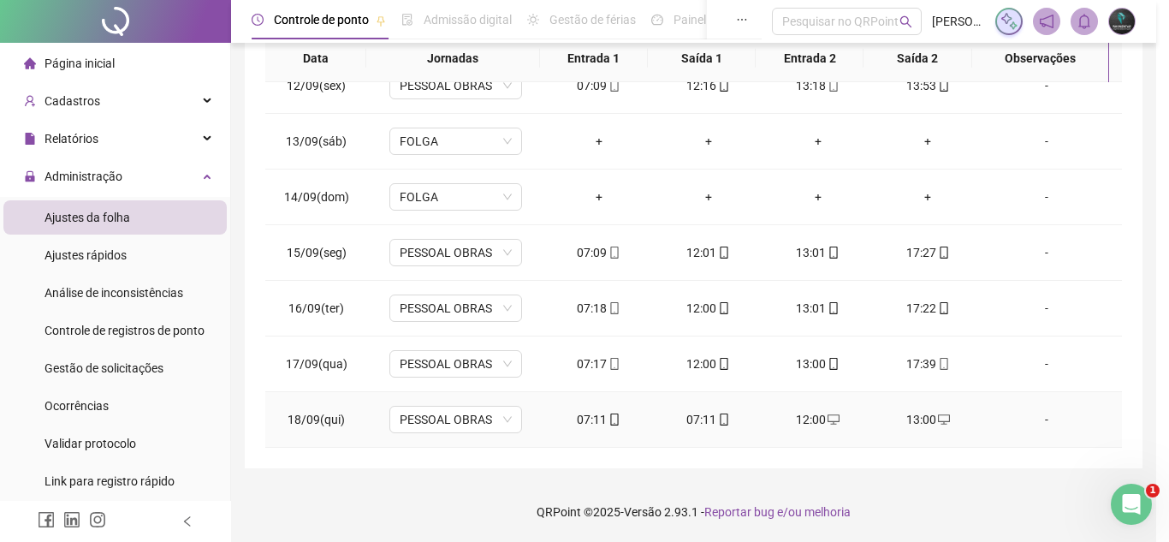
type input "**********"
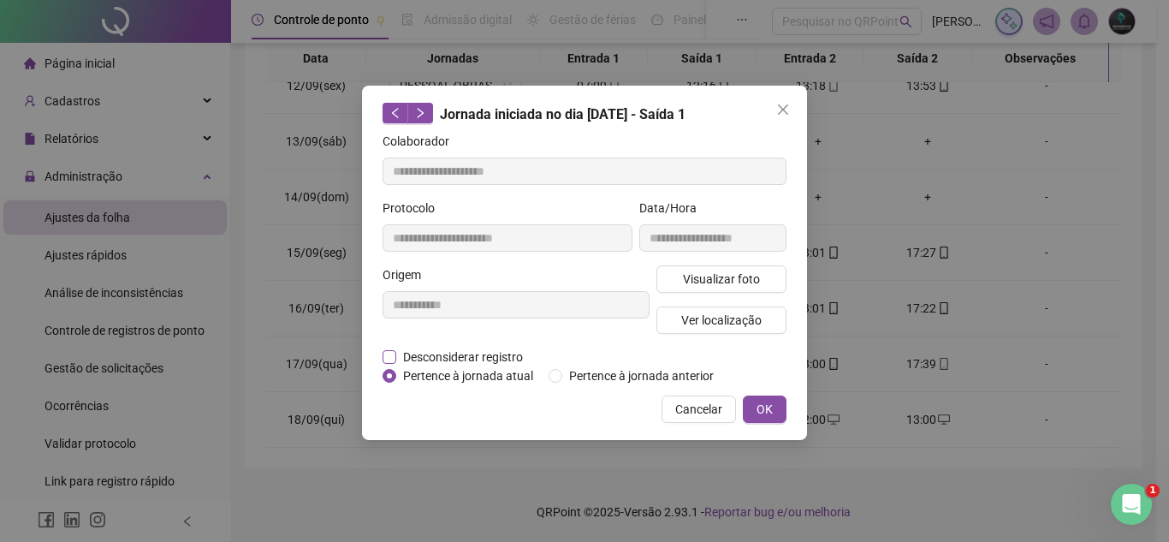
click at [516, 351] on span "Desconsiderar registro" at bounding box center [462, 356] width 133 height 19
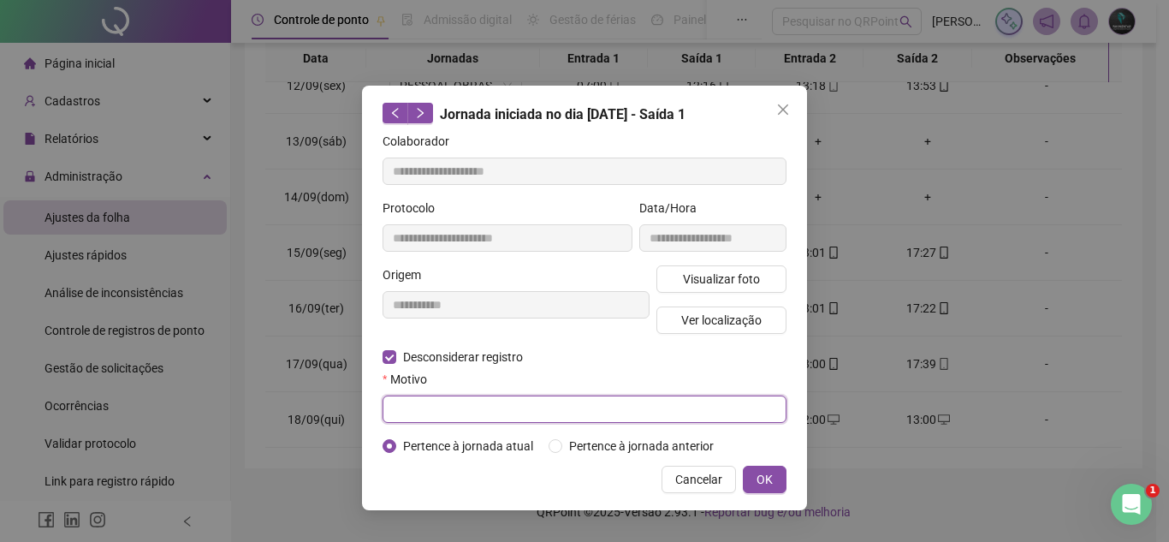
click at [466, 406] on input "text" at bounding box center [585, 408] width 404 height 27
type input "**********"
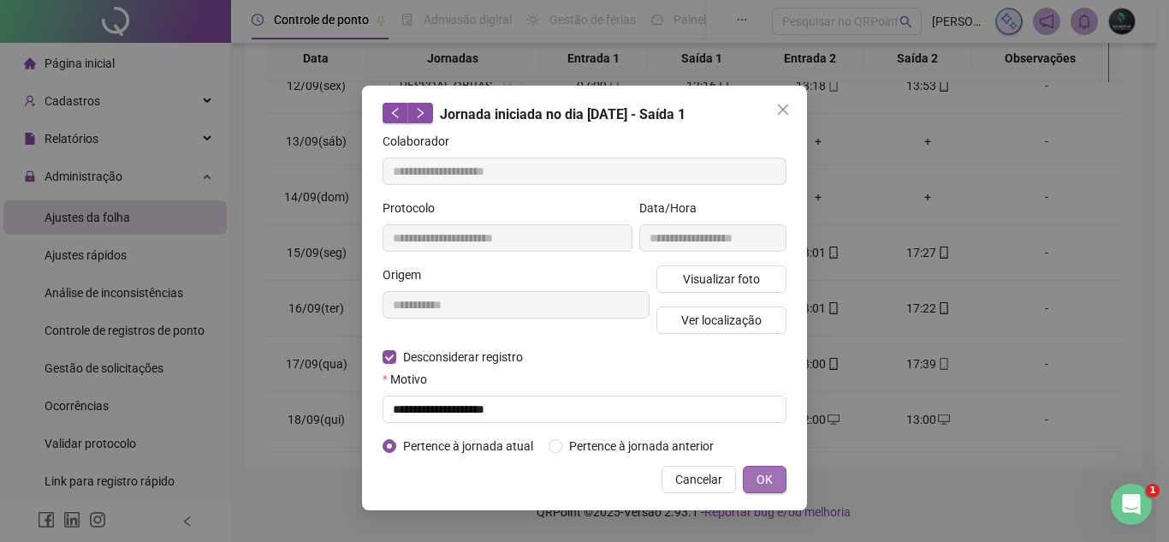
click at [775, 474] on button "OK" at bounding box center [765, 479] width 44 height 27
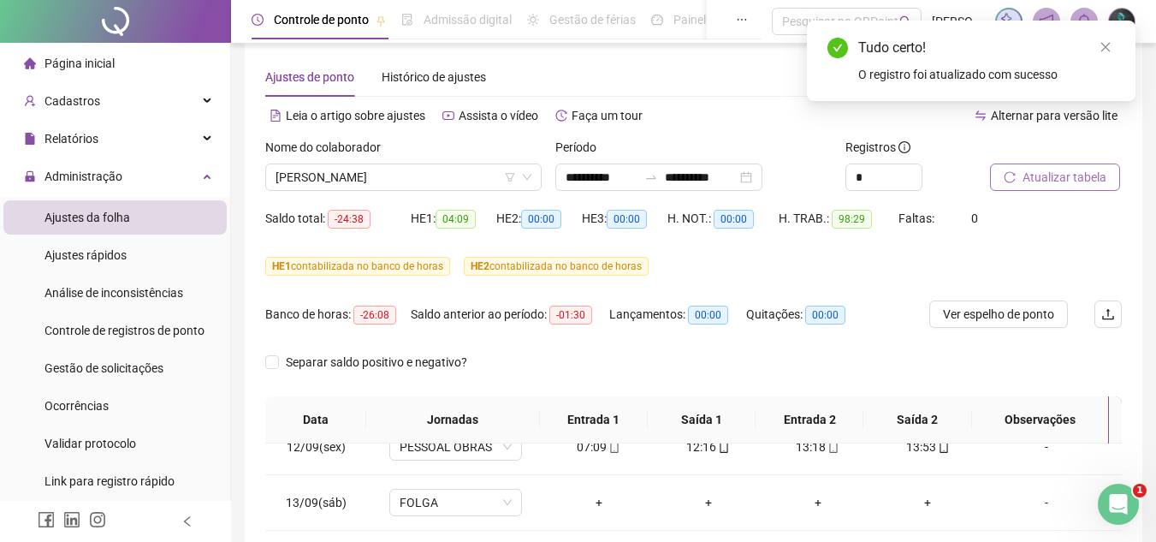
scroll to position [0, 0]
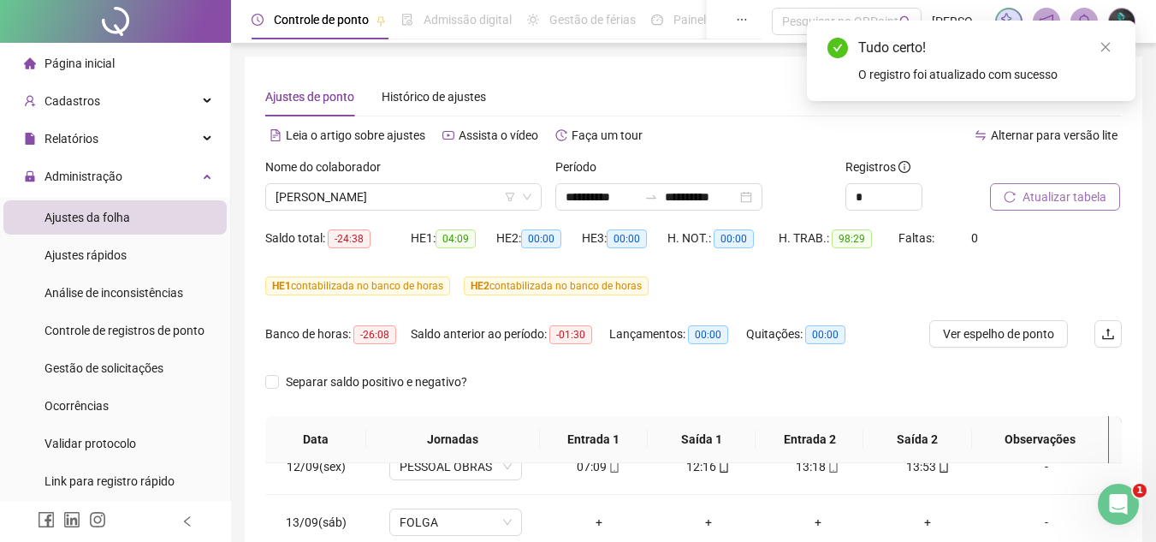
click at [1065, 187] on span "Atualizar tabela" at bounding box center [1065, 196] width 84 height 19
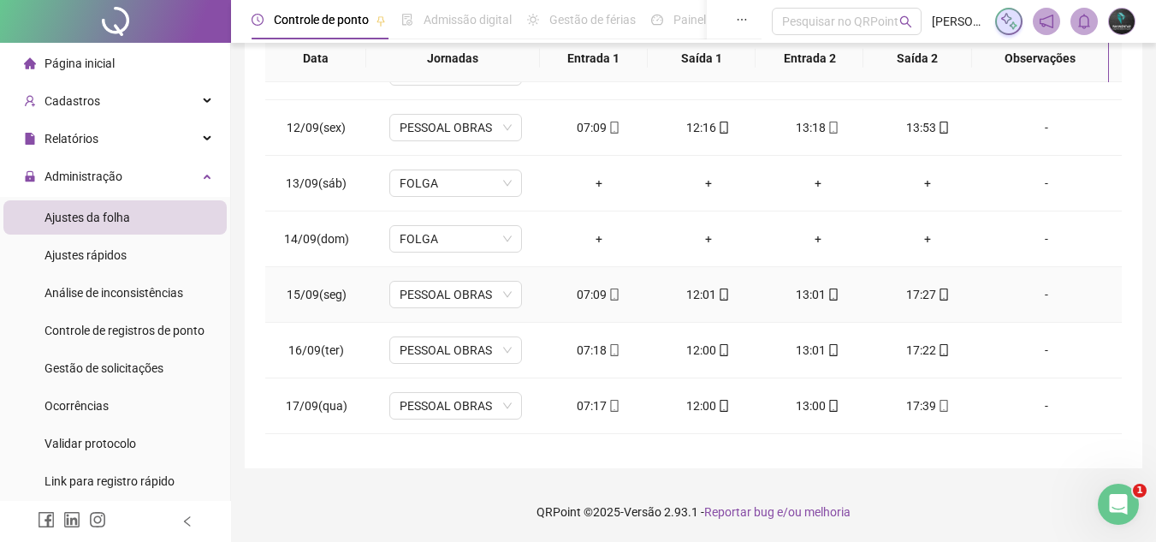
scroll to position [636, 0]
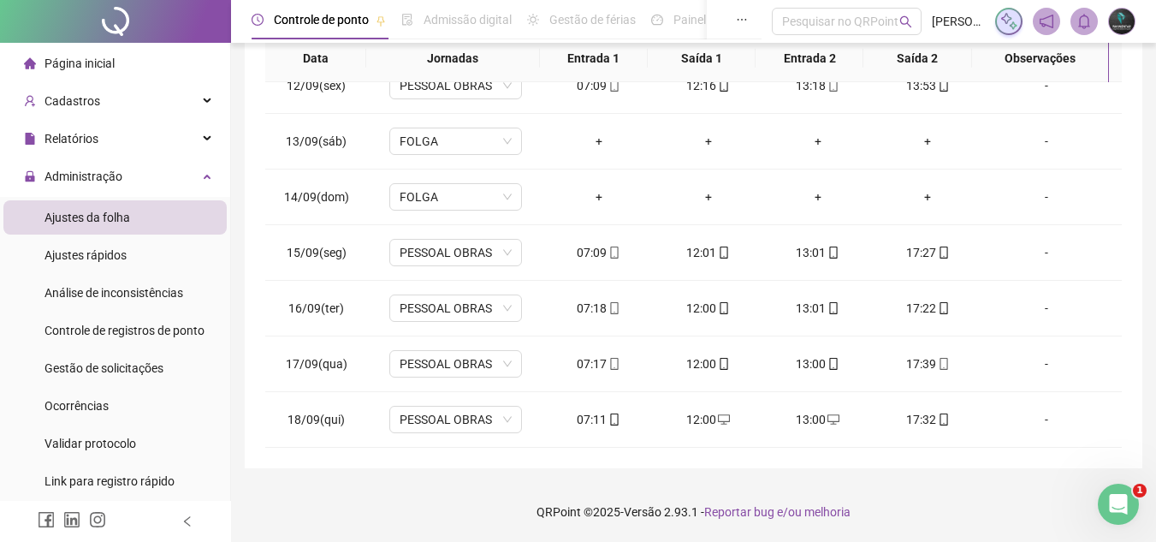
drag, startPoint x: 92, startPoint y: 70, endPoint x: 505, endPoint y: 503, distance: 598.0
click at [92, 70] on span "Página inicial" at bounding box center [79, 63] width 70 height 14
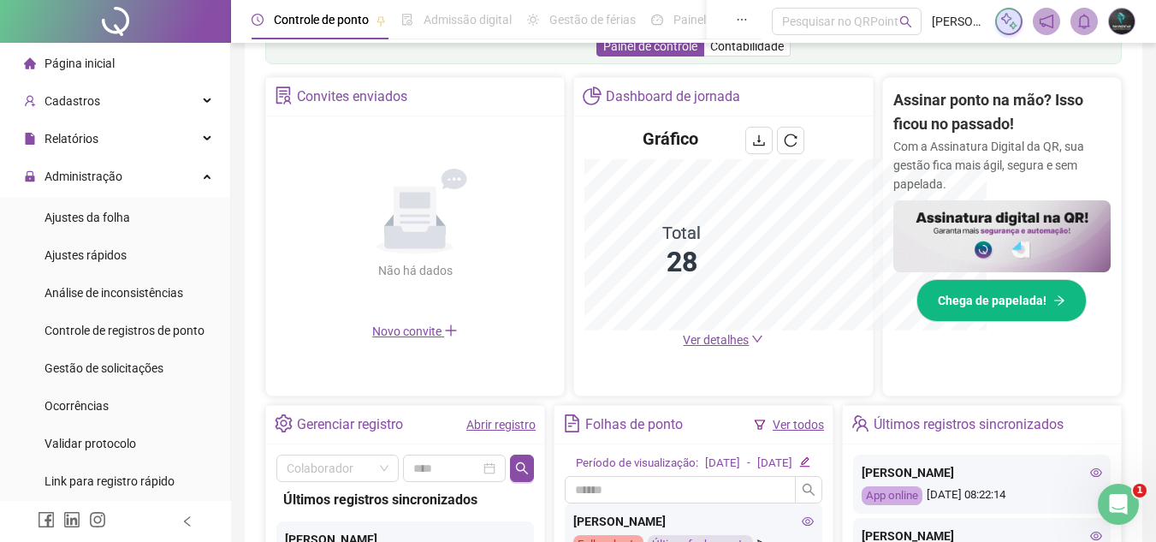
scroll to position [381, 0]
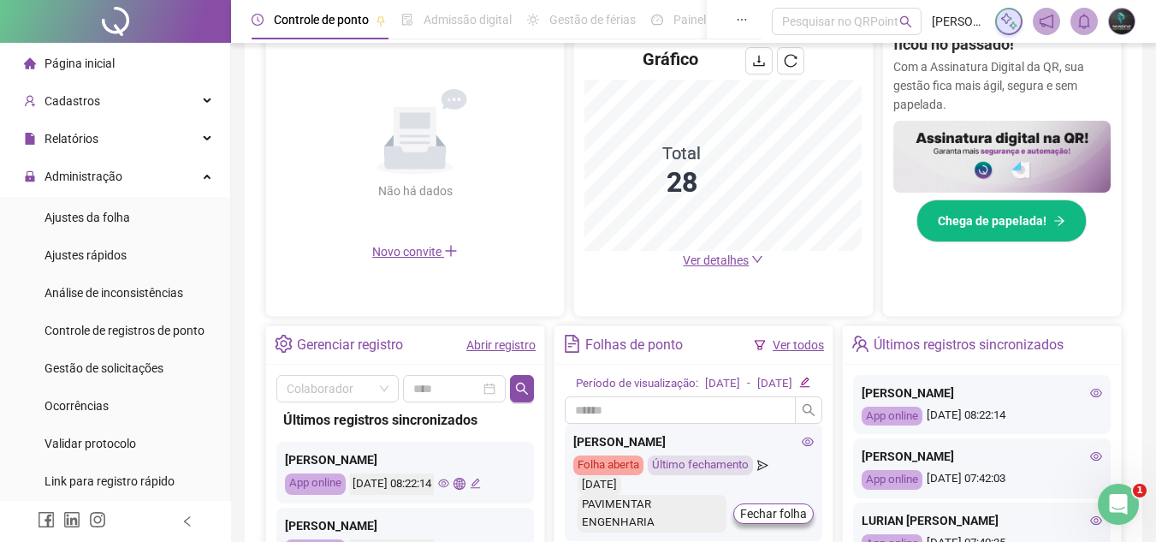
click at [494, 347] on link "Abrir registro" at bounding box center [500, 345] width 69 height 14
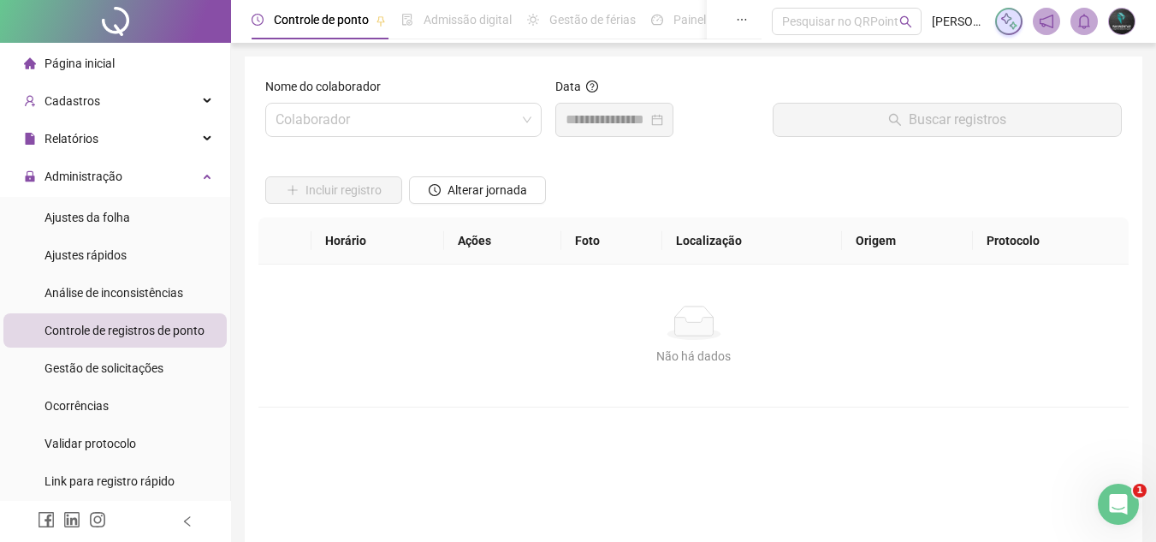
click at [405, 78] on div "Nome do colaborador" at bounding box center [403, 90] width 276 height 26
click at [385, 137] on div "Nome do colaborador Colaborador" at bounding box center [403, 114] width 290 height 74
click at [398, 133] on input "search" at bounding box center [396, 120] width 240 height 33
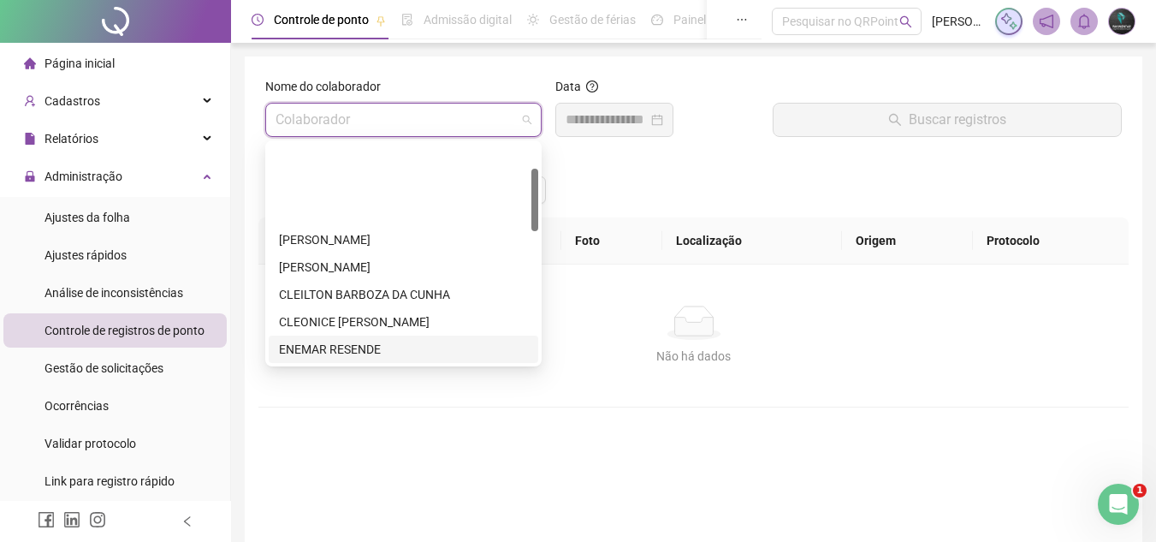
scroll to position [86, 0]
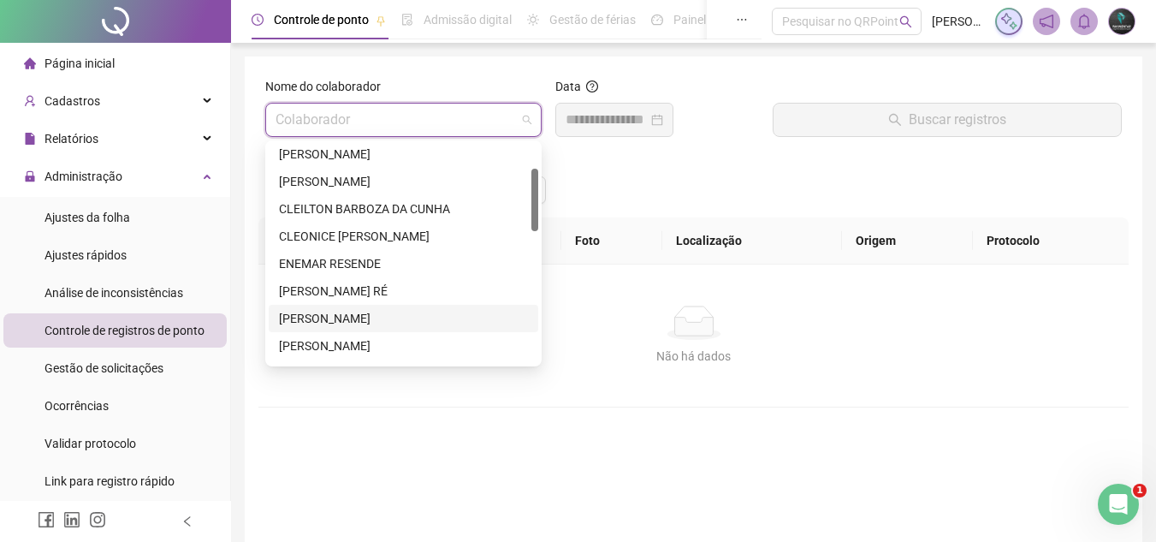
click at [368, 313] on div "[PERSON_NAME]" at bounding box center [403, 318] width 249 height 19
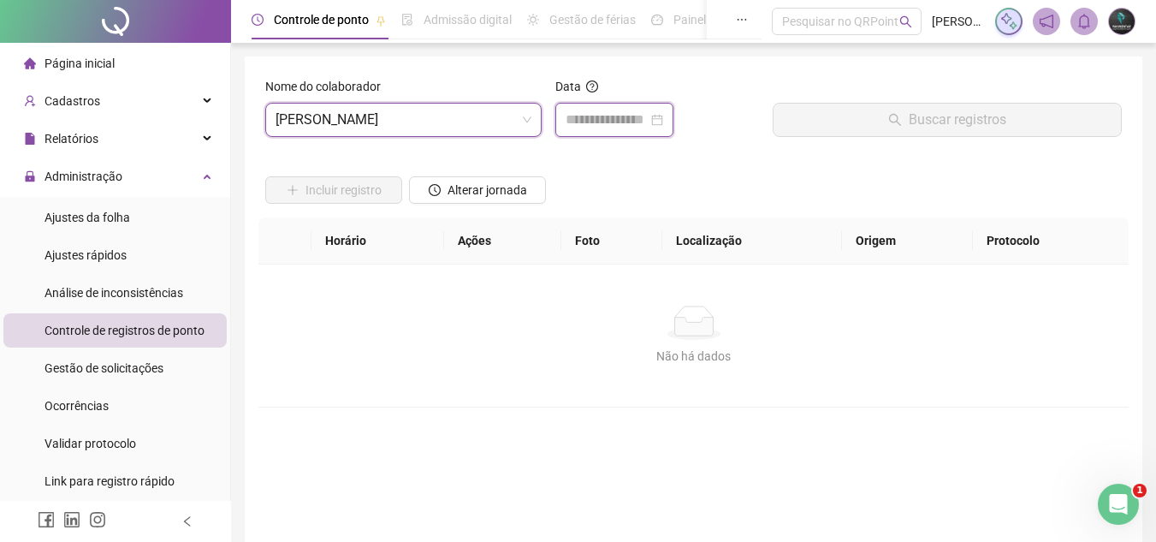
click at [606, 116] on input at bounding box center [607, 120] width 82 height 21
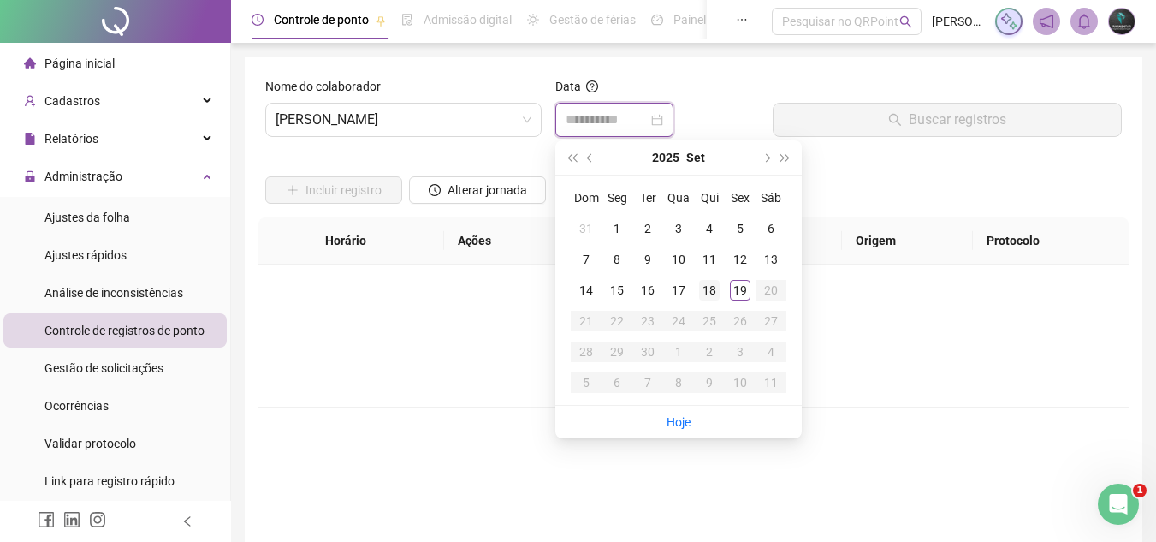
type input "**********"
click at [715, 295] on div "18" at bounding box center [709, 290] width 21 height 21
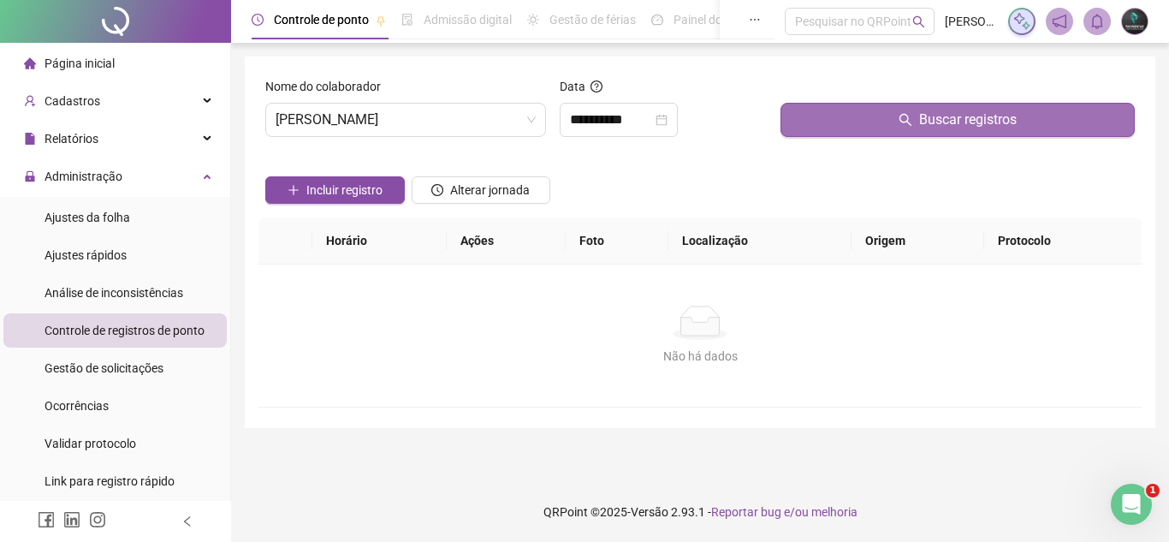
click at [887, 122] on button "Buscar registros" at bounding box center [957, 120] width 354 height 34
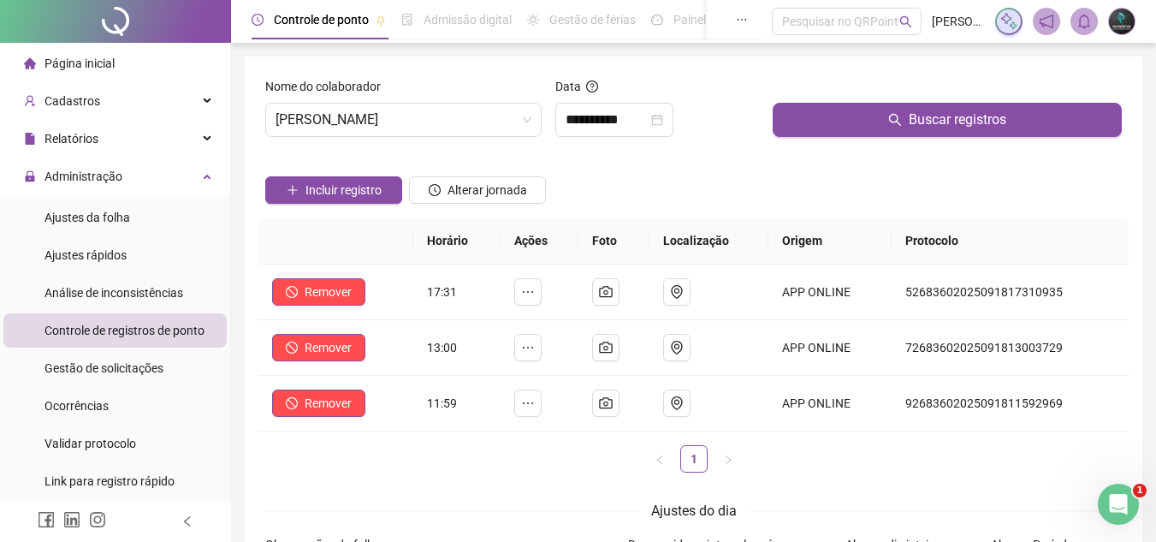
click at [155, 52] on li "Página inicial" at bounding box center [114, 63] width 223 height 34
